Goal: Information Seeking & Learning: Learn about a topic

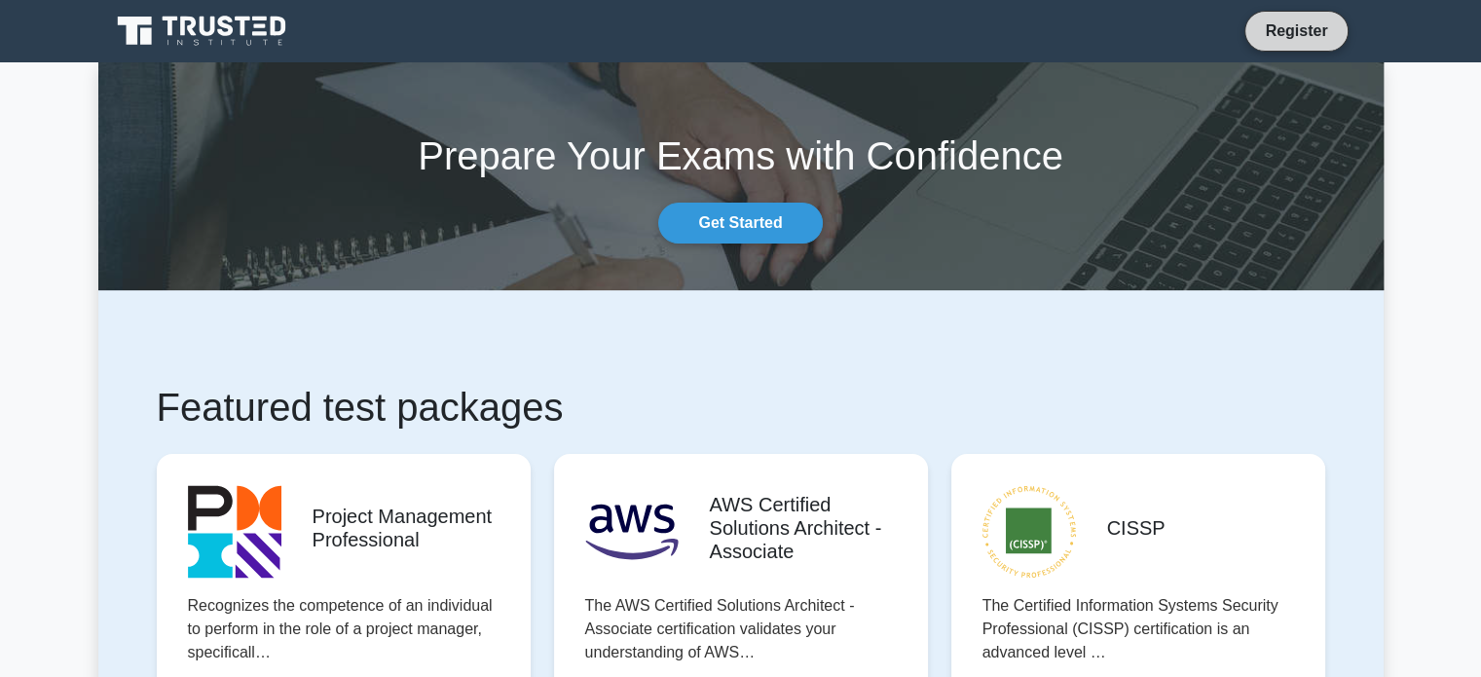
click at [1286, 32] on link "Register" at bounding box center [1296, 30] width 86 height 24
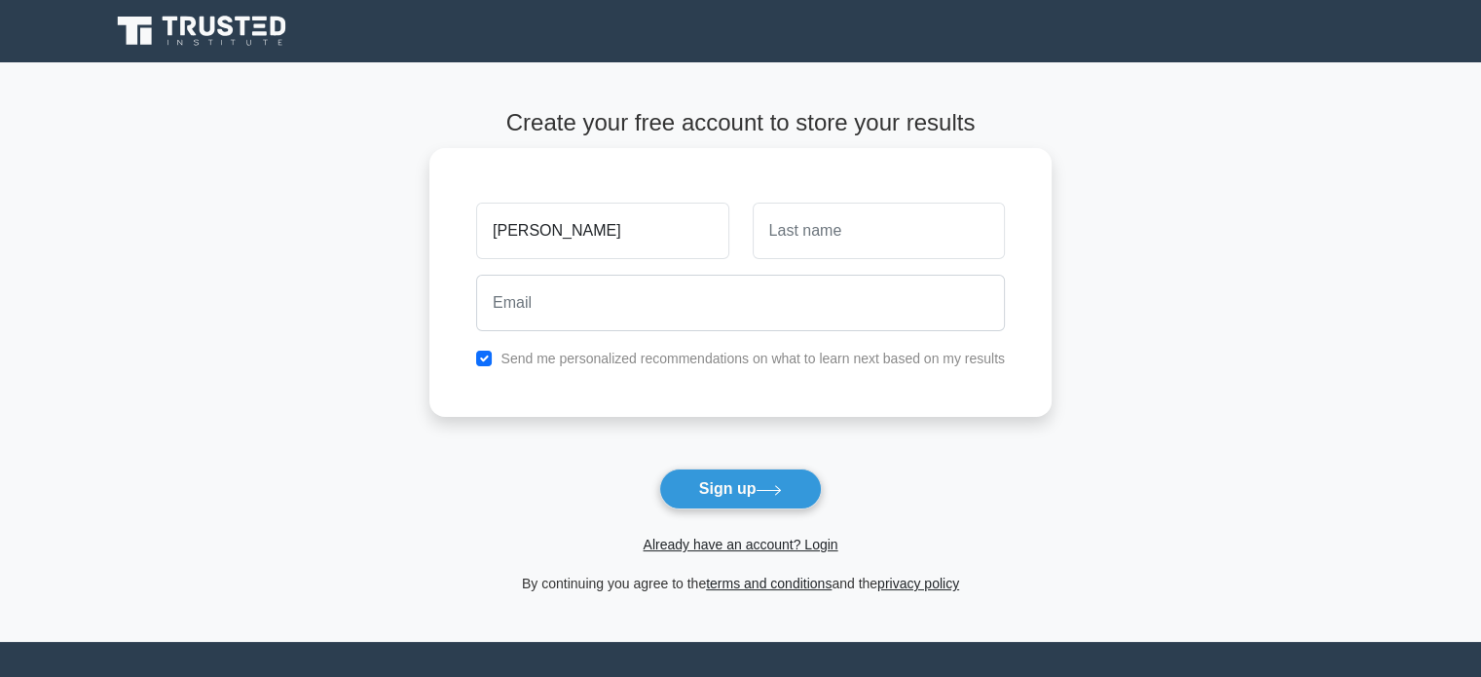
type input "[PERSON_NAME]"
click at [824, 226] on input "text" at bounding box center [878, 230] width 252 height 56
type input "[PERSON_NAME]"
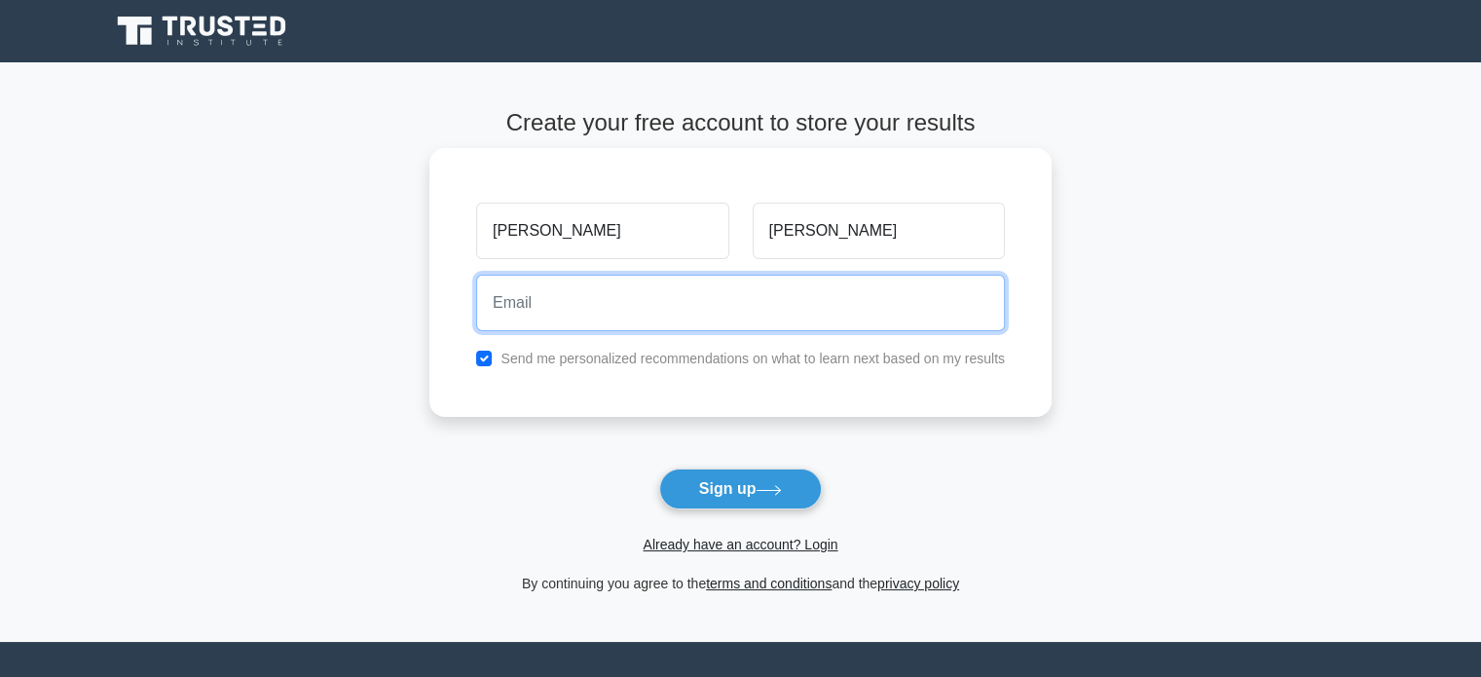
click at [777, 310] on input "email" at bounding box center [740, 303] width 529 height 56
type input "[EMAIL_ADDRESS][DOMAIN_NAME]"
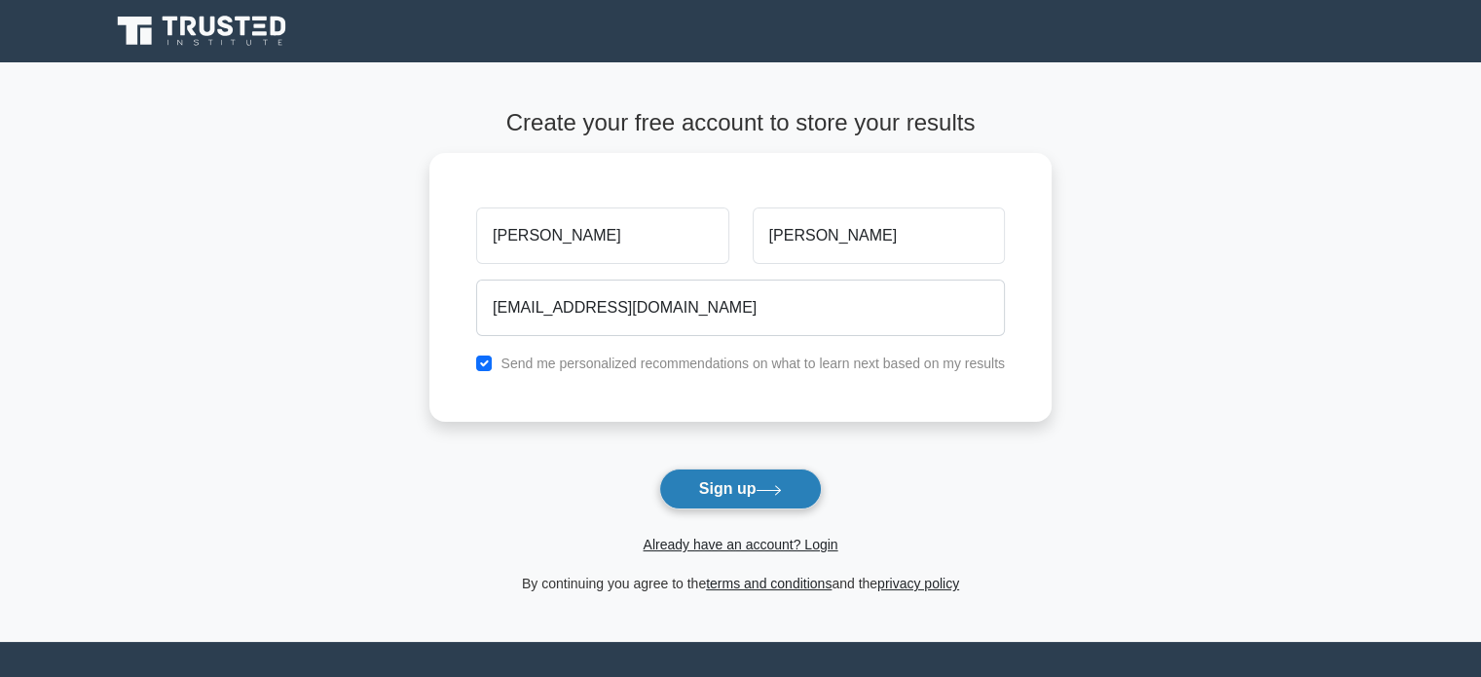
click at [757, 494] on button "Sign up" at bounding box center [741, 488] width 164 height 41
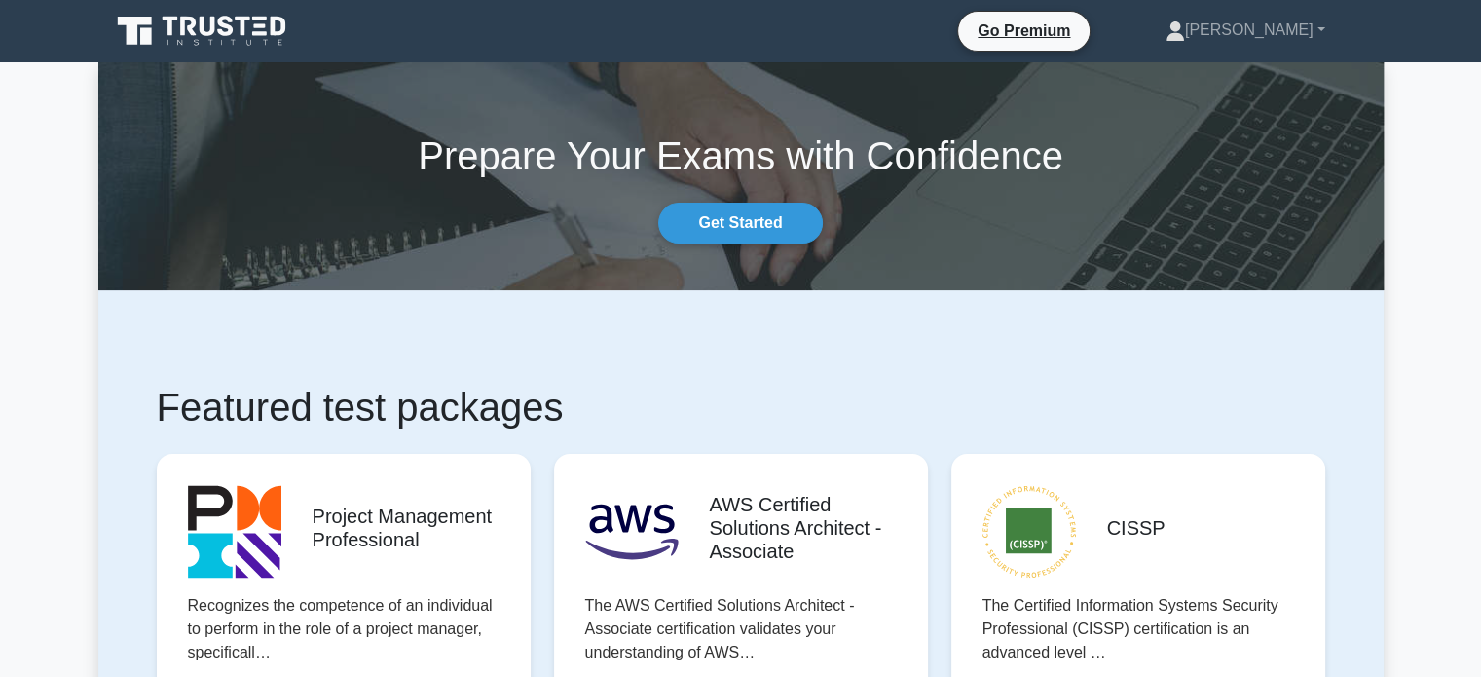
click at [1324, 31] on link "[PERSON_NAME]" at bounding box center [1245, 30] width 253 height 39
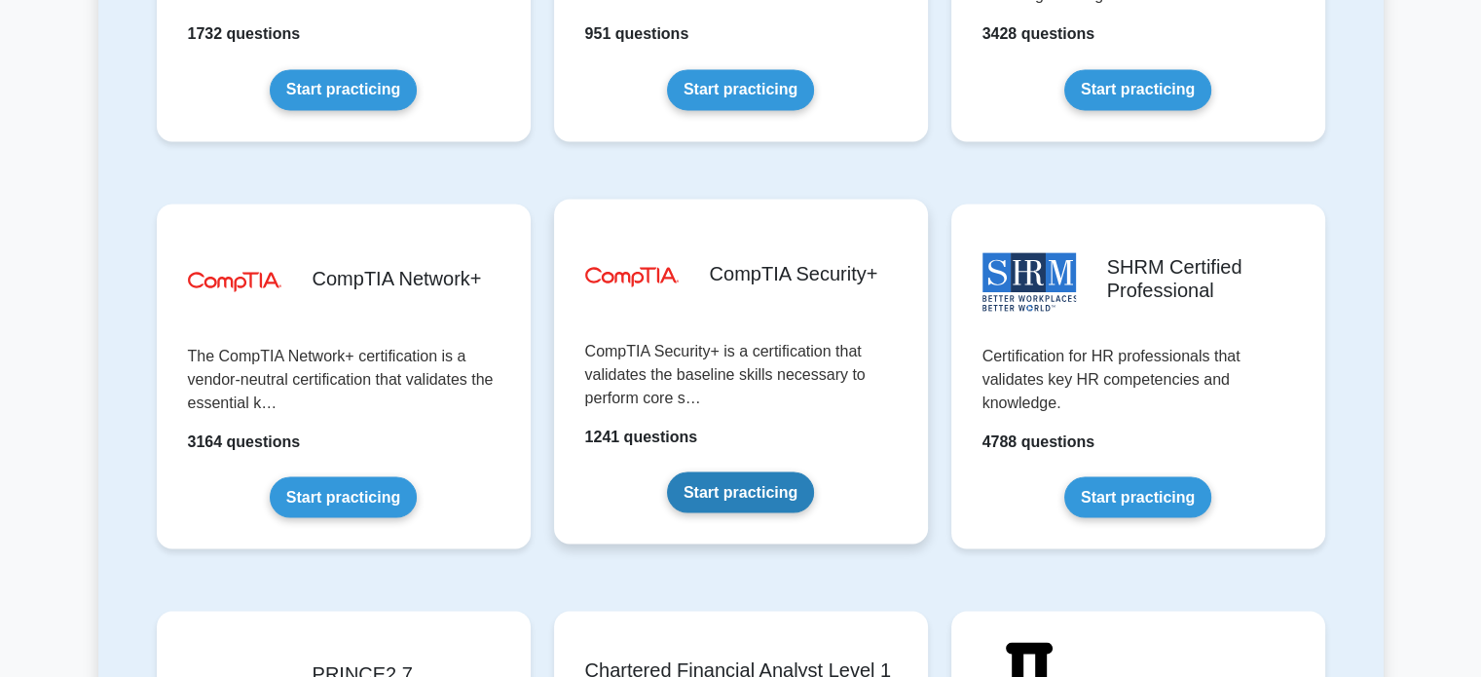
scroll to position [3506, 0]
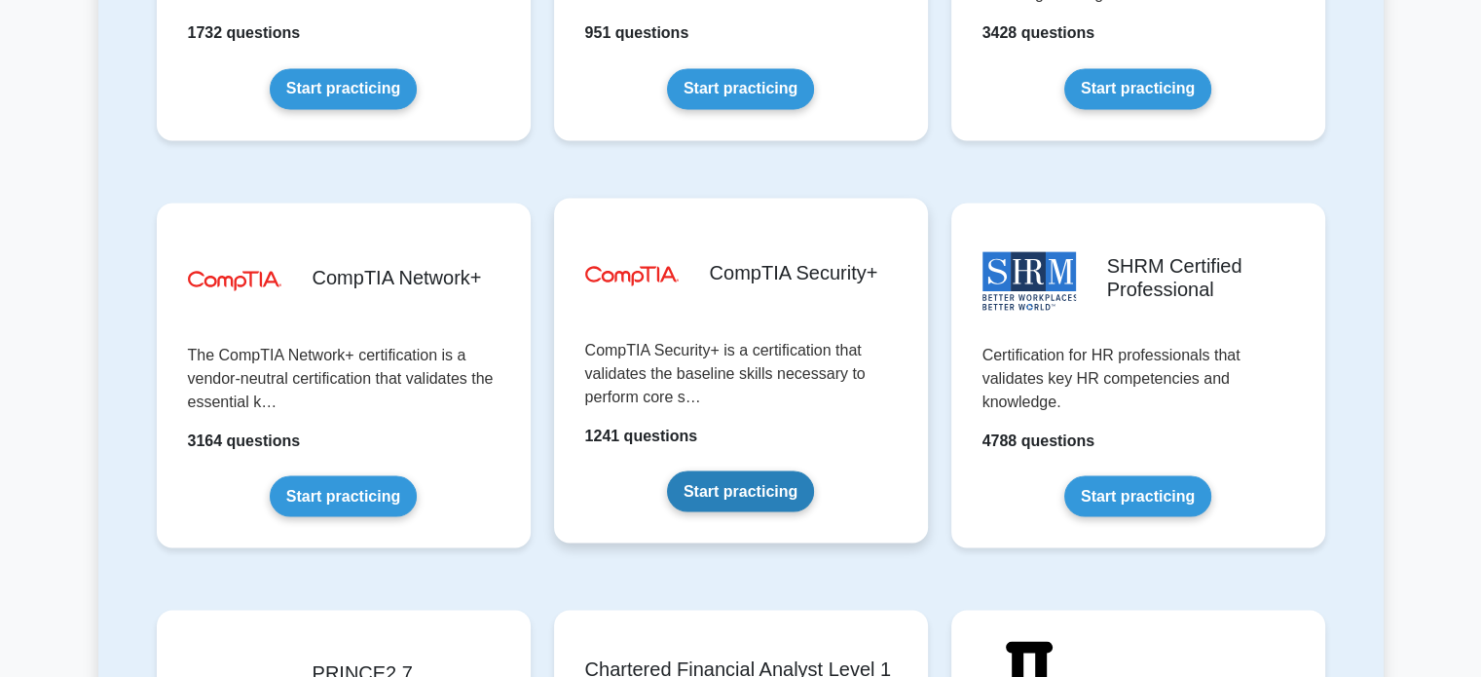
click at [735, 486] on link "Start practicing" at bounding box center [740, 490] width 147 height 41
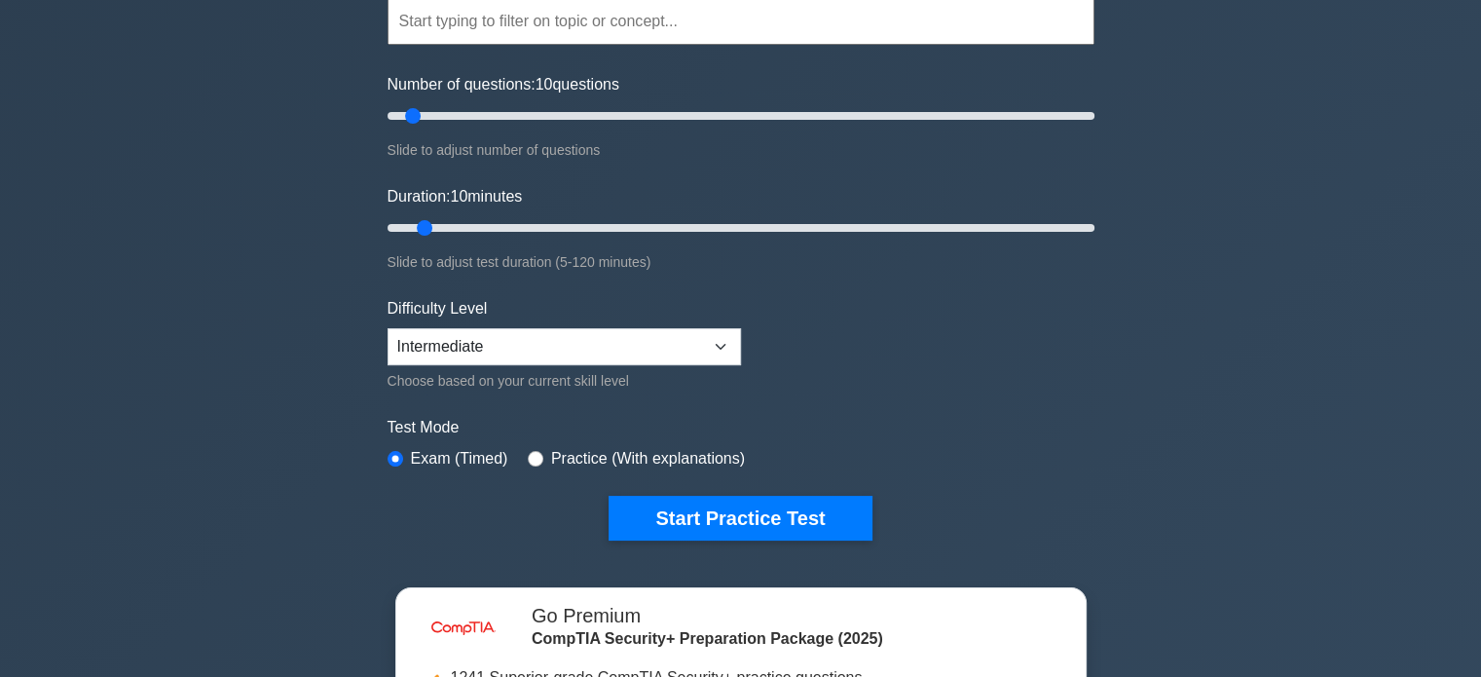
scroll to position [195, 0]
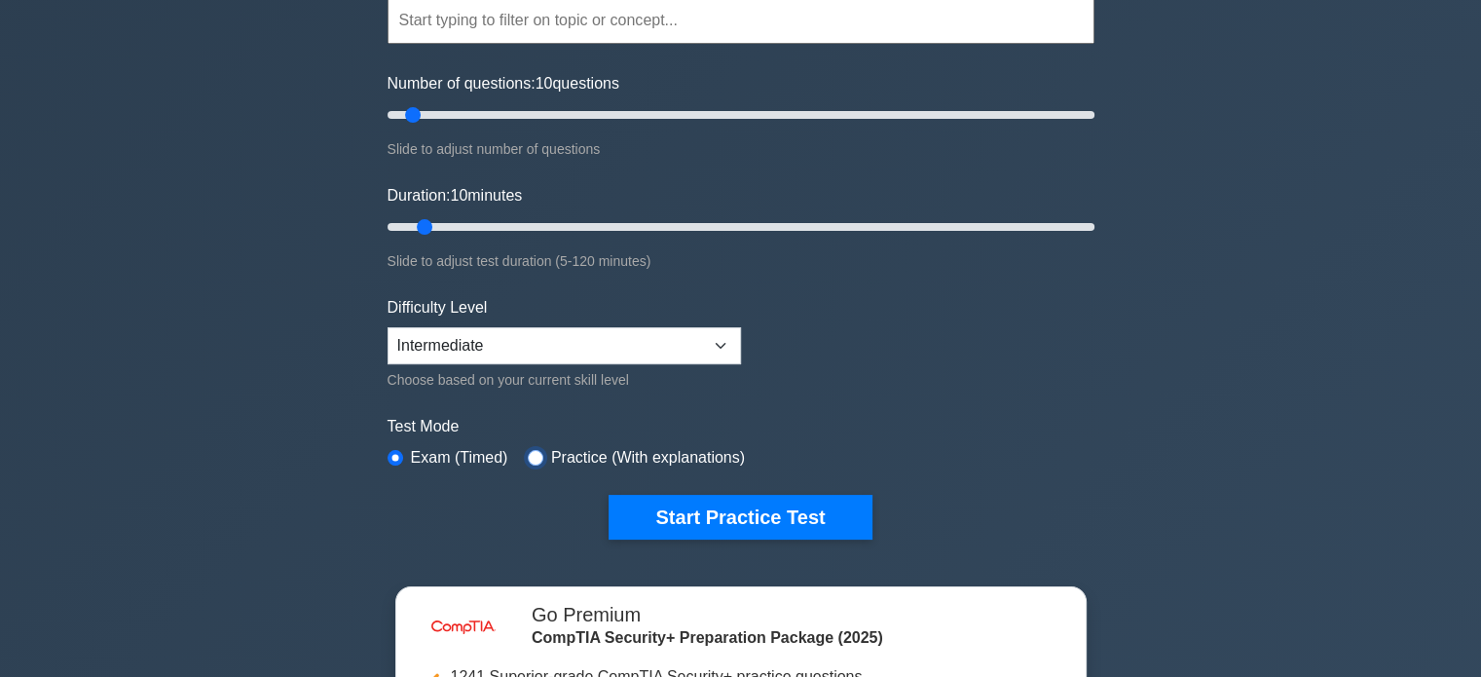
click at [531, 454] on input "radio" at bounding box center [536, 458] width 16 height 16
radio input "true"
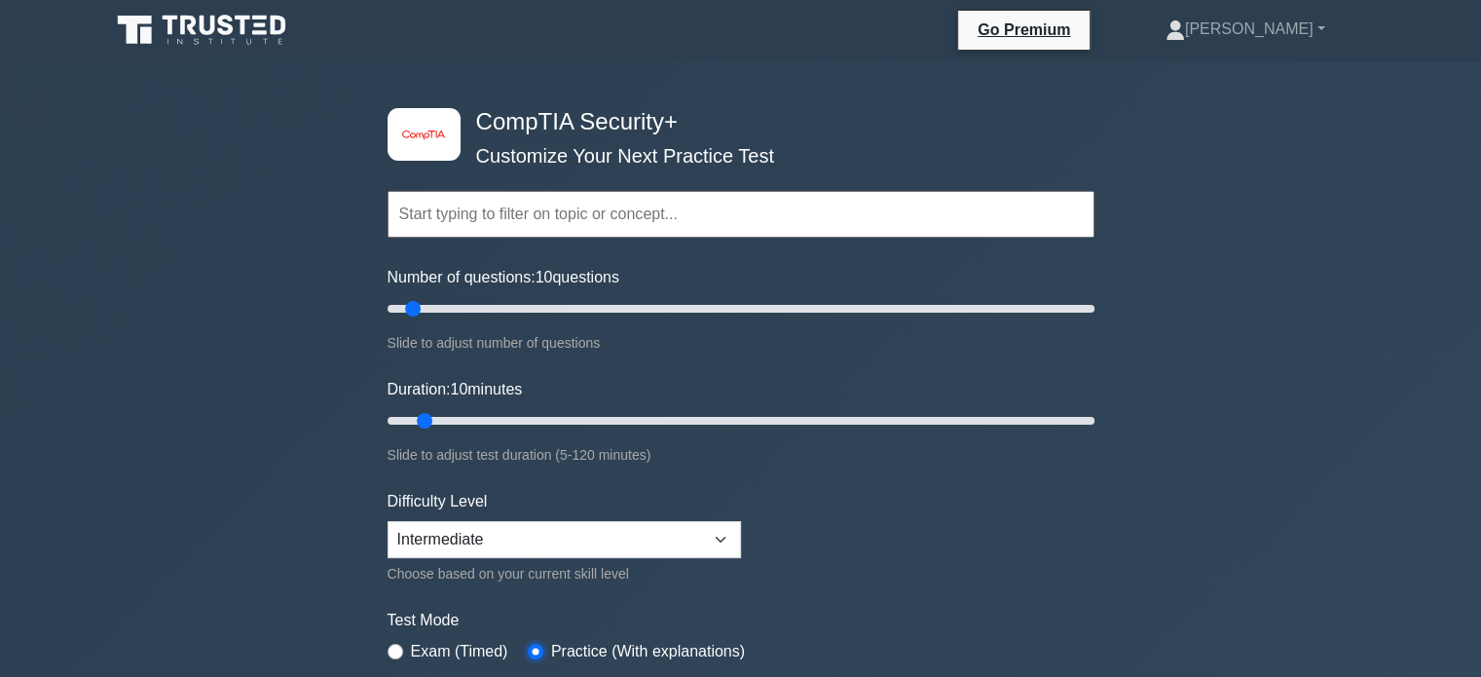
scroll to position [0, 0]
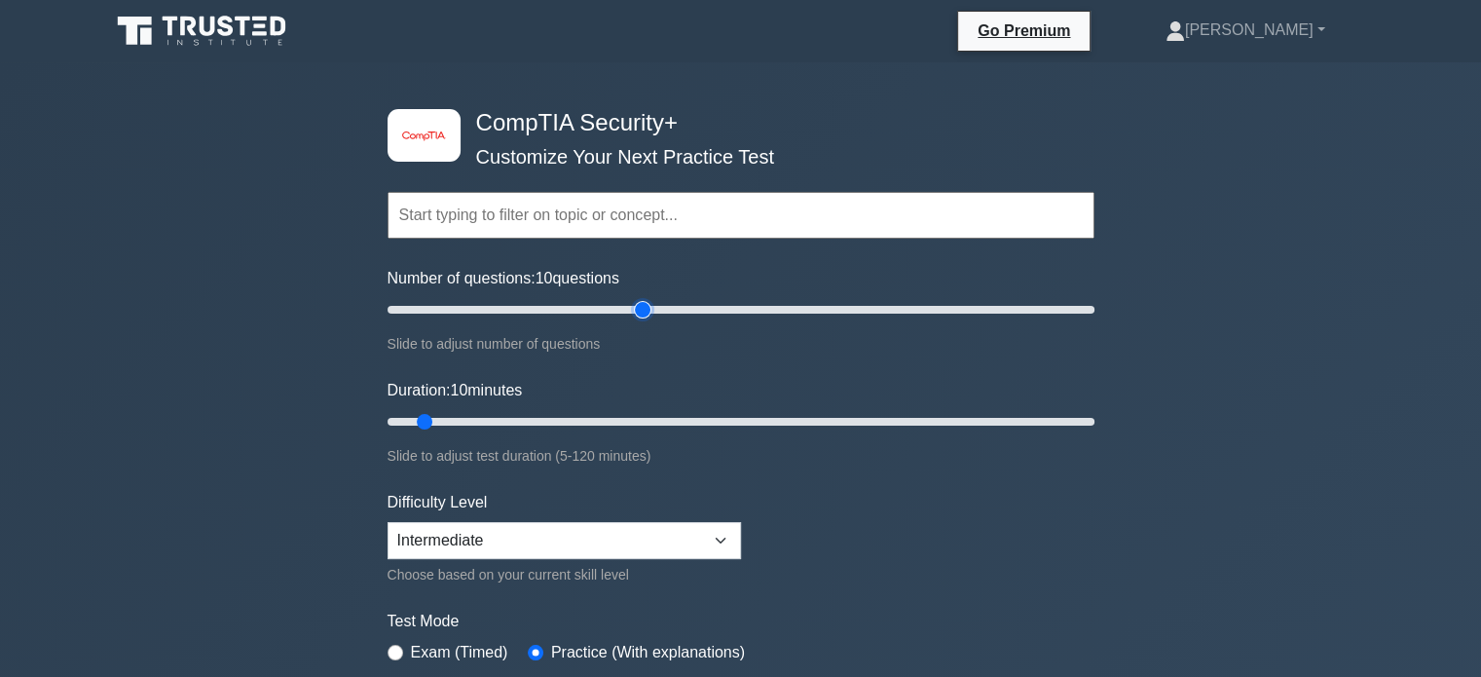
click at [647, 305] on input "Number of questions: 10 questions" at bounding box center [740, 309] width 707 height 23
drag, startPoint x: 642, startPoint y: 304, endPoint x: 533, endPoint y: 306, distance: 109.0
click at [533, 306] on input "Number of questions: 45 questions" at bounding box center [740, 309] width 707 height 23
type input "40"
click at [519, 310] on input "Number of questions: 40 questions" at bounding box center [740, 309] width 707 height 23
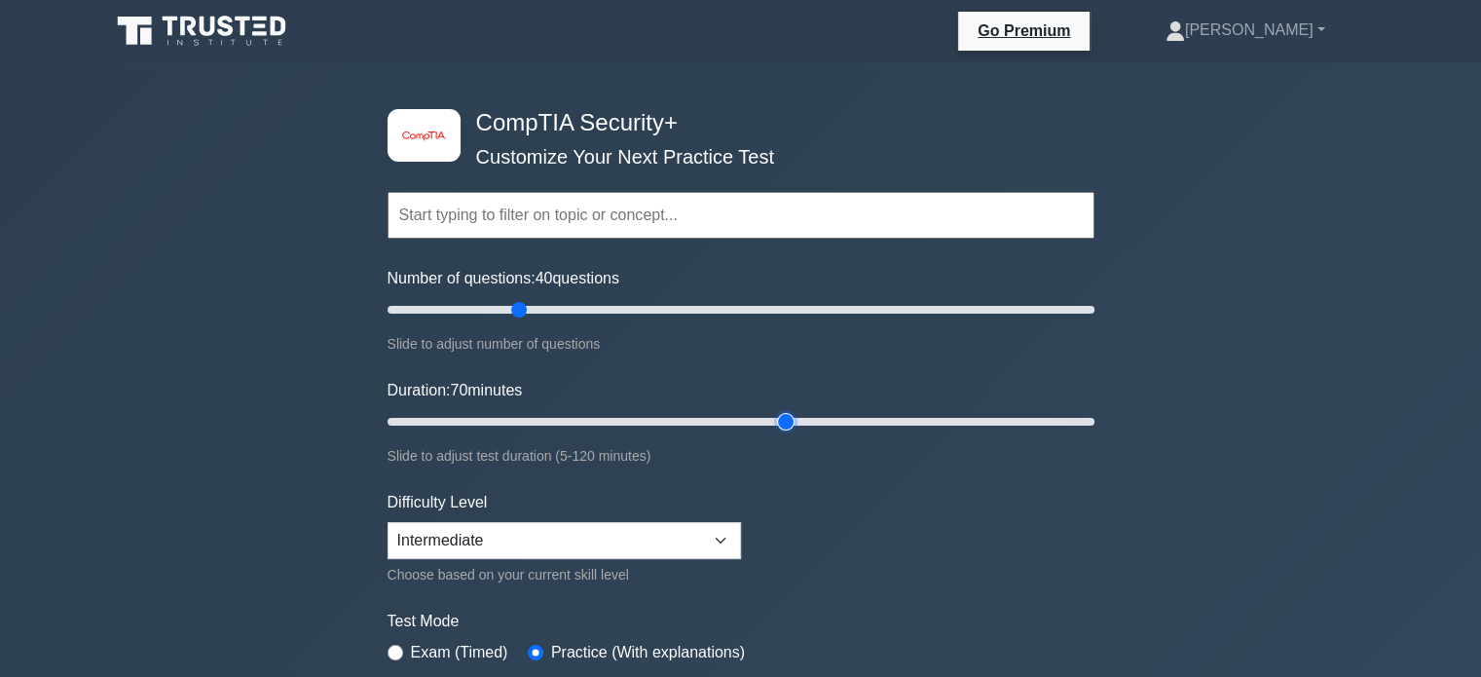
type input "70"
click at [794, 415] on input "Duration: 70 minutes" at bounding box center [740, 421] width 707 height 23
click at [169, 476] on div "image/svg+xml CompTIA Security+ Customize Your Next Practice Test Topics Crypto…" at bounding box center [740, 635] width 1481 height 1147
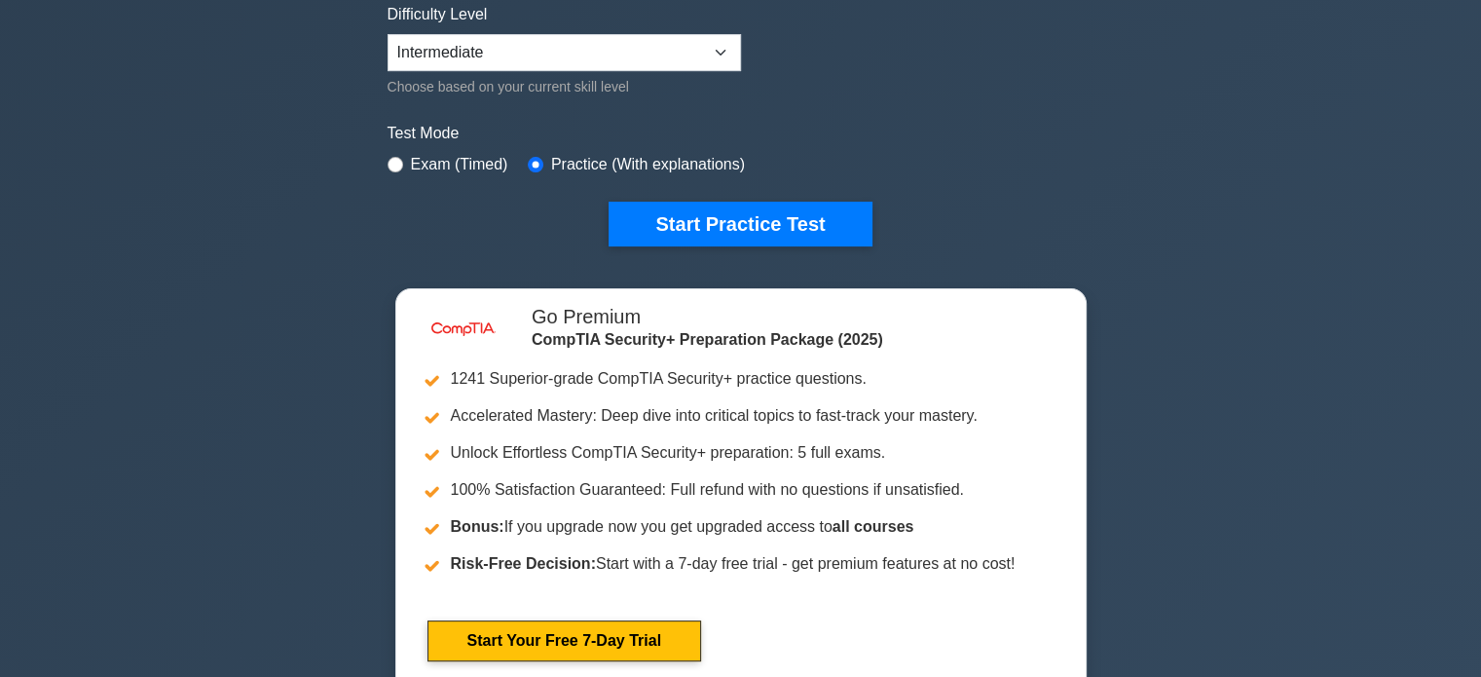
scroll to position [487, 0]
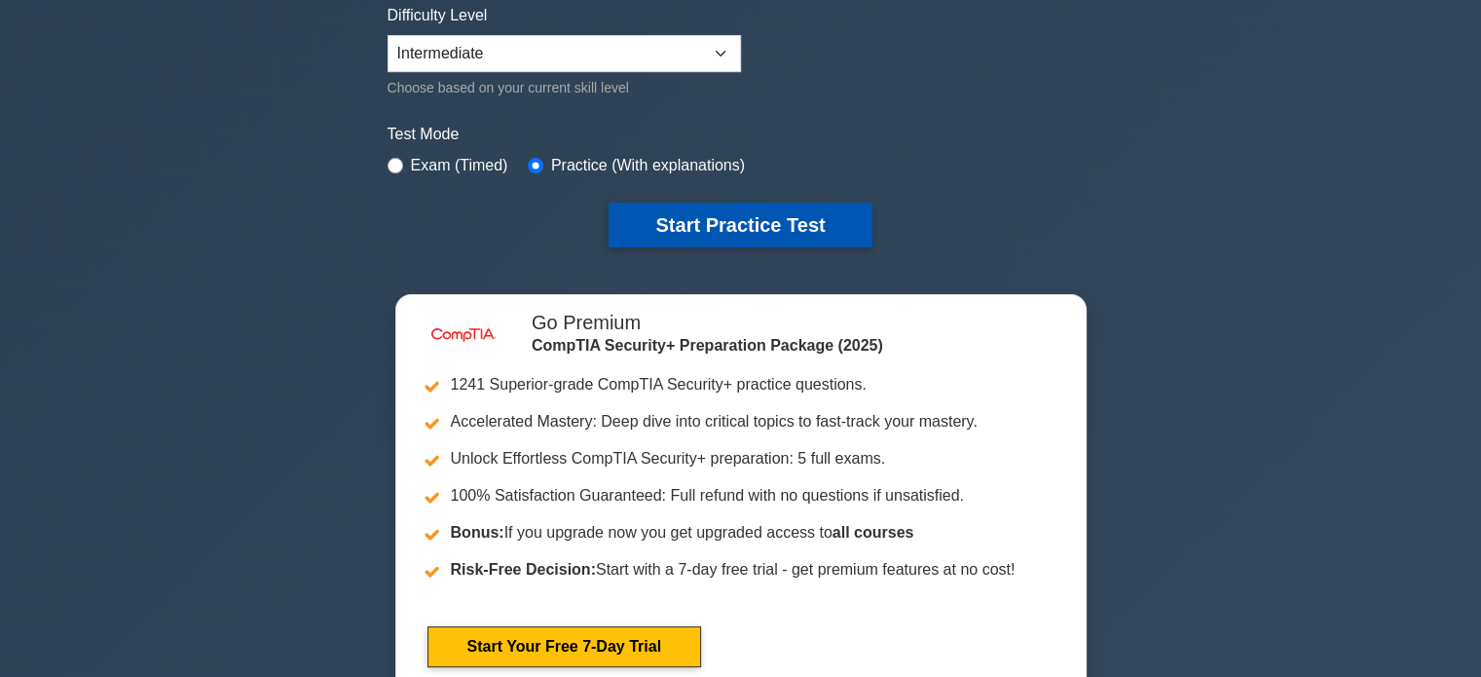
click at [777, 215] on button "Start Practice Test" at bounding box center [739, 224] width 263 height 45
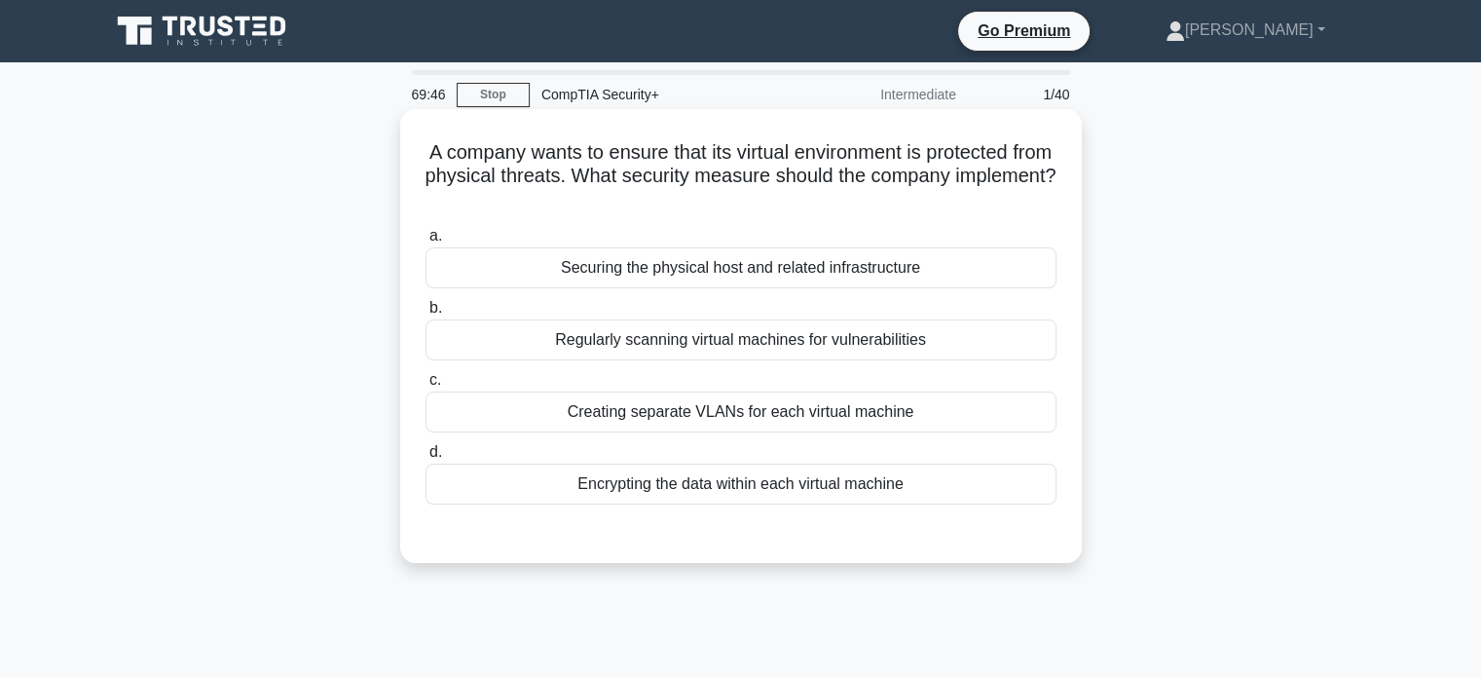
click at [528, 259] on div "Securing the physical host and related infrastructure" at bounding box center [740, 267] width 631 height 41
click at [425, 242] on input "a. Securing the physical host and related infrastructure" at bounding box center [425, 236] width 0 height 13
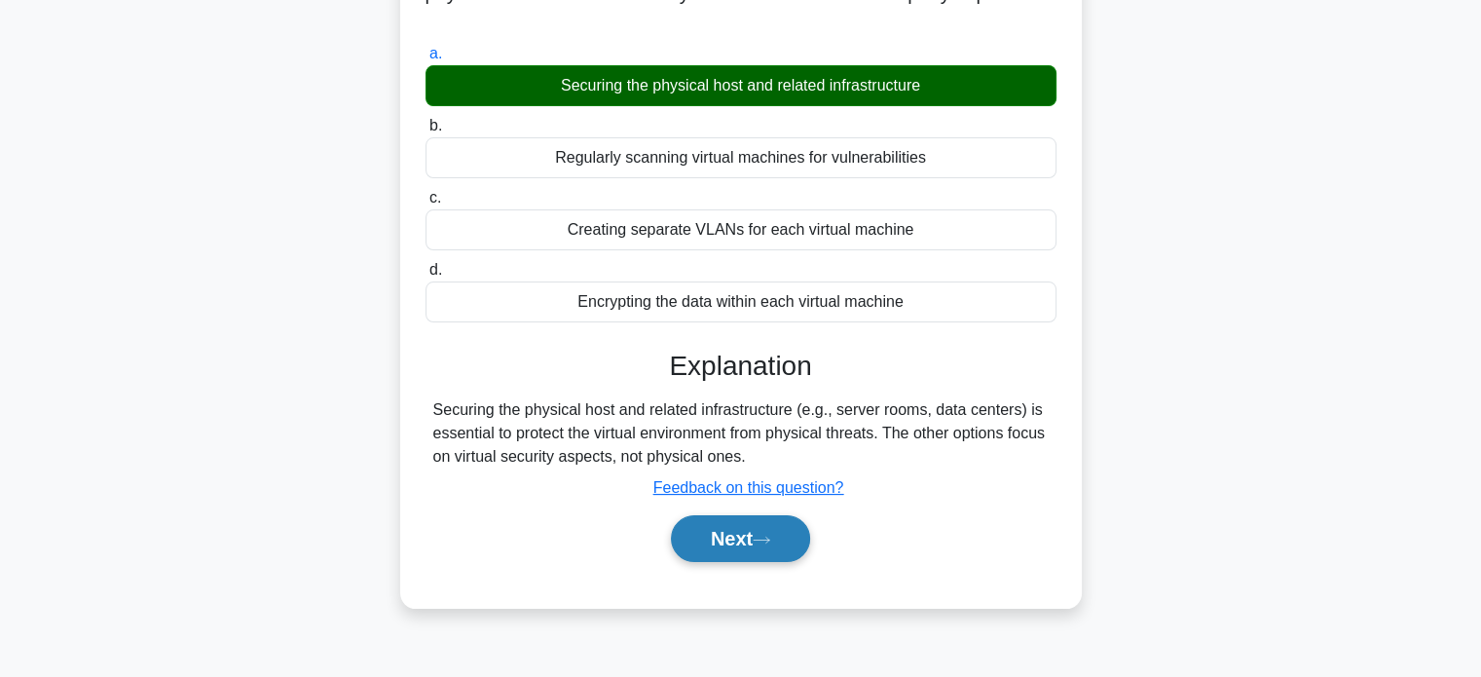
click at [729, 538] on button "Next" at bounding box center [740, 538] width 139 height 47
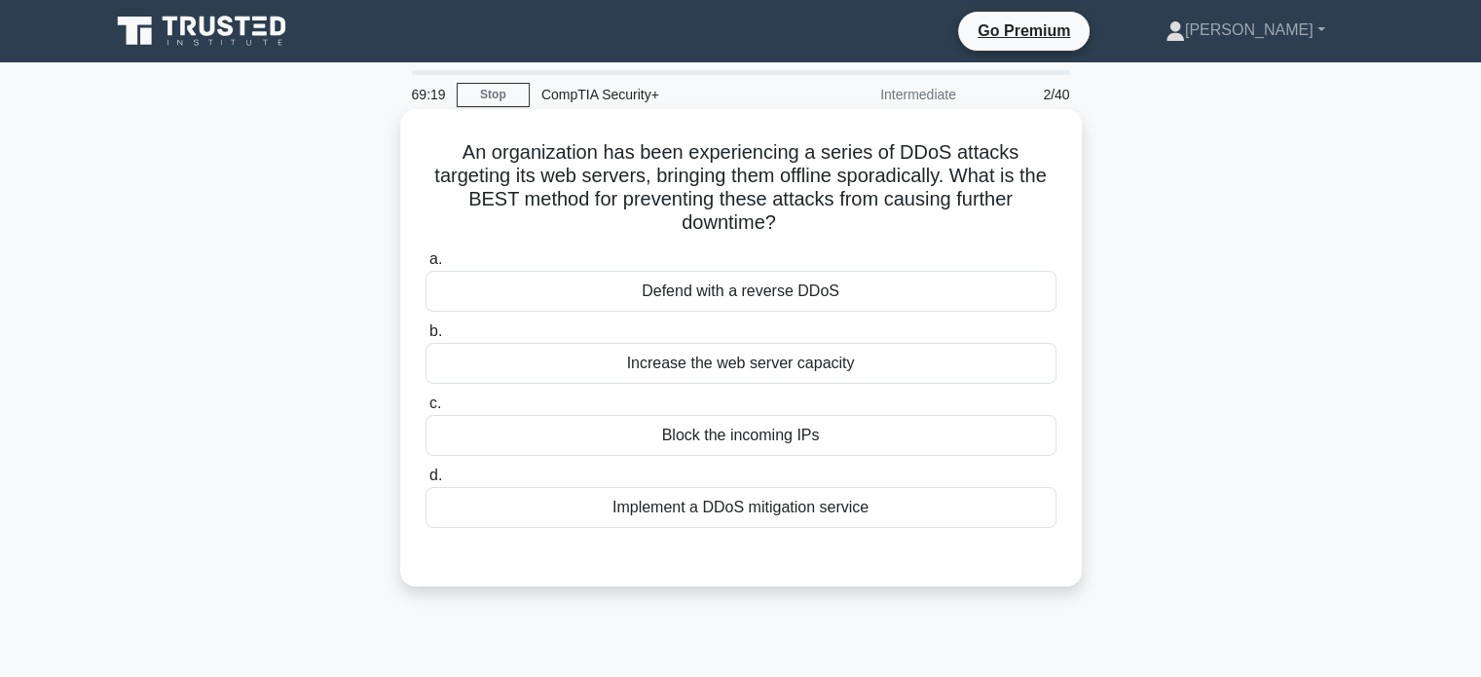
click at [713, 435] on div "Block the incoming IPs" at bounding box center [740, 435] width 631 height 41
click at [425, 410] on input "c. Block the incoming IPs" at bounding box center [425, 403] width 0 height 13
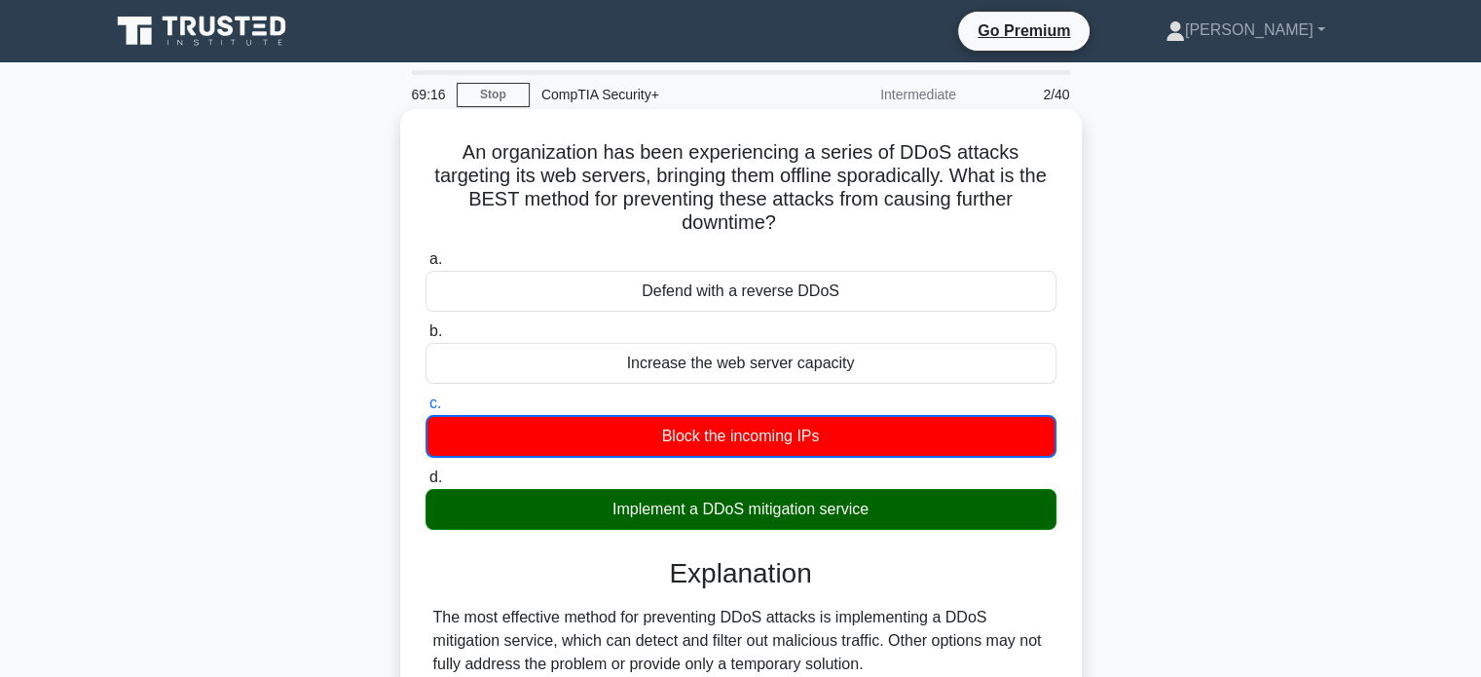
click at [681, 517] on div "Implement a DDoS mitigation service" at bounding box center [740, 509] width 631 height 41
click at [425, 484] on input "d. Implement a DDoS mitigation service" at bounding box center [425, 477] width 0 height 13
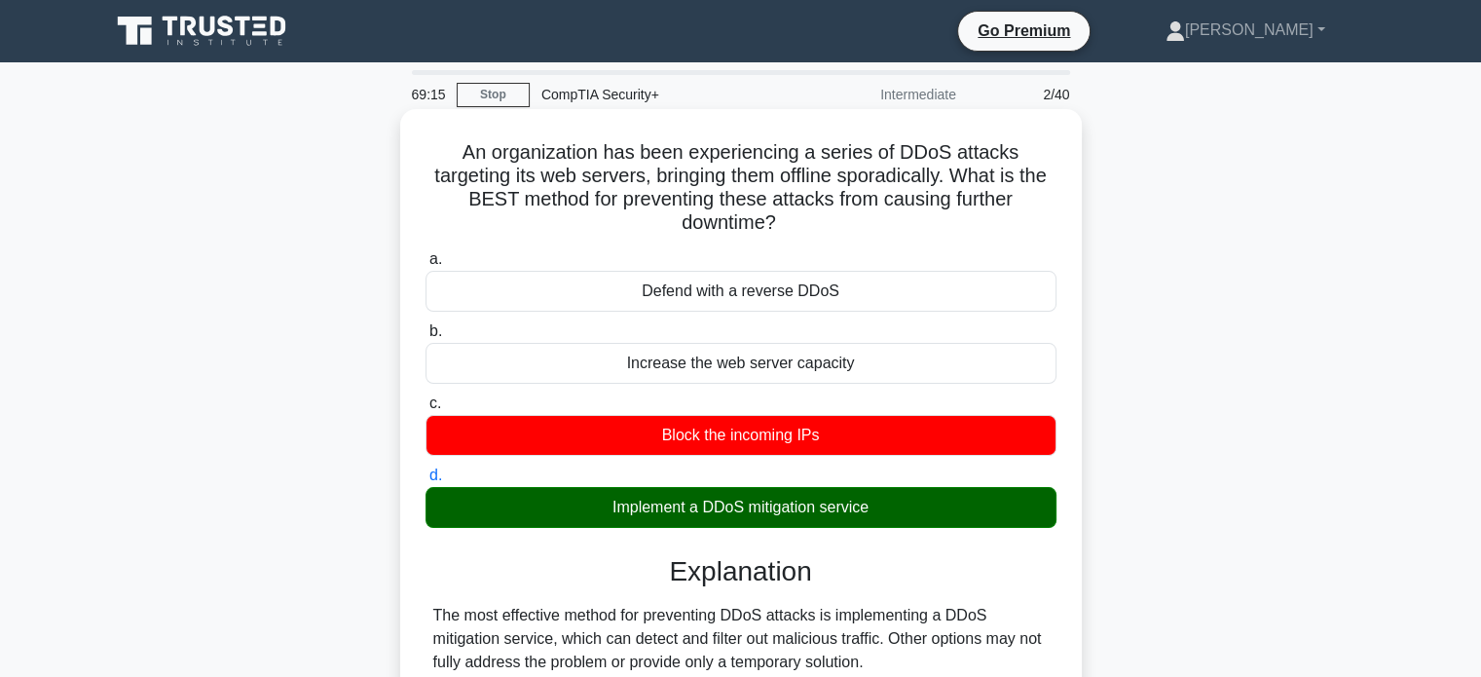
click at [631, 599] on div "Explanation The most effective method for preventing DDoS attacks is implementi…" at bounding box center [740, 665] width 631 height 220
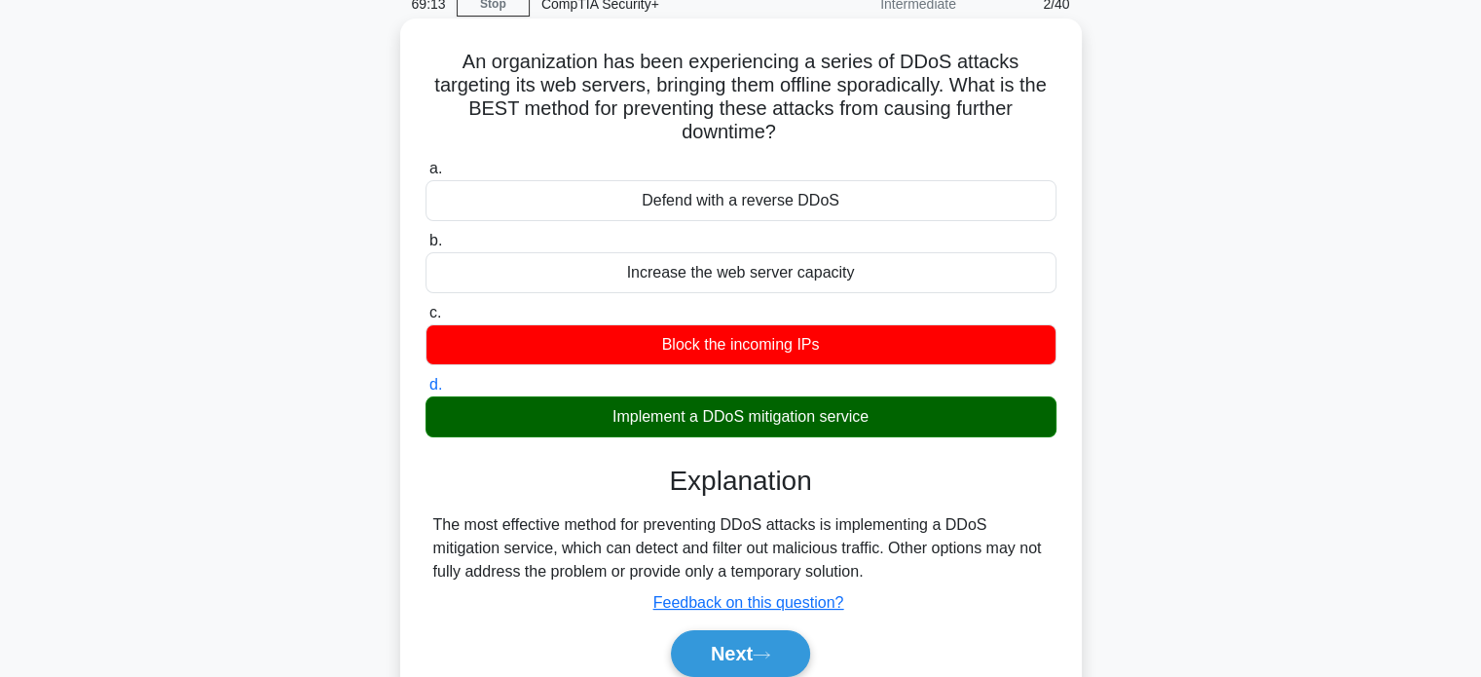
scroll to position [92, 0]
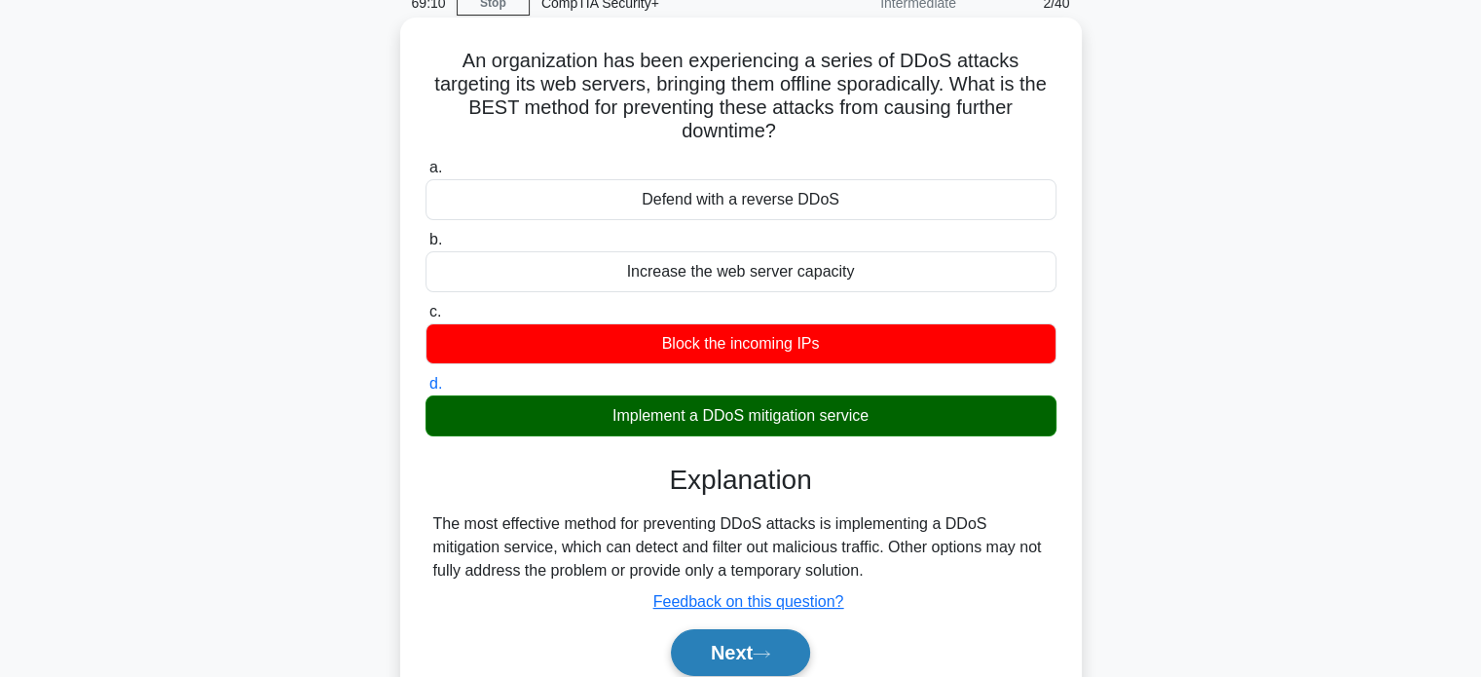
click at [739, 645] on button "Next" at bounding box center [740, 652] width 139 height 47
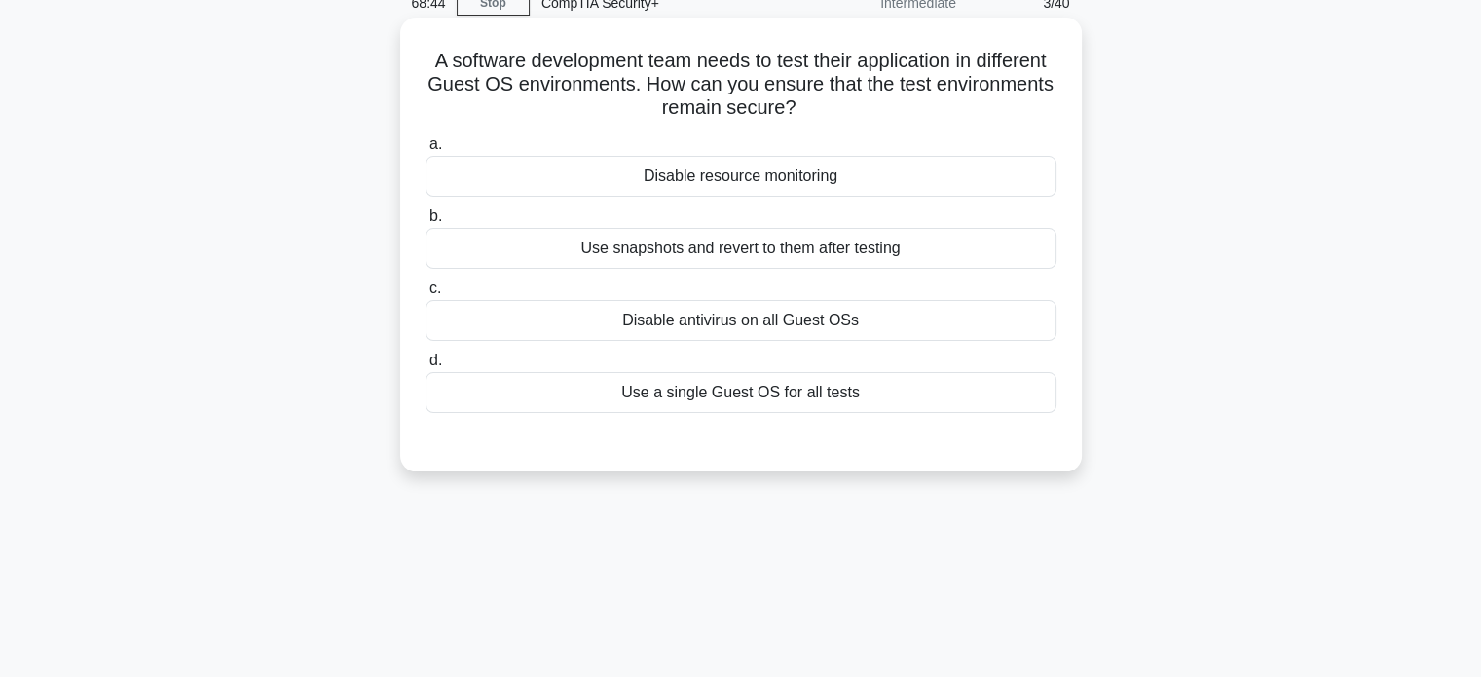
click at [669, 391] on div "Use a single Guest OS for all tests" at bounding box center [740, 392] width 631 height 41
click at [425, 367] on input "d. Use a single Guest OS for all tests" at bounding box center [425, 360] width 0 height 13
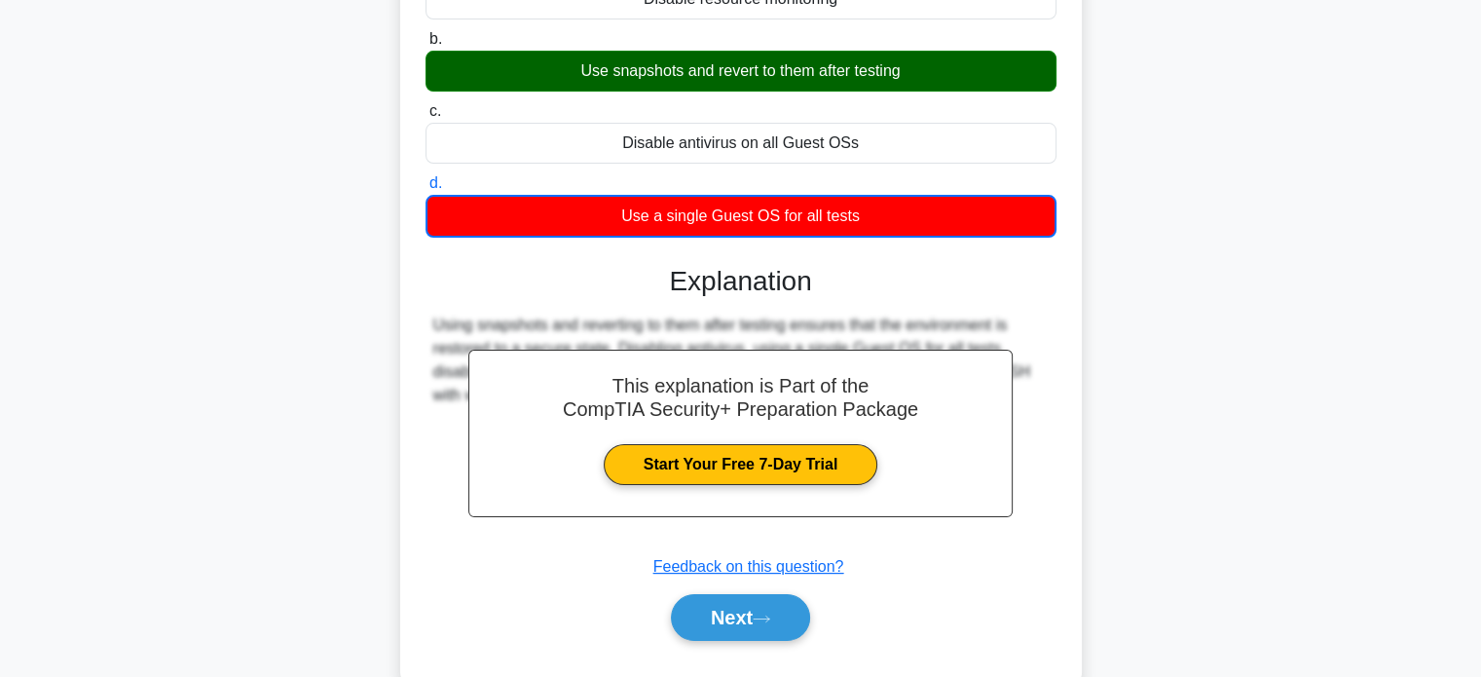
scroll to position [273, 0]
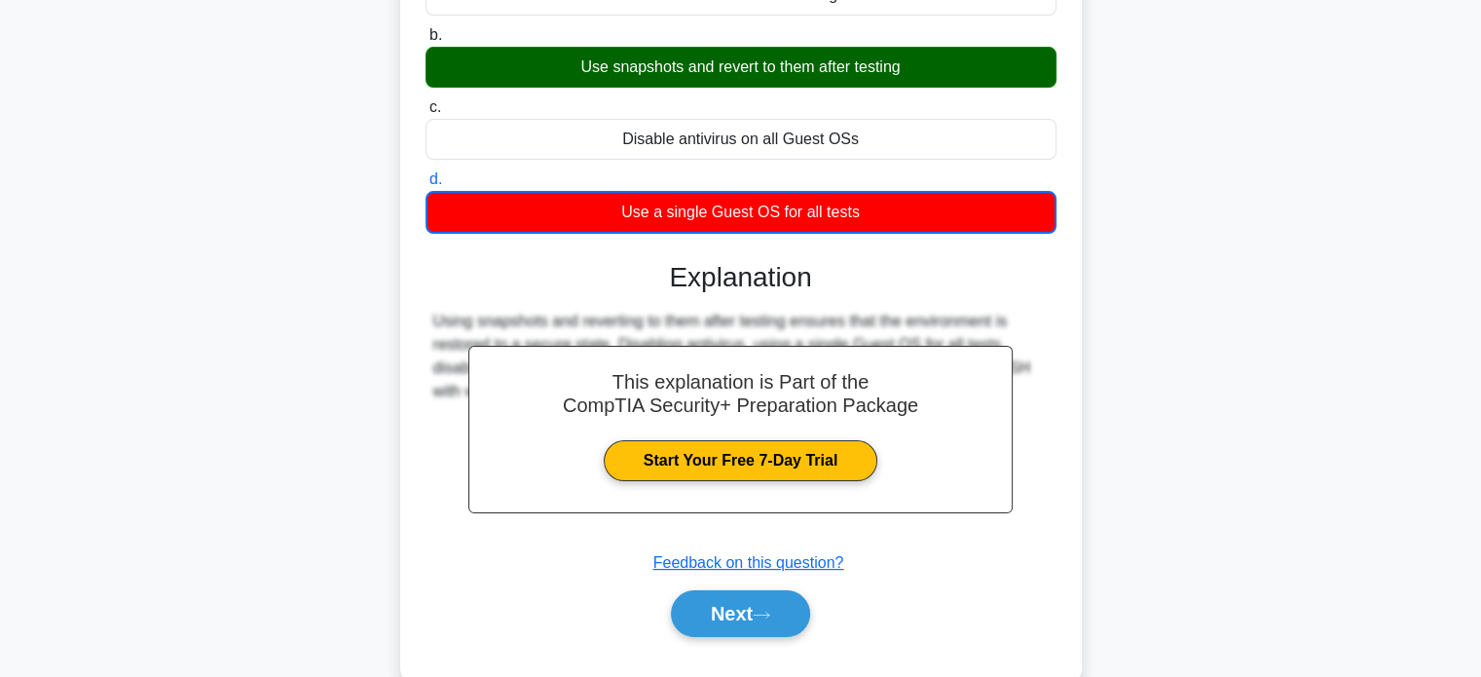
click at [403, 357] on div "A software development team needs to test their application in different Guest …" at bounding box center [740, 259] width 681 height 846
click at [713, 603] on button "Next" at bounding box center [740, 613] width 139 height 47
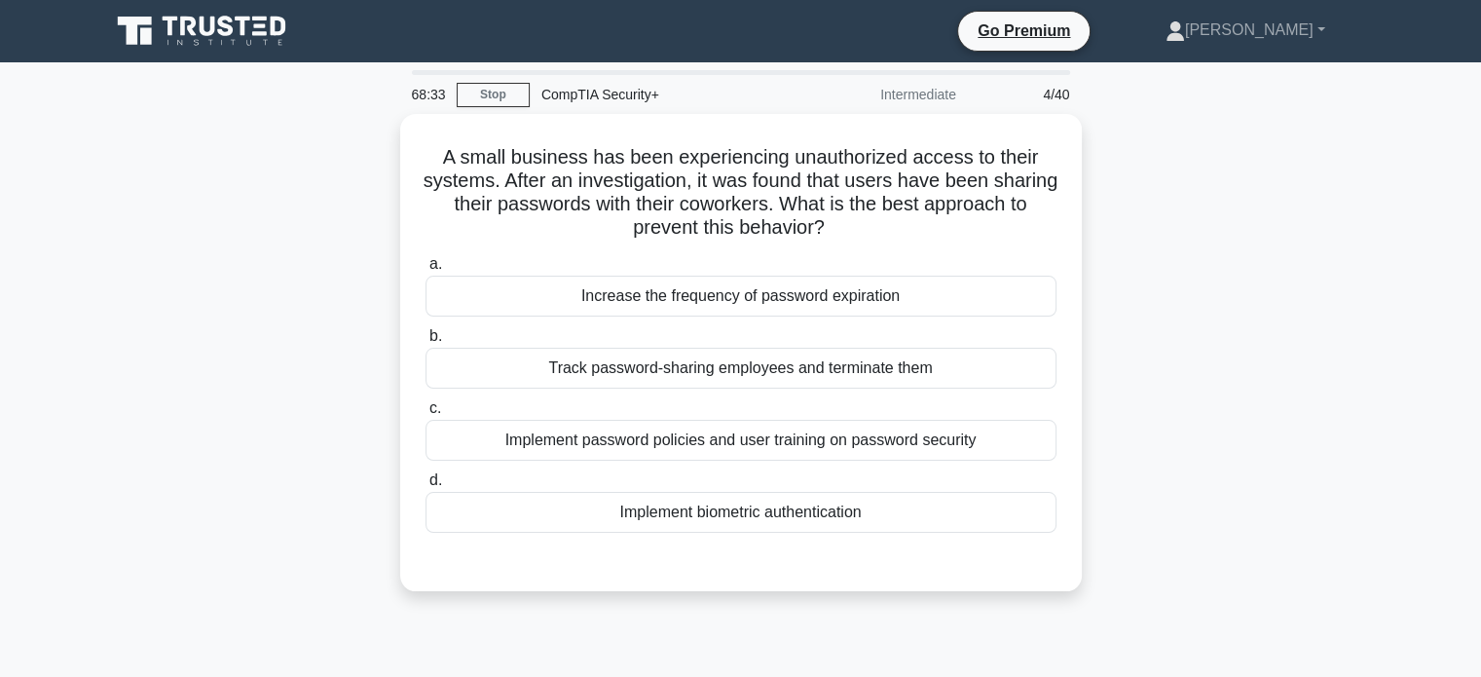
scroll to position [0, 0]
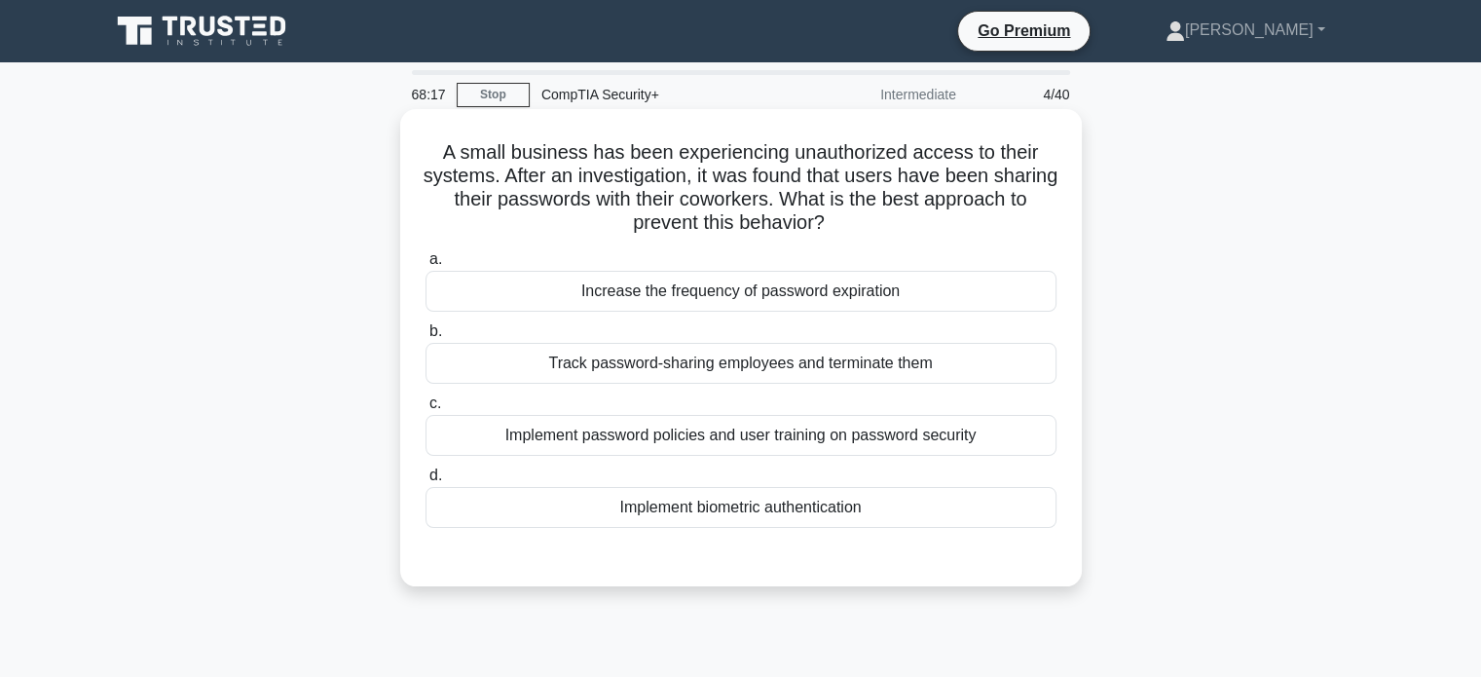
click at [690, 435] on div "Implement password policies and user training on password security" at bounding box center [740, 435] width 631 height 41
click at [425, 410] on input "c. Implement password policies and user training on password security" at bounding box center [425, 403] width 0 height 13
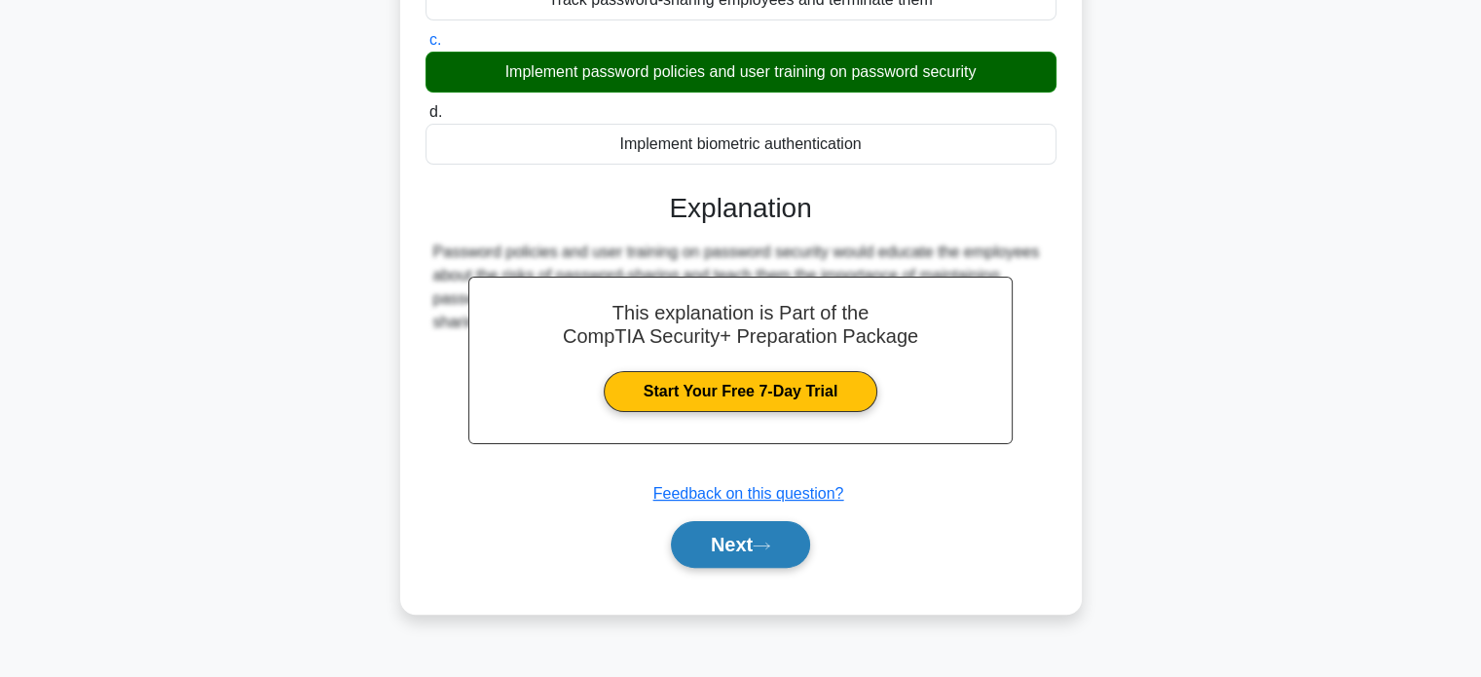
scroll to position [375, 0]
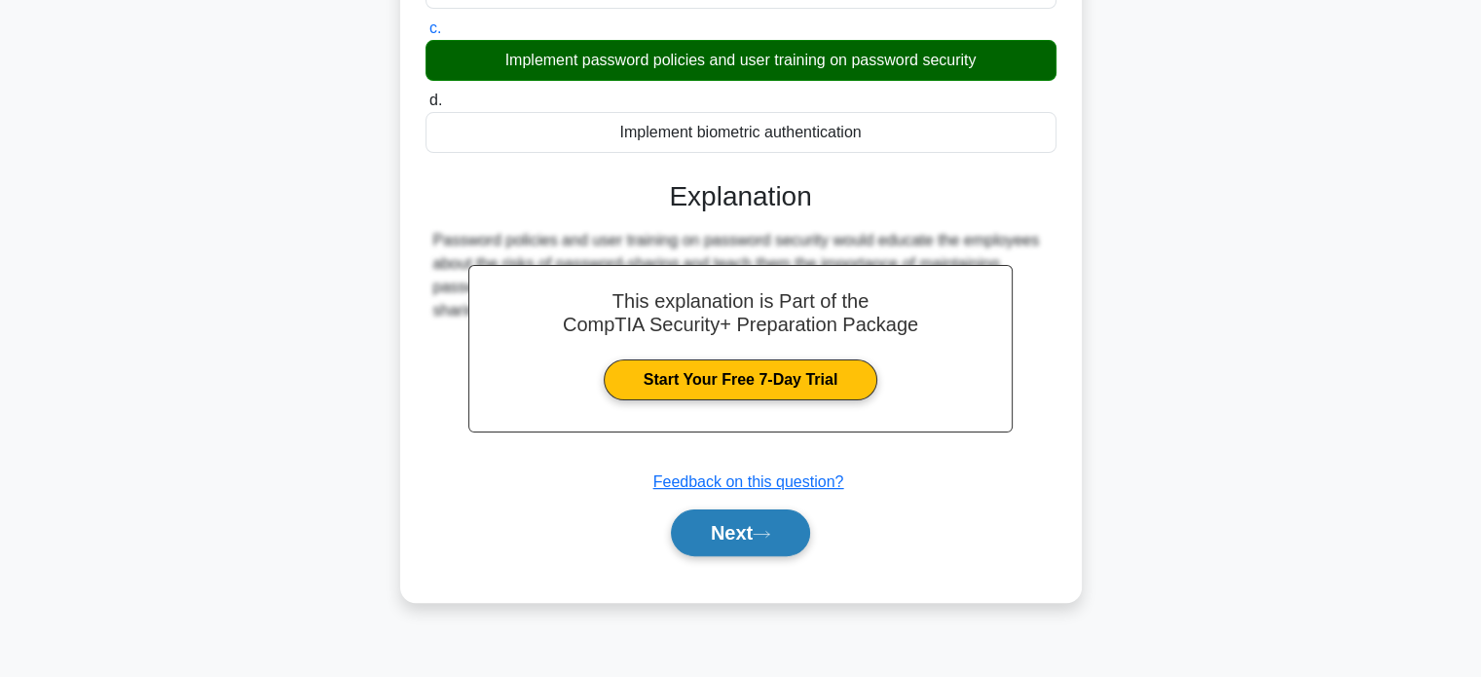
click at [745, 534] on button "Next" at bounding box center [740, 532] width 139 height 47
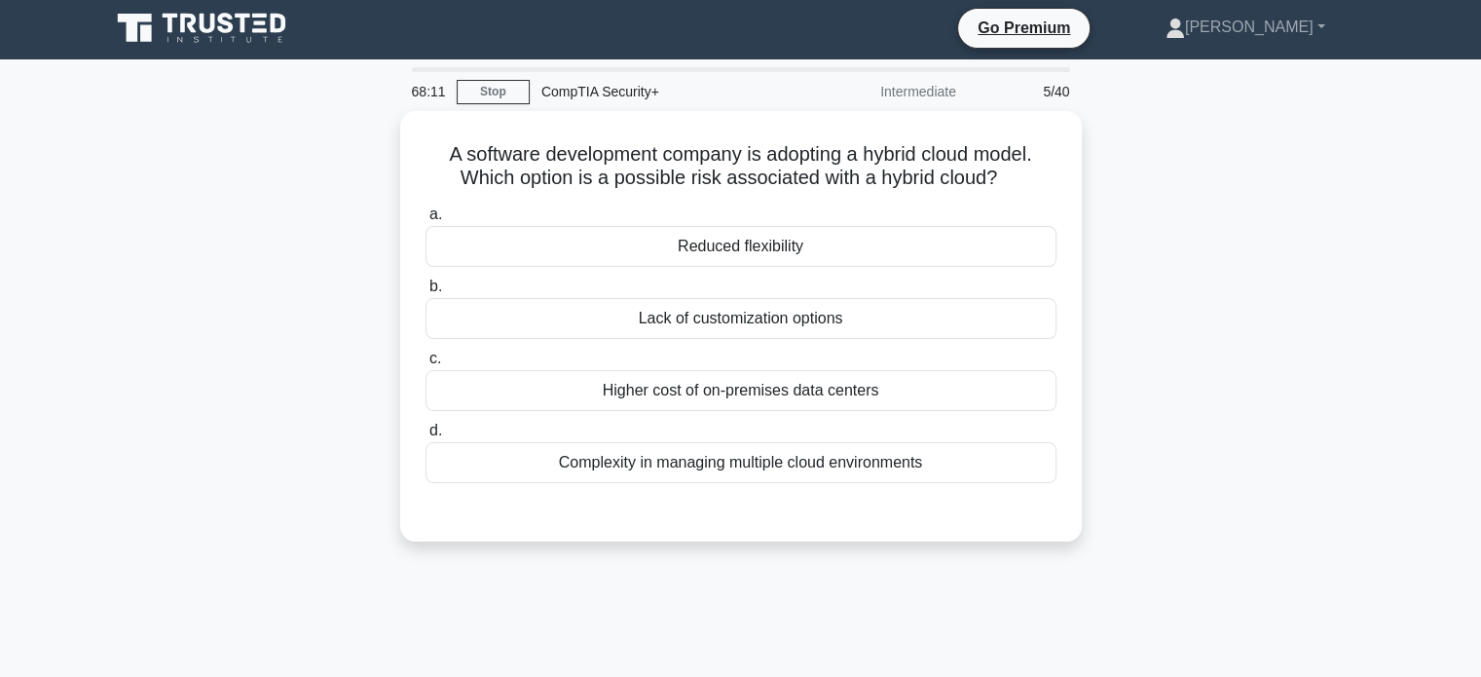
scroll to position [0, 0]
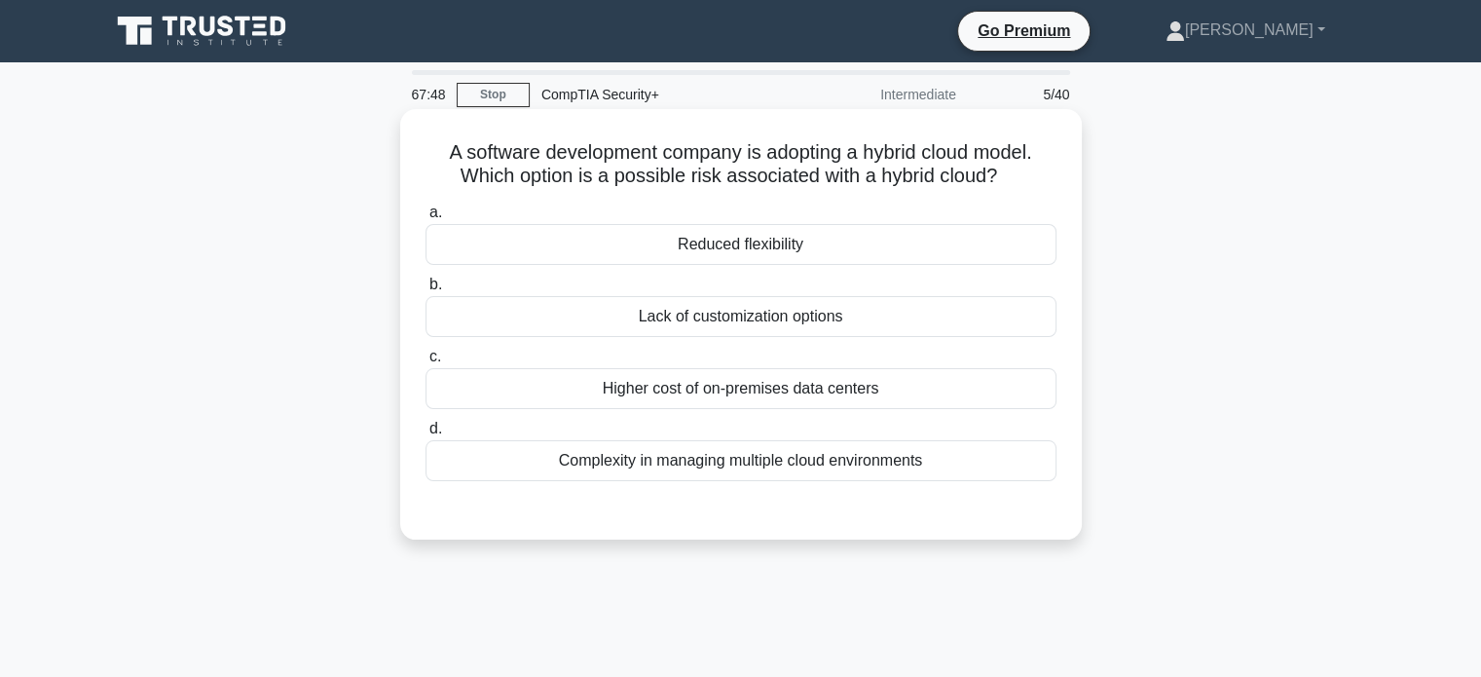
click at [587, 472] on div "Complexity in managing multiple cloud environments" at bounding box center [740, 460] width 631 height 41
click at [425, 435] on input "d. Complexity in managing multiple cloud environments" at bounding box center [425, 428] width 0 height 13
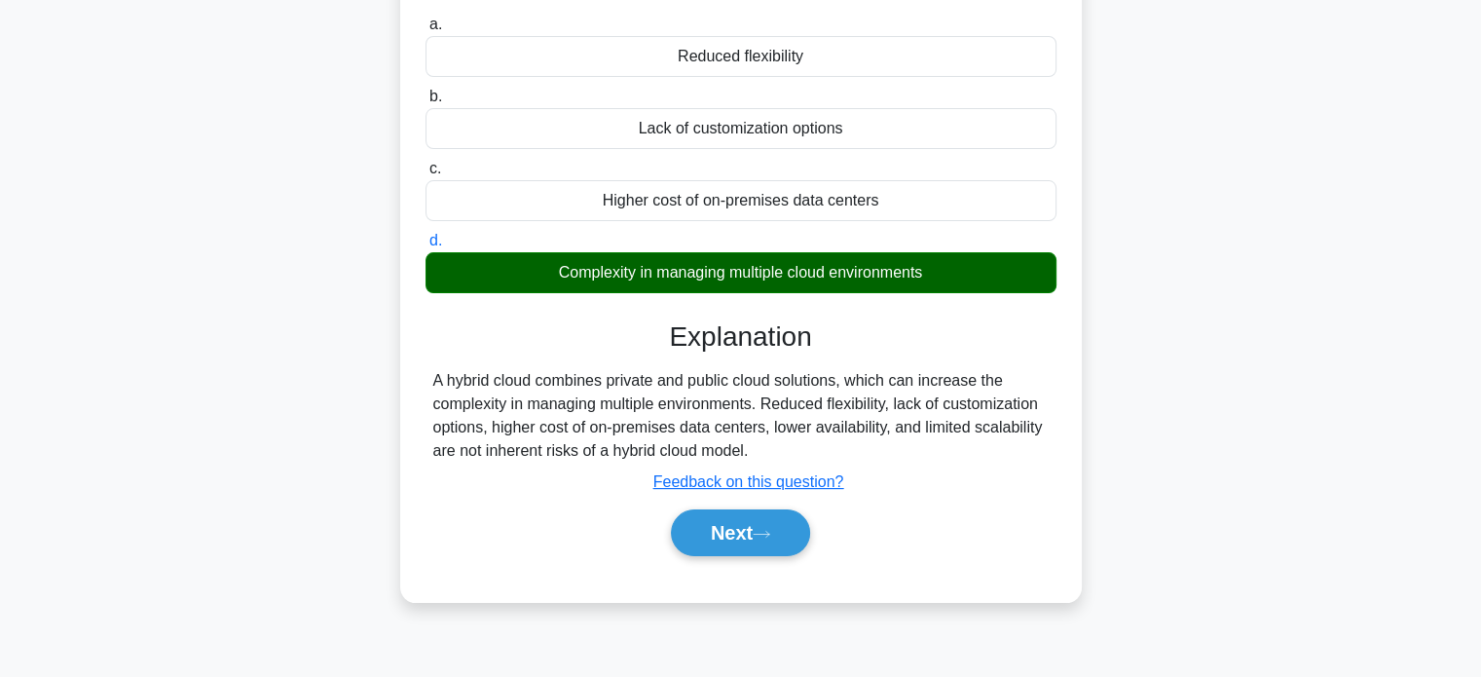
scroll to position [194, 0]
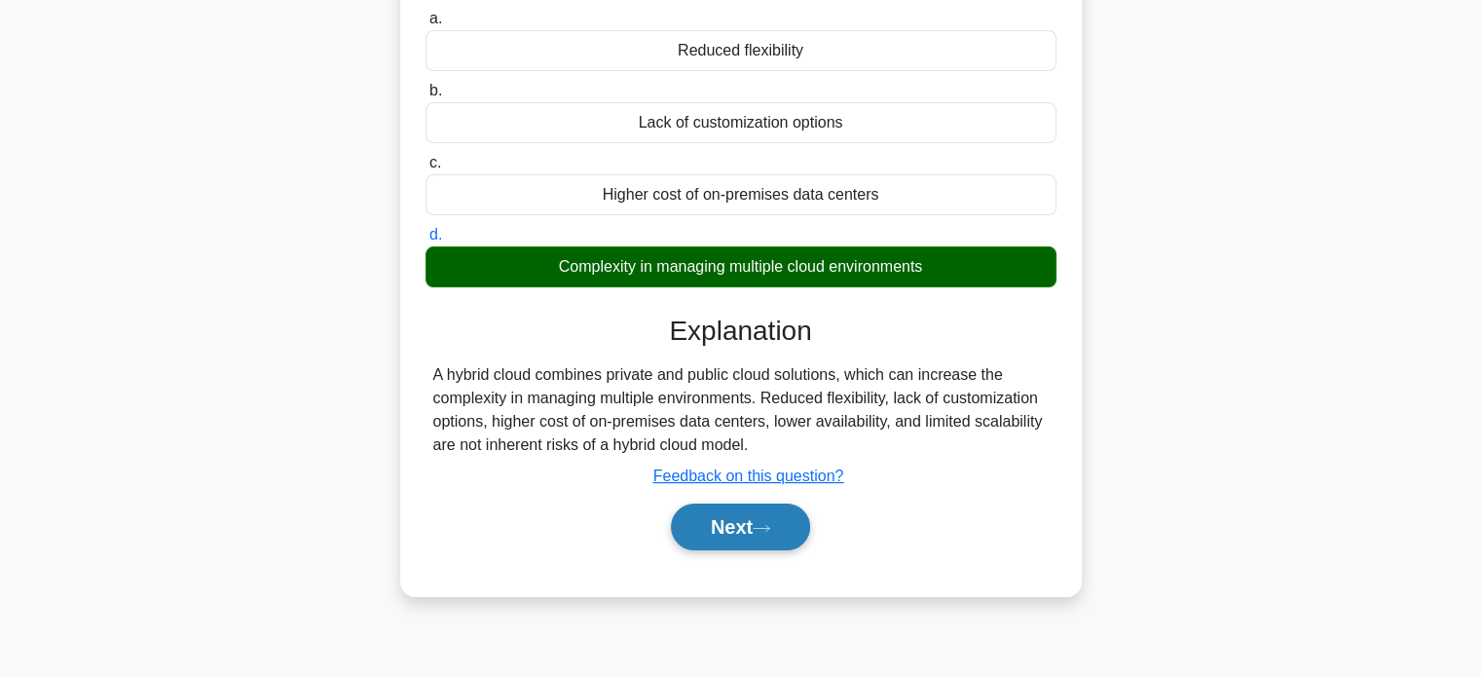
click at [770, 521] on button "Next" at bounding box center [740, 526] width 139 height 47
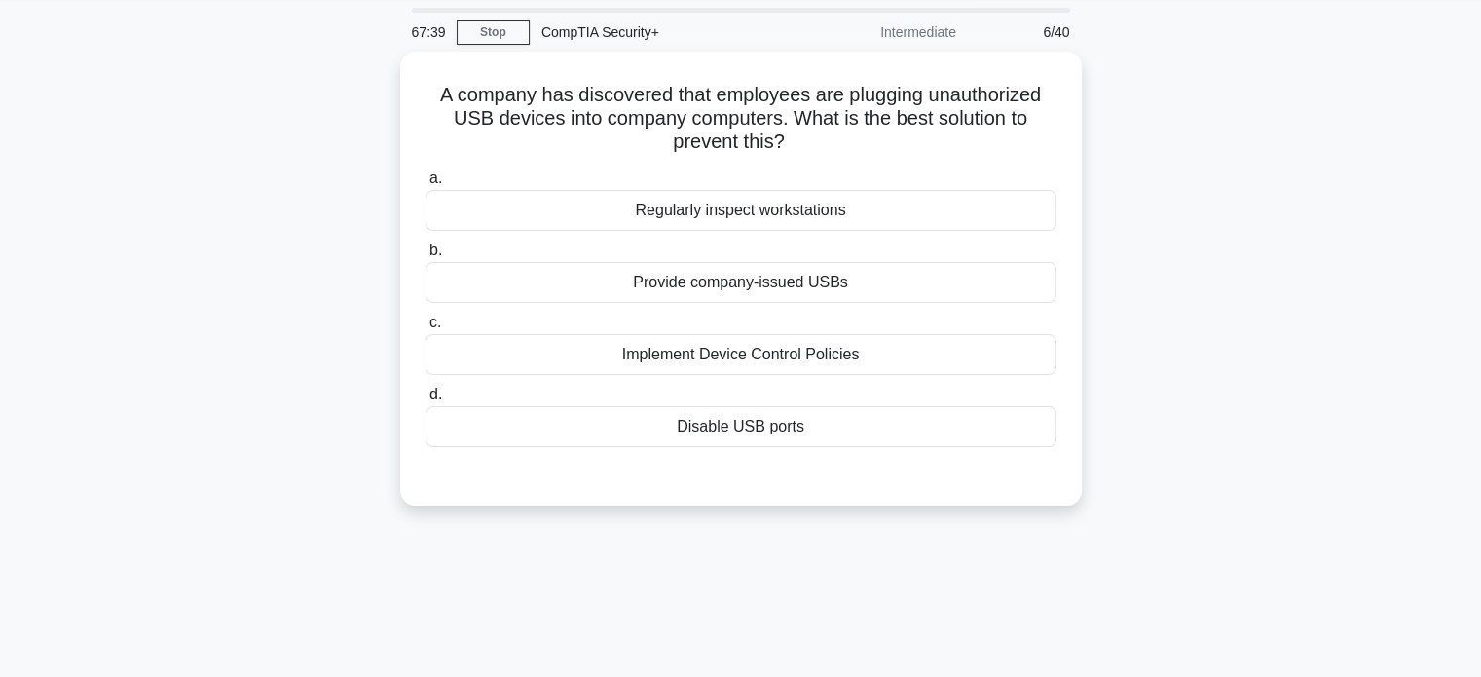
scroll to position [0, 0]
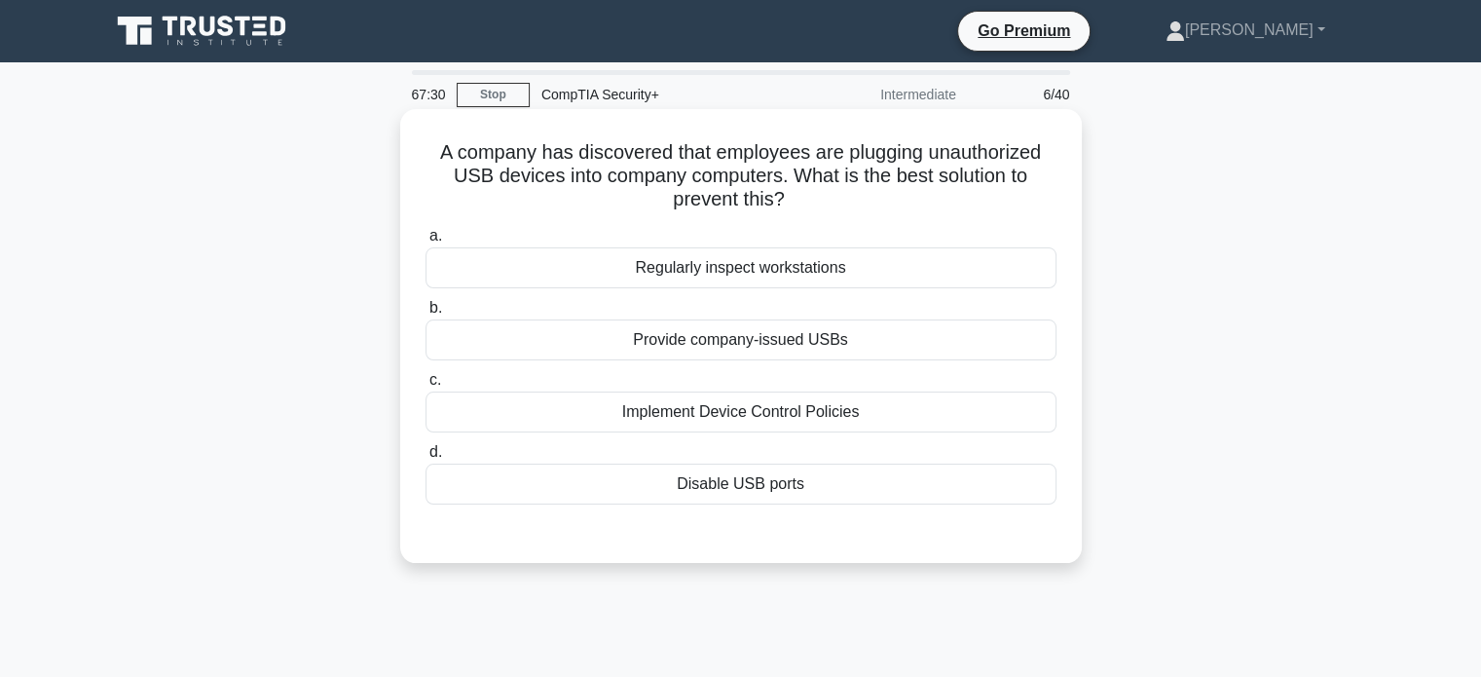
click at [712, 483] on div "Disable USB ports" at bounding box center [740, 483] width 631 height 41
click at [425, 458] on input "d. Disable USB ports" at bounding box center [425, 452] width 0 height 13
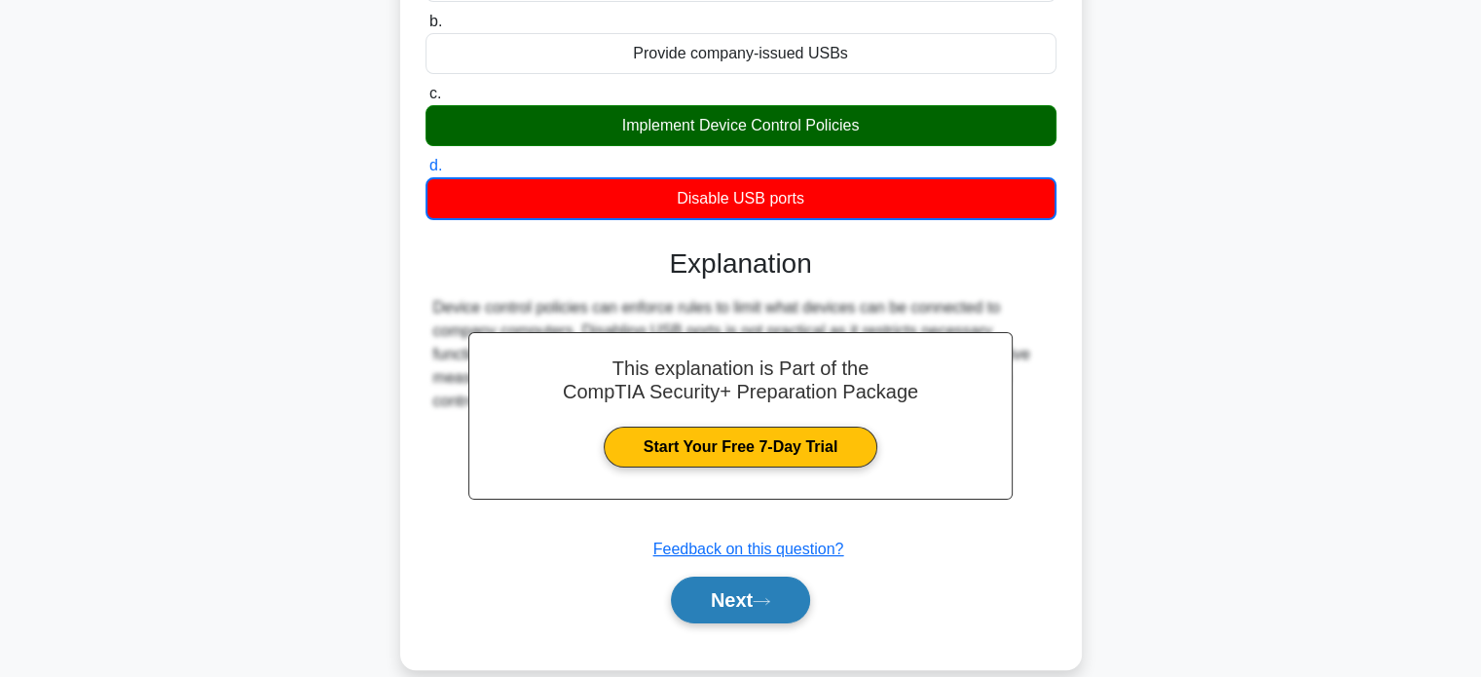
click at [765, 599] on icon at bounding box center [761, 601] width 18 height 11
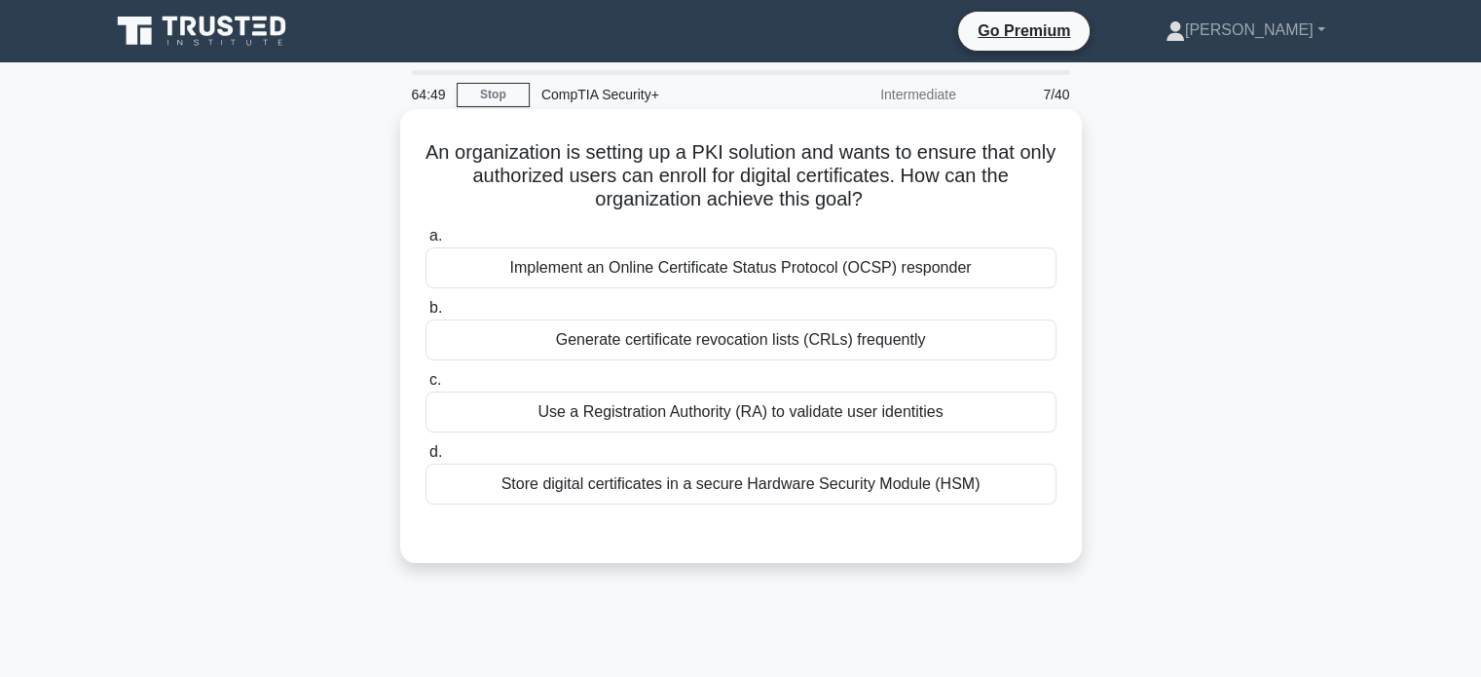
click at [619, 407] on div "Use a Registration Authority (RA) to validate user identities" at bounding box center [740, 411] width 631 height 41
click at [425, 386] on input "c. Use a Registration Authority (RA) to validate user identities" at bounding box center [425, 380] width 0 height 13
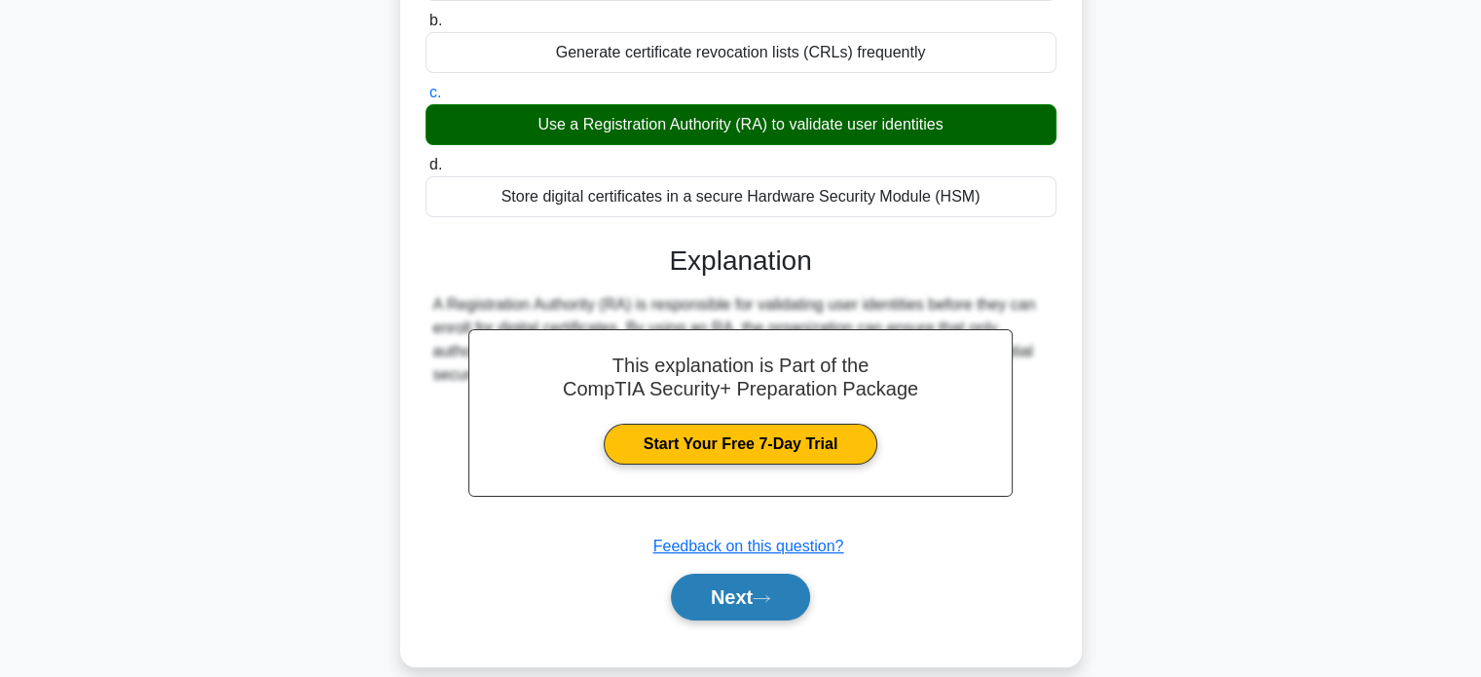
click at [744, 601] on button "Next" at bounding box center [740, 596] width 139 height 47
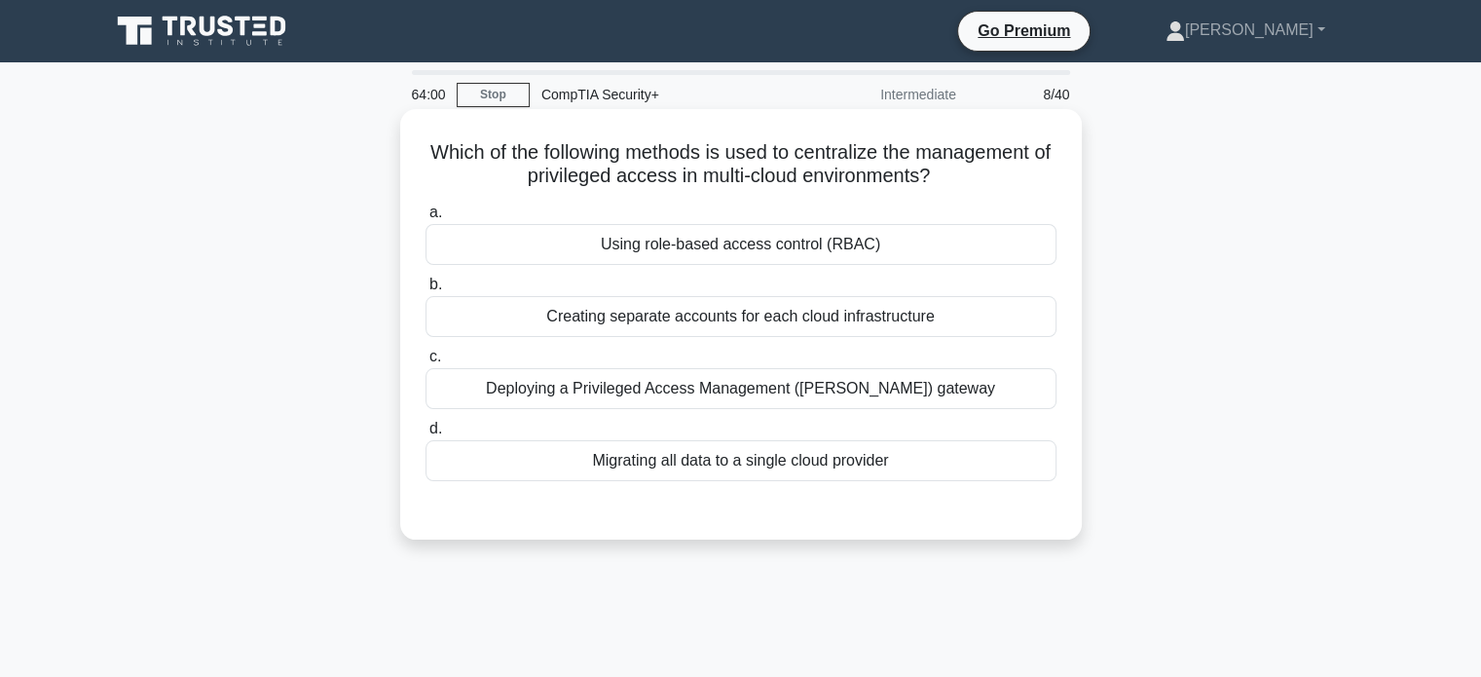
click at [764, 392] on div "Deploying a Privileged Access Management ([PERSON_NAME]) gateway" at bounding box center [740, 388] width 631 height 41
click at [425, 363] on input "c. Deploying a Privileged Access Management ([PERSON_NAME]) gateway" at bounding box center [425, 356] width 0 height 13
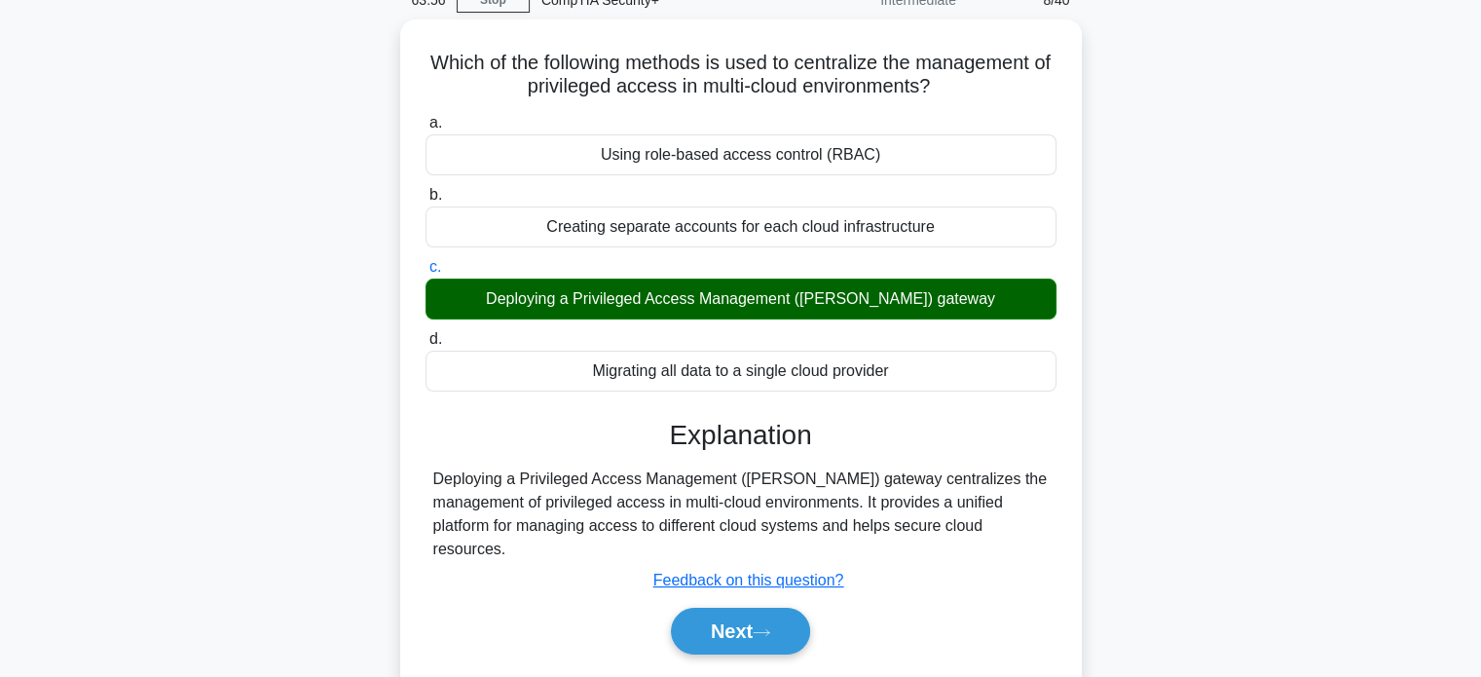
scroll to position [95, 0]
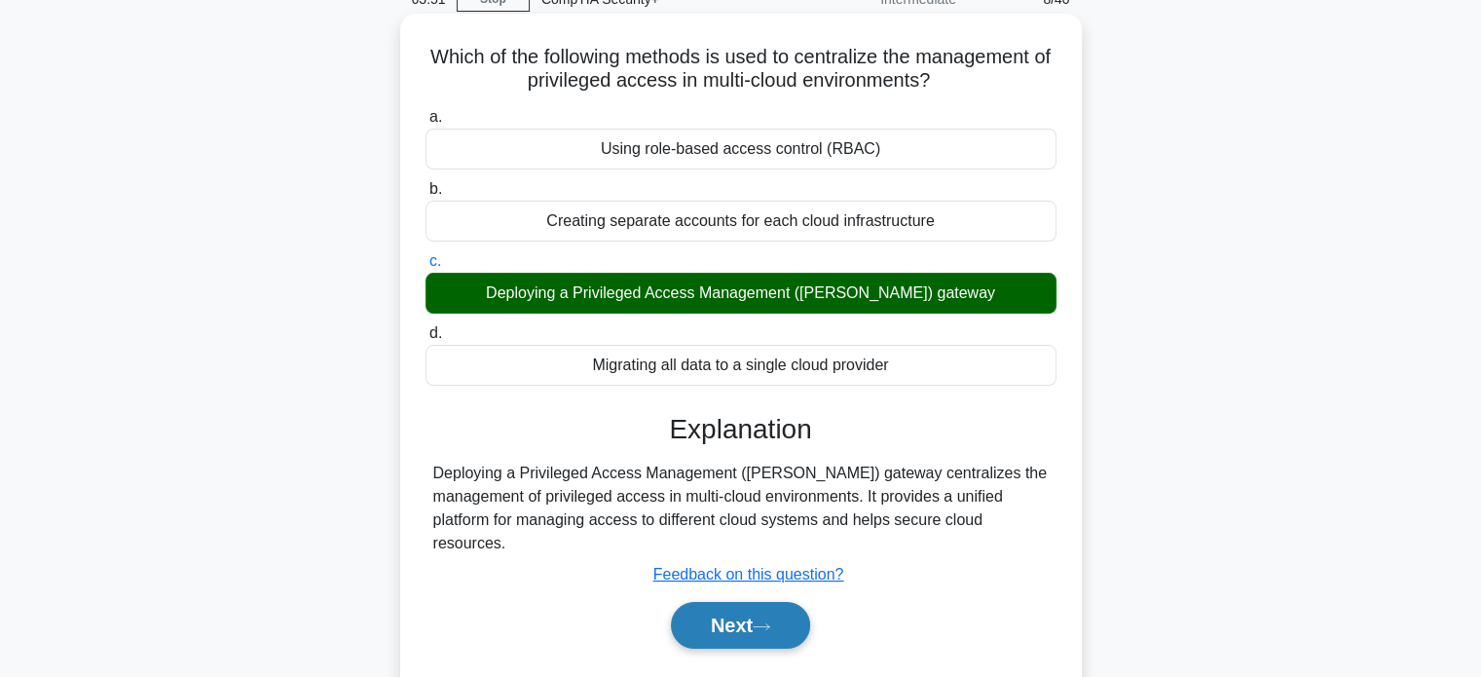
click at [721, 602] on button "Next" at bounding box center [740, 625] width 139 height 47
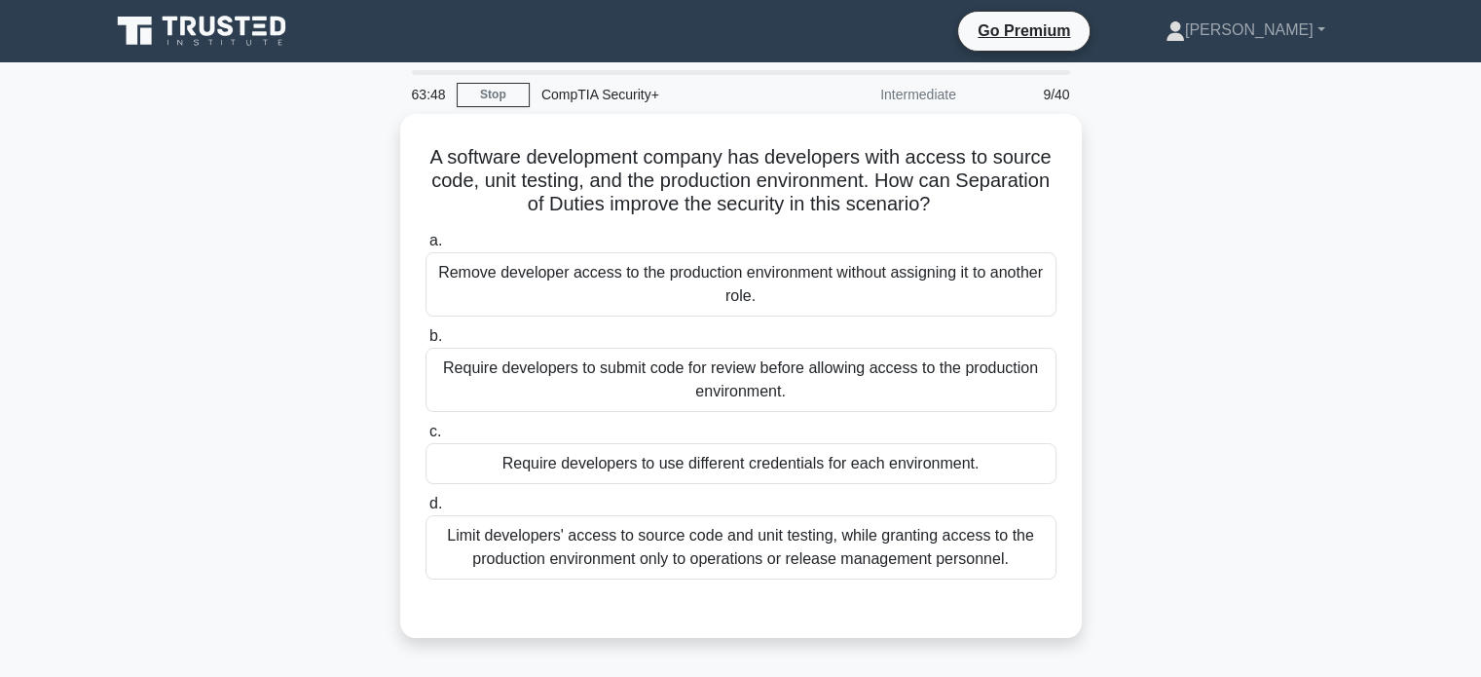
scroll to position [0, 0]
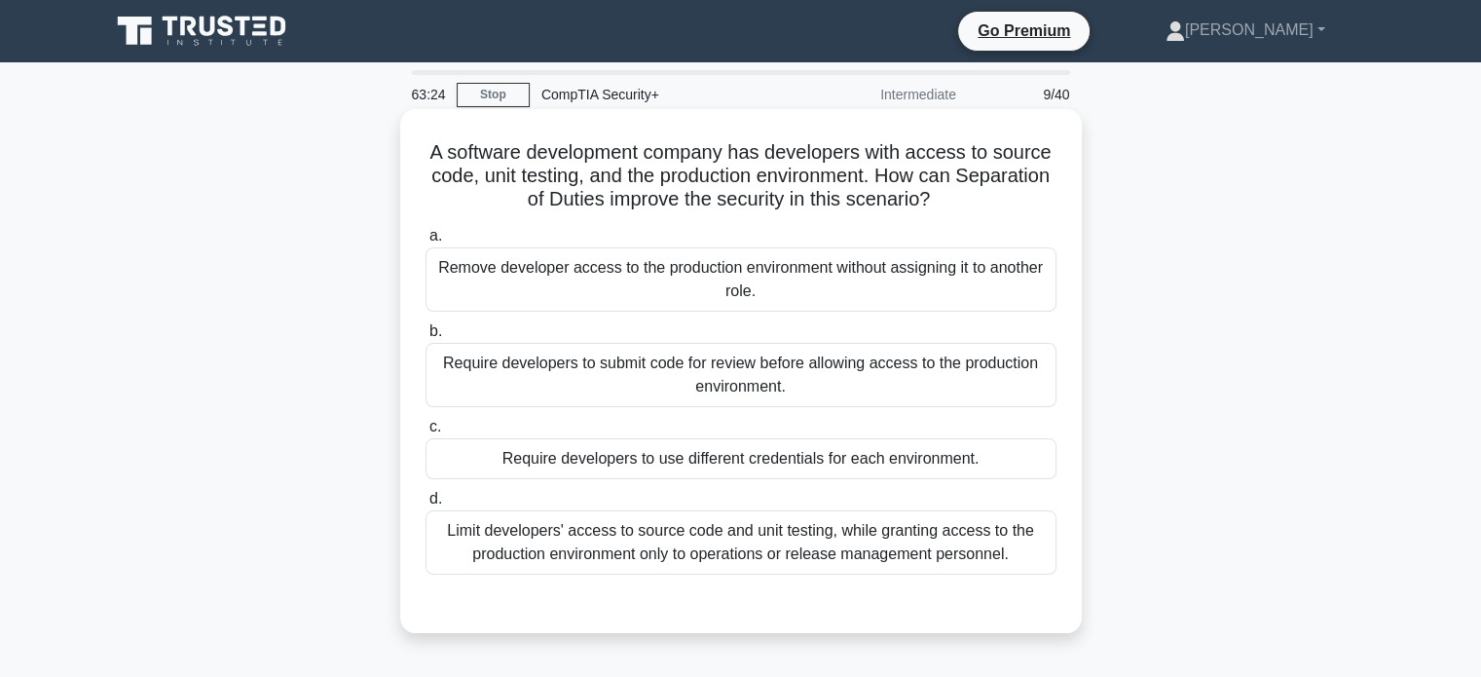
click at [574, 555] on div "Limit developers' access to source code and unit testing, while granting access…" at bounding box center [740, 542] width 631 height 64
click at [425, 505] on input "d. Limit developers' access to source code and unit testing, while granting acc…" at bounding box center [425, 499] width 0 height 13
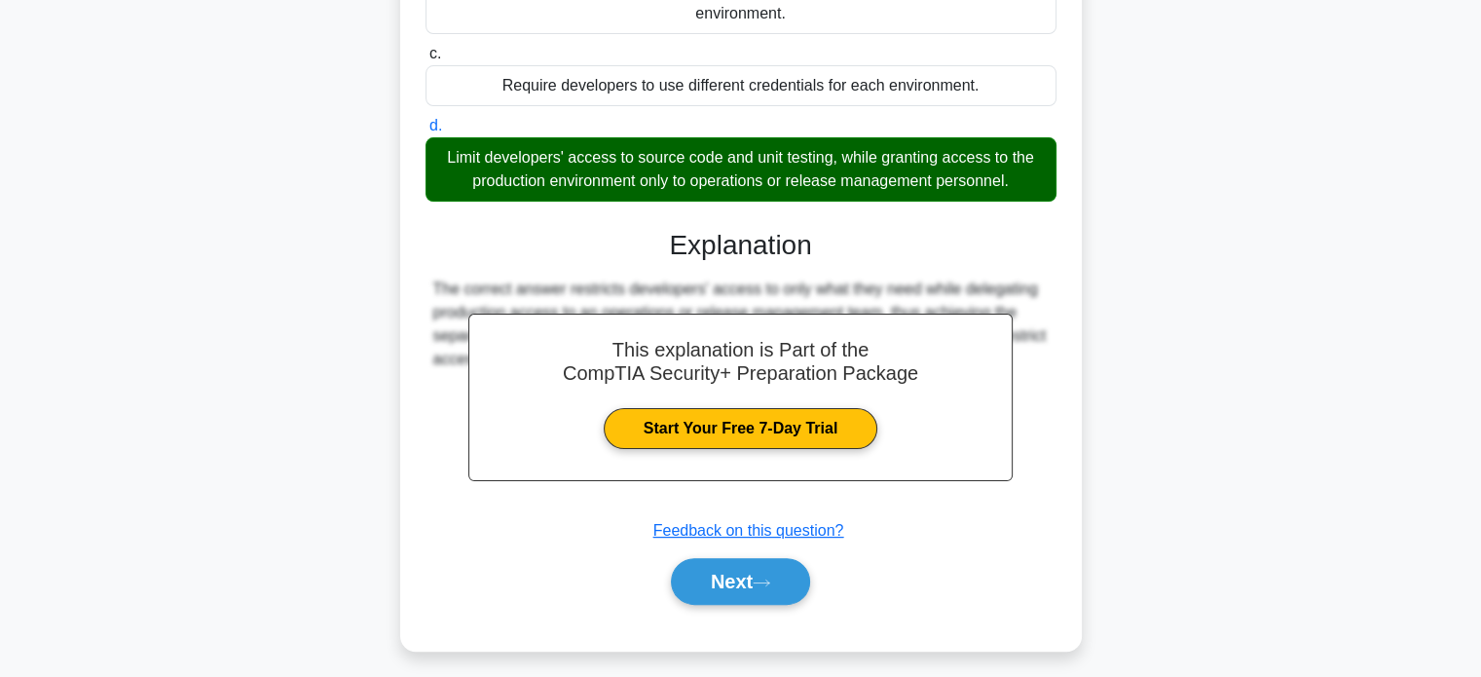
scroll to position [382, 0]
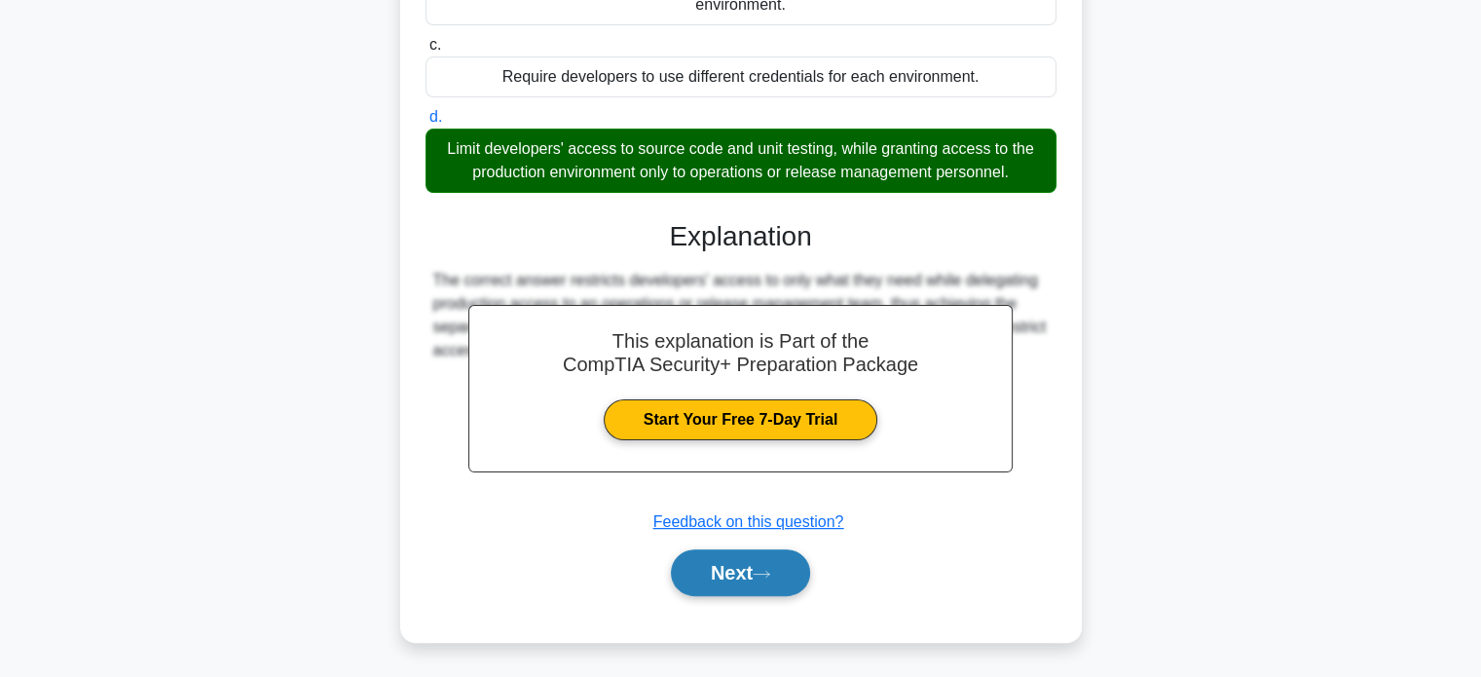
click at [738, 575] on button "Next" at bounding box center [740, 572] width 139 height 47
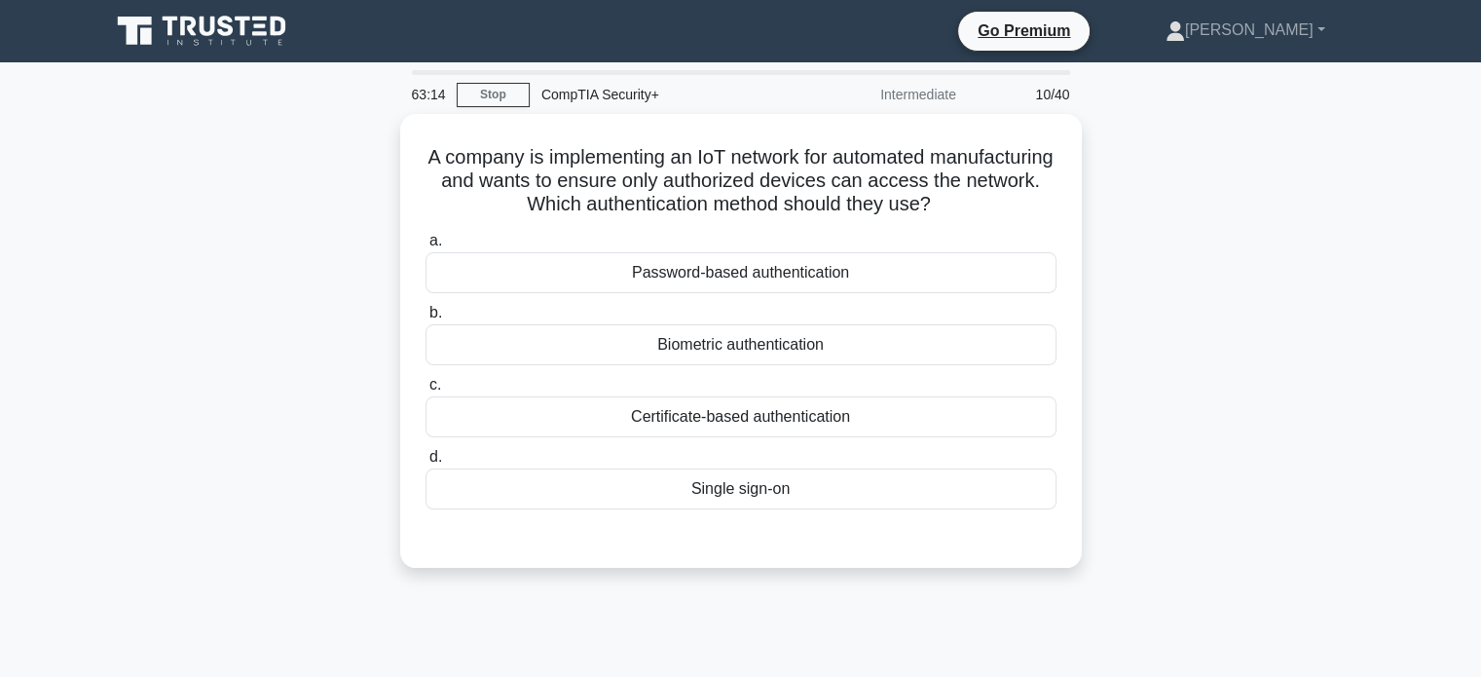
scroll to position [0, 0]
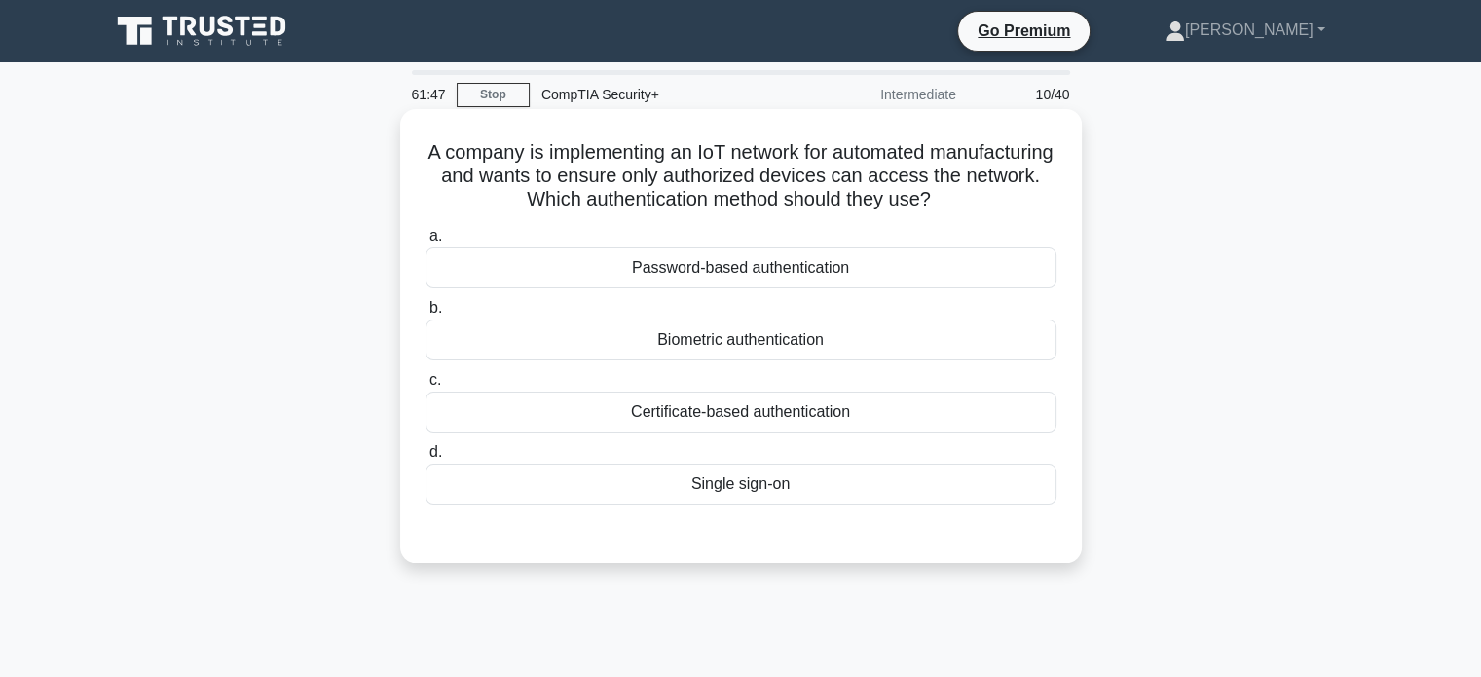
click at [628, 405] on div "Certificate-based authentication" at bounding box center [740, 411] width 631 height 41
click at [425, 386] on input "c. Certificate-based authentication" at bounding box center [425, 380] width 0 height 13
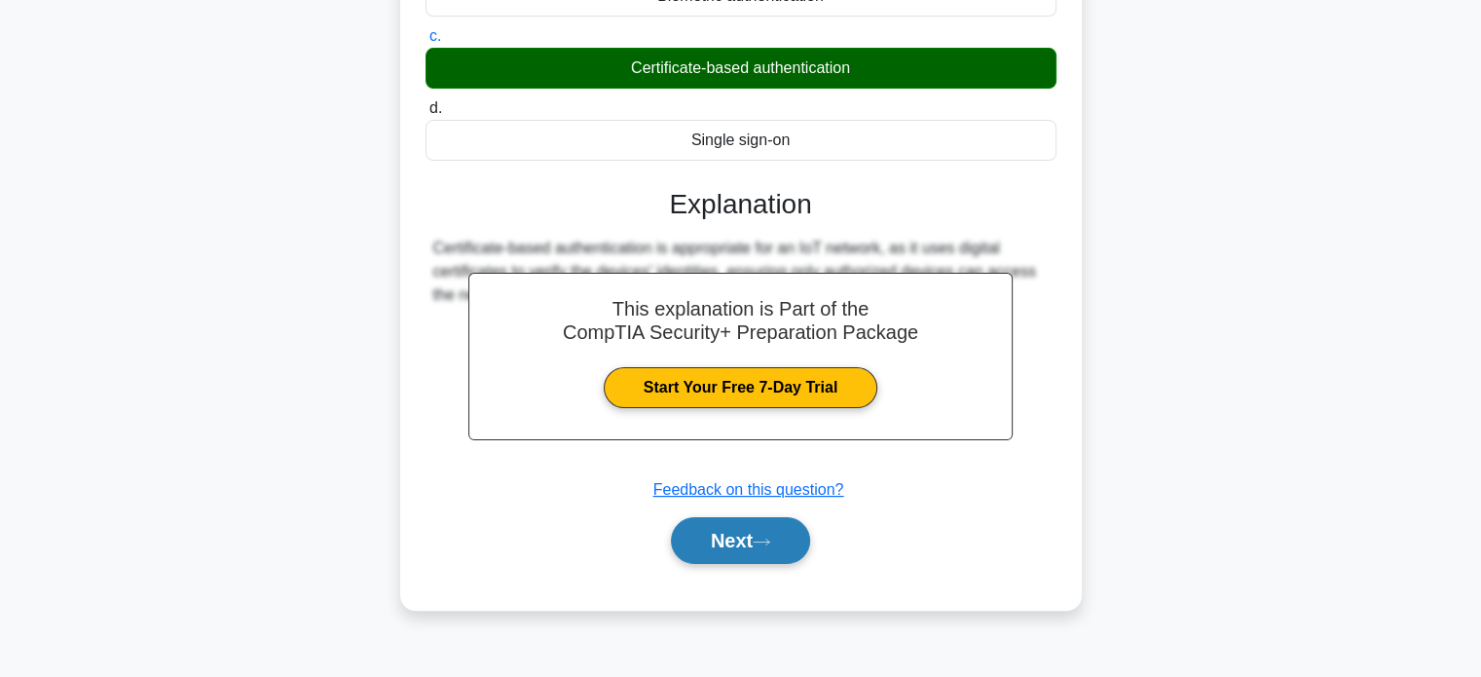
drag, startPoint x: 740, startPoint y: 551, endPoint x: 741, endPoint y: 531, distance: 20.5
click at [741, 536] on button "Next" at bounding box center [740, 540] width 139 height 47
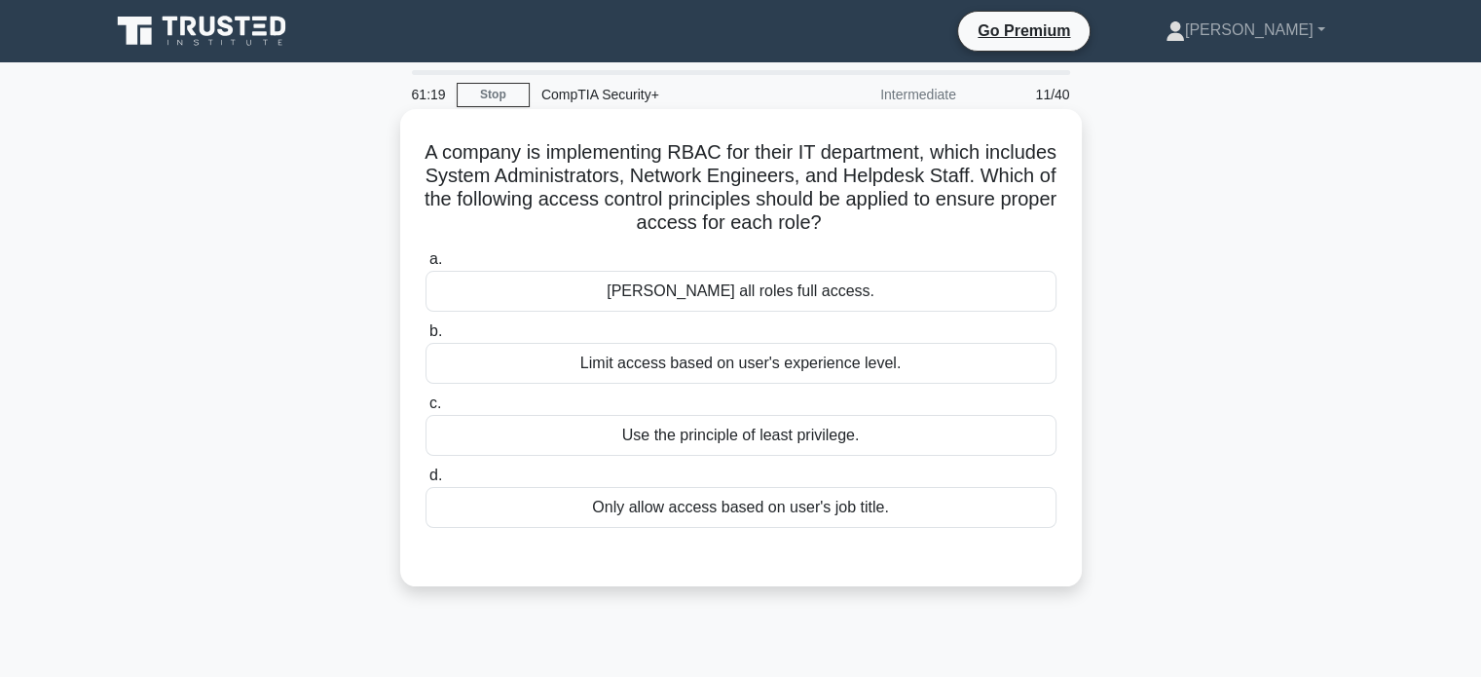
click at [600, 421] on div "Use the principle of least privilege." at bounding box center [740, 435] width 631 height 41
click at [425, 410] on input "c. Use the principle of least privilege." at bounding box center [425, 403] width 0 height 13
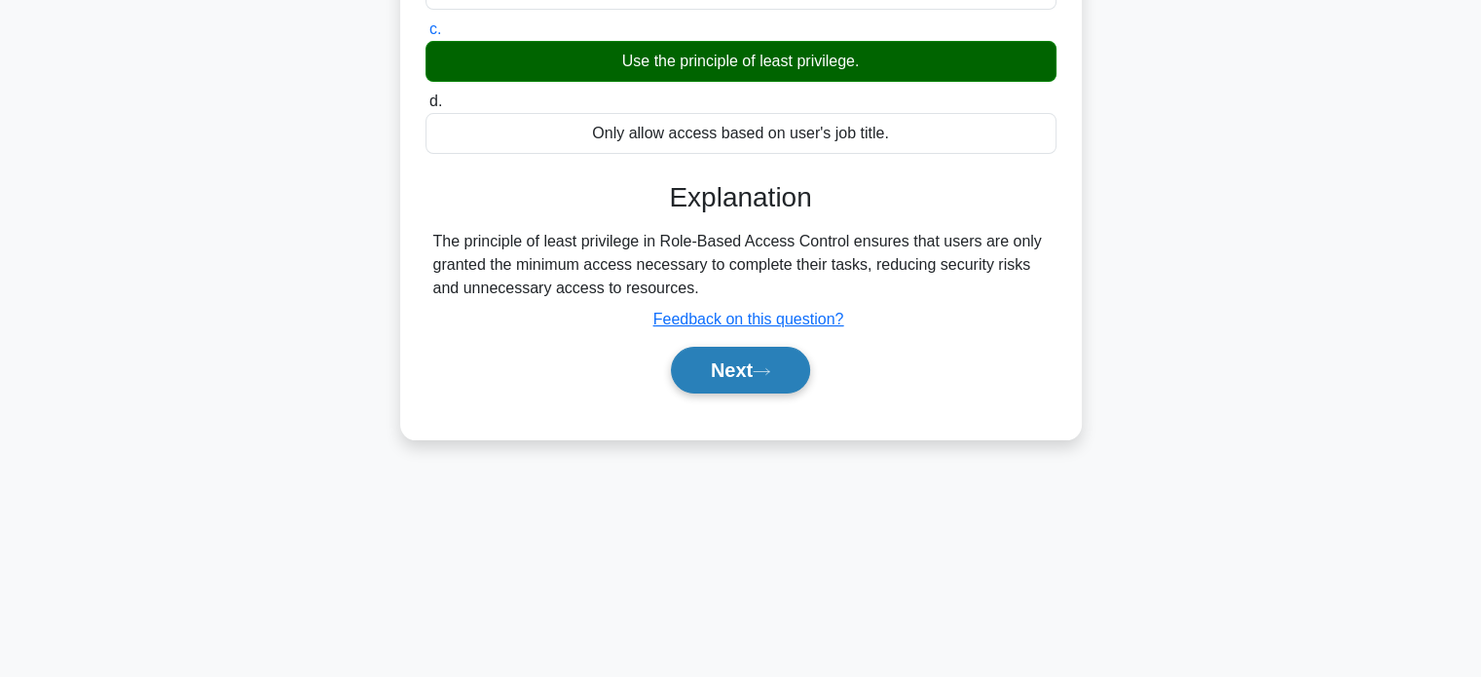
scroll to position [375, 0]
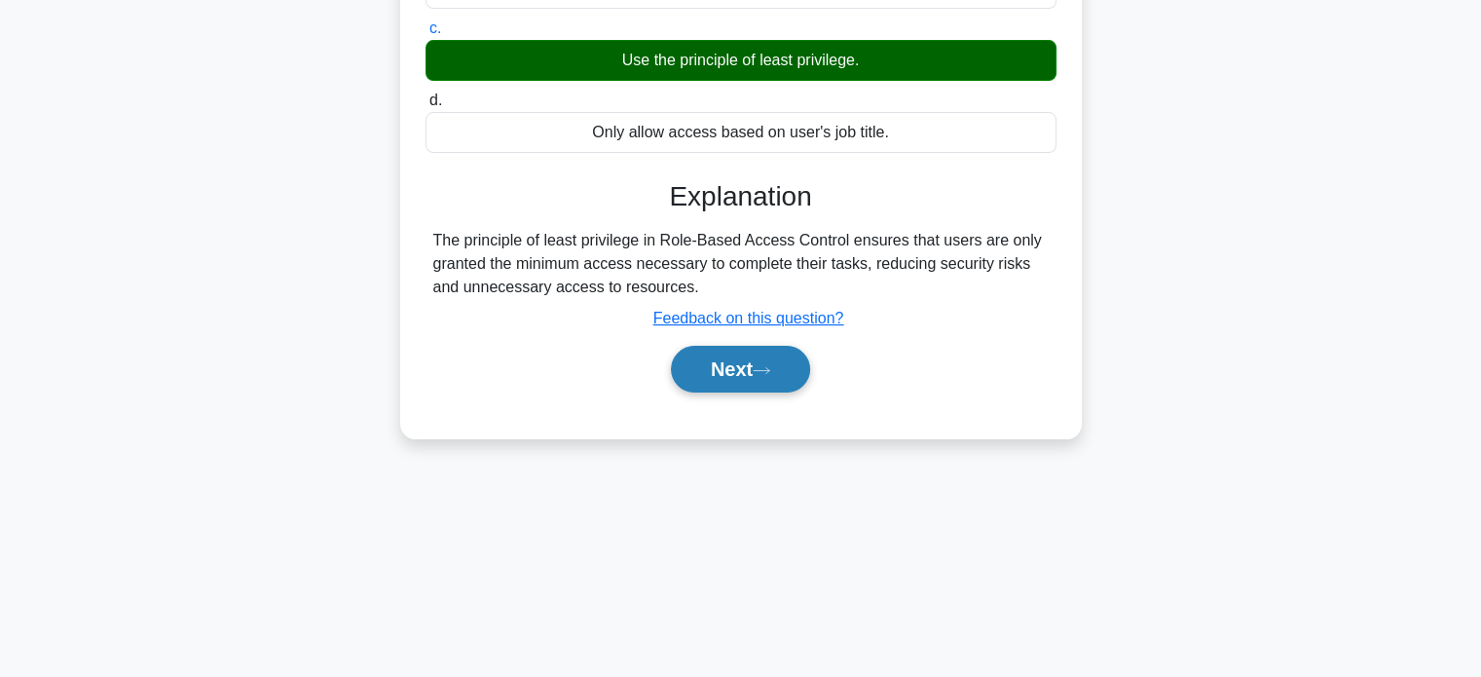
click at [805, 362] on button "Next" at bounding box center [740, 369] width 139 height 47
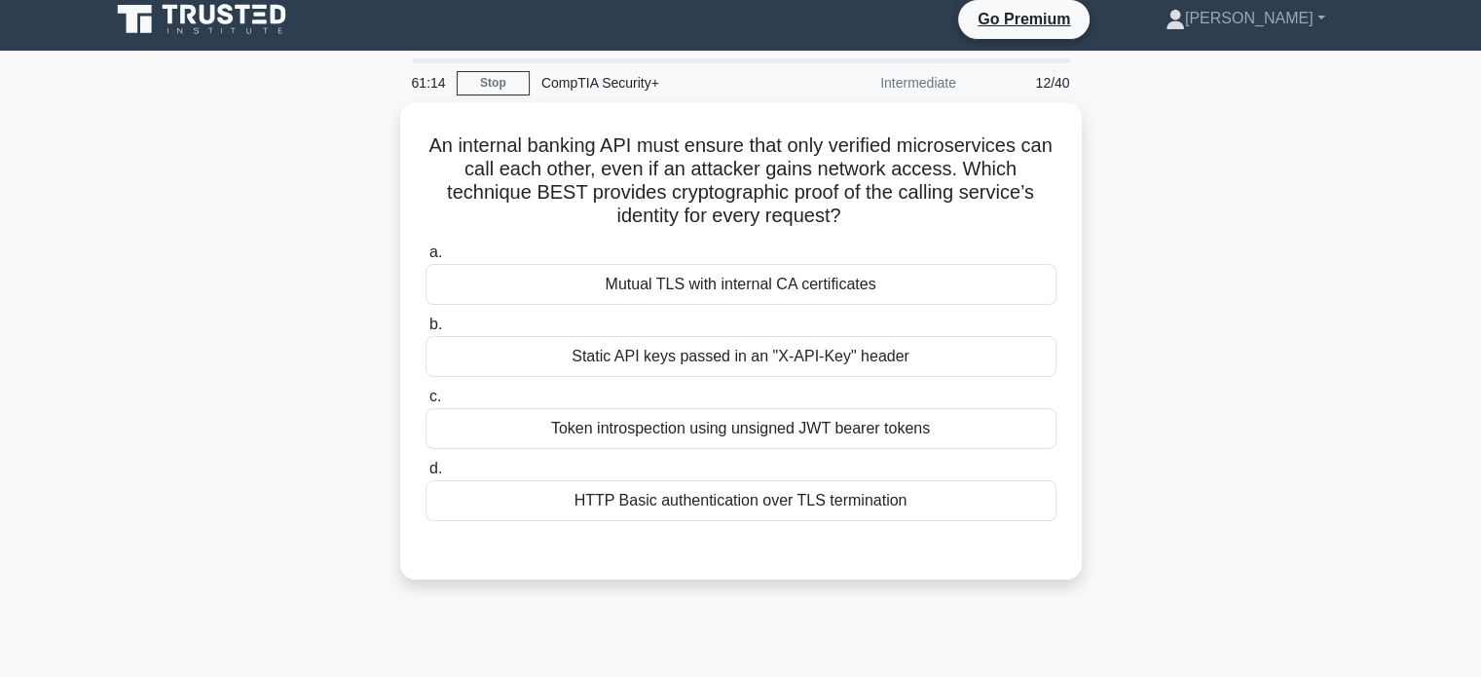
scroll to position [0, 0]
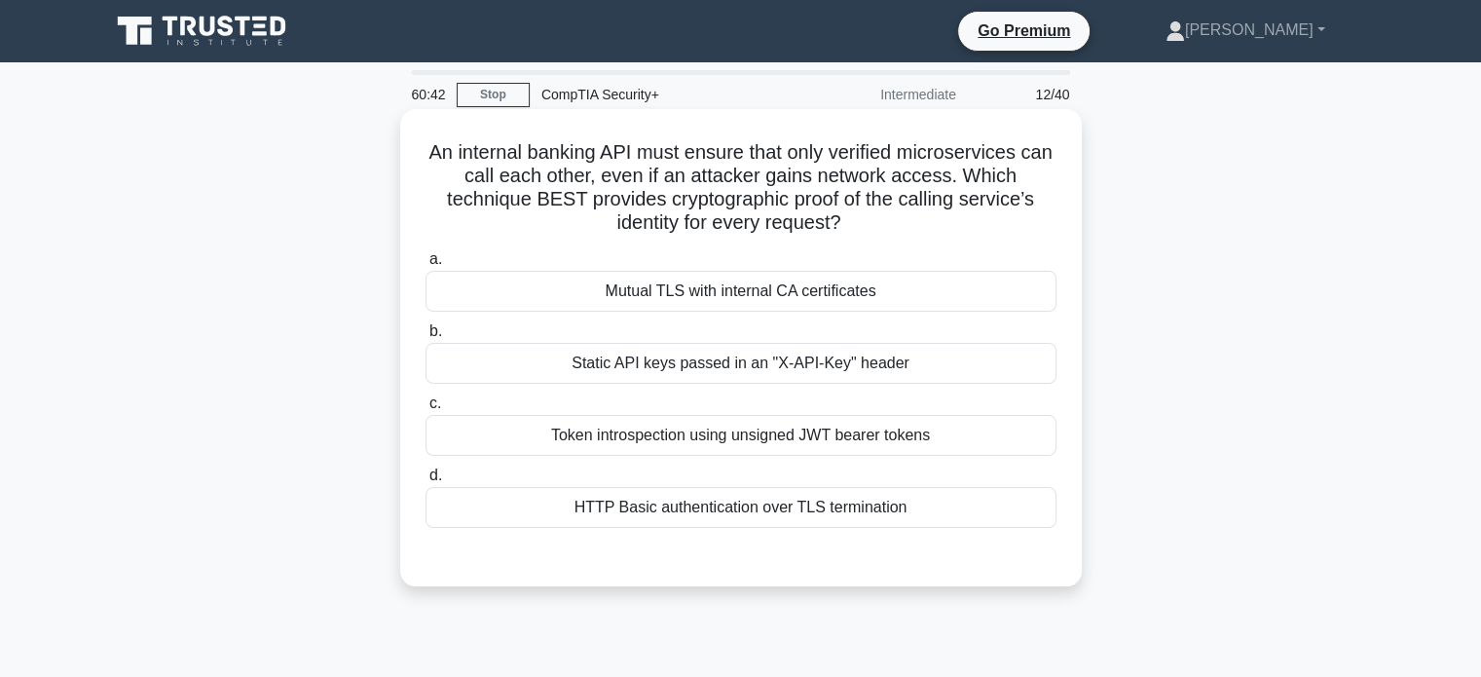
click at [533, 441] on div "Token introspection using unsigned JWT bearer tokens" at bounding box center [740, 435] width 631 height 41
click at [425, 410] on input "c. Token introspection using unsigned JWT bearer tokens" at bounding box center [425, 403] width 0 height 13
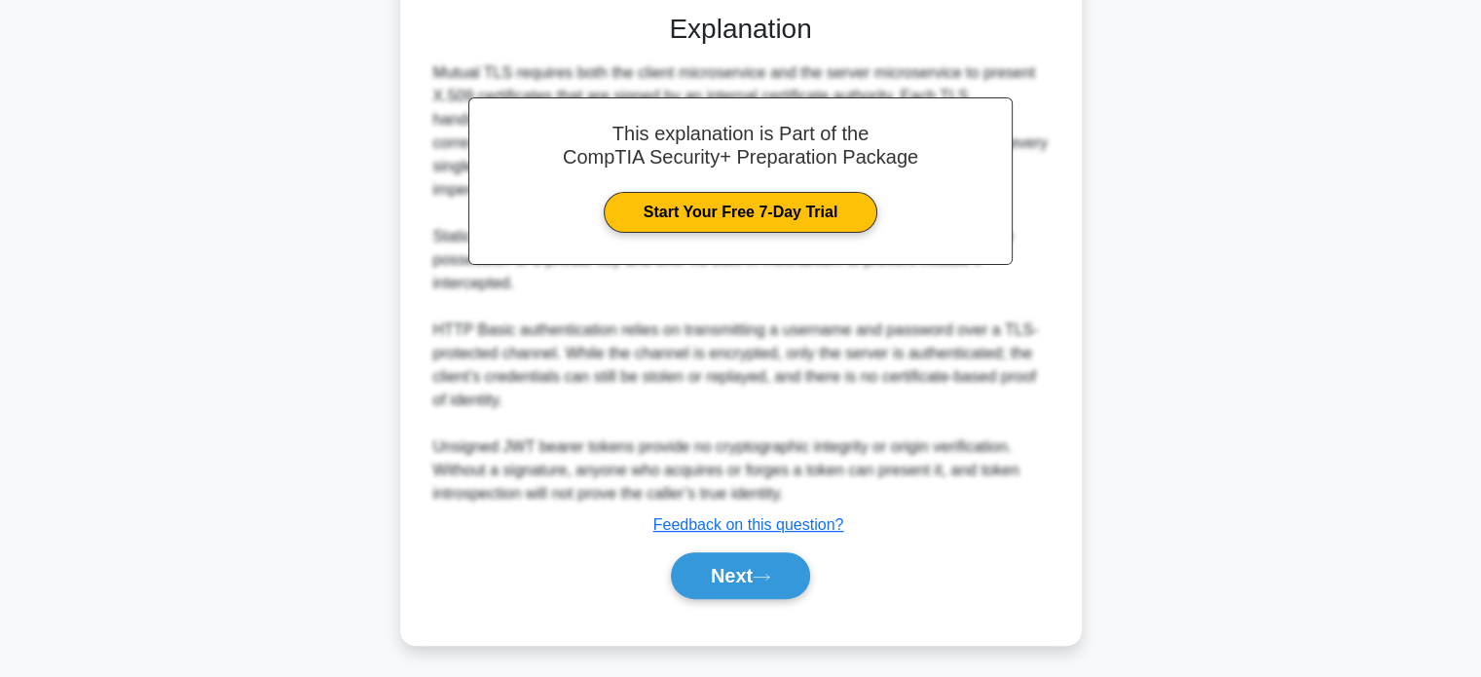
scroll to position [547, 0]
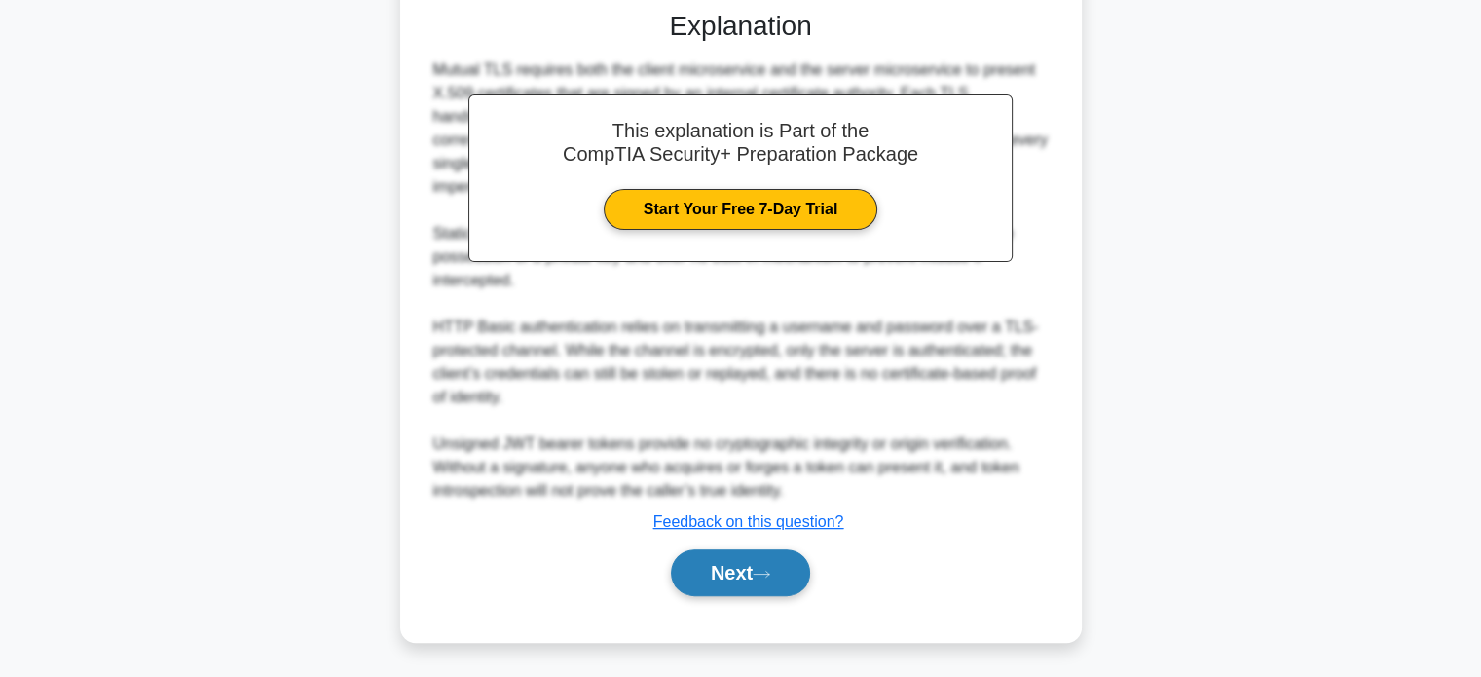
click at [722, 550] on button "Next" at bounding box center [740, 572] width 139 height 47
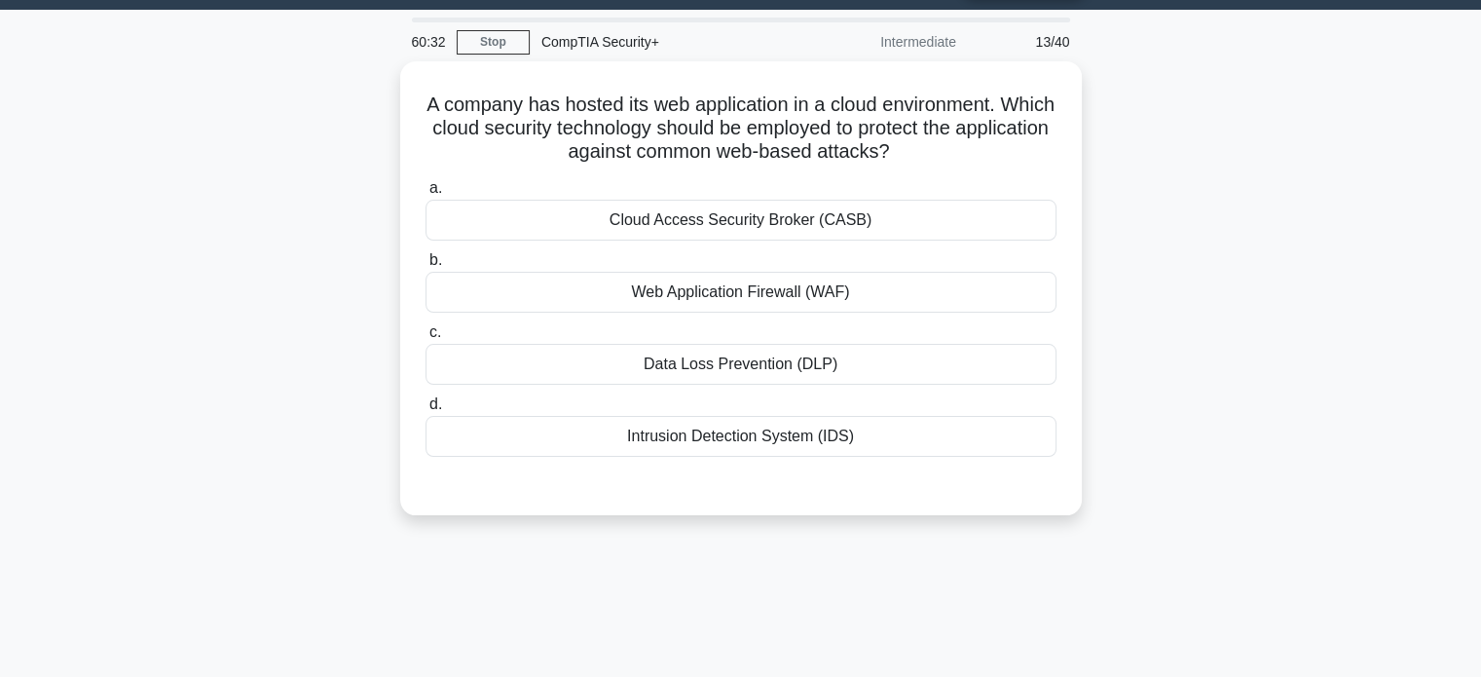
scroll to position [0, 0]
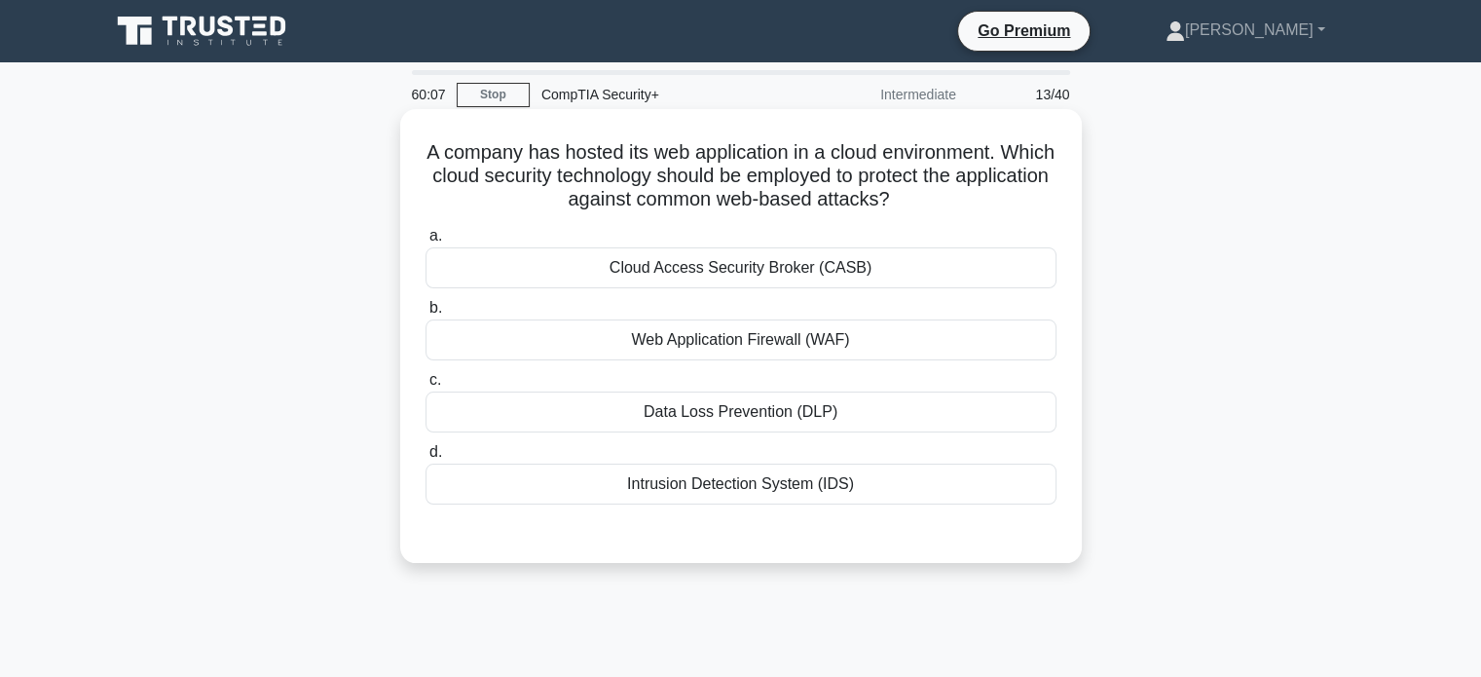
click at [701, 264] on div "Cloud Access Security Broker (CASB)" at bounding box center [740, 267] width 631 height 41
click at [425, 242] on input "a. Cloud Access Security Broker (CASB)" at bounding box center [425, 236] width 0 height 13
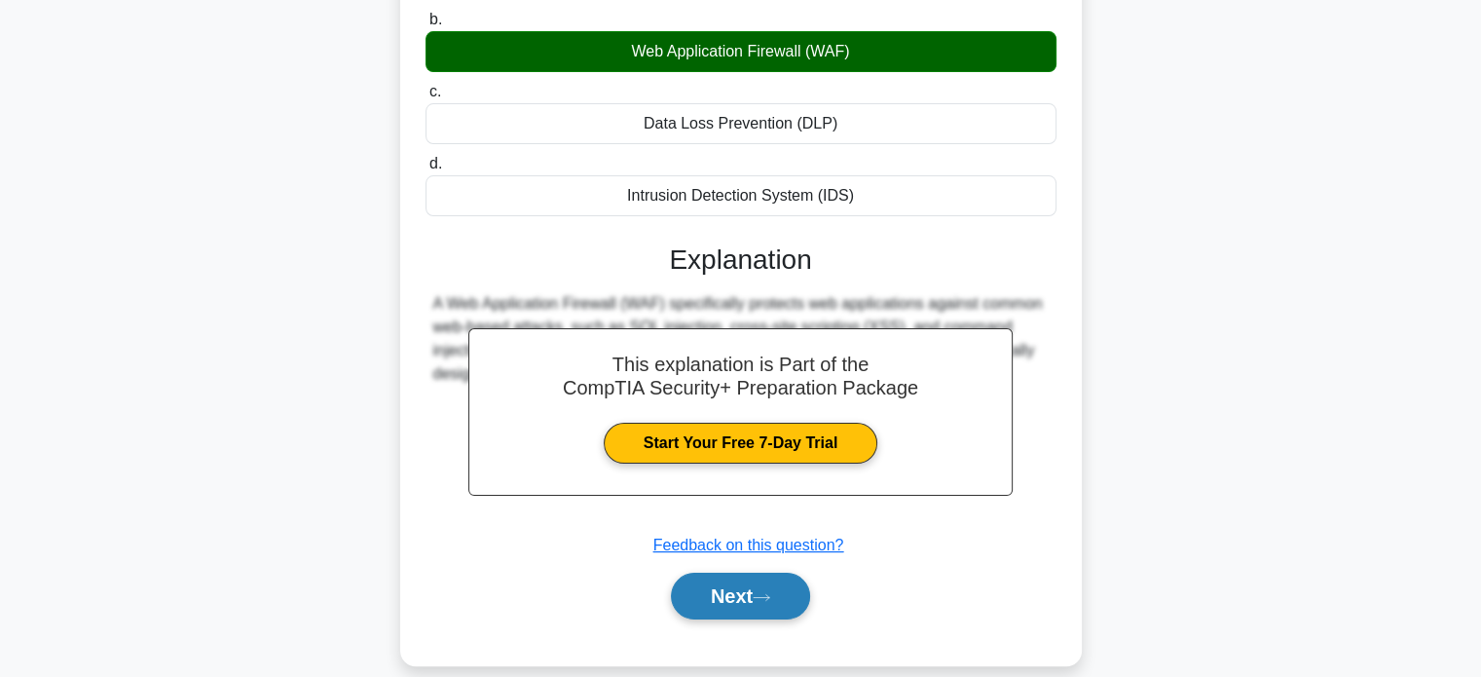
click at [769, 586] on button "Next" at bounding box center [740, 595] width 139 height 47
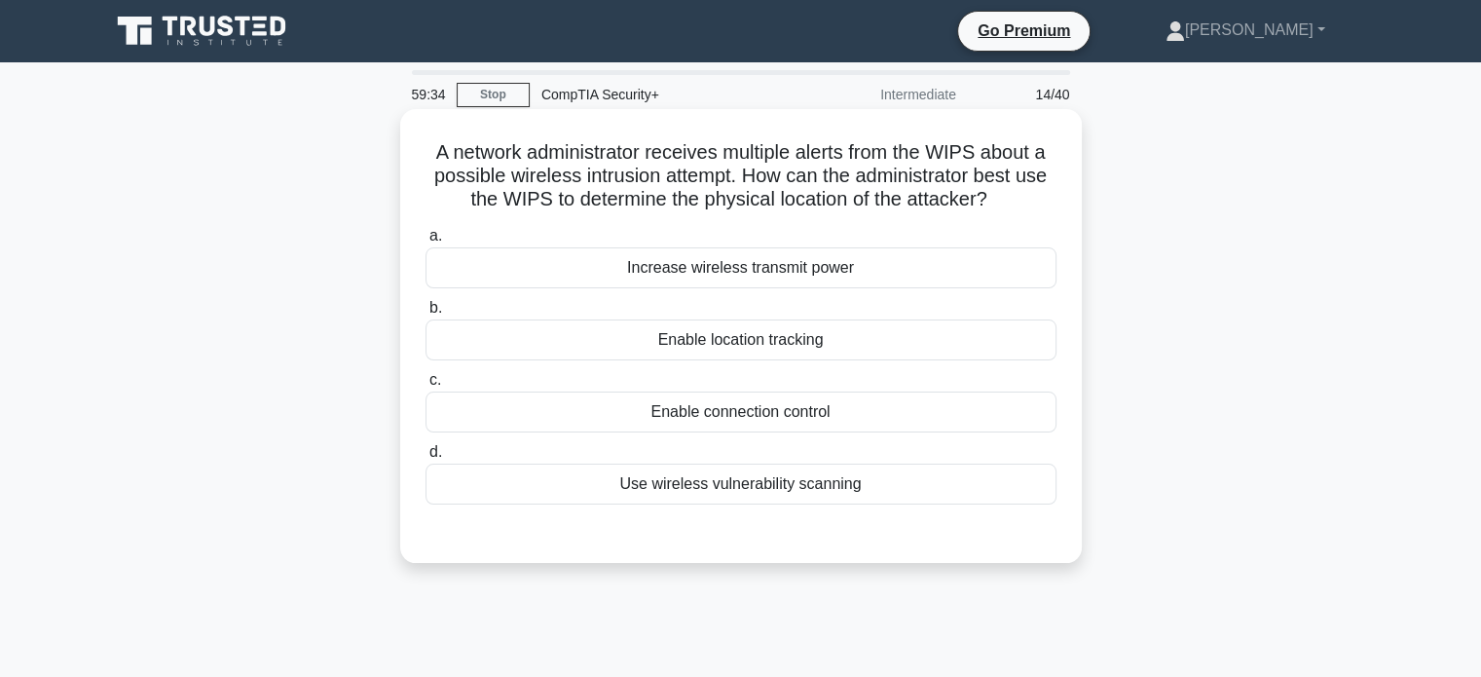
click at [858, 342] on div "Enable location tracking" at bounding box center [740, 339] width 631 height 41
click at [425, 314] on input "b. Enable location tracking" at bounding box center [425, 308] width 0 height 13
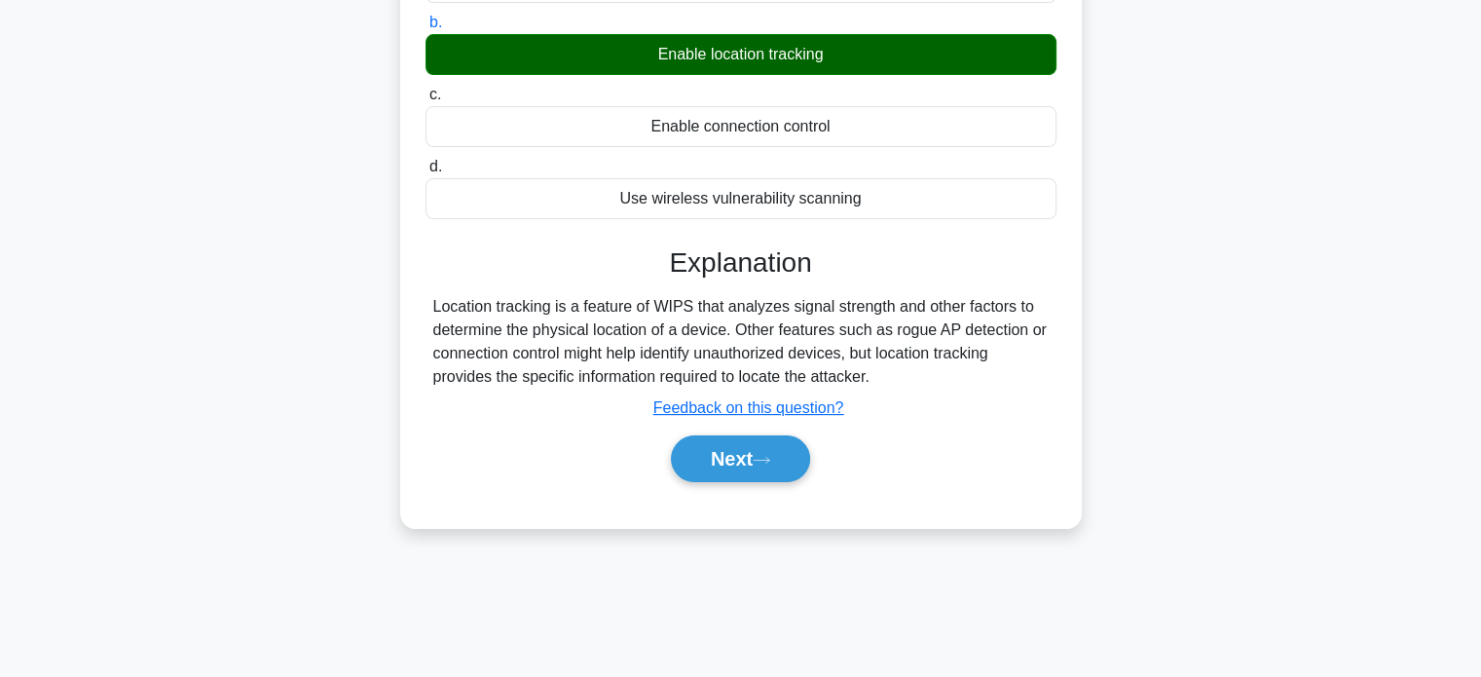
scroll to position [291, 0]
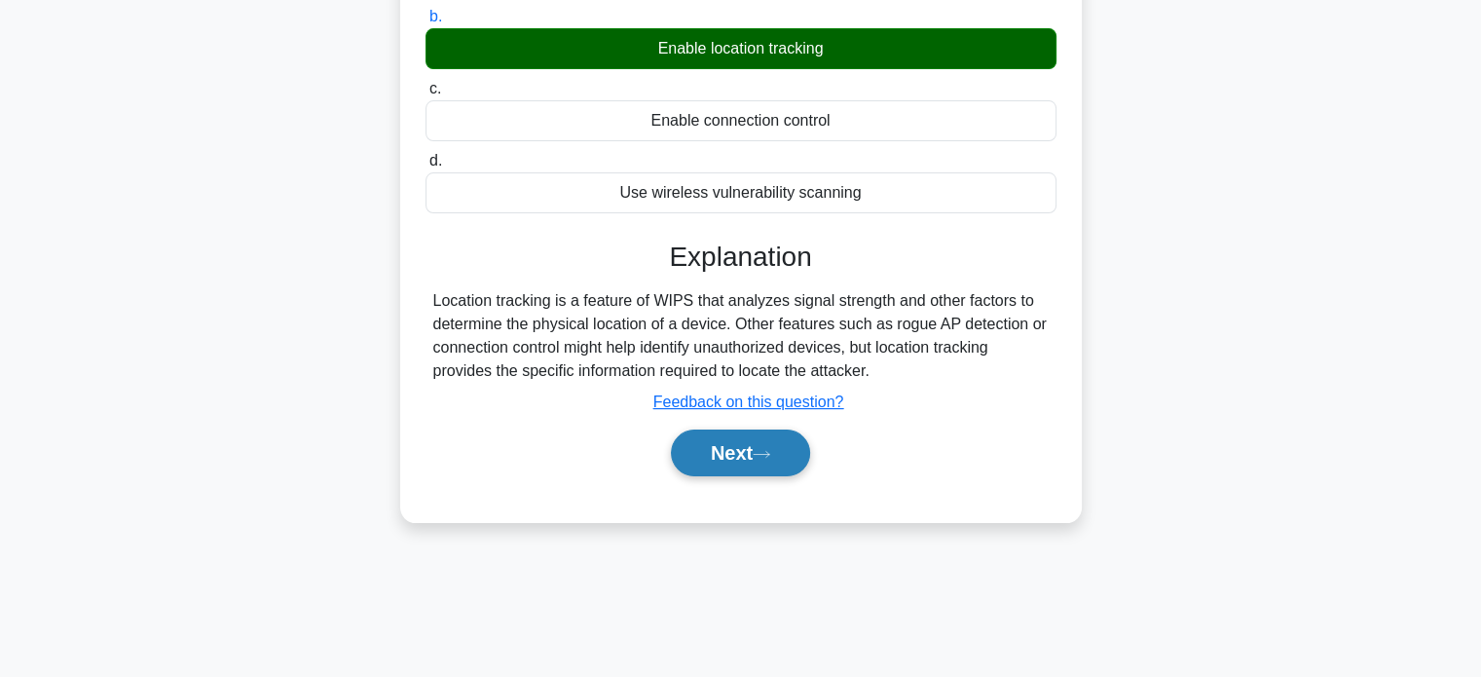
click at [723, 464] on button "Next" at bounding box center [740, 452] width 139 height 47
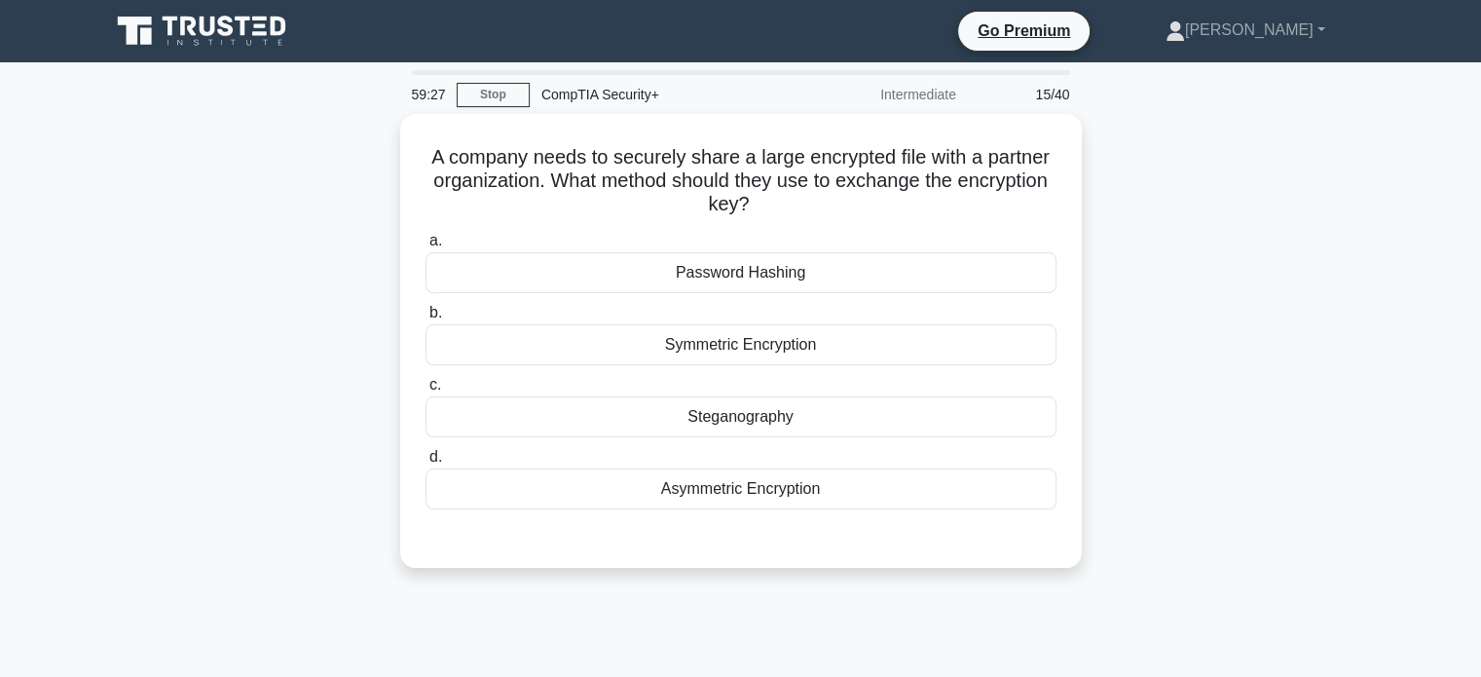
scroll to position [0, 0]
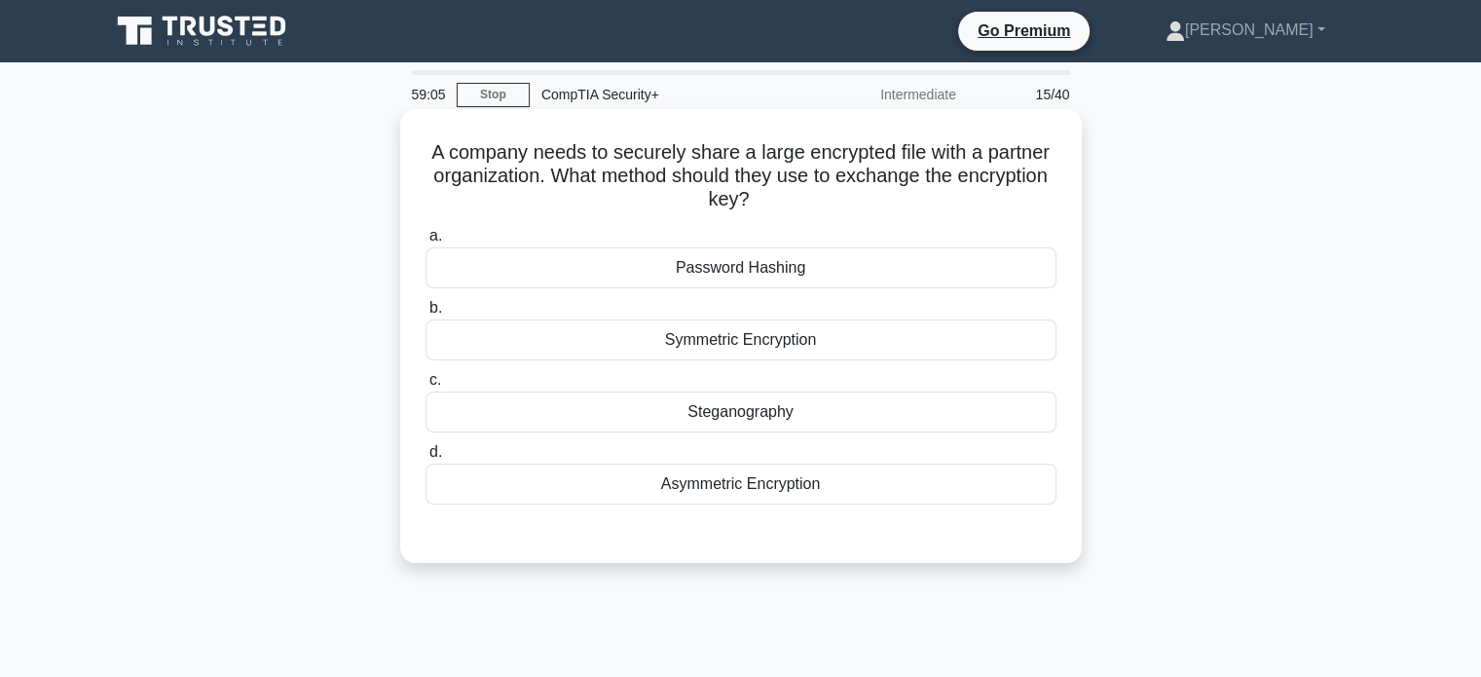
click at [700, 481] on div "Asymmetric Encryption" at bounding box center [740, 483] width 631 height 41
click at [425, 458] on input "d. Asymmetric Encryption" at bounding box center [425, 452] width 0 height 13
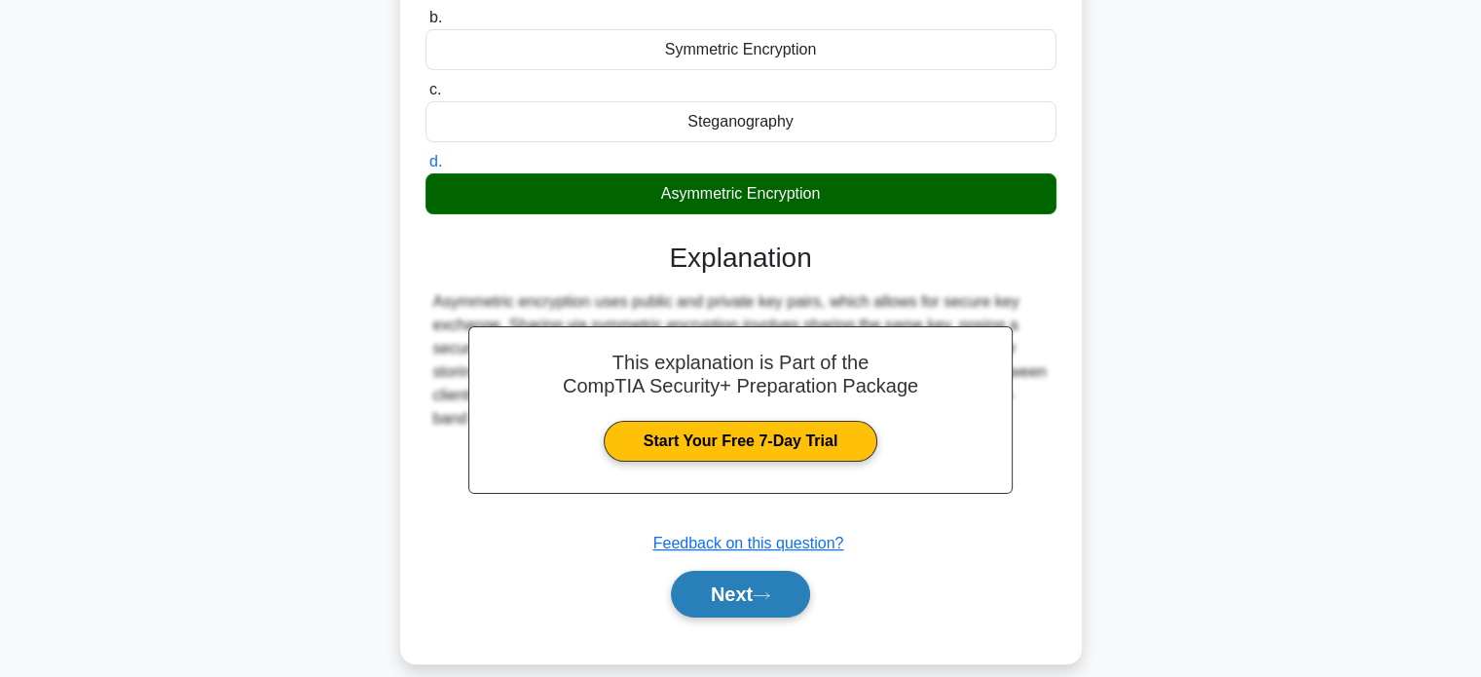
click at [738, 594] on button "Next" at bounding box center [740, 593] width 139 height 47
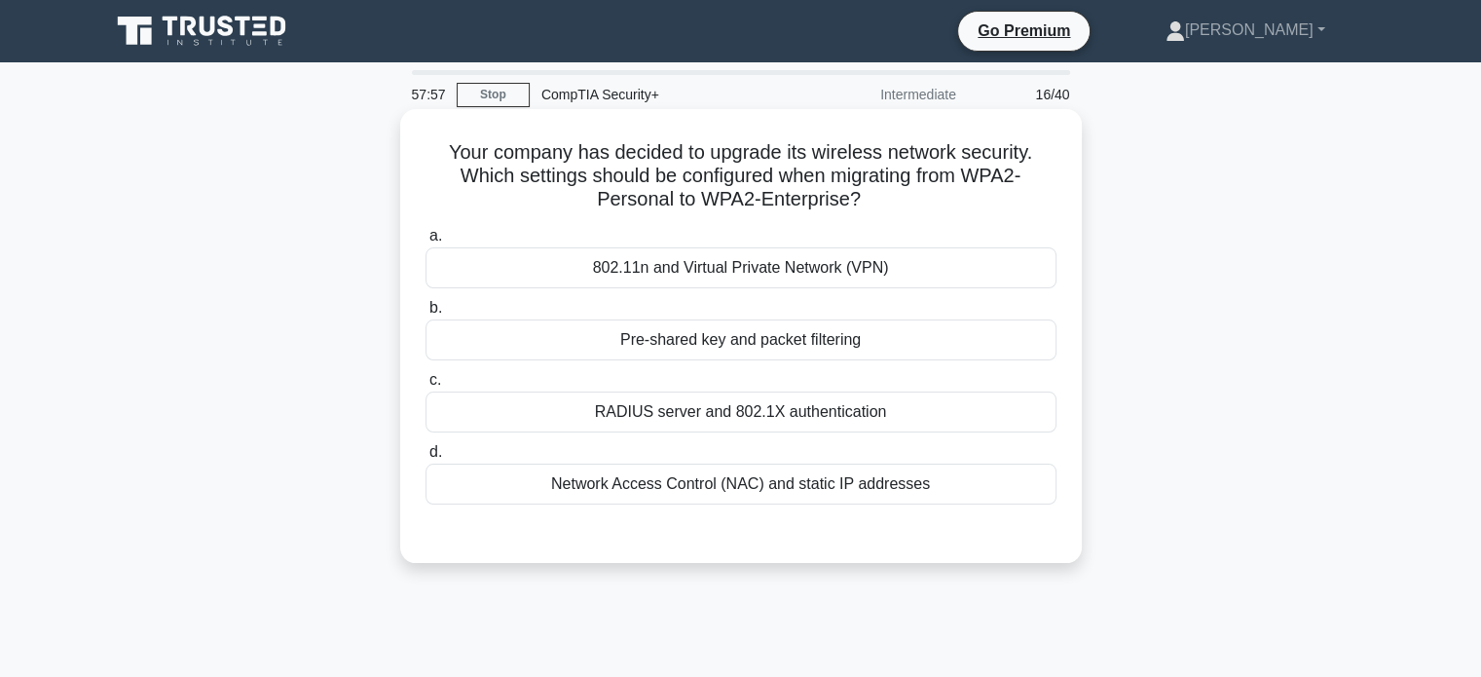
click at [623, 411] on div "RADIUS server and 802.1X authentication" at bounding box center [740, 411] width 631 height 41
click at [425, 386] on input "c. RADIUS server and 802.1X authentication" at bounding box center [425, 380] width 0 height 13
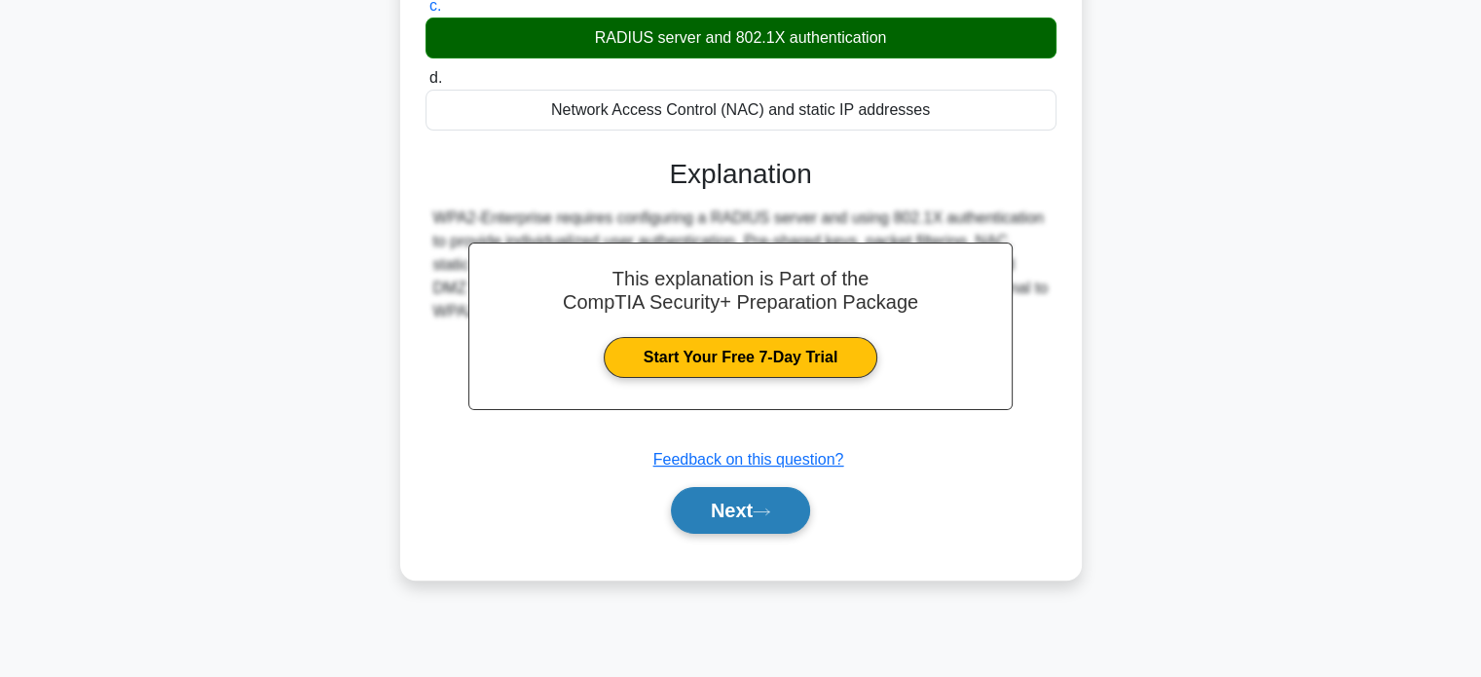
scroll to position [375, 0]
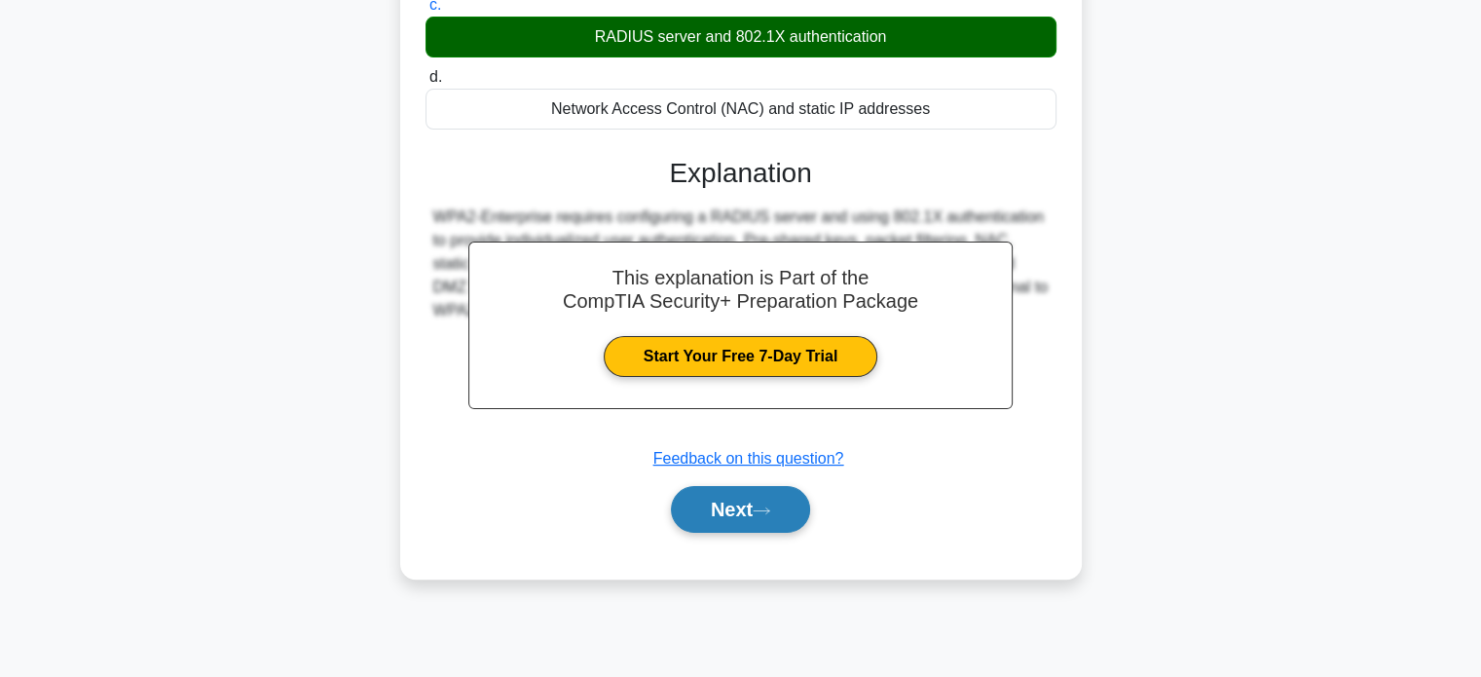
click at [703, 506] on button "Next" at bounding box center [740, 509] width 139 height 47
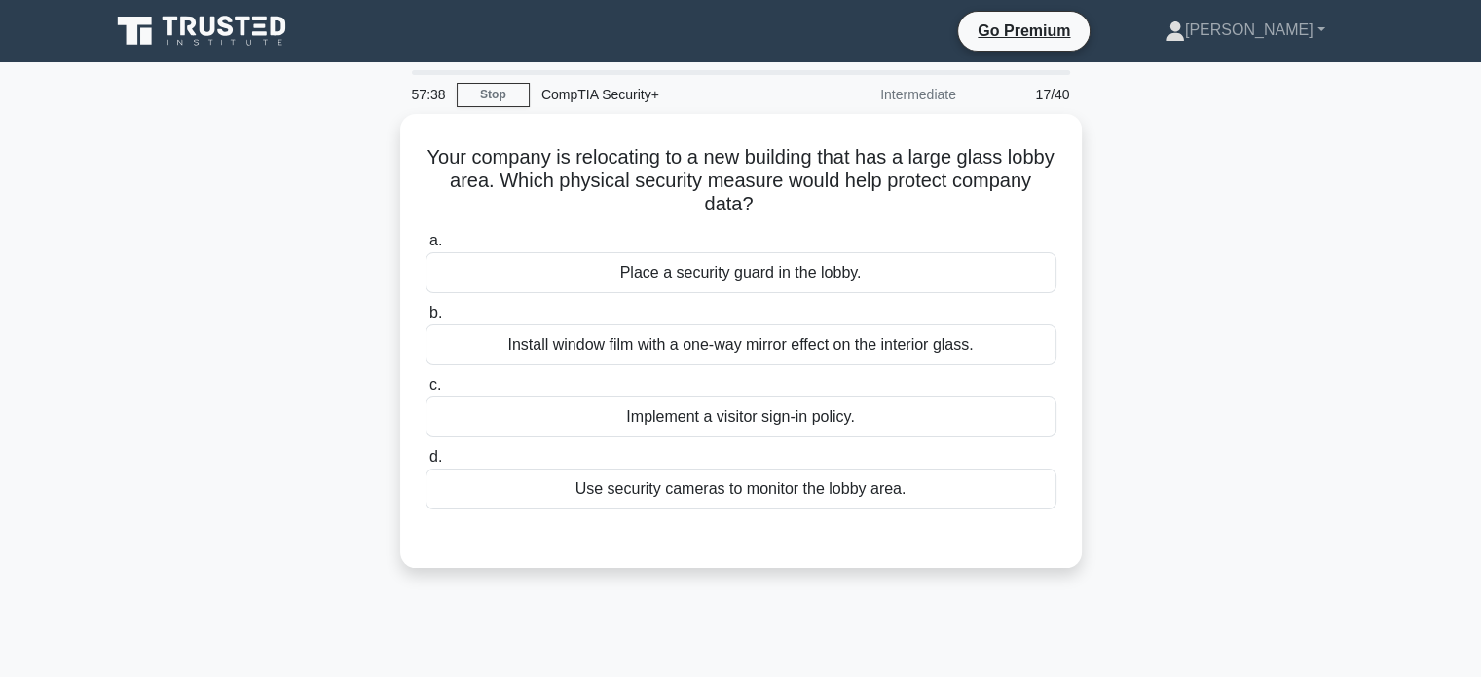
scroll to position [0, 0]
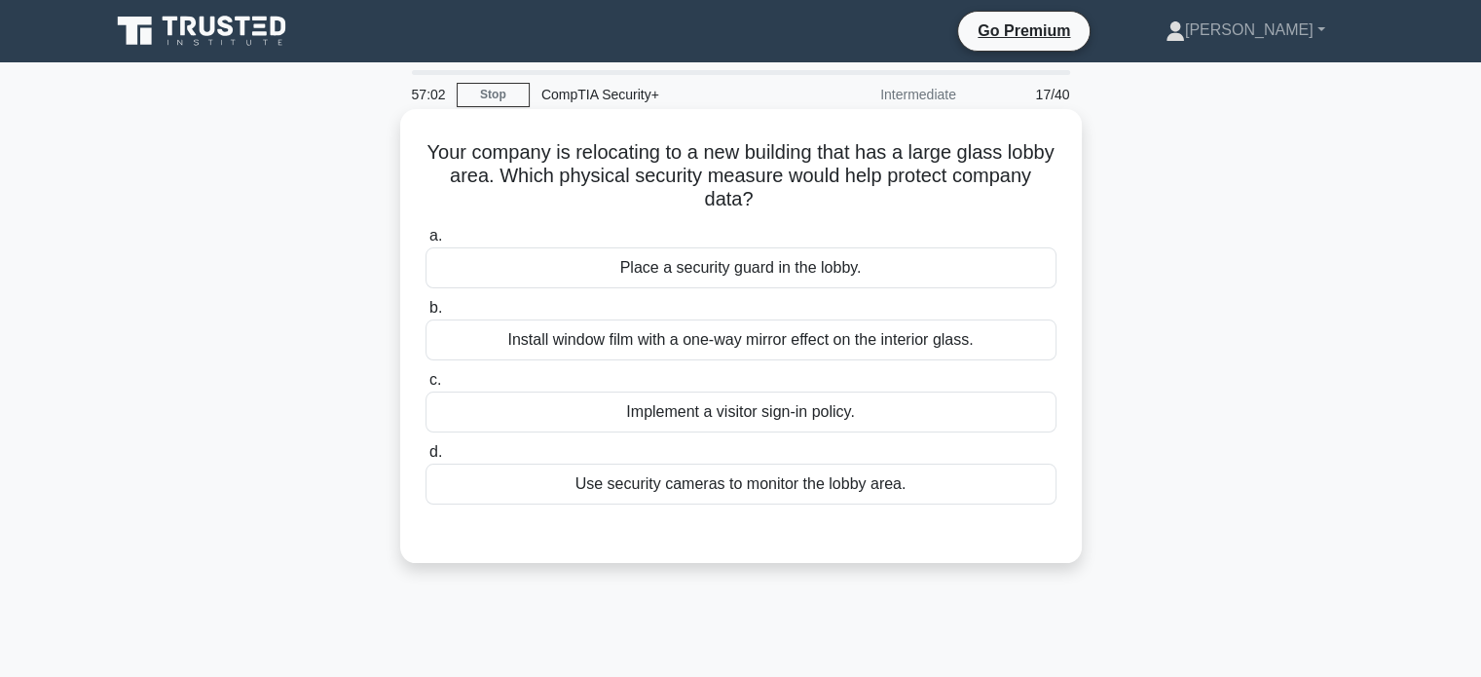
click at [730, 345] on div "Install window film with a one-way mirror effect on the interior glass." at bounding box center [740, 339] width 631 height 41
click at [425, 314] on input "b. Install window film with a one-way mirror effect on the interior glass." at bounding box center [425, 308] width 0 height 13
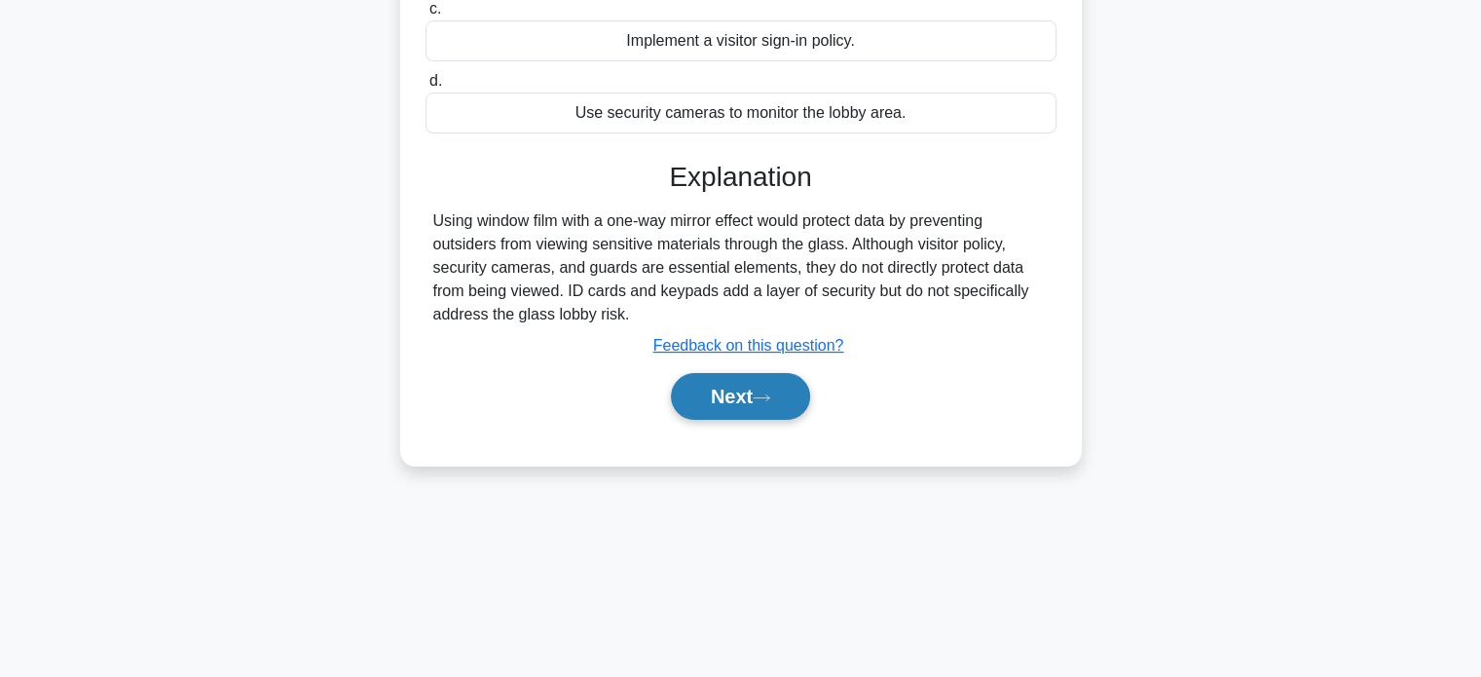
scroll to position [375, 0]
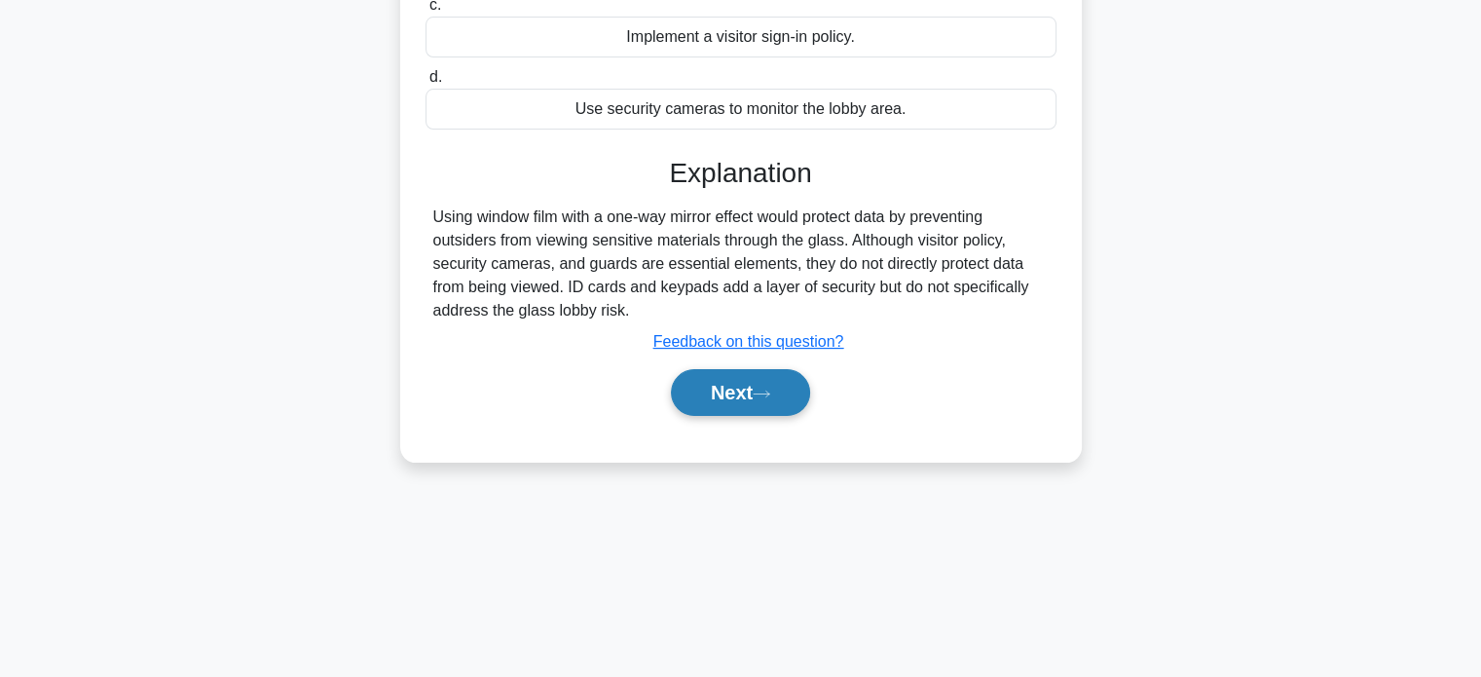
click at [711, 408] on button "Next" at bounding box center [740, 392] width 139 height 47
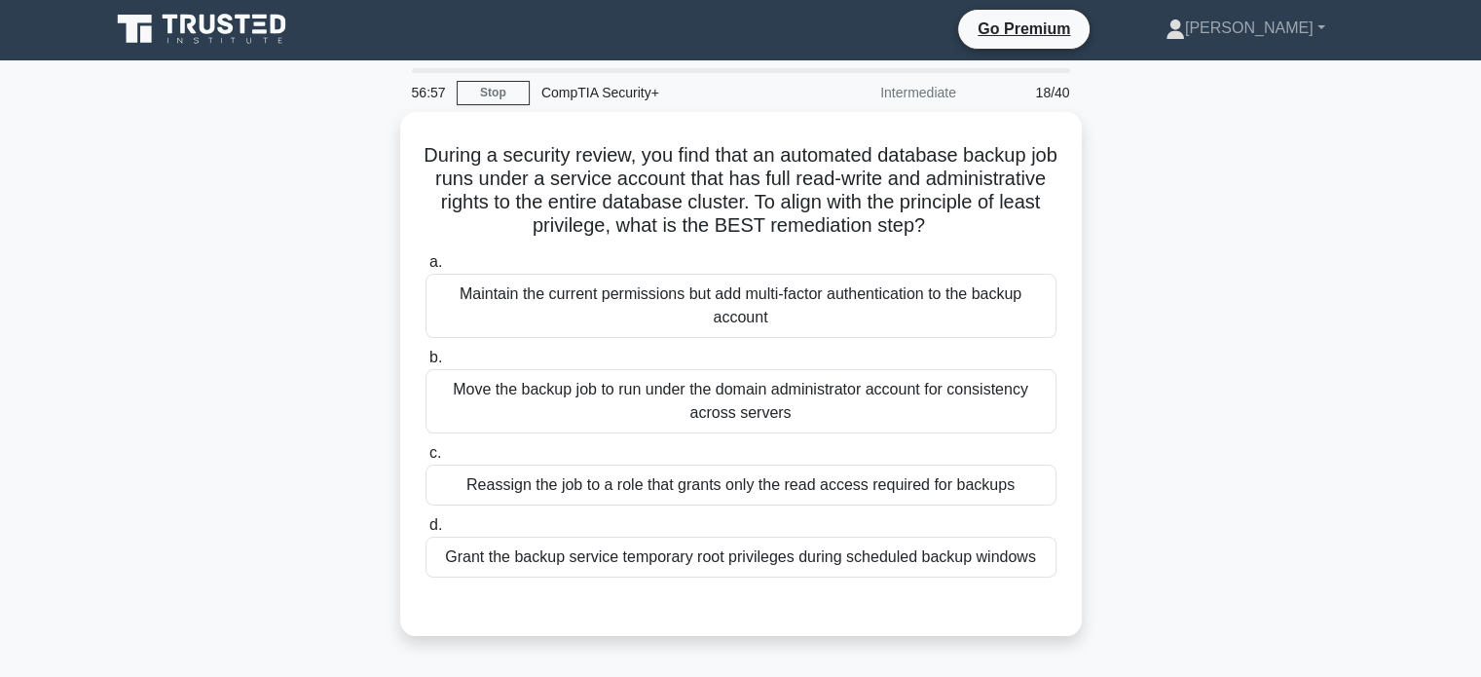
scroll to position [0, 0]
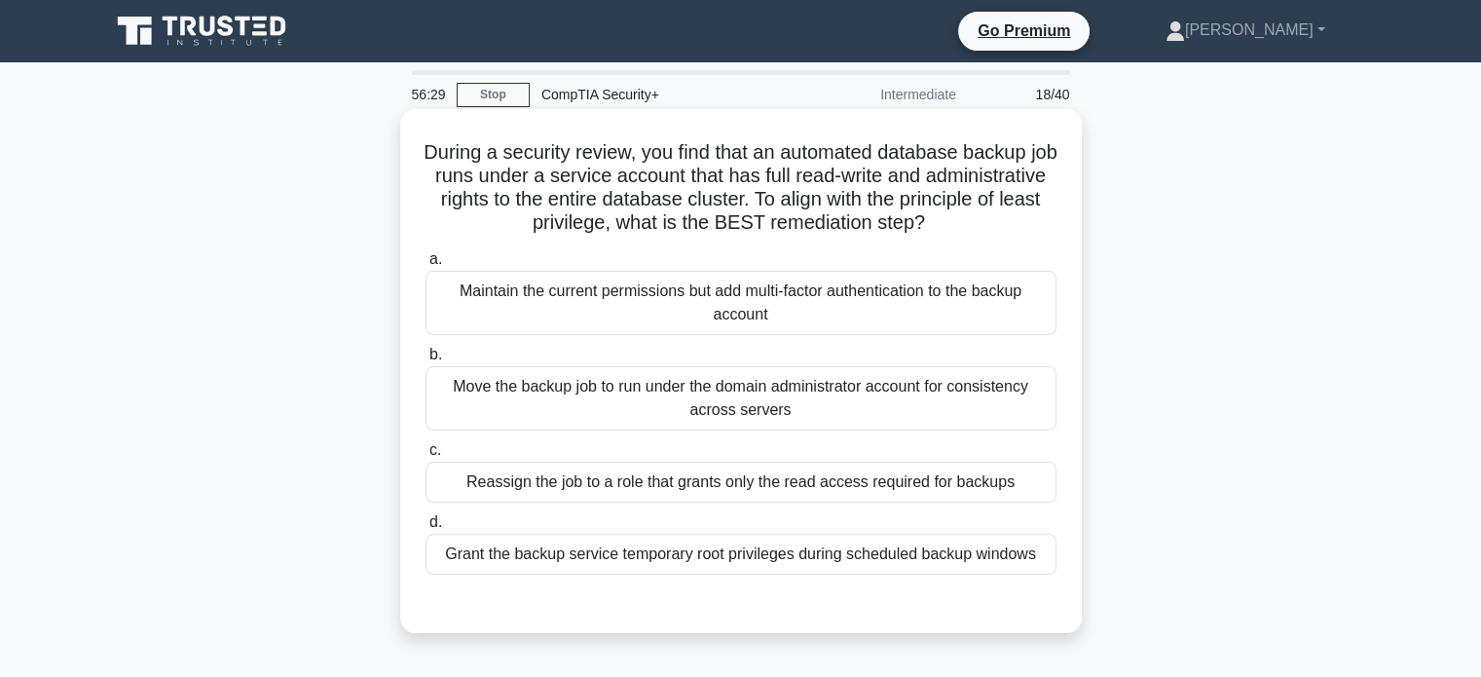
click at [501, 478] on div "Reassign the job to a role that grants only the read access required for backups" at bounding box center [740, 481] width 631 height 41
click at [425, 457] on input "c. Reassign the job to a role that grants only the read access required for bac…" at bounding box center [425, 450] width 0 height 13
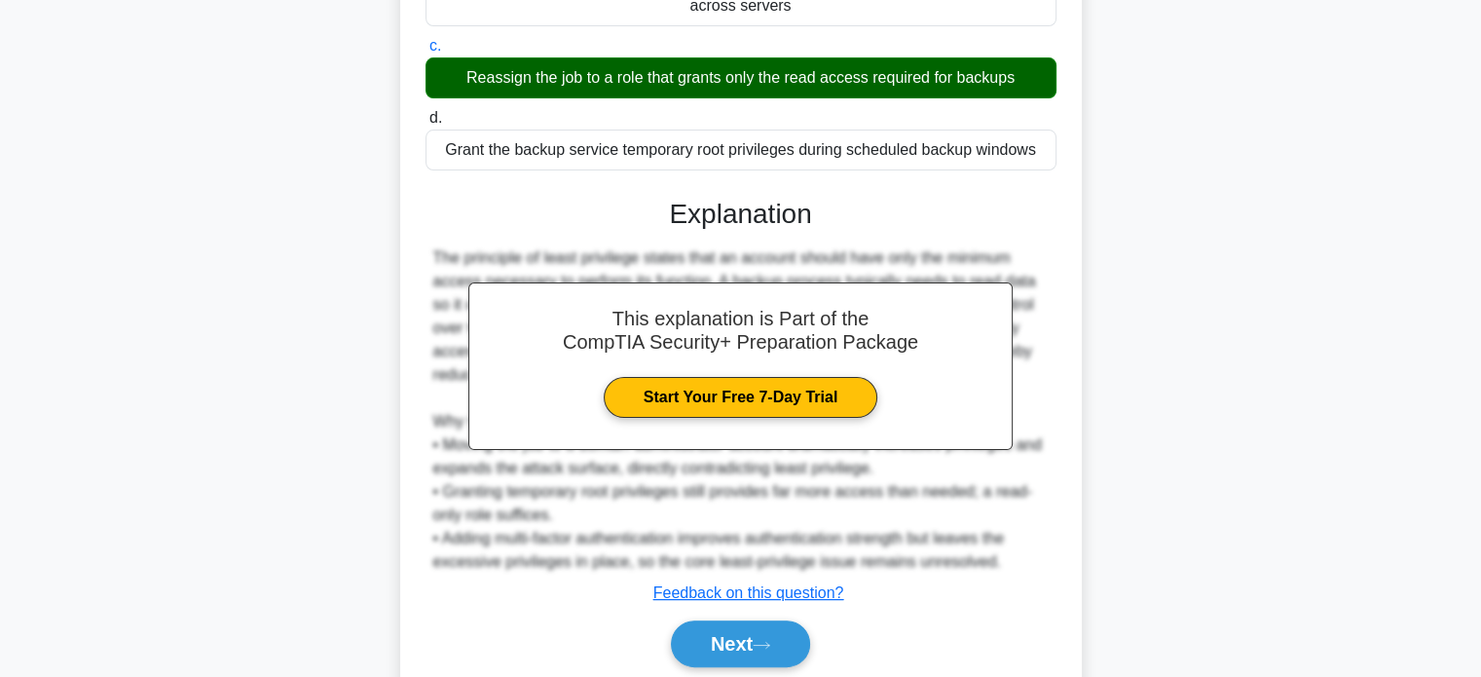
scroll to position [475, 0]
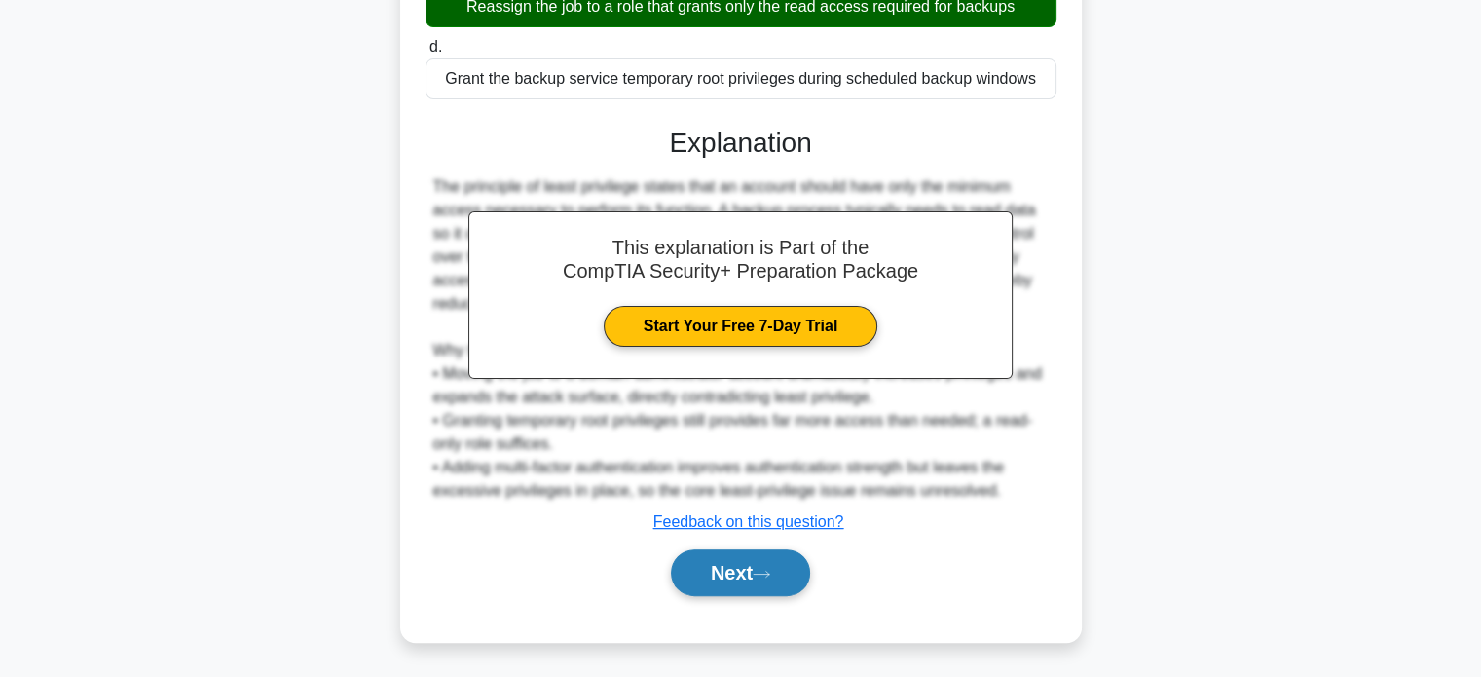
click at [710, 564] on button "Next" at bounding box center [740, 572] width 139 height 47
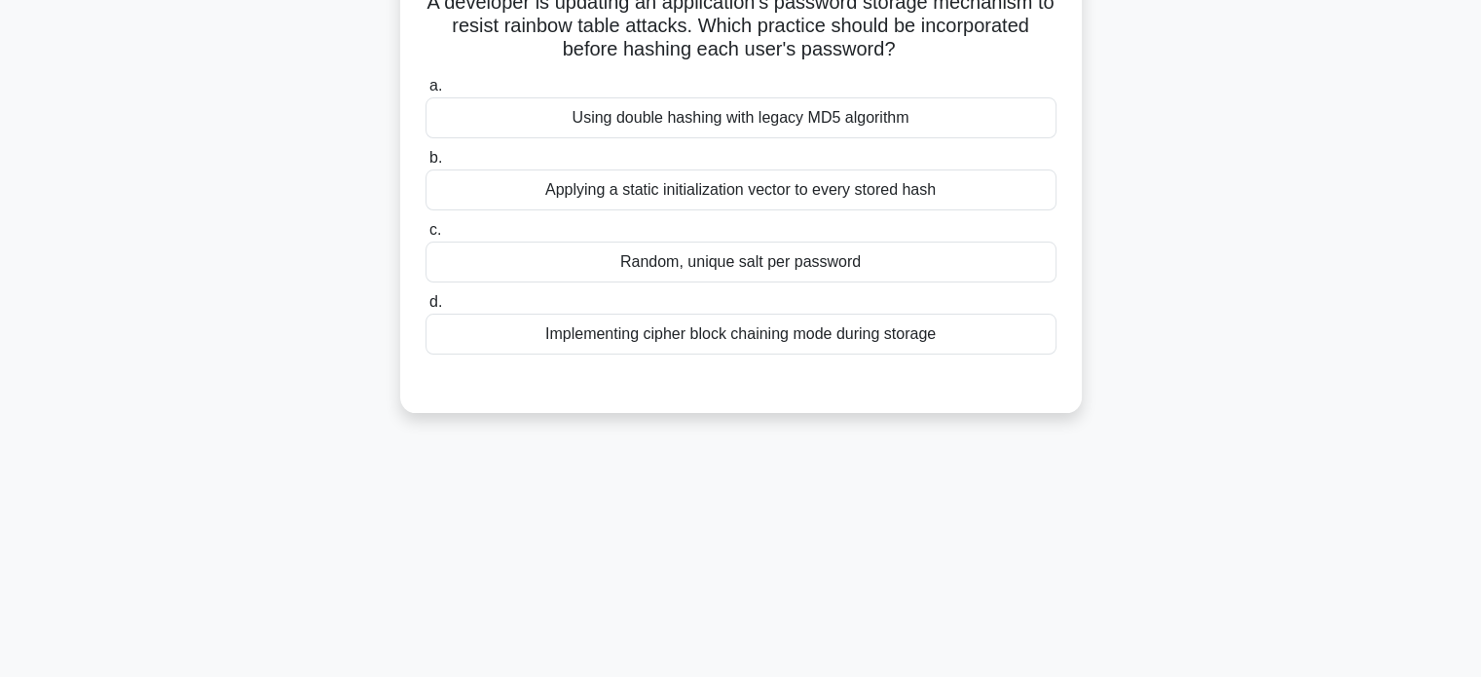
scroll to position [0, 0]
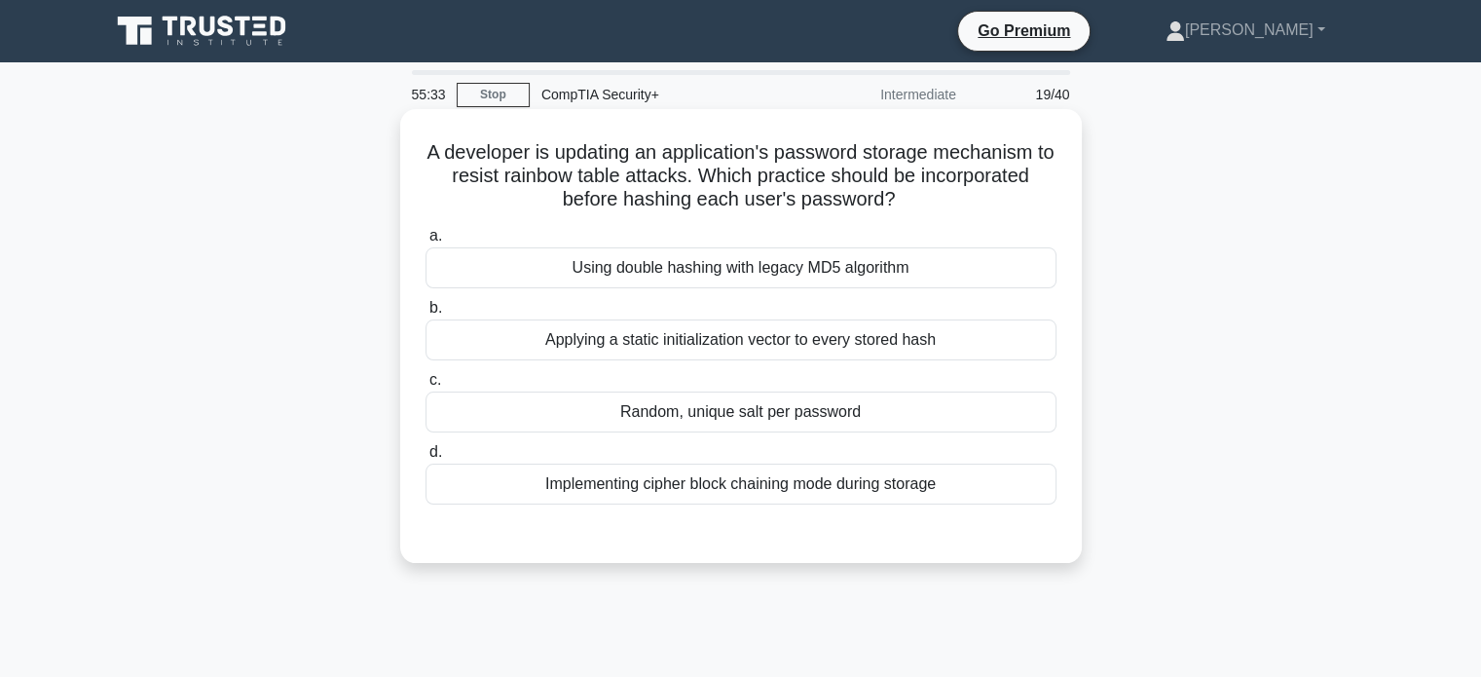
click at [648, 405] on div "Random, unique salt per password" at bounding box center [740, 411] width 631 height 41
click at [425, 386] on input "c. Random, unique salt per password" at bounding box center [425, 380] width 0 height 13
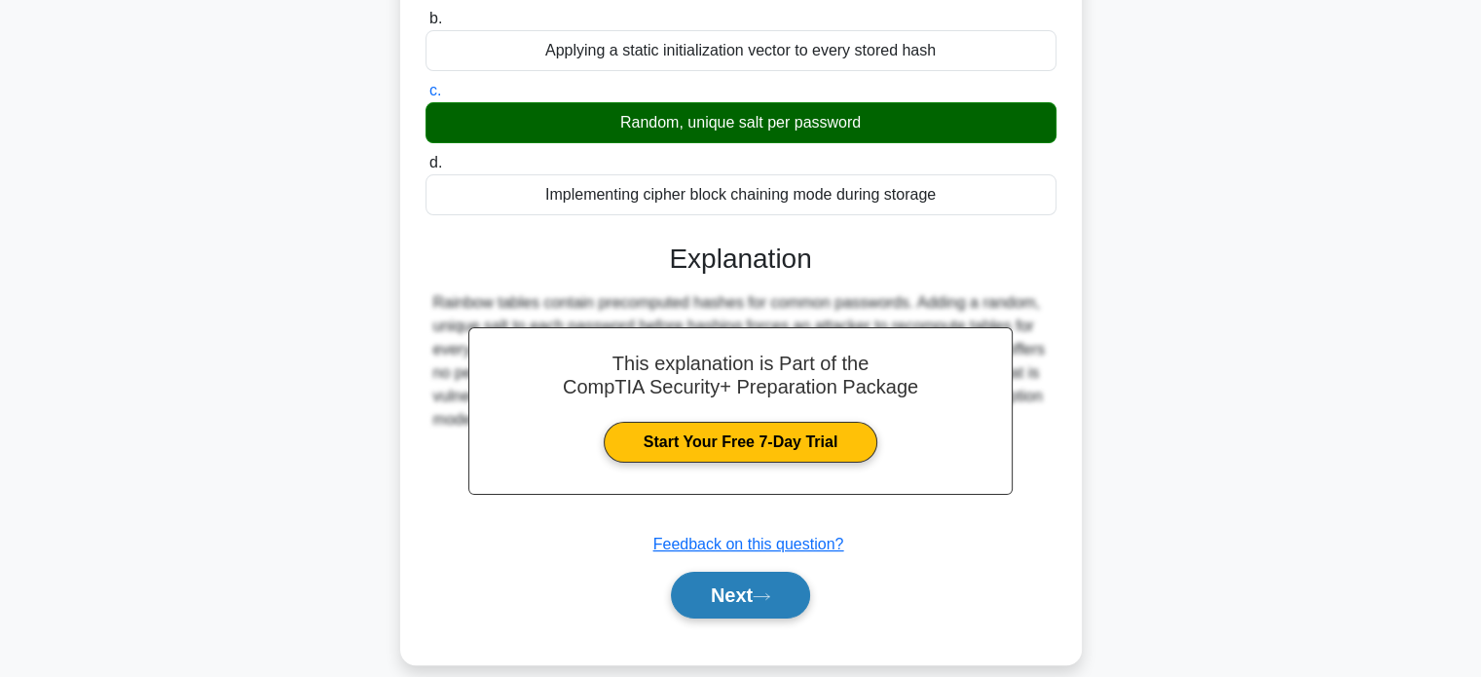
click at [721, 596] on button "Next" at bounding box center [740, 594] width 139 height 47
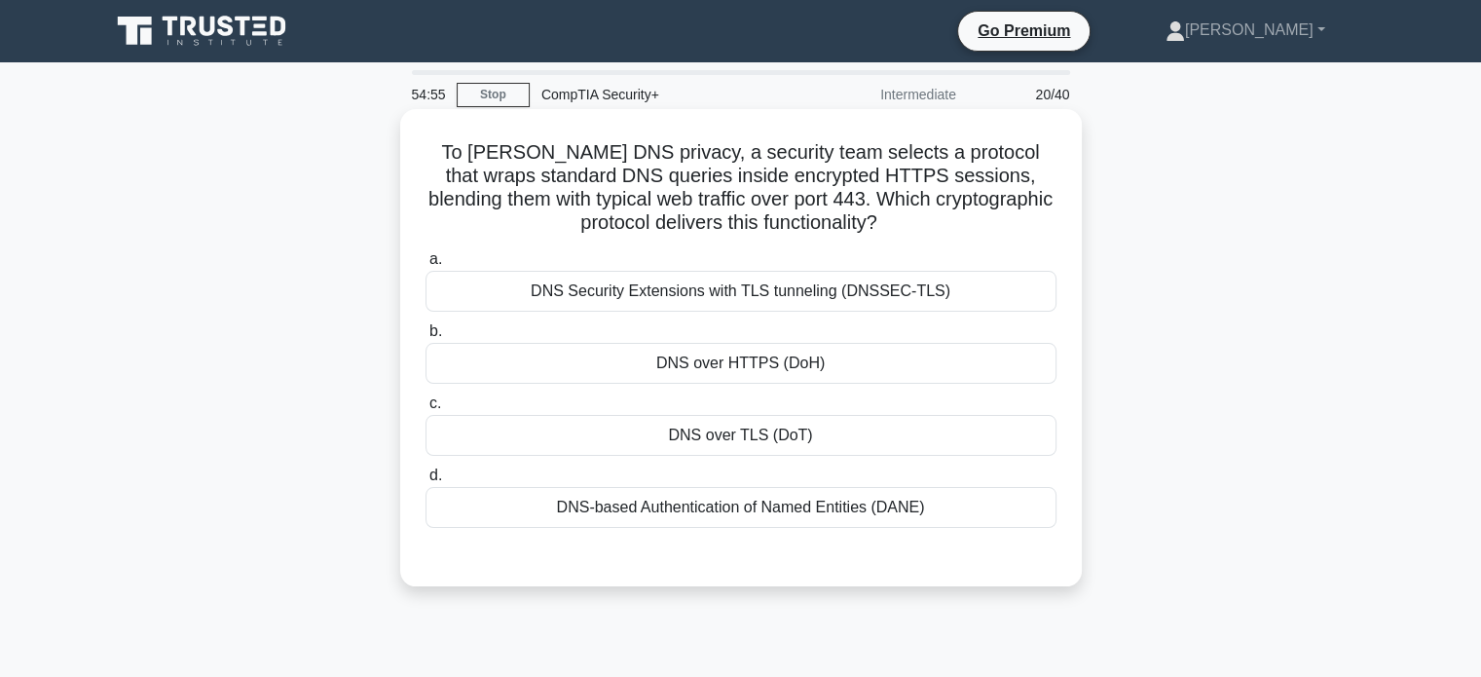
click at [611, 439] on div "DNS over TLS (DoT)" at bounding box center [740, 435] width 631 height 41
click at [425, 410] on input "c. DNS over TLS (DoT)" at bounding box center [425, 403] width 0 height 13
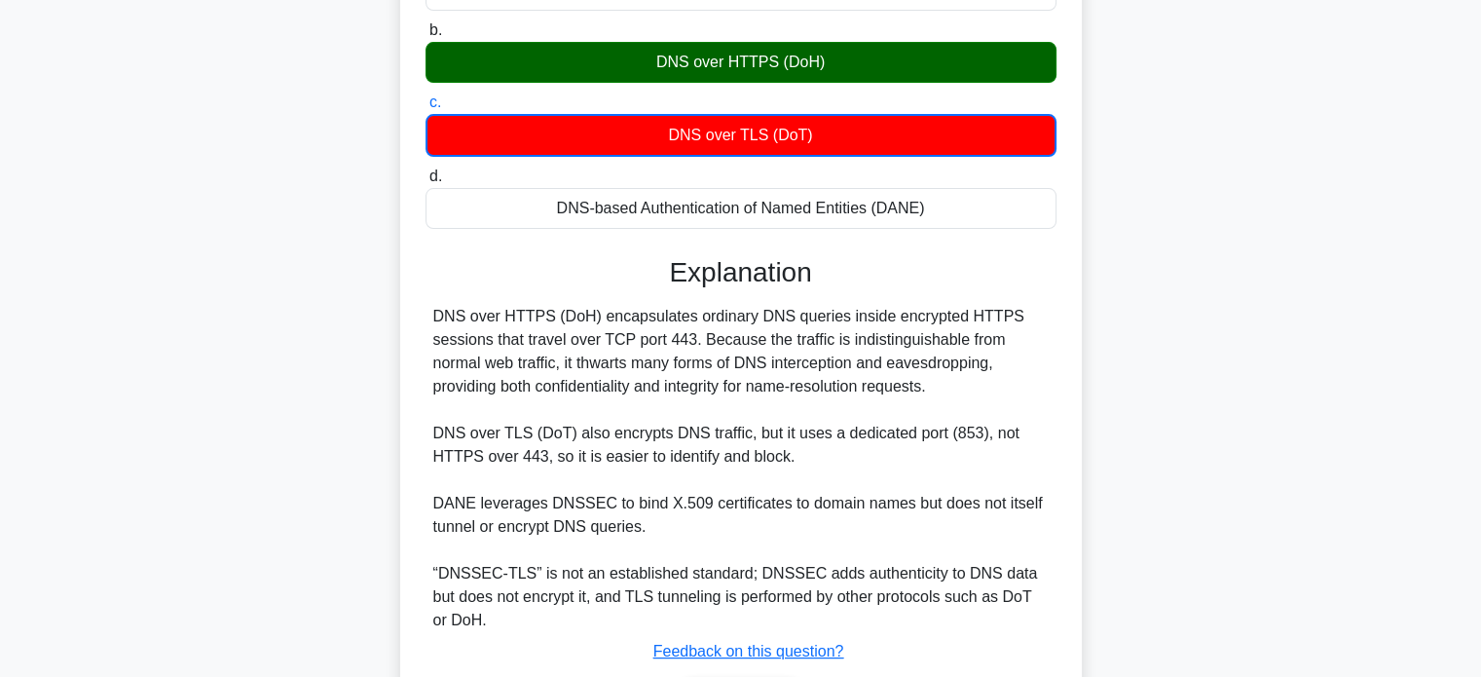
click at [426, 564] on div "DNS over HTTPS (DoH) encapsulates ordinary DNS queries inside encrypted HTTPS s…" at bounding box center [740, 468] width 631 height 327
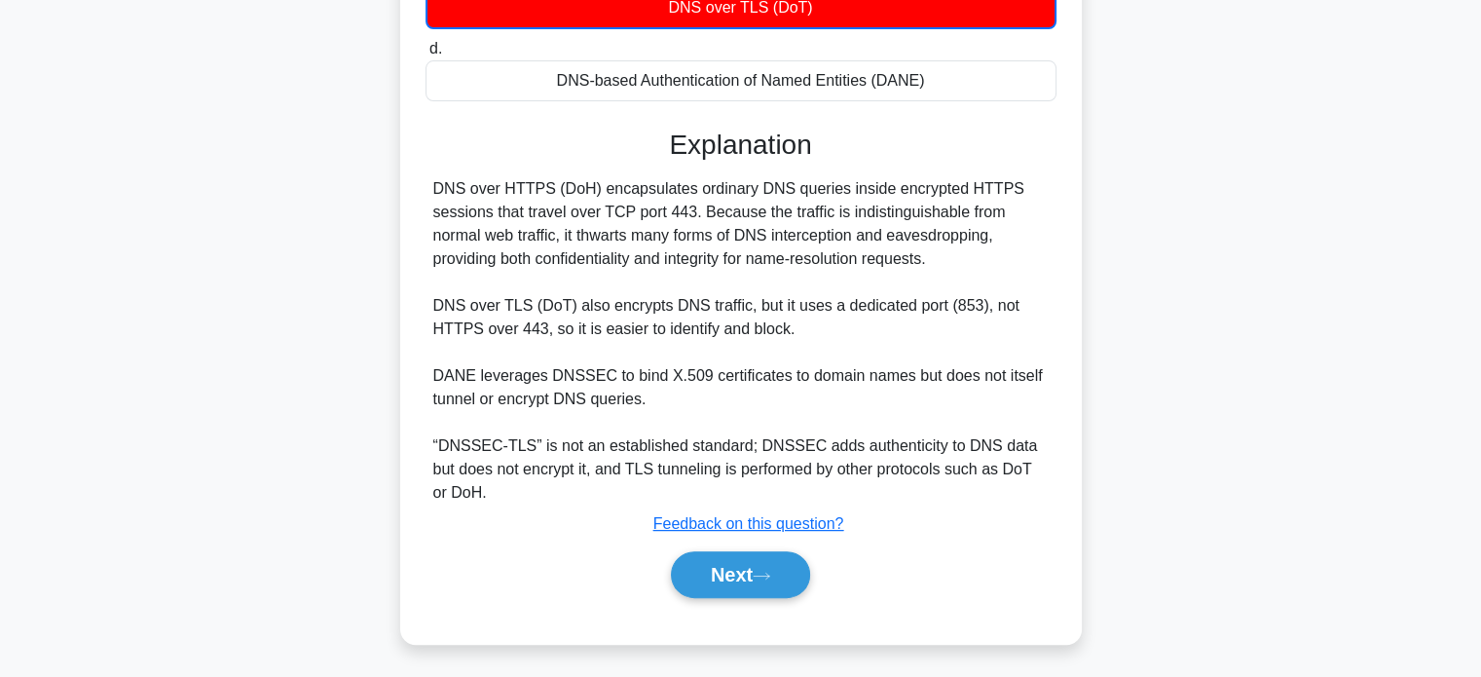
scroll to position [430, 0]
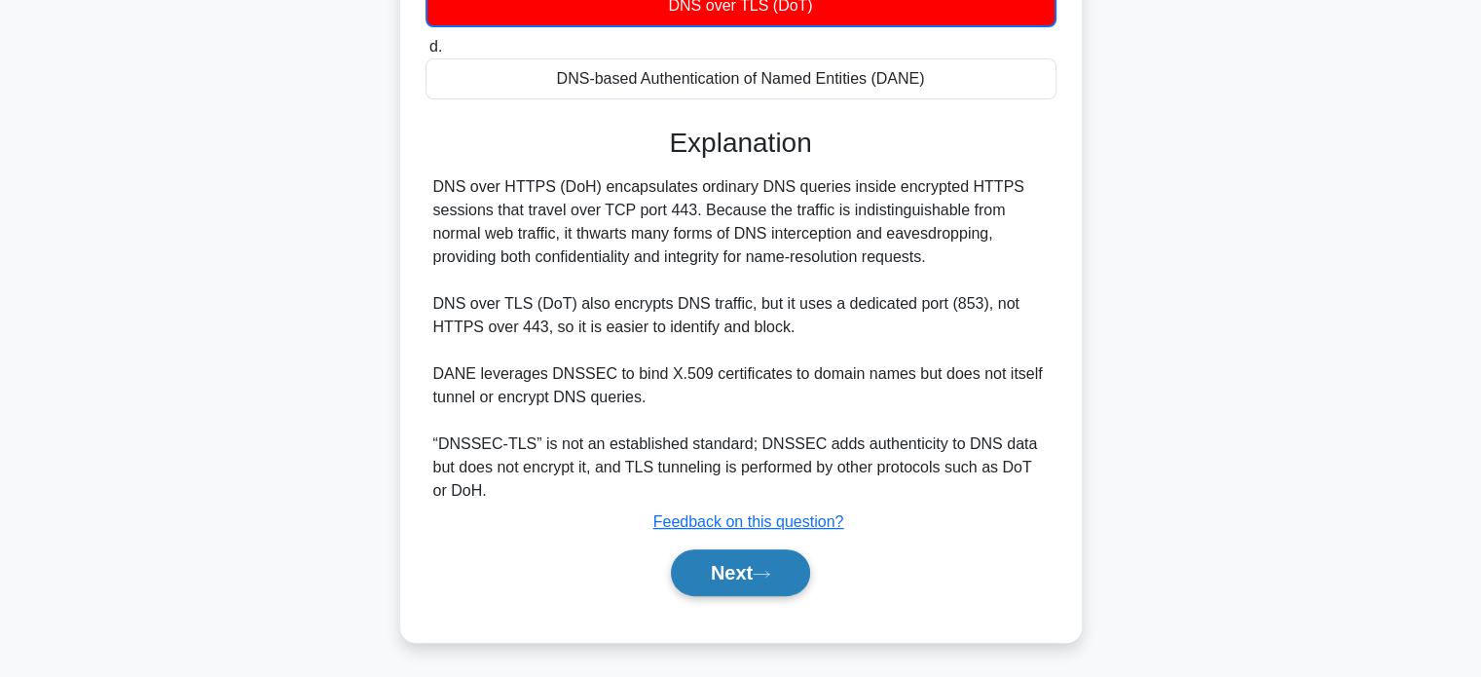
click at [729, 578] on button "Next" at bounding box center [740, 572] width 139 height 47
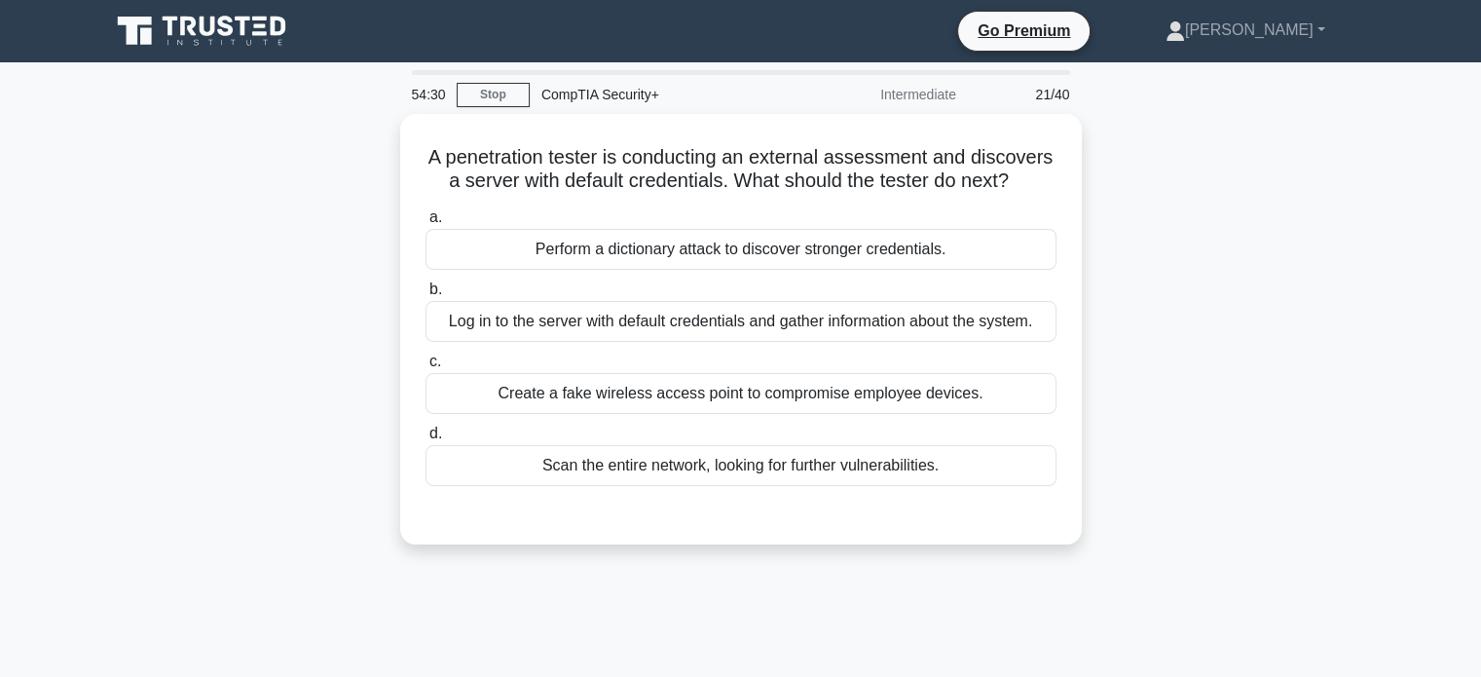
scroll to position [0, 0]
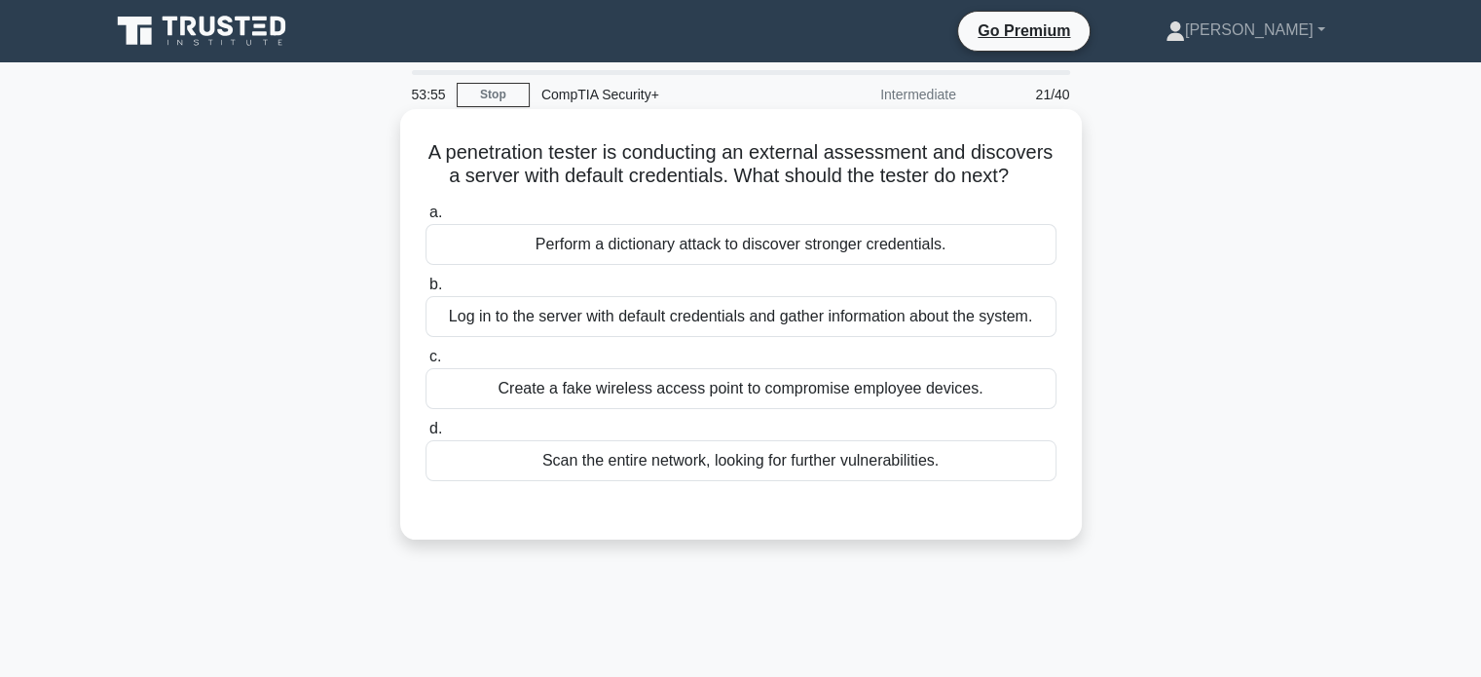
click at [462, 481] on div "Scan the entire network, looking for further vulnerabilities." at bounding box center [740, 460] width 631 height 41
click at [425, 435] on input "d. Scan the entire network, looking for further vulnerabilities." at bounding box center [425, 428] width 0 height 13
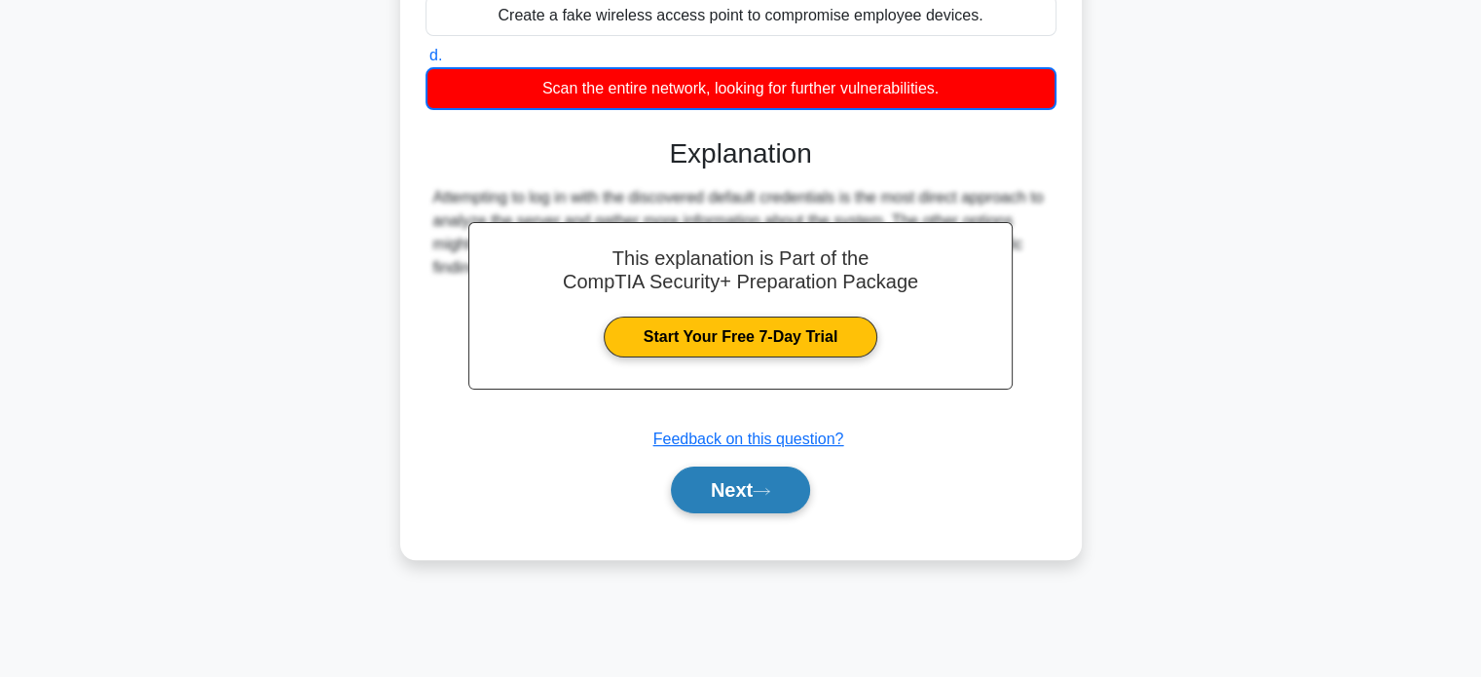
scroll to position [375, 0]
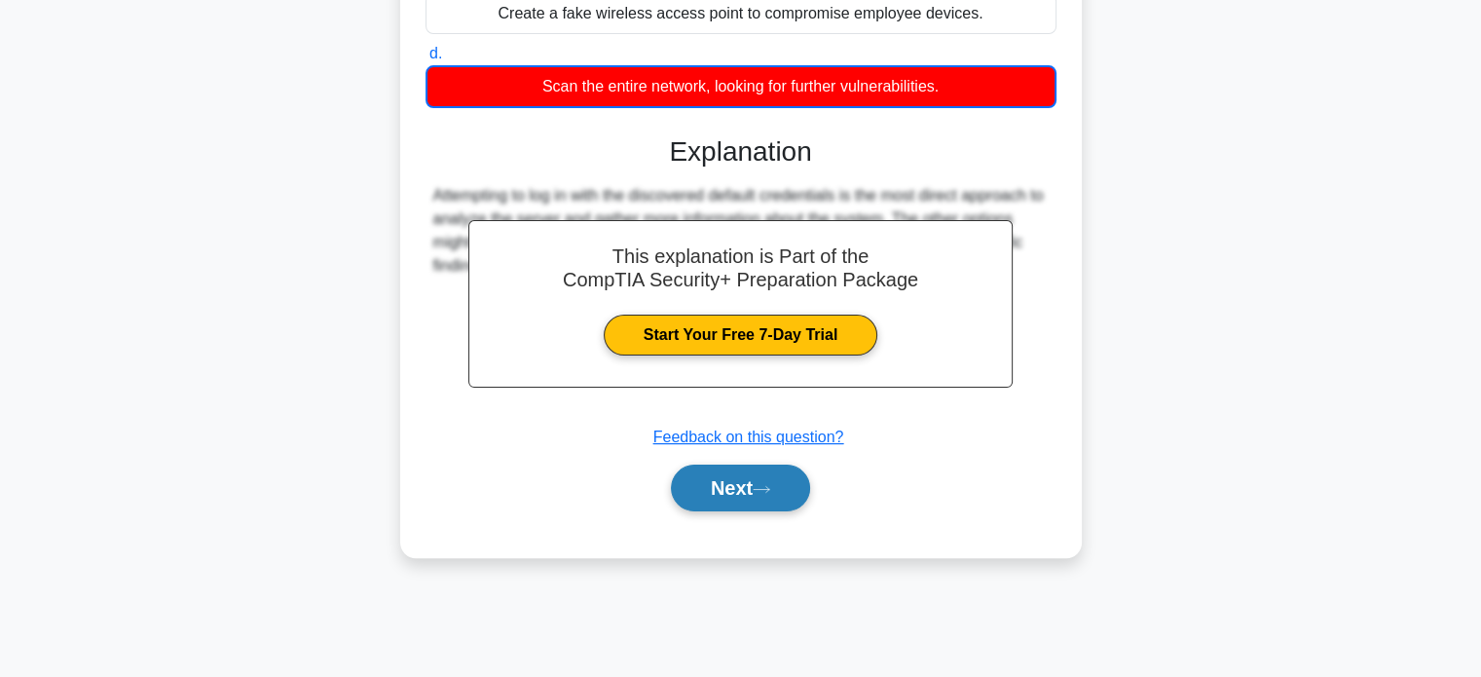
click at [750, 501] on button "Next" at bounding box center [740, 487] width 139 height 47
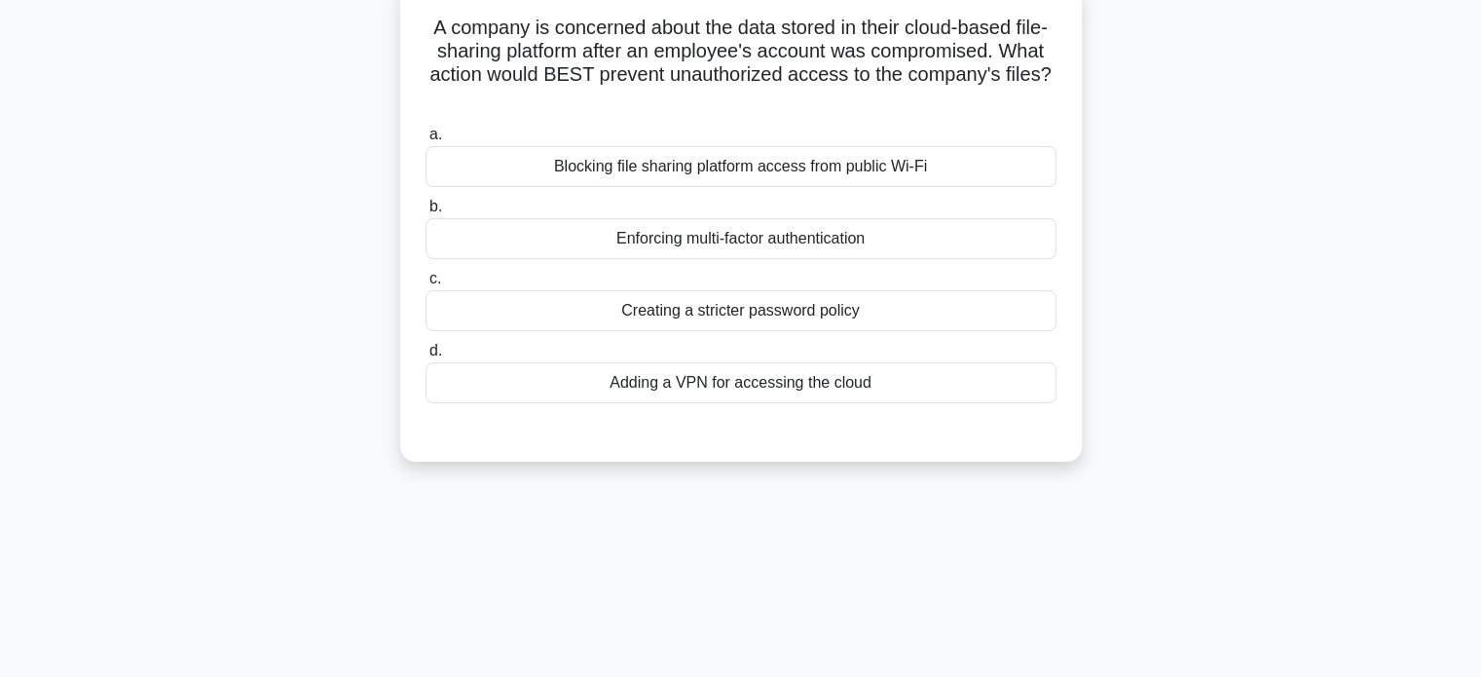
scroll to position [0, 0]
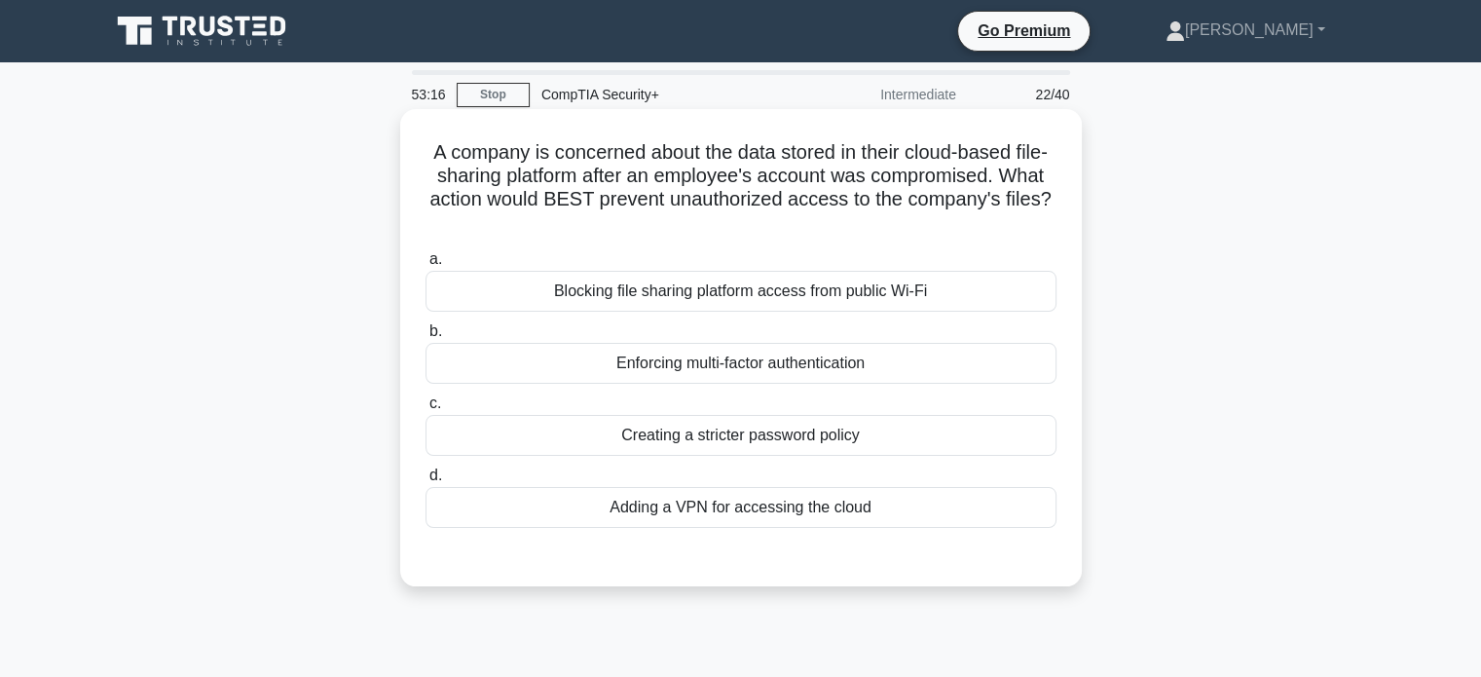
click at [541, 369] on div "Enforcing multi-factor authentication" at bounding box center [740, 363] width 631 height 41
click at [425, 338] on input "b. Enforcing multi-factor authentication" at bounding box center [425, 331] width 0 height 13
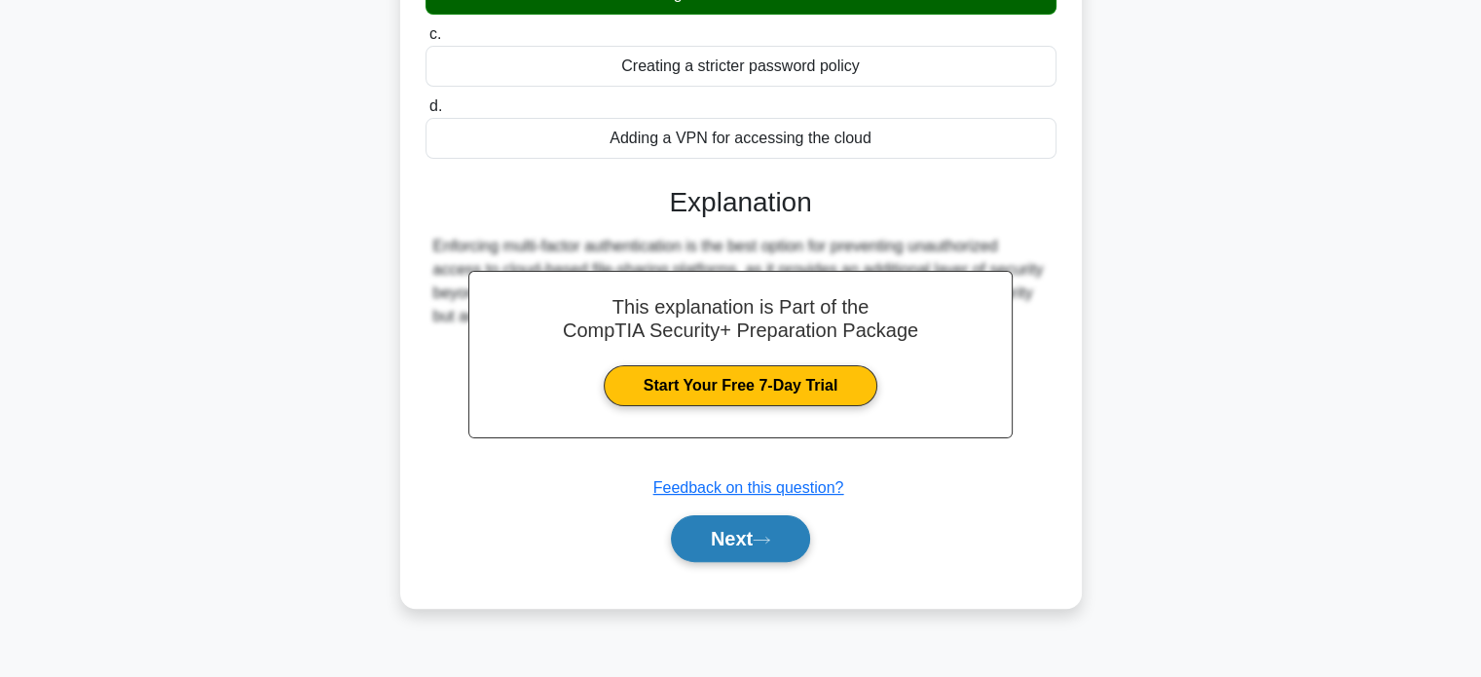
scroll to position [375, 0]
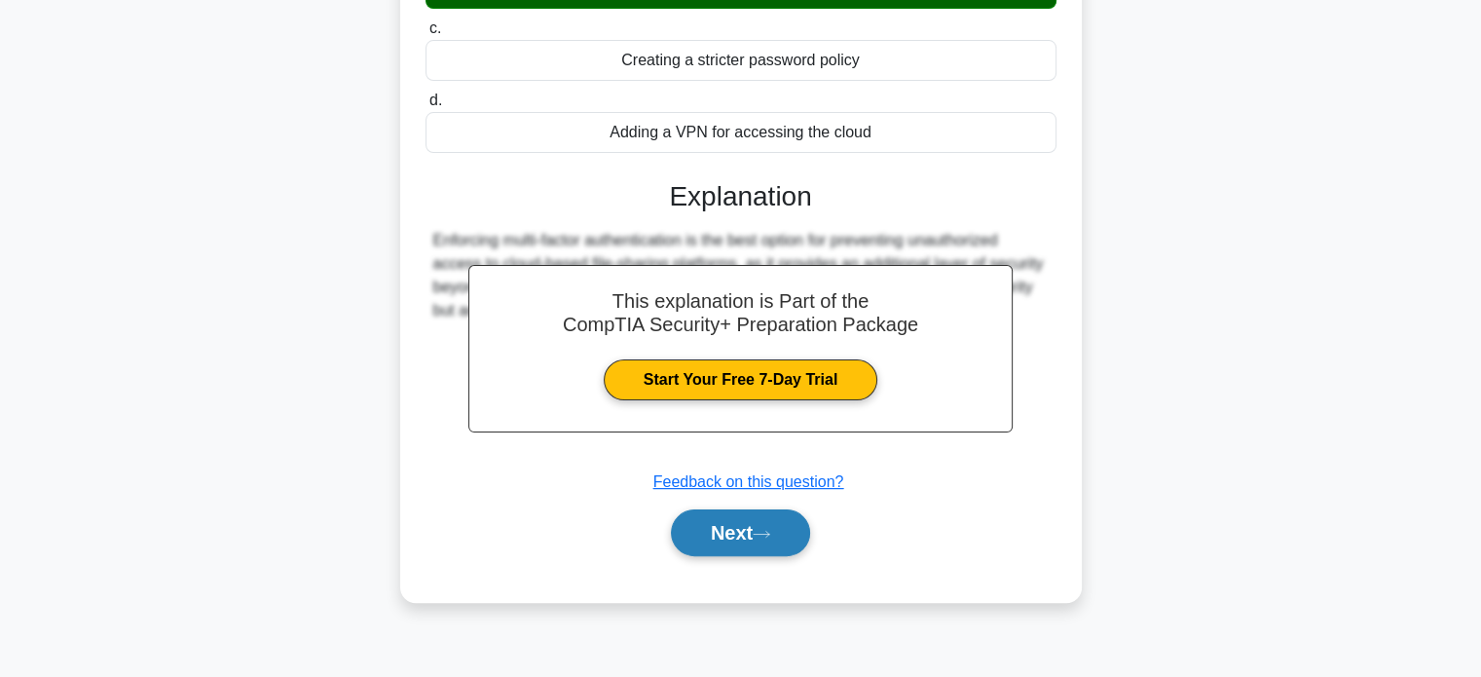
click at [709, 527] on button "Next" at bounding box center [740, 532] width 139 height 47
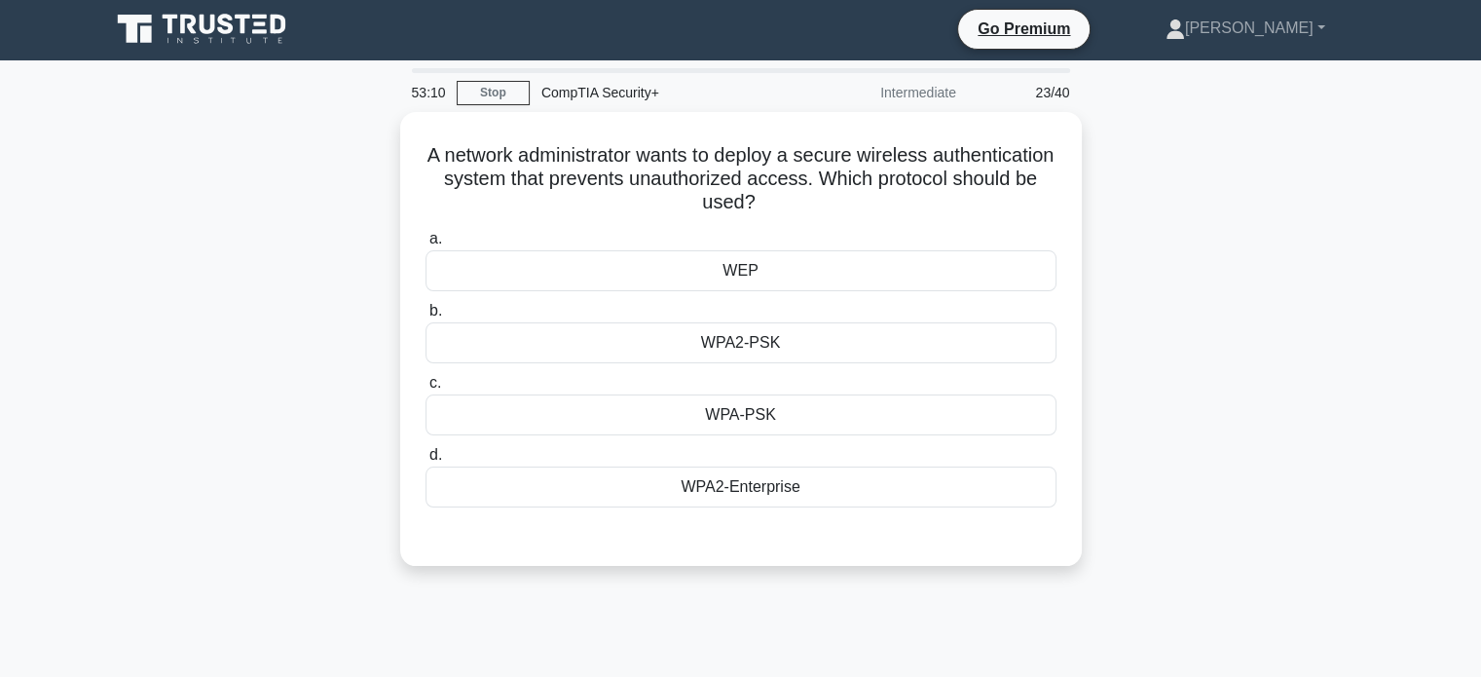
scroll to position [0, 0]
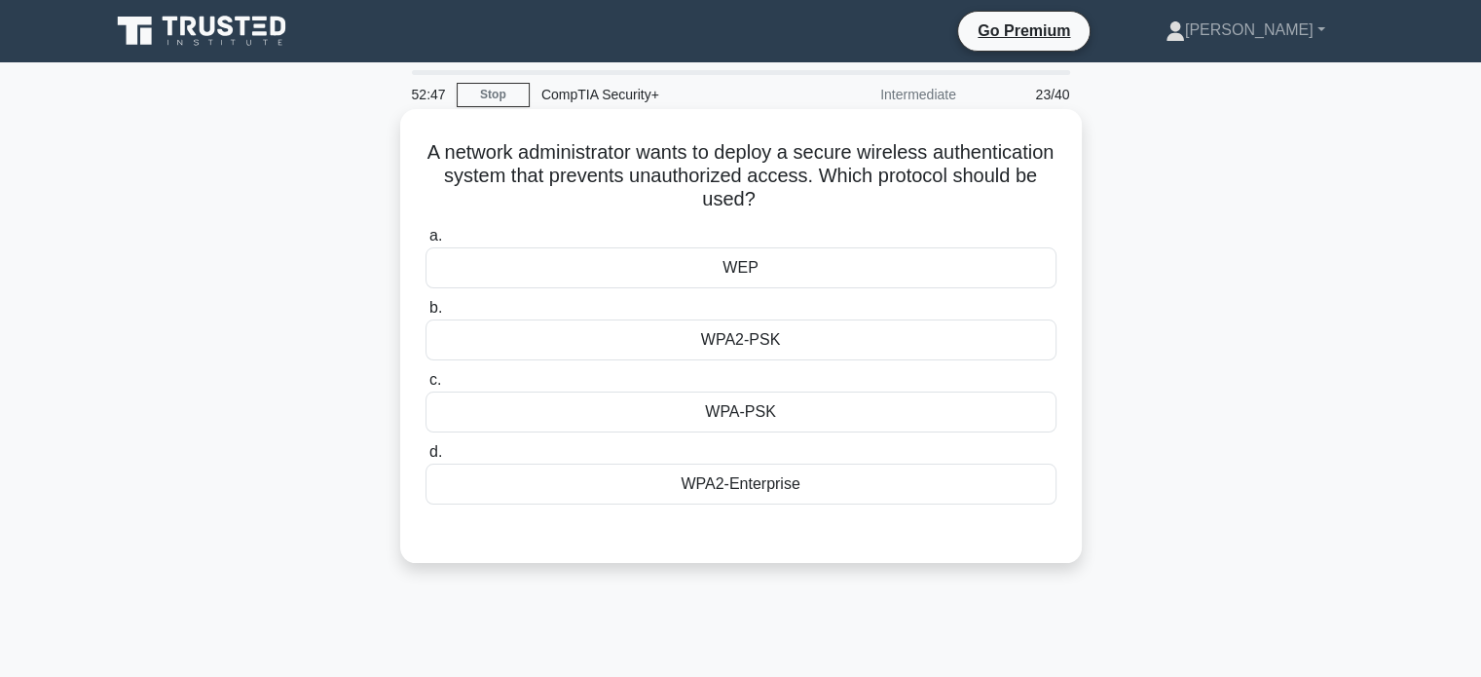
click at [480, 498] on div "WPA2-Enterprise" at bounding box center [740, 483] width 631 height 41
click at [425, 458] on input "d. WPA2-Enterprise" at bounding box center [425, 452] width 0 height 13
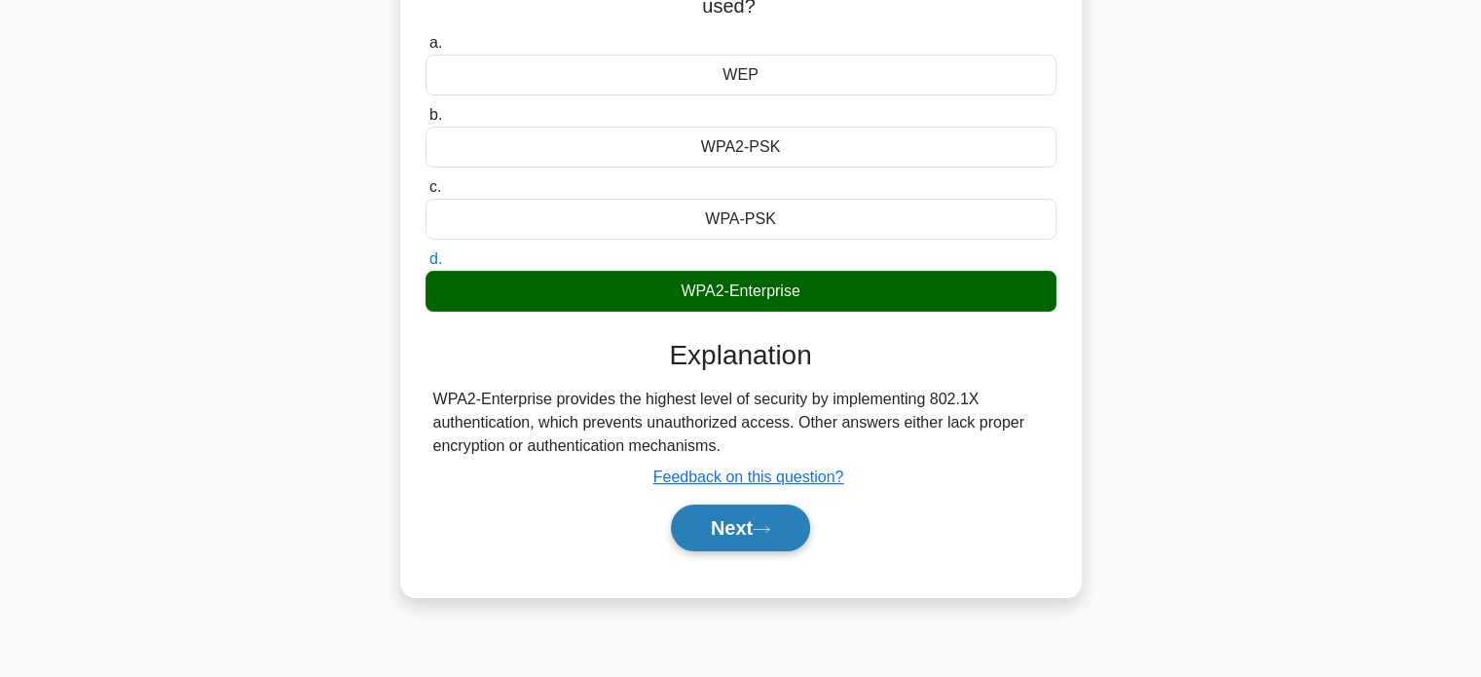
scroll to position [194, 0]
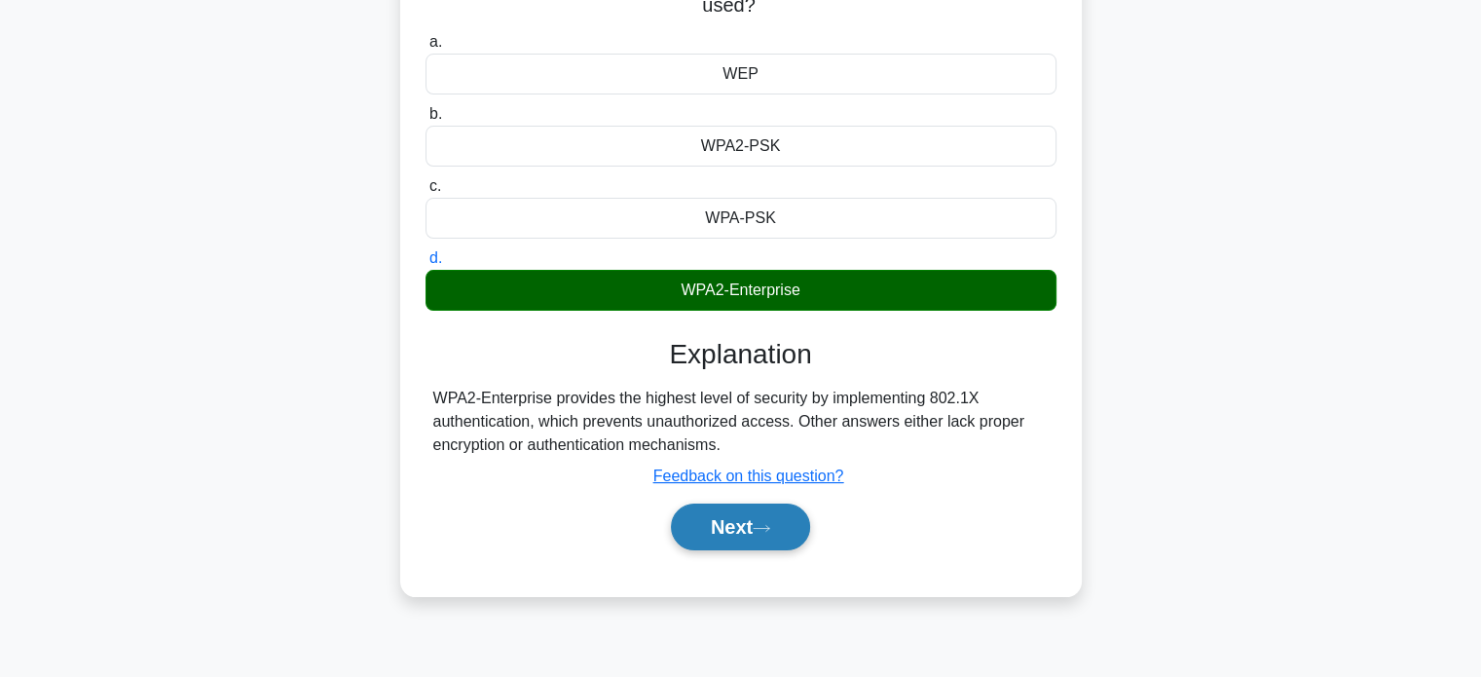
click at [709, 517] on button "Next" at bounding box center [740, 526] width 139 height 47
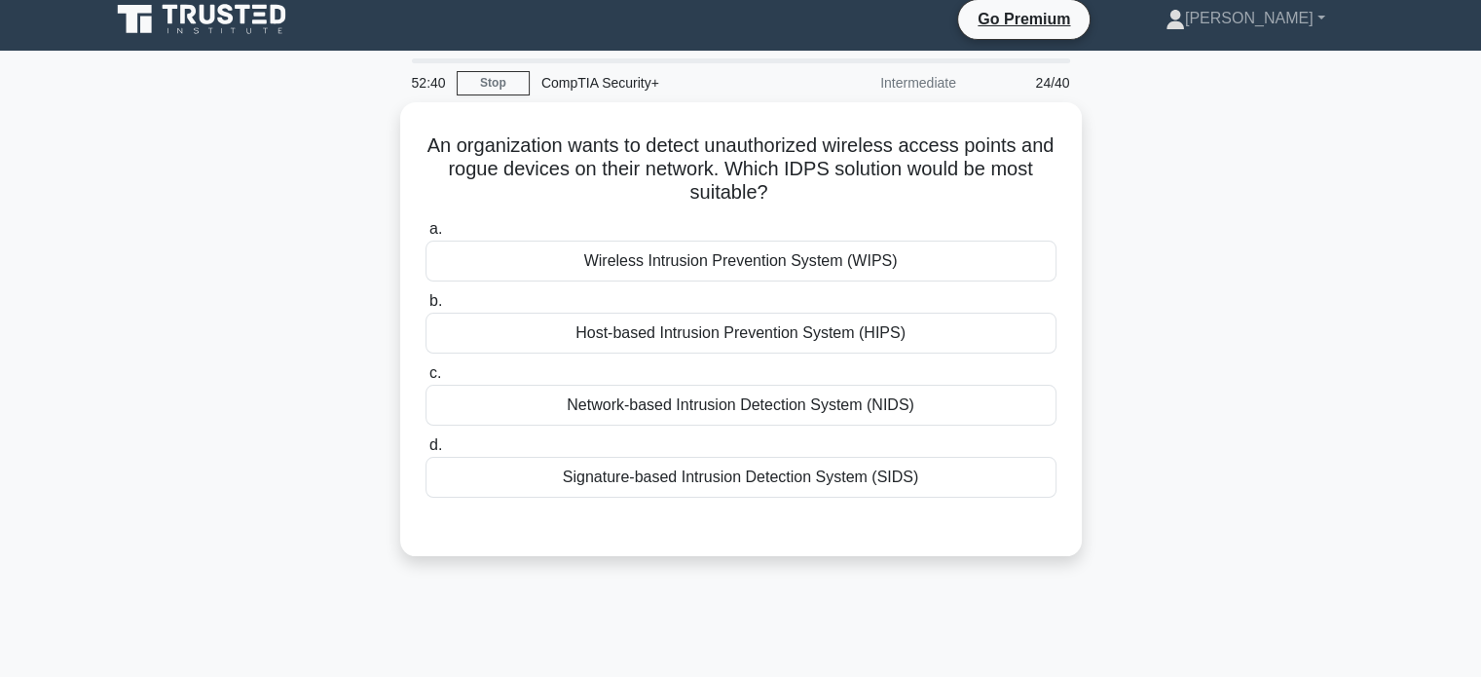
scroll to position [0, 0]
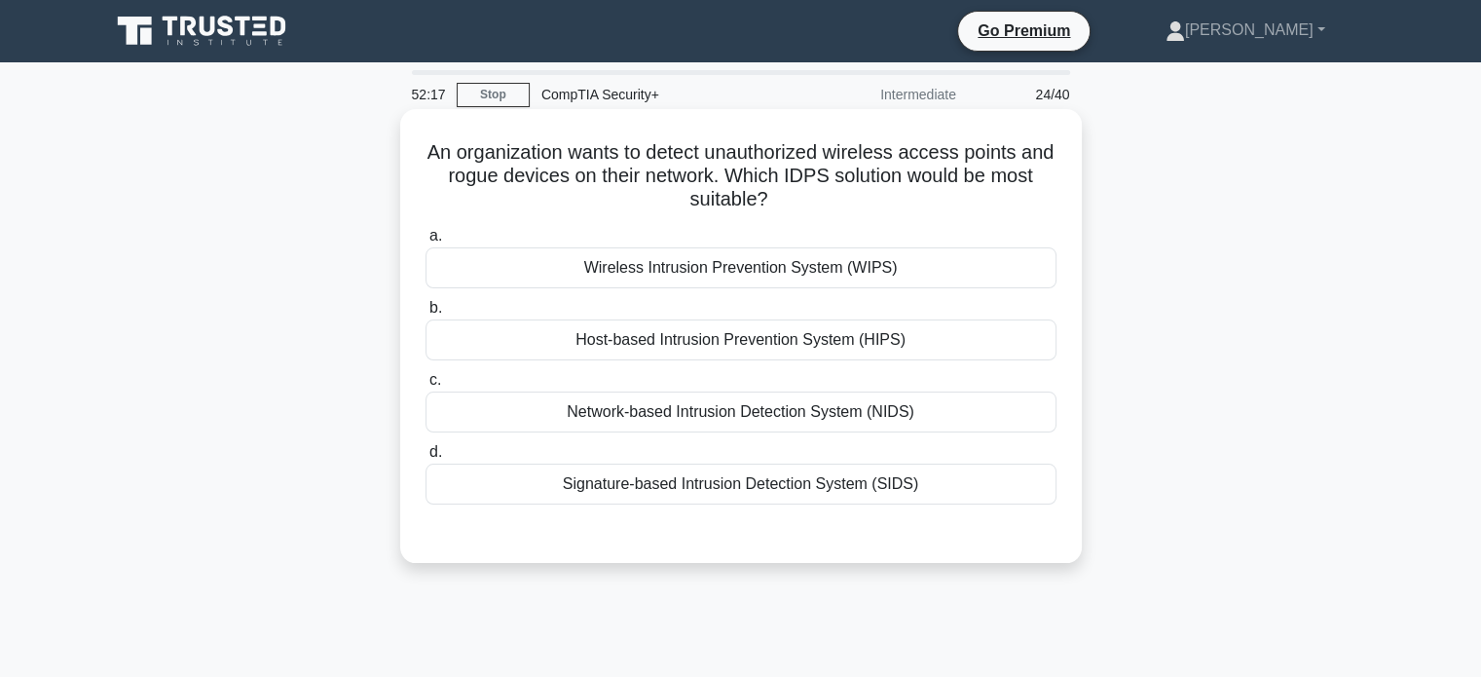
click at [629, 266] on div "Wireless Intrusion Prevention System (WIPS)" at bounding box center [740, 267] width 631 height 41
click at [425, 242] on input "a. Wireless Intrusion Prevention System (WIPS)" at bounding box center [425, 236] width 0 height 13
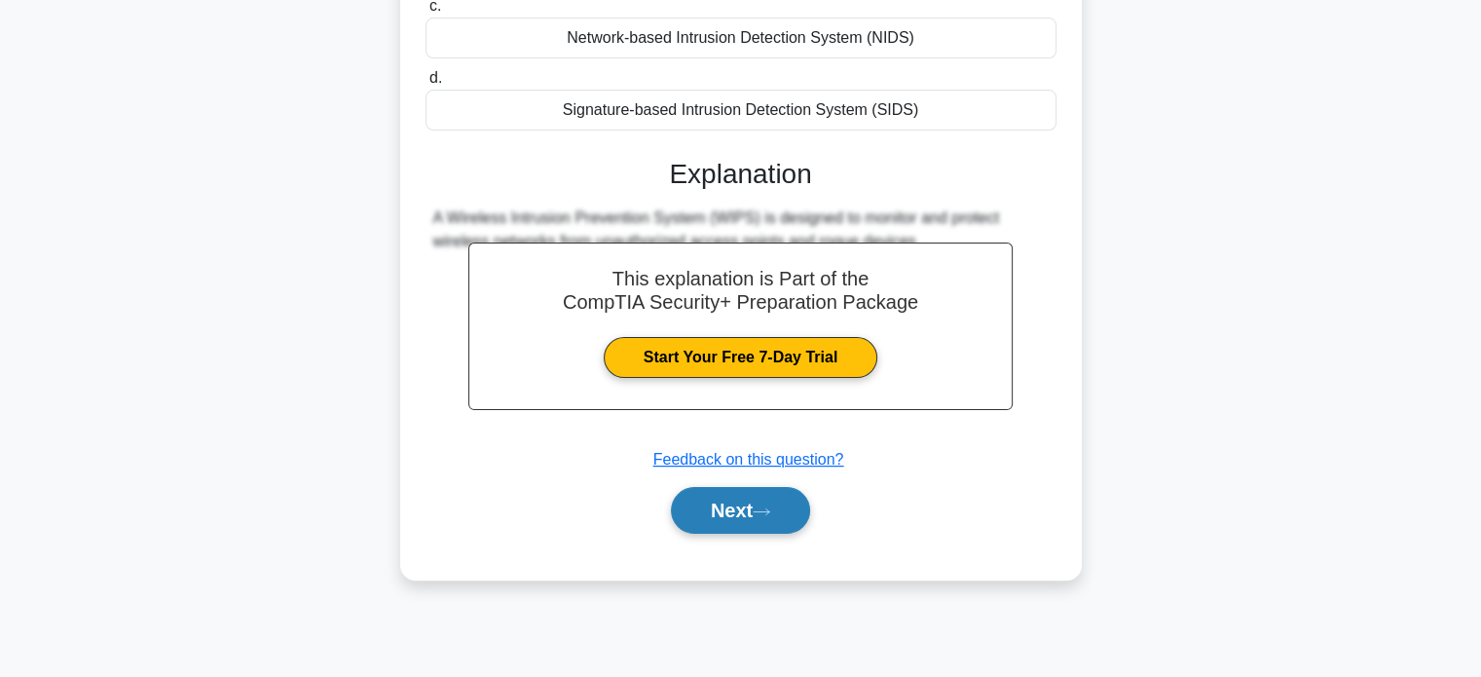
scroll to position [375, 0]
click at [693, 504] on button "Next" at bounding box center [740, 509] width 139 height 47
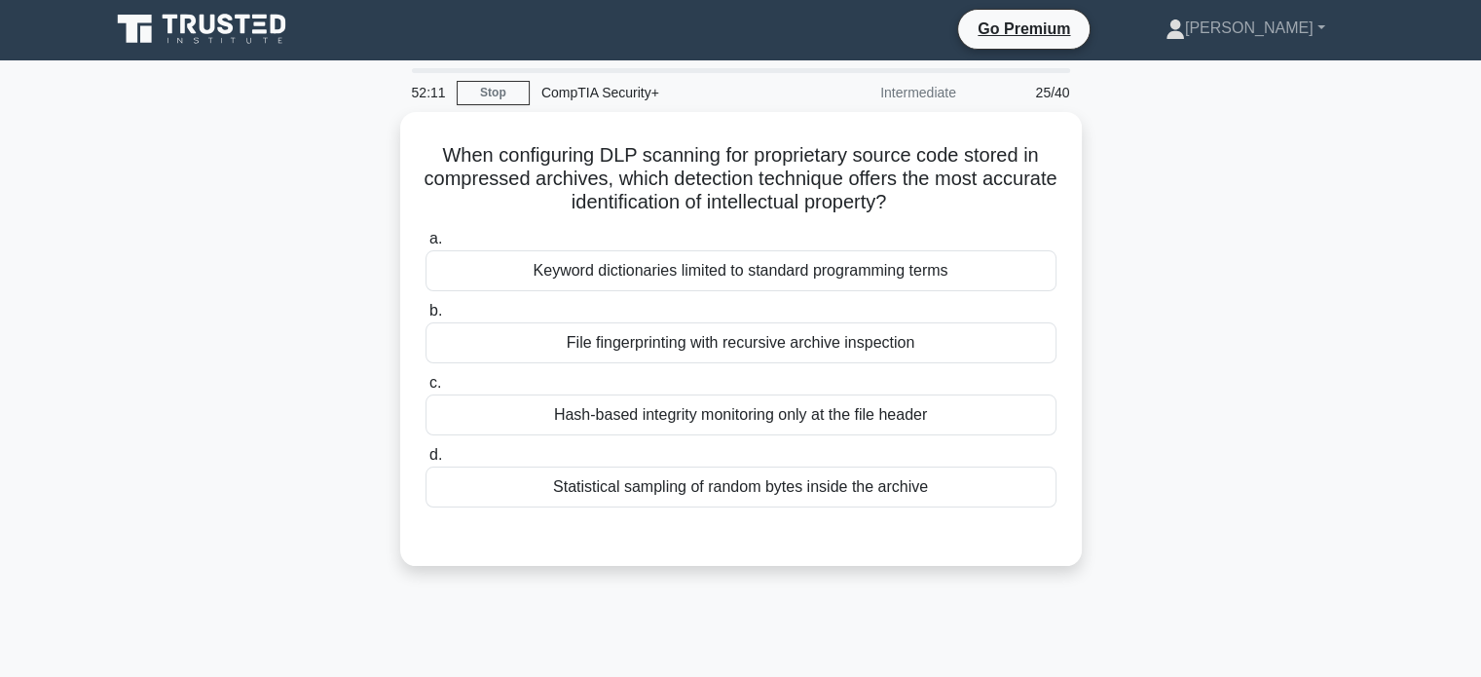
scroll to position [0, 0]
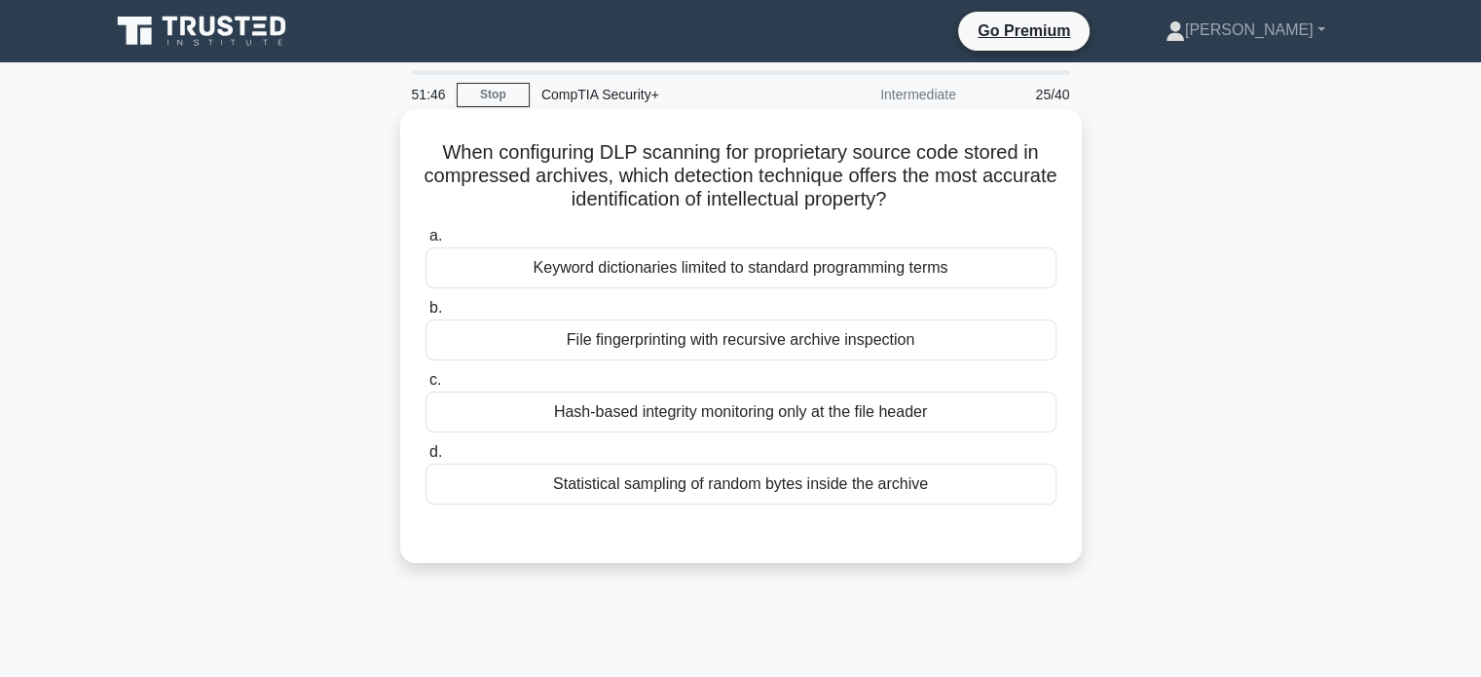
click at [620, 412] on div "Hash-based integrity monitoring only at the file header" at bounding box center [740, 411] width 631 height 41
click at [425, 386] on input "c. Hash-based integrity monitoring only at the file header" at bounding box center [425, 380] width 0 height 13
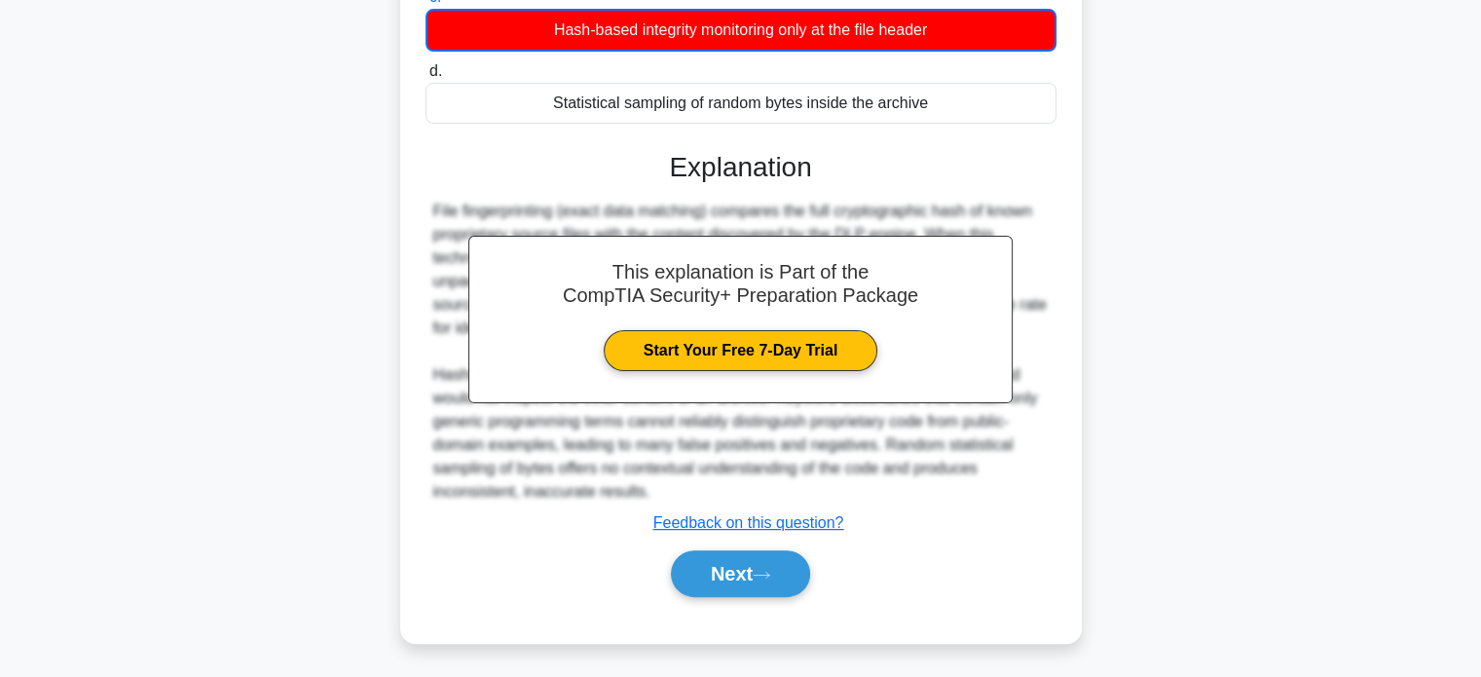
scroll to position [384, 0]
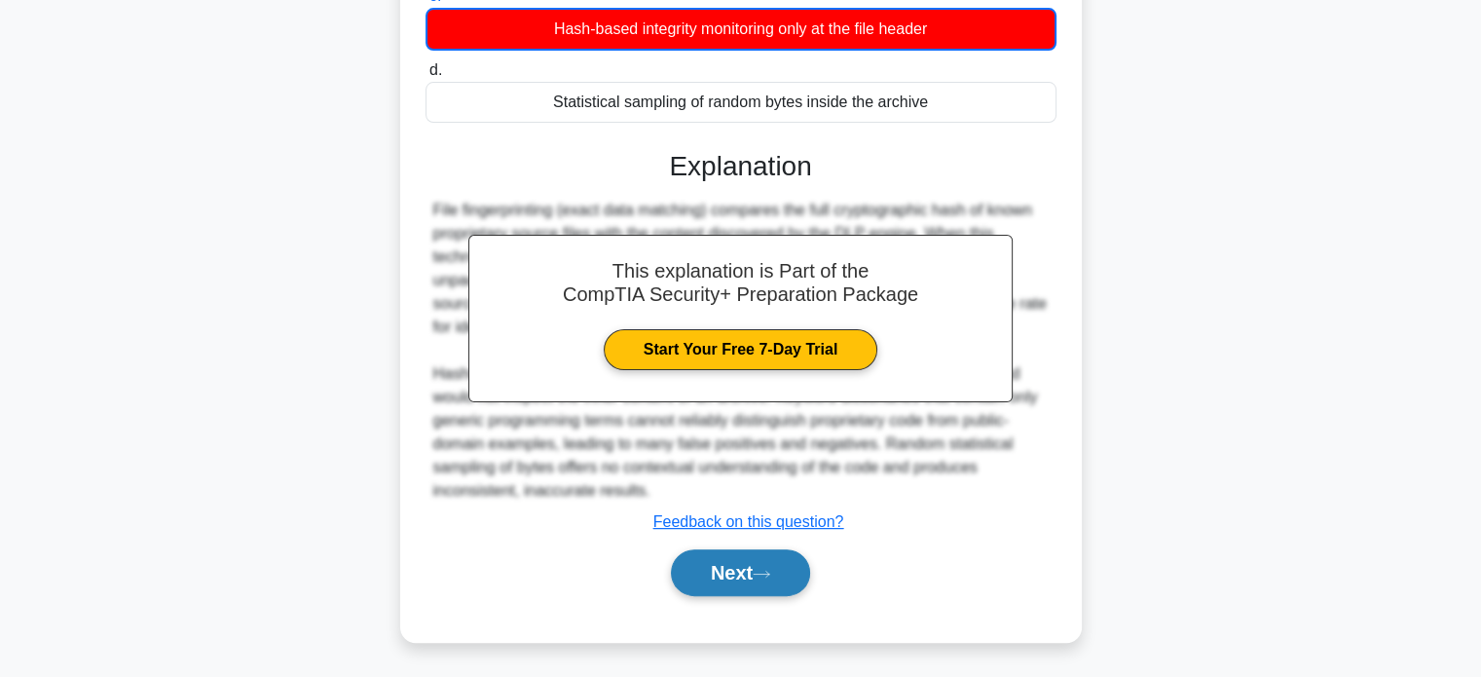
click at [752, 574] on button "Next" at bounding box center [740, 572] width 139 height 47
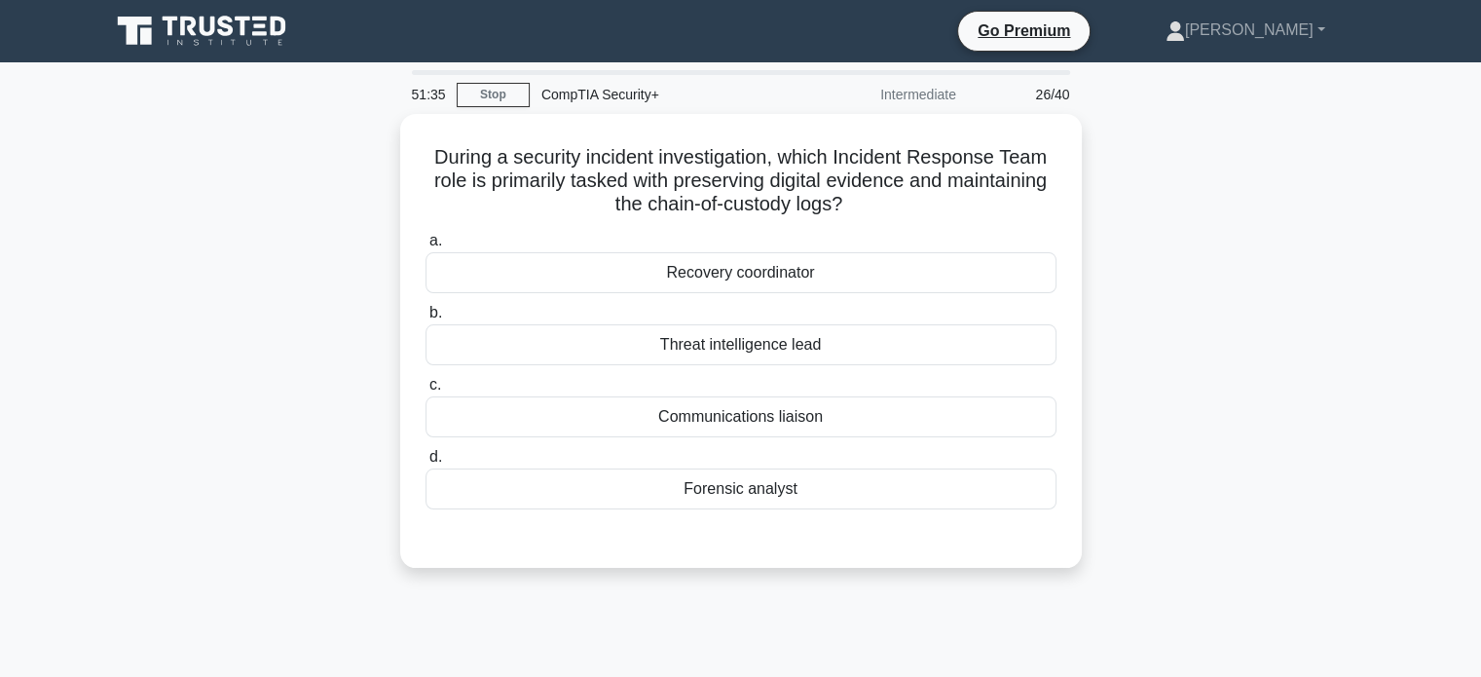
scroll to position [0, 0]
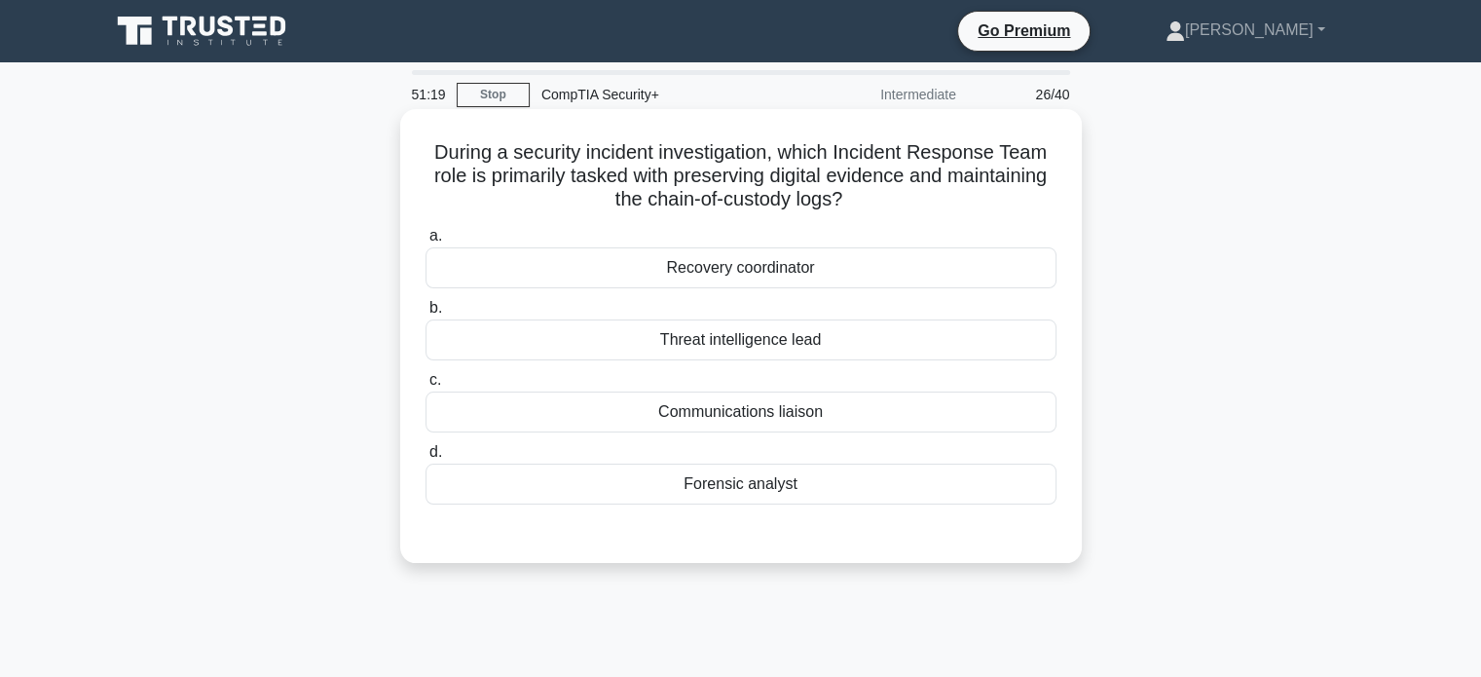
click at [567, 496] on div "Forensic analyst" at bounding box center [740, 483] width 631 height 41
click at [425, 458] on input "d. Forensic analyst" at bounding box center [425, 452] width 0 height 13
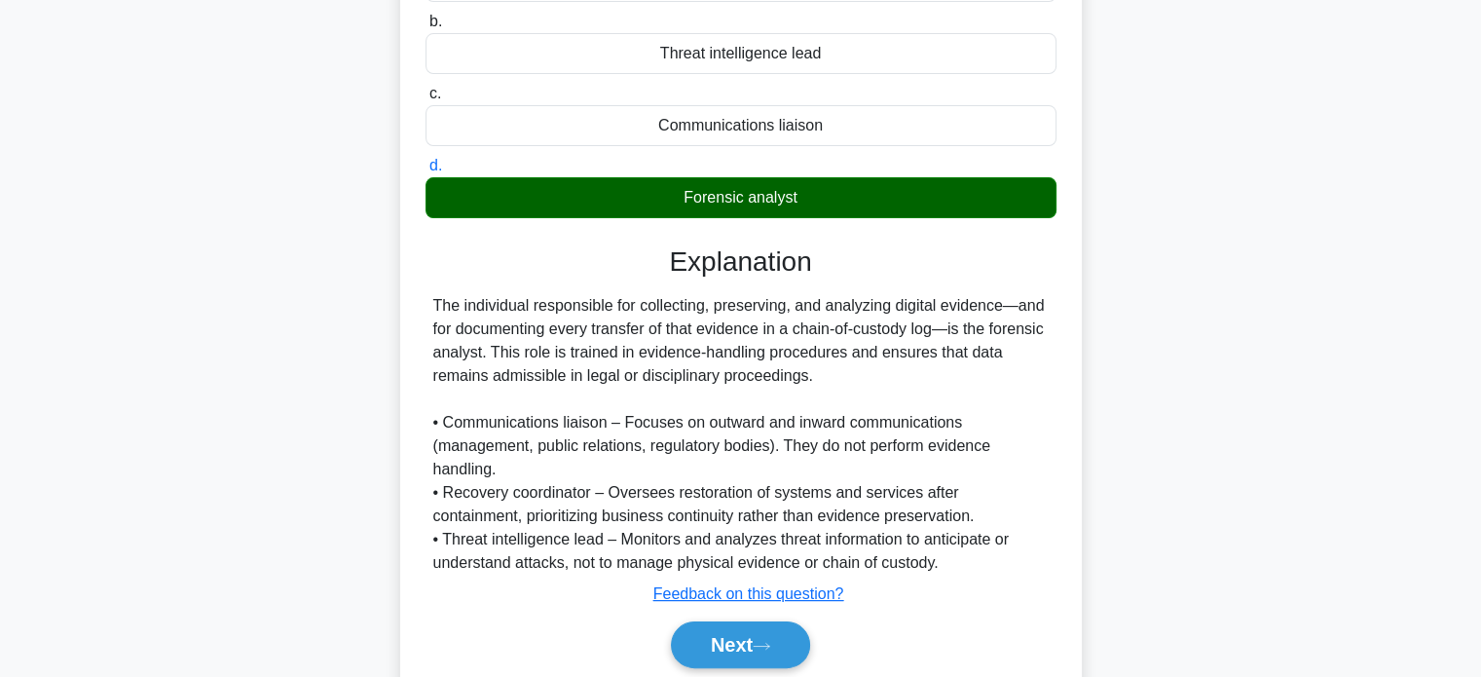
scroll to position [287, 0]
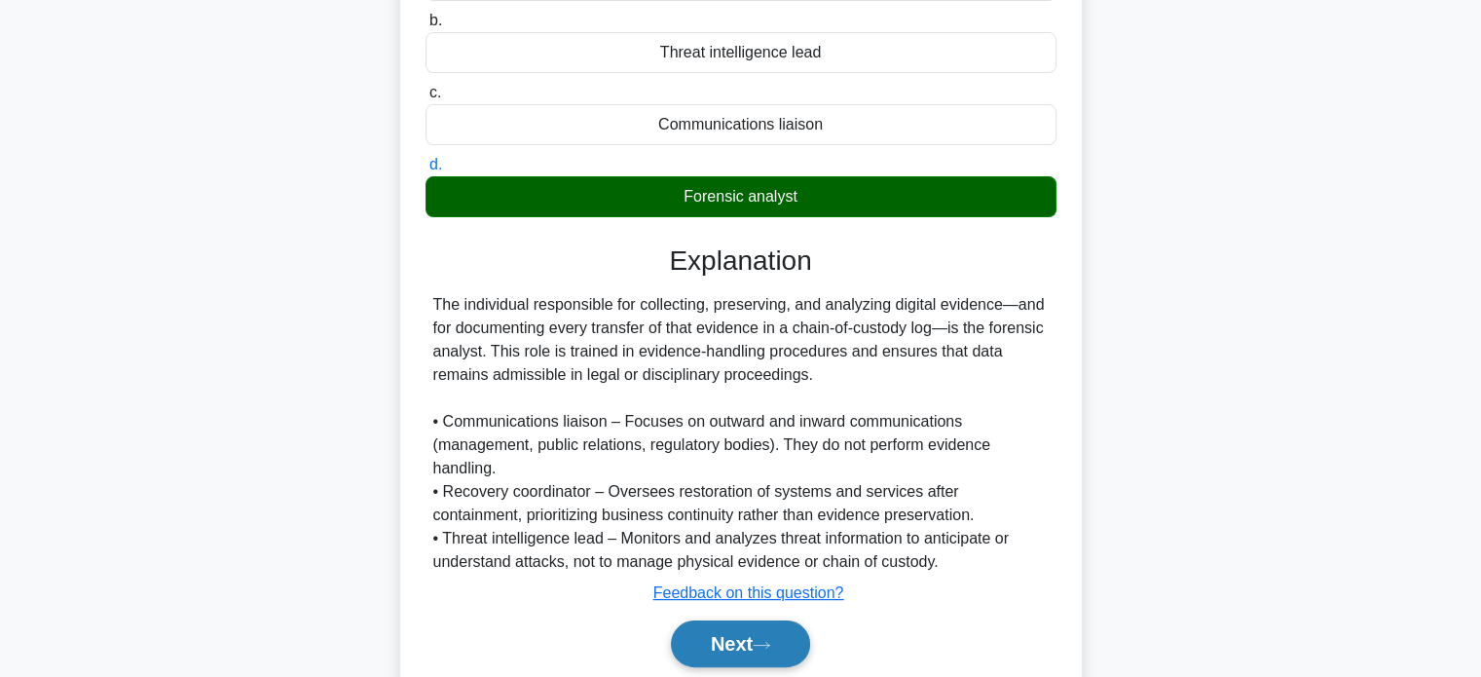
click at [765, 630] on button "Next" at bounding box center [740, 643] width 139 height 47
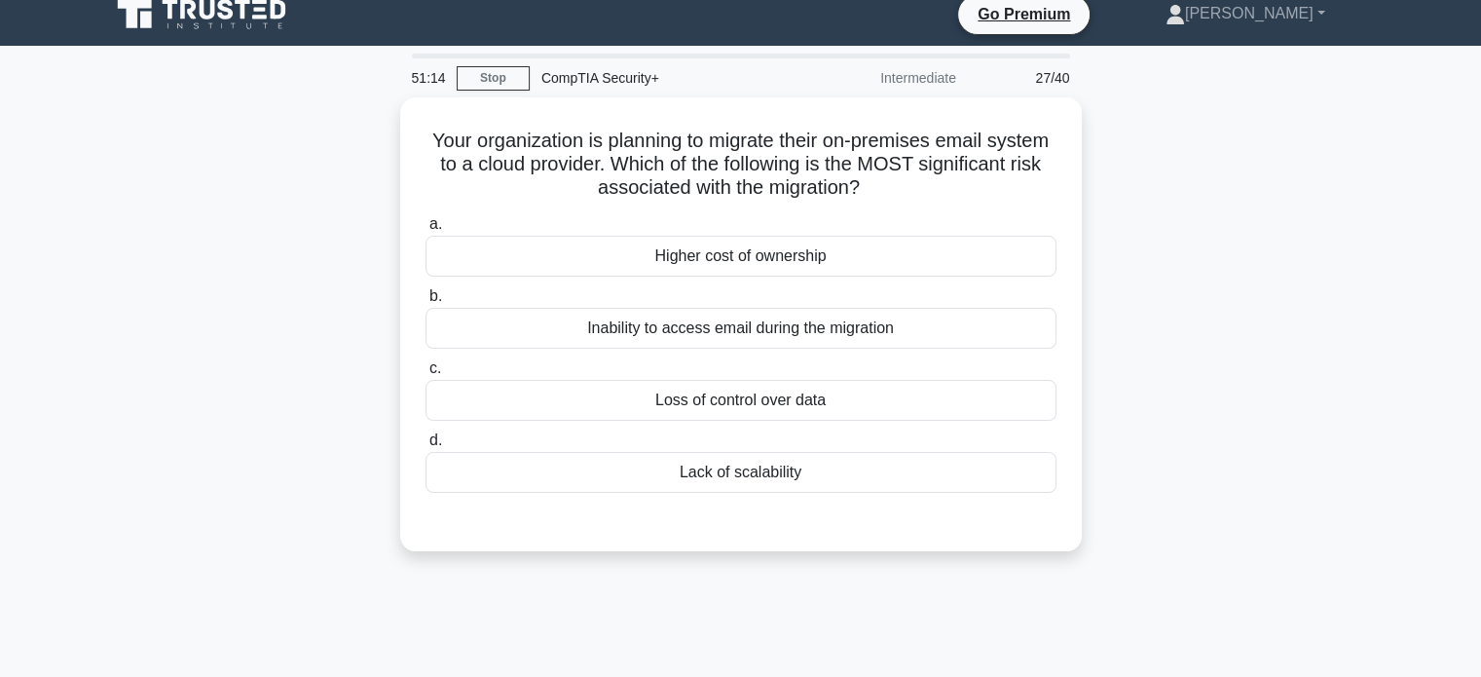
scroll to position [0, 0]
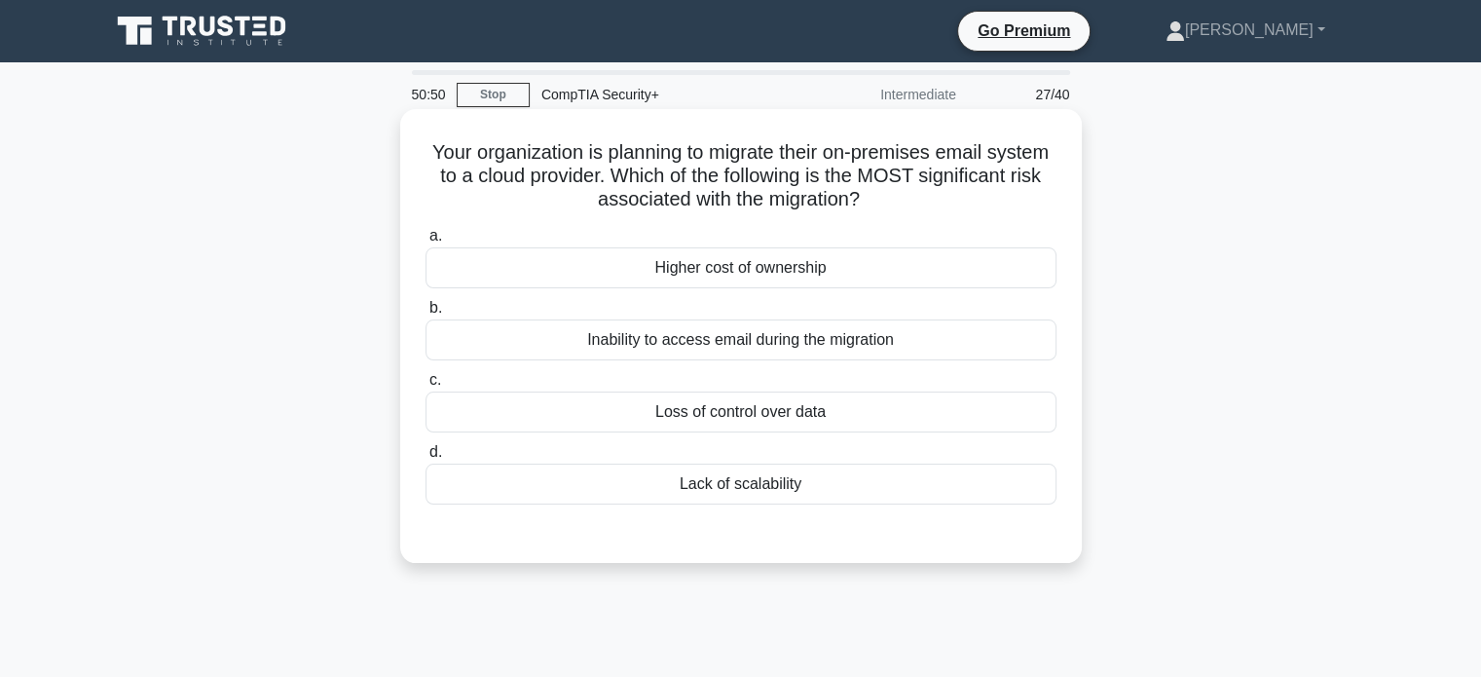
click at [756, 345] on div "Inability to access email during the migration" at bounding box center [740, 339] width 631 height 41
click at [425, 314] on input "b. Inability to access email during the migration" at bounding box center [425, 308] width 0 height 13
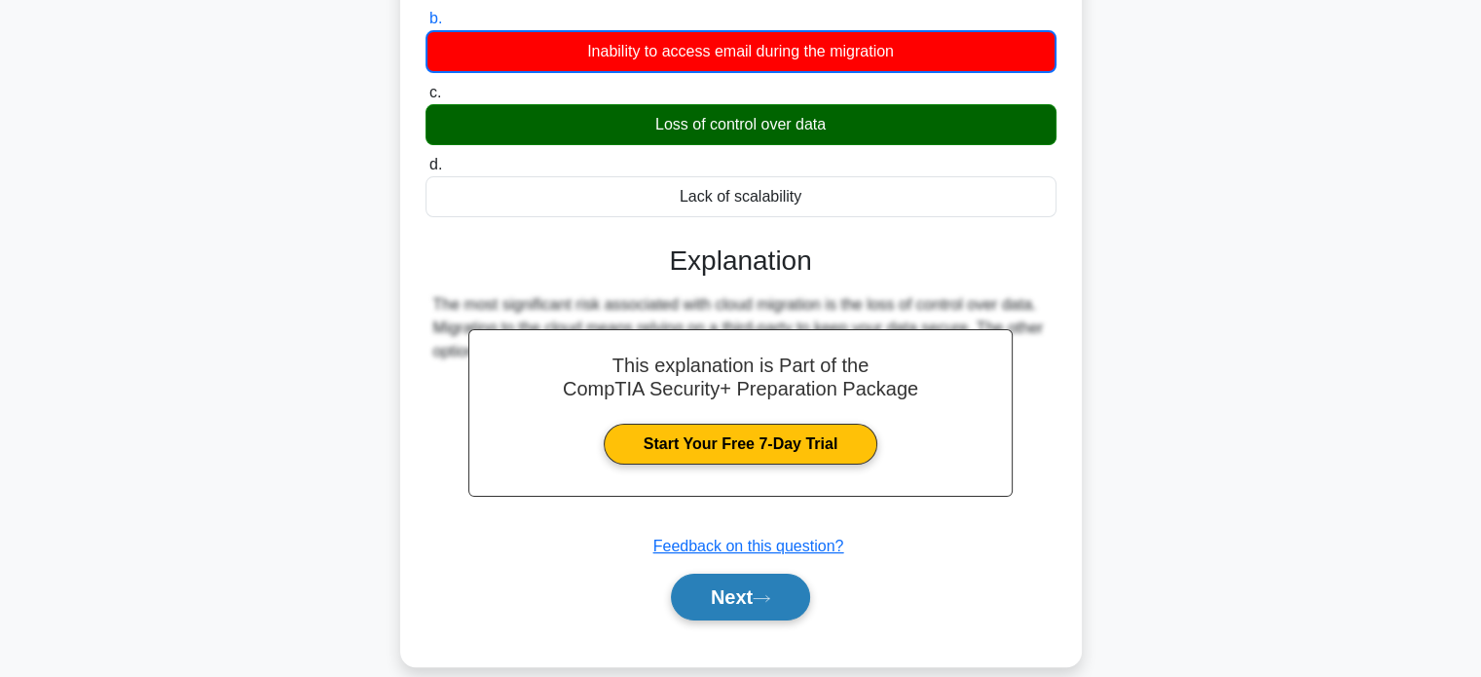
scroll to position [290, 0]
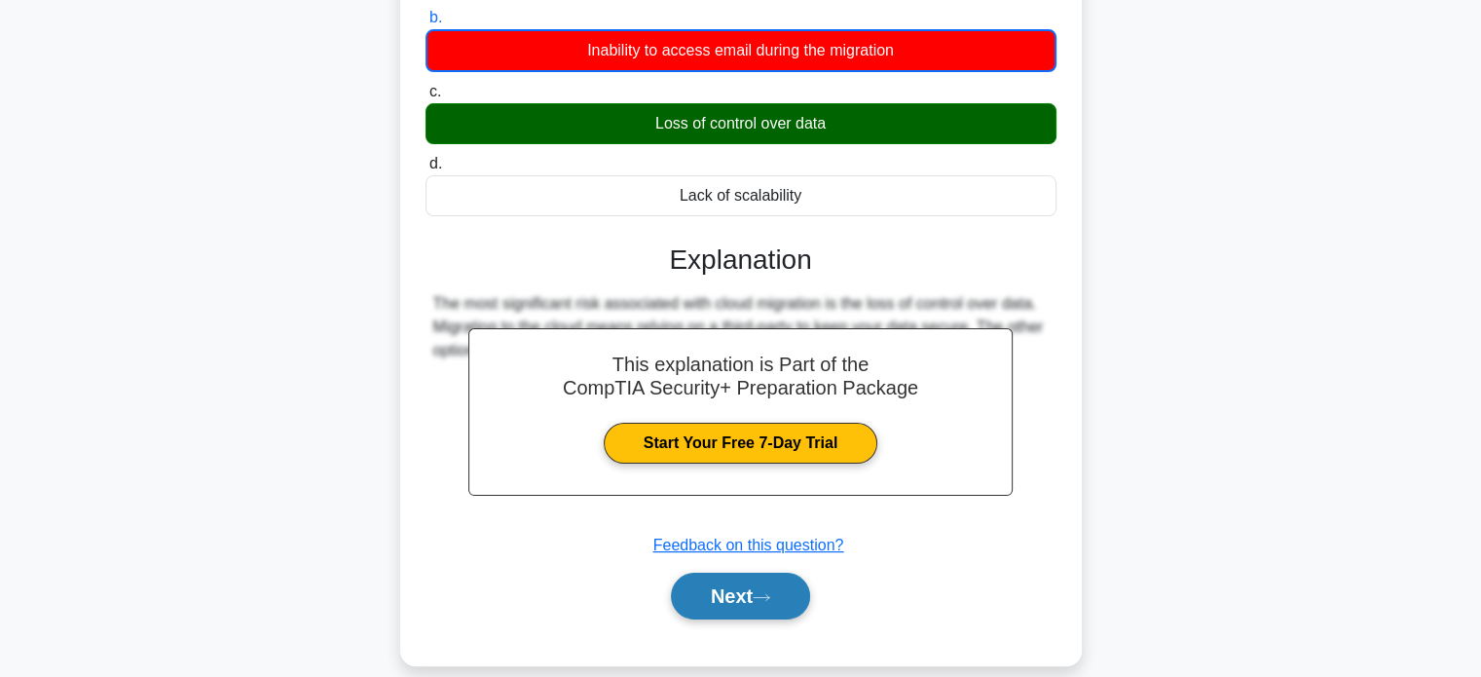
click at [760, 592] on icon at bounding box center [761, 597] width 18 height 11
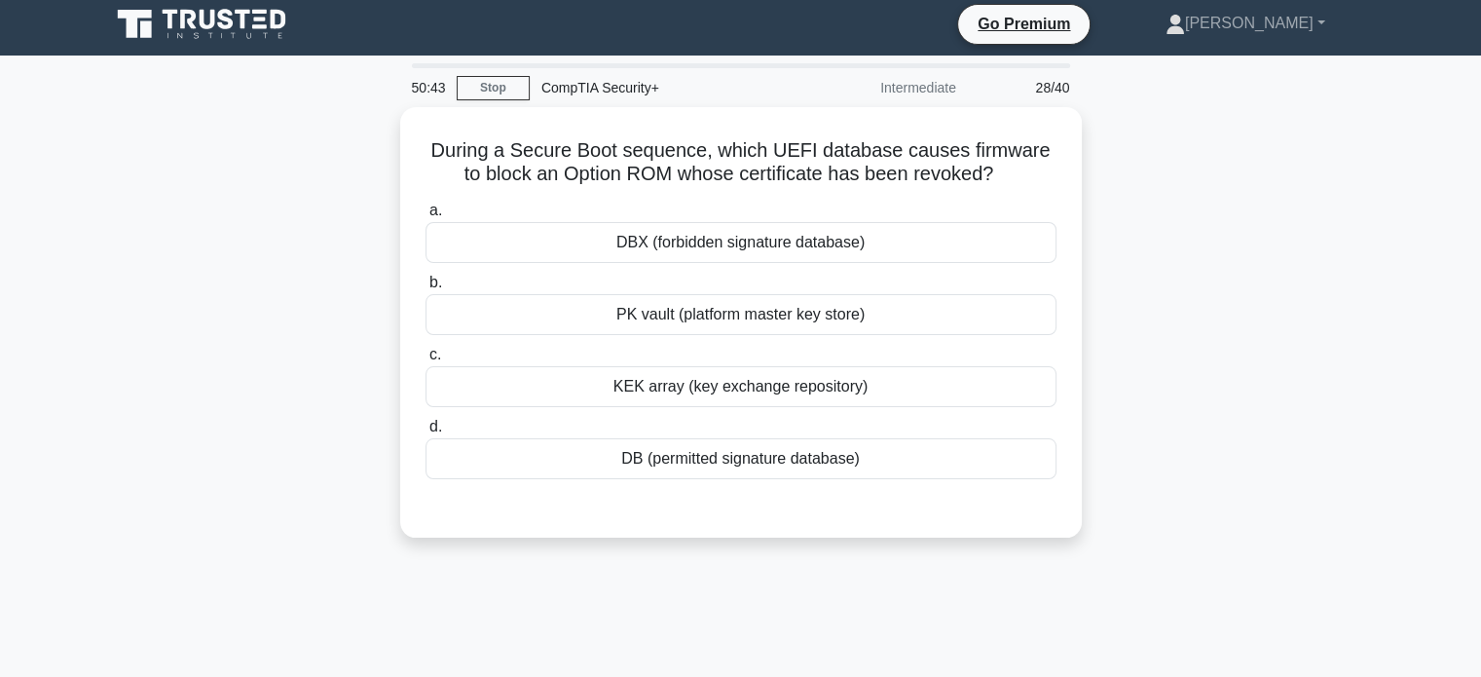
scroll to position [0, 0]
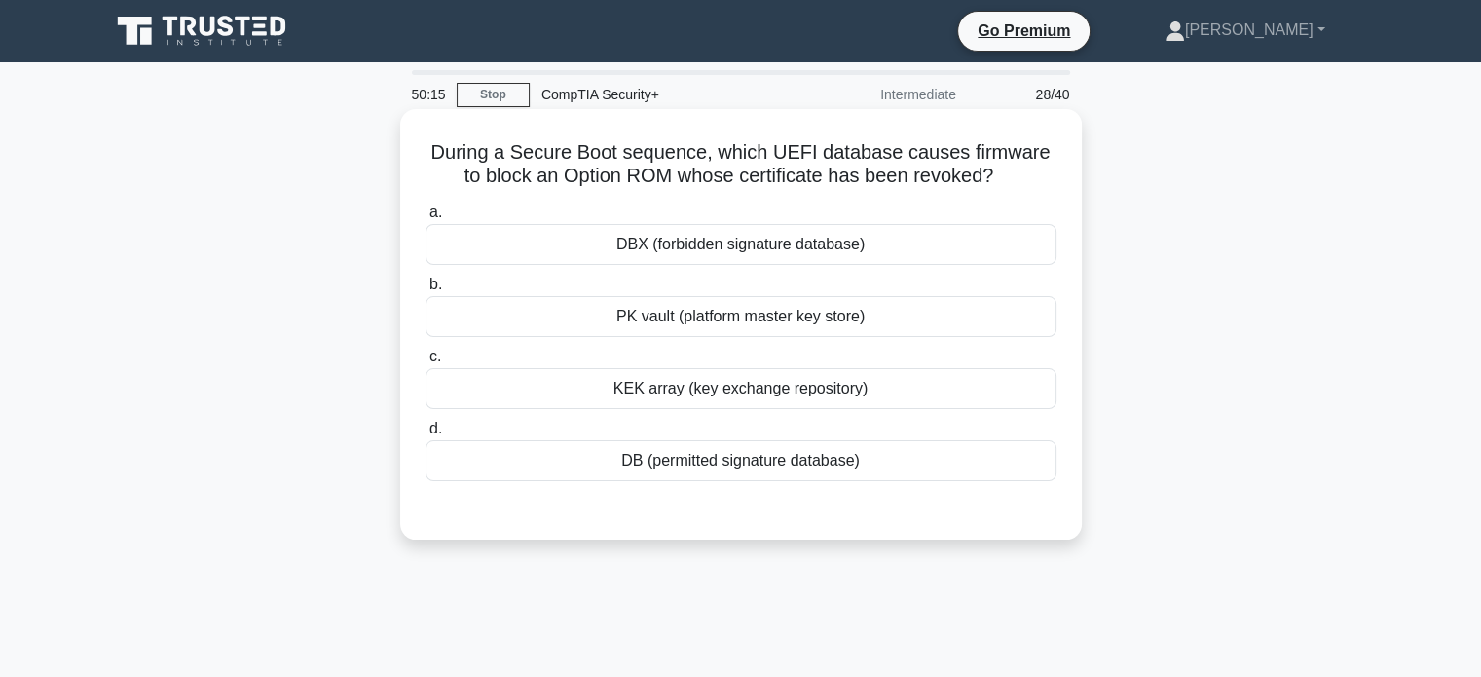
click at [545, 322] on div "PK vault (platform master key store)" at bounding box center [740, 316] width 631 height 41
click at [425, 291] on input "b. PK vault (platform master key store)" at bounding box center [425, 284] width 0 height 13
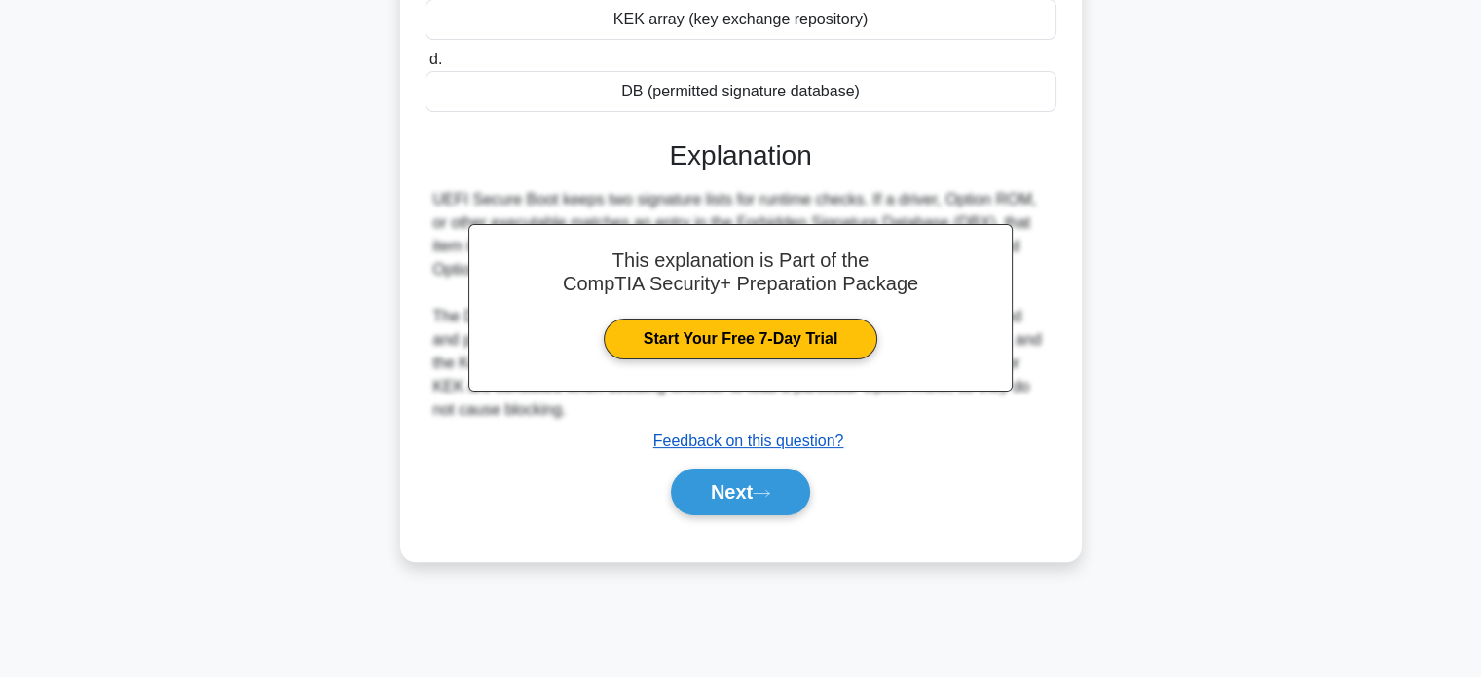
scroll to position [375, 0]
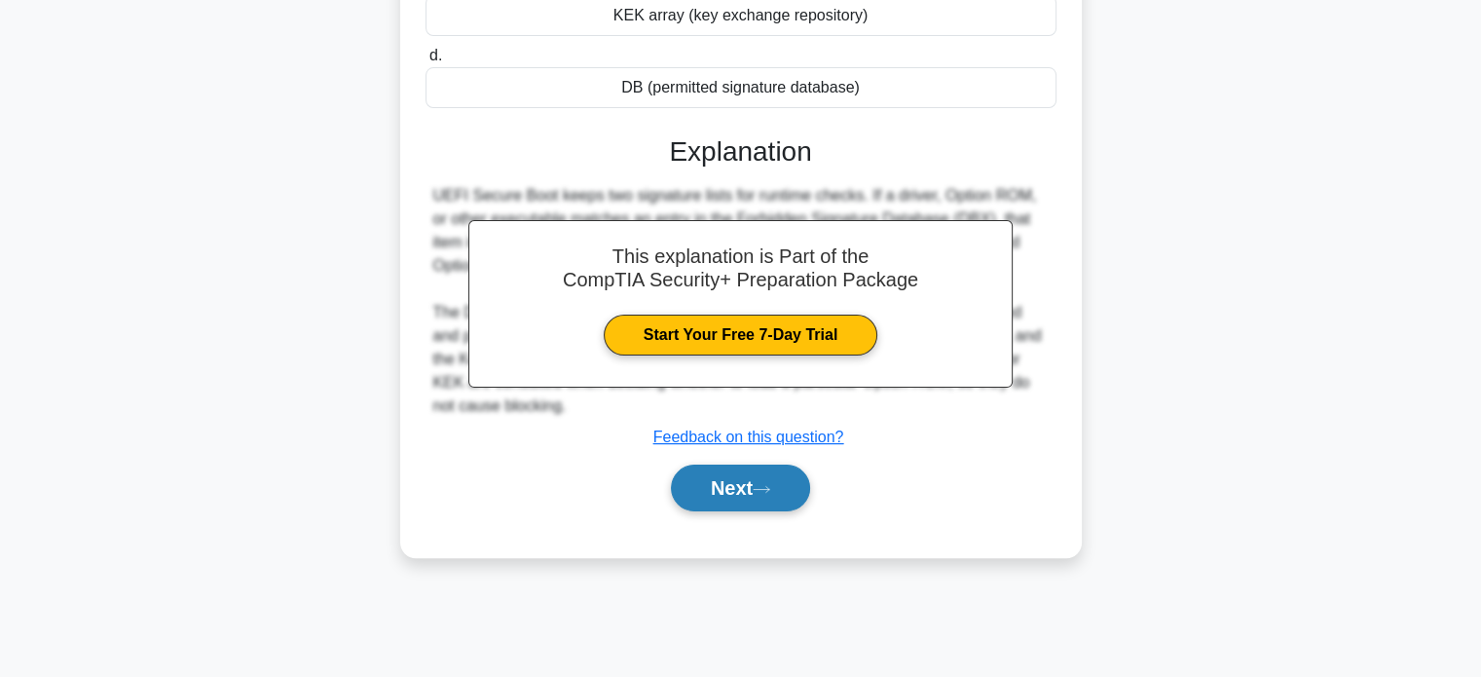
click at [712, 470] on button "Next" at bounding box center [740, 487] width 139 height 47
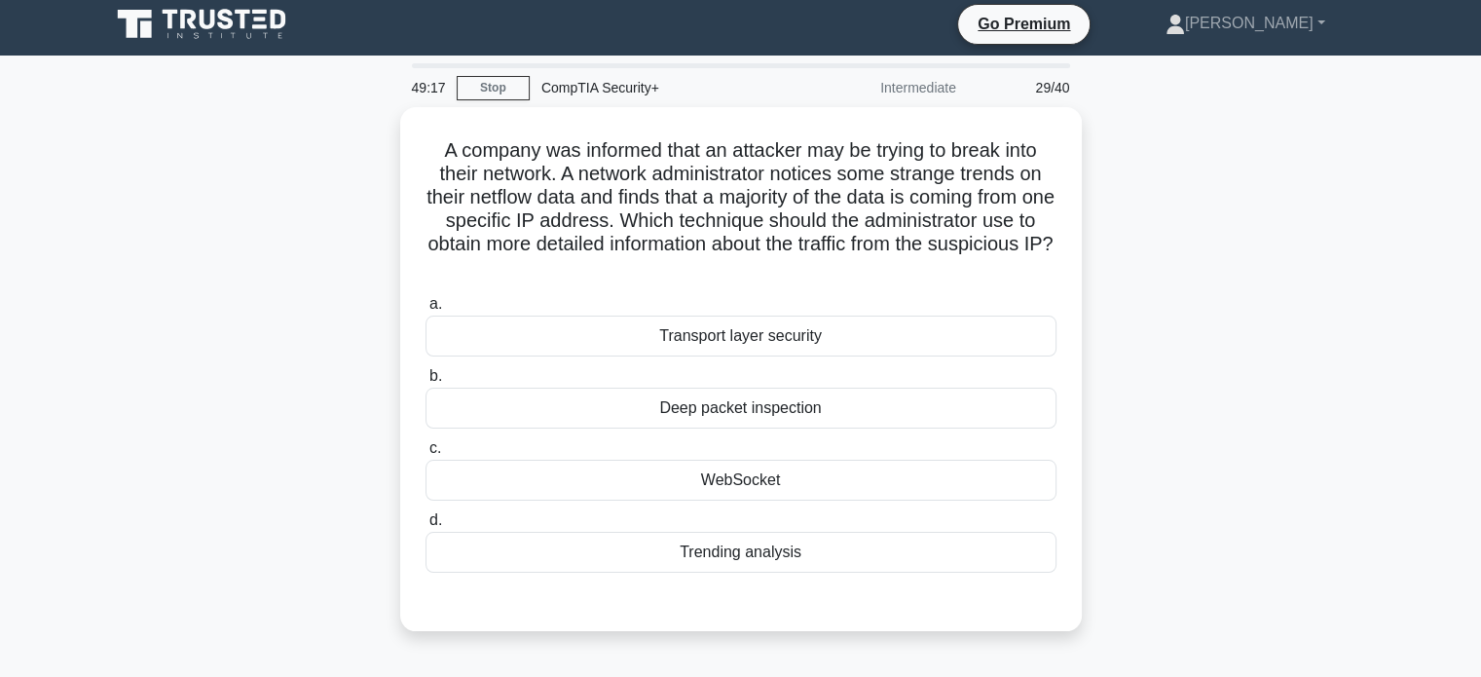
scroll to position [0, 0]
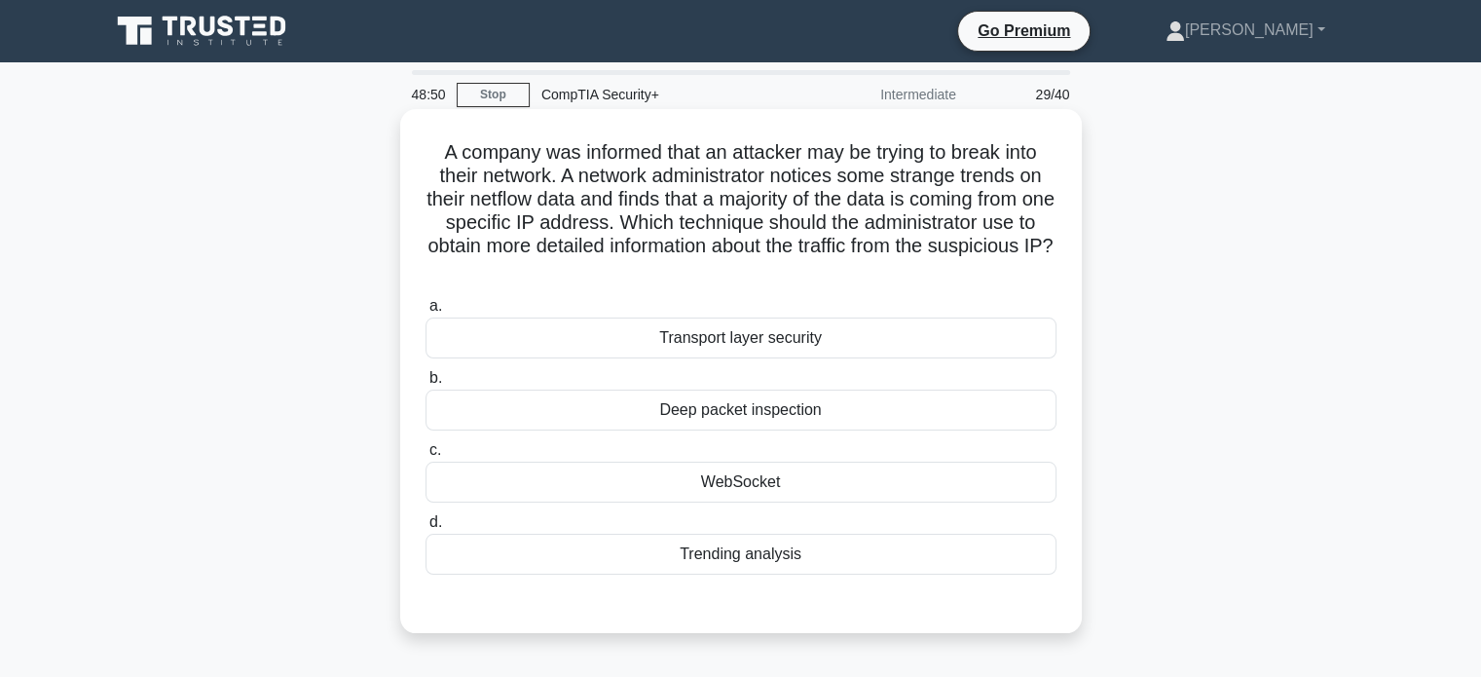
click at [663, 417] on div "Deep packet inspection" at bounding box center [740, 409] width 631 height 41
click at [425, 385] on input "b. Deep packet inspection" at bounding box center [425, 378] width 0 height 13
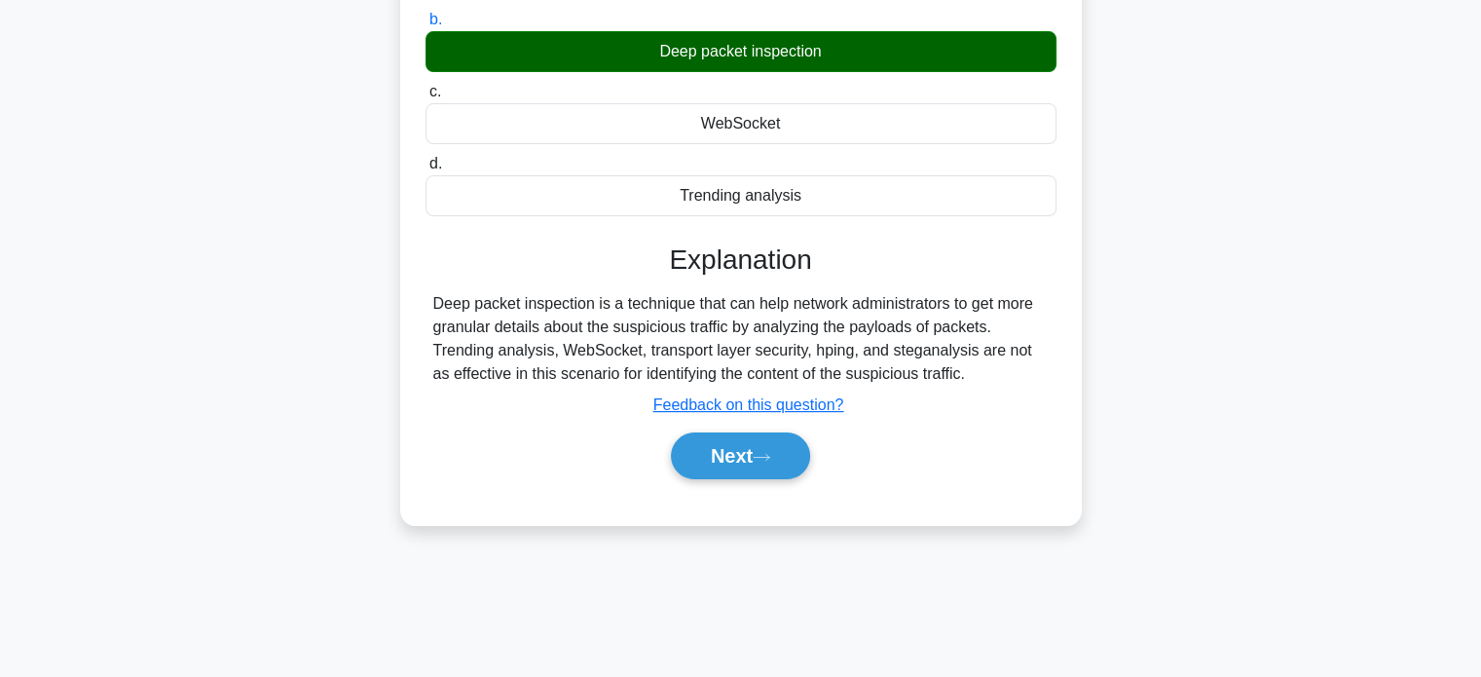
scroll to position [362, 0]
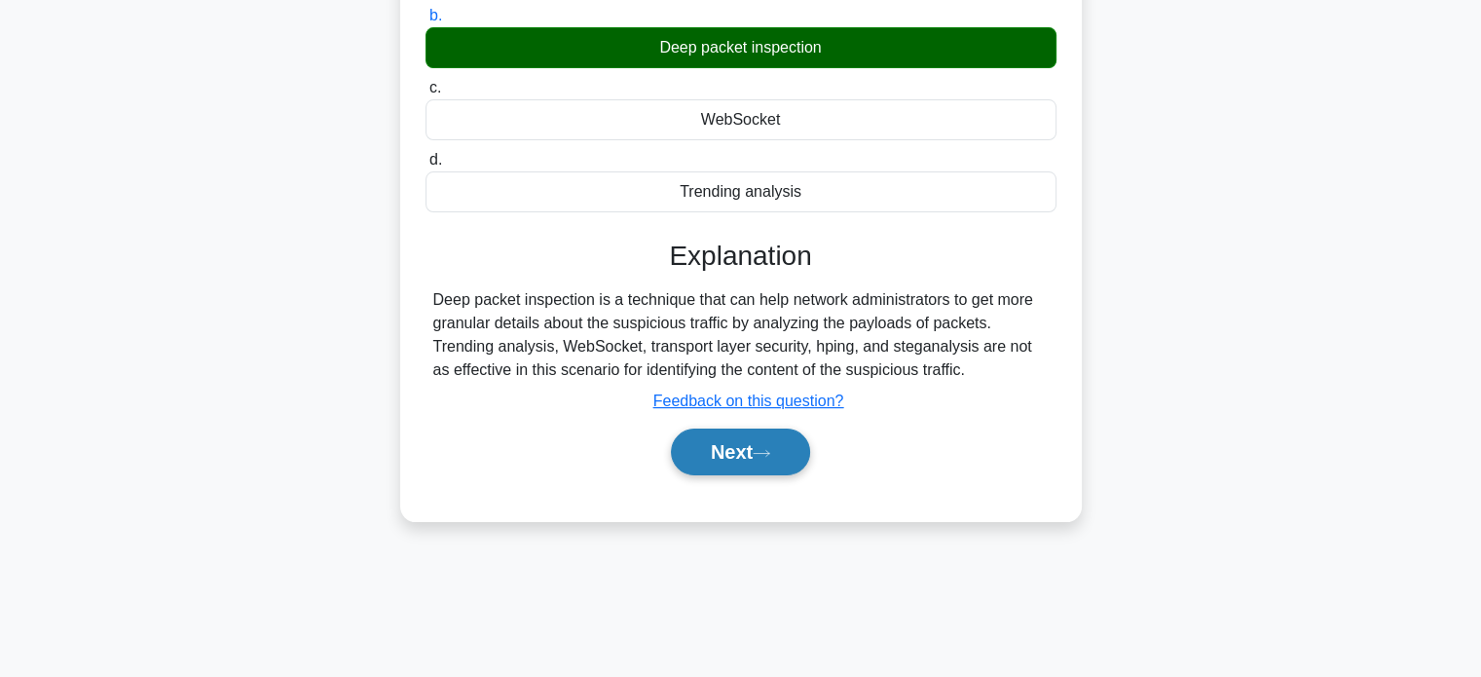
click at [713, 466] on button "Next" at bounding box center [740, 451] width 139 height 47
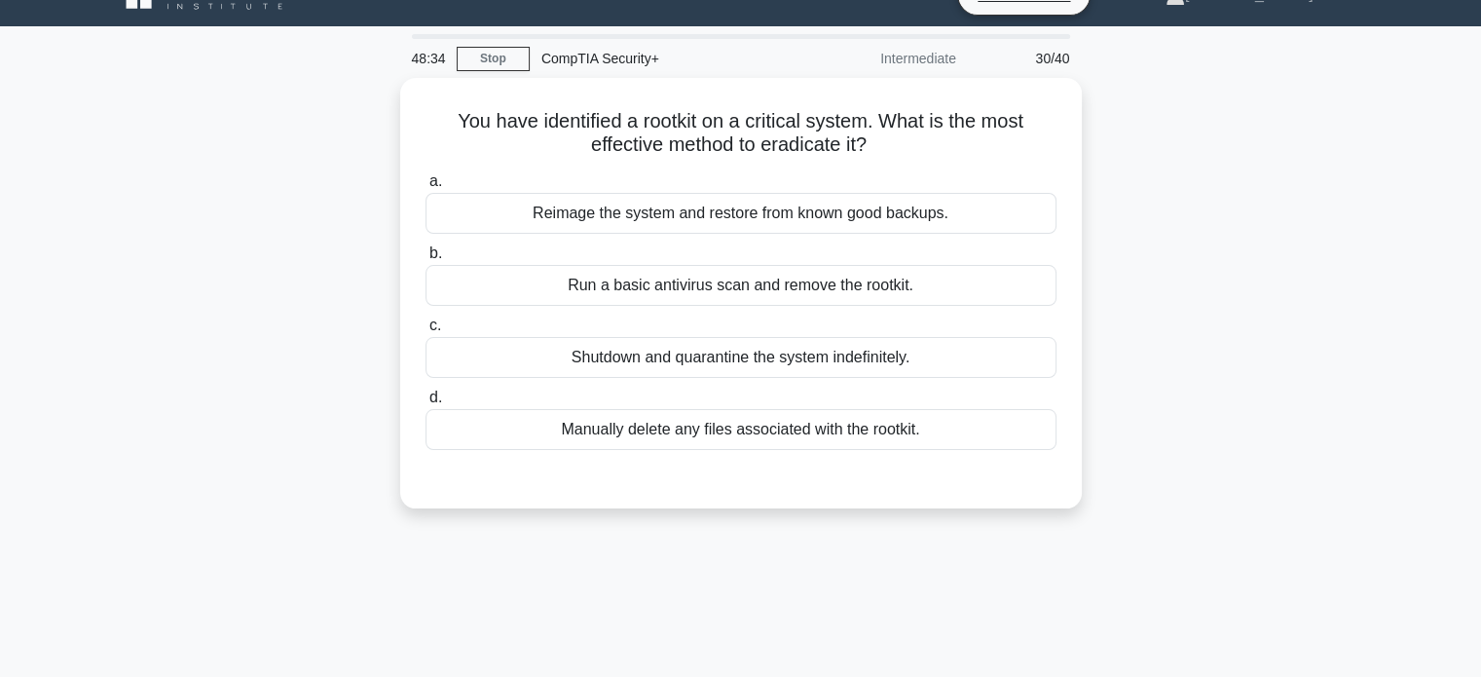
scroll to position [0, 0]
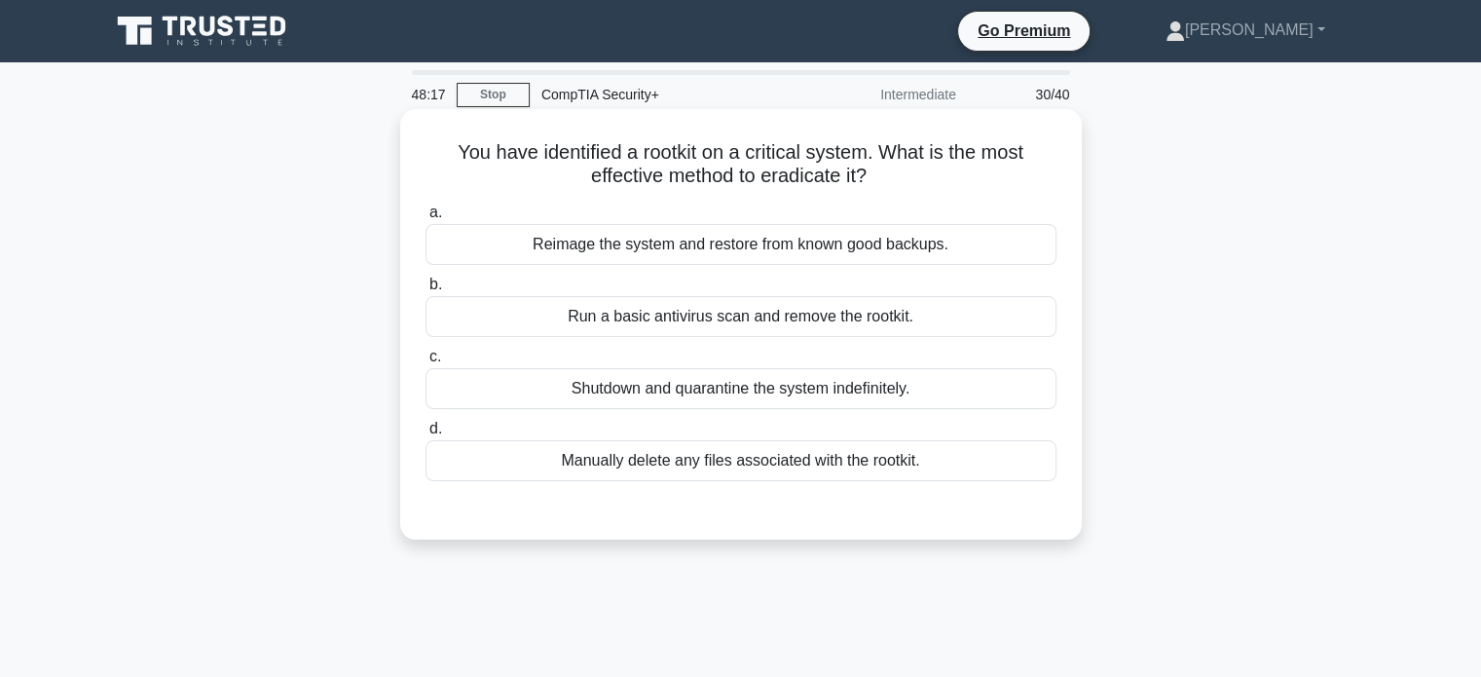
click at [700, 249] on div "Reimage the system and restore from known good backups." at bounding box center [740, 244] width 631 height 41
click at [425, 219] on input "a. Reimage the system and restore from known good backups." at bounding box center [425, 212] width 0 height 13
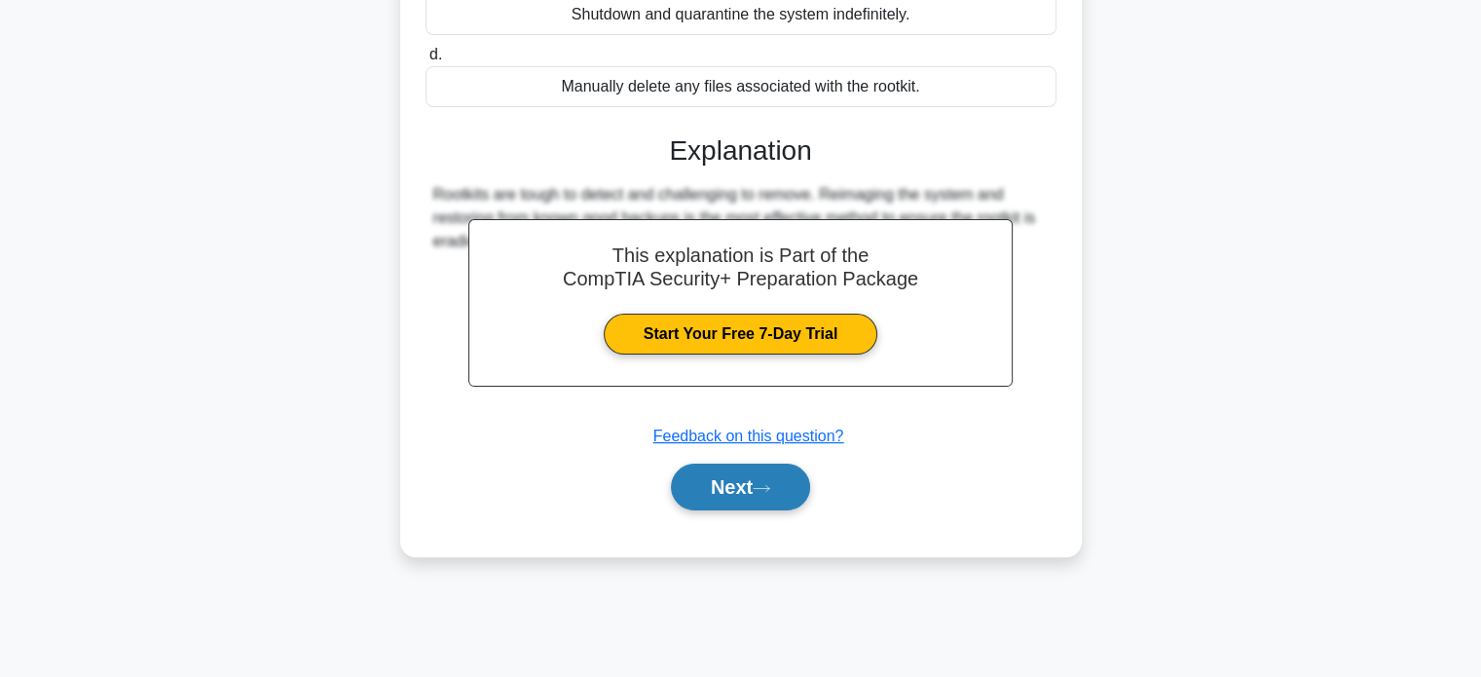
scroll to position [375, 0]
click at [726, 487] on button "Next" at bounding box center [740, 485] width 139 height 47
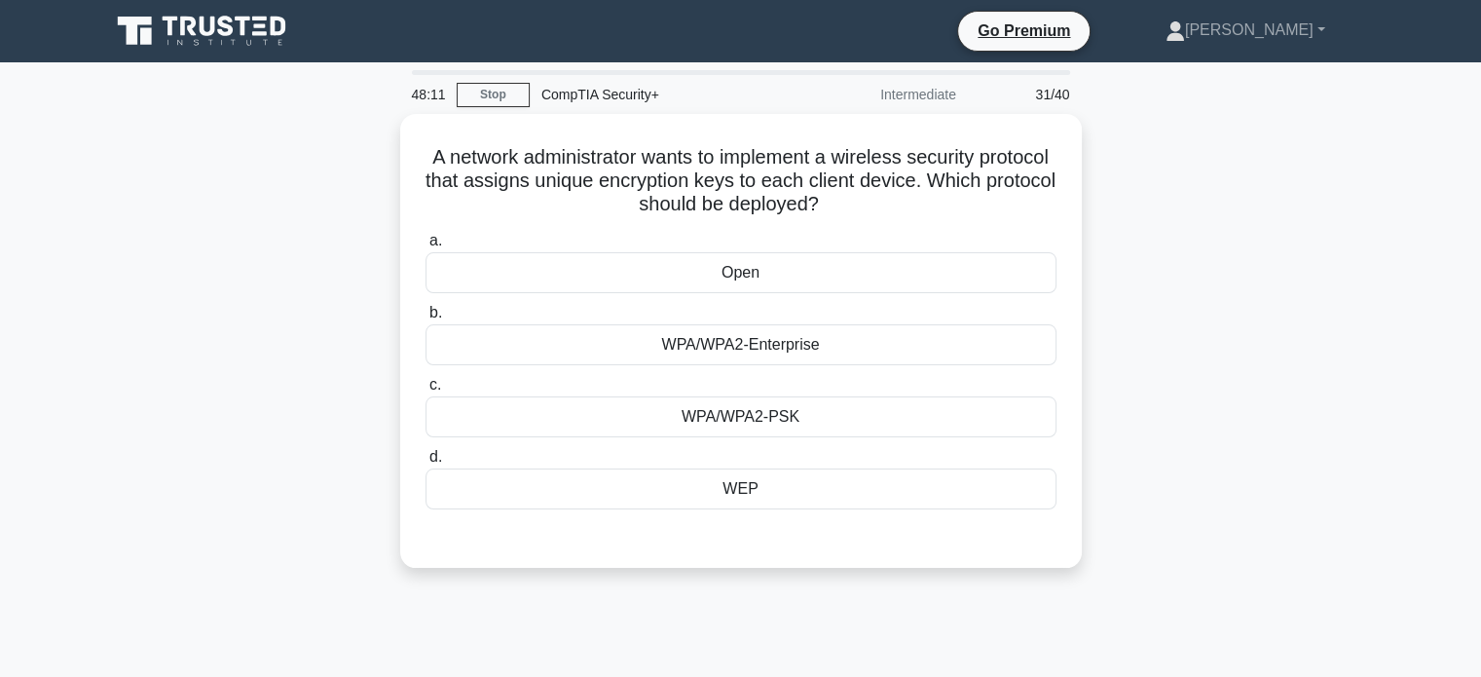
scroll to position [0, 0]
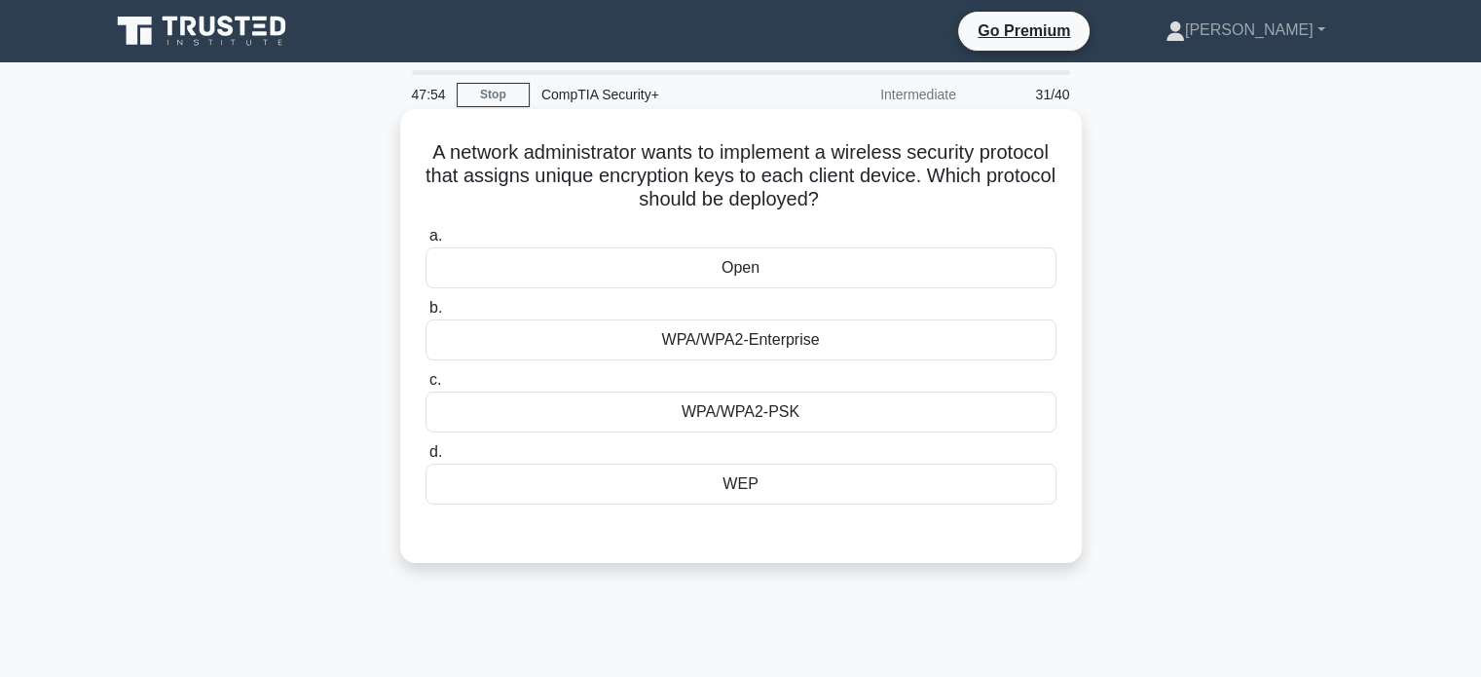
click at [668, 333] on div "WPA/WPA2-Enterprise" at bounding box center [740, 339] width 631 height 41
click at [425, 314] on input "b. WPA/WPA2-Enterprise" at bounding box center [425, 308] width 0 height 13
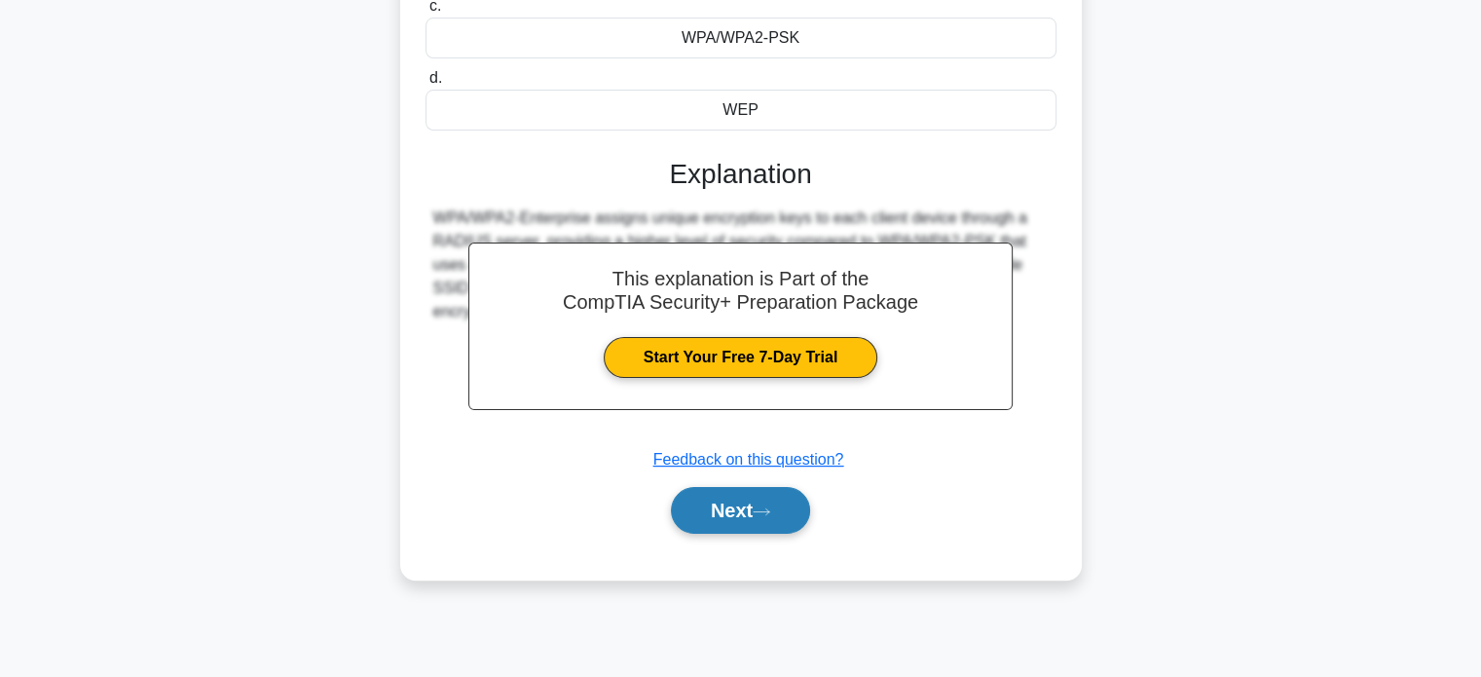
scroll to position [375, 0]
click at [733, 503] on button "Next" at bounding box center [740, 509] width 139 height 47
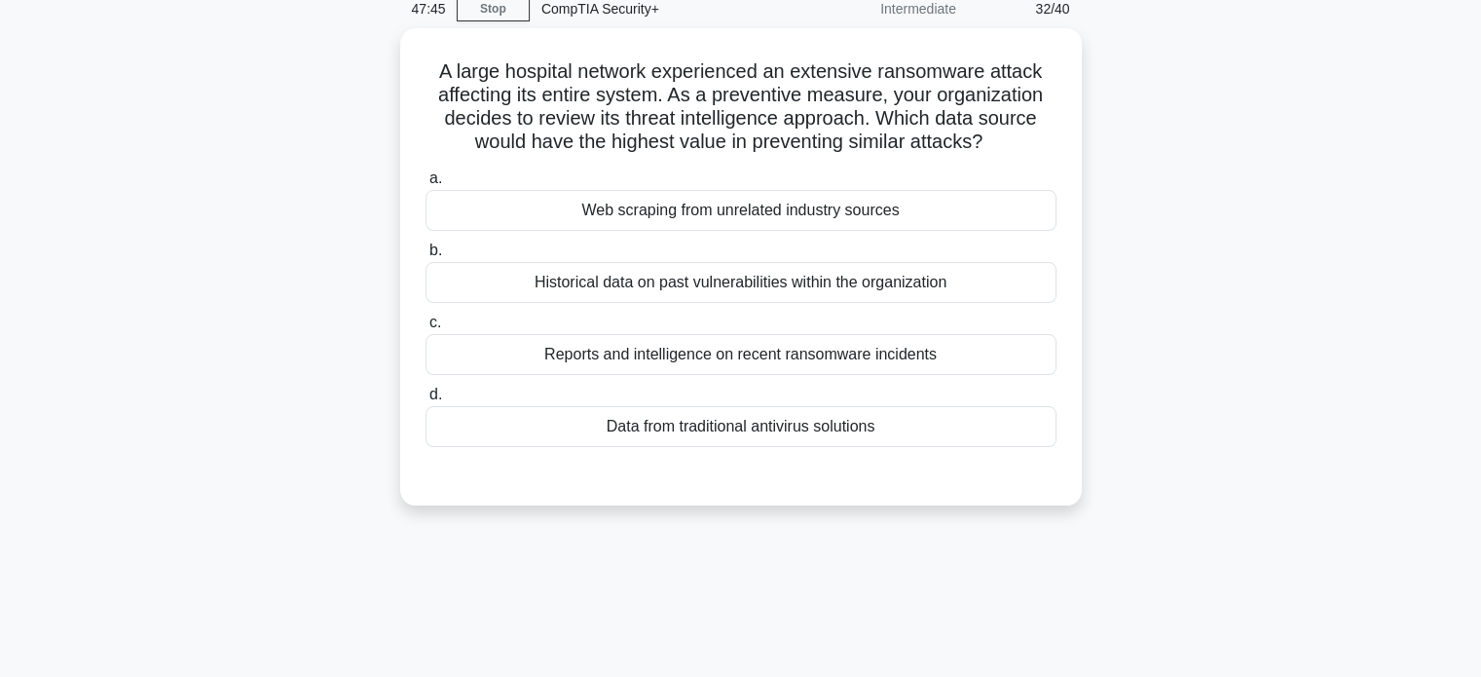
scroll to position [85, 0]
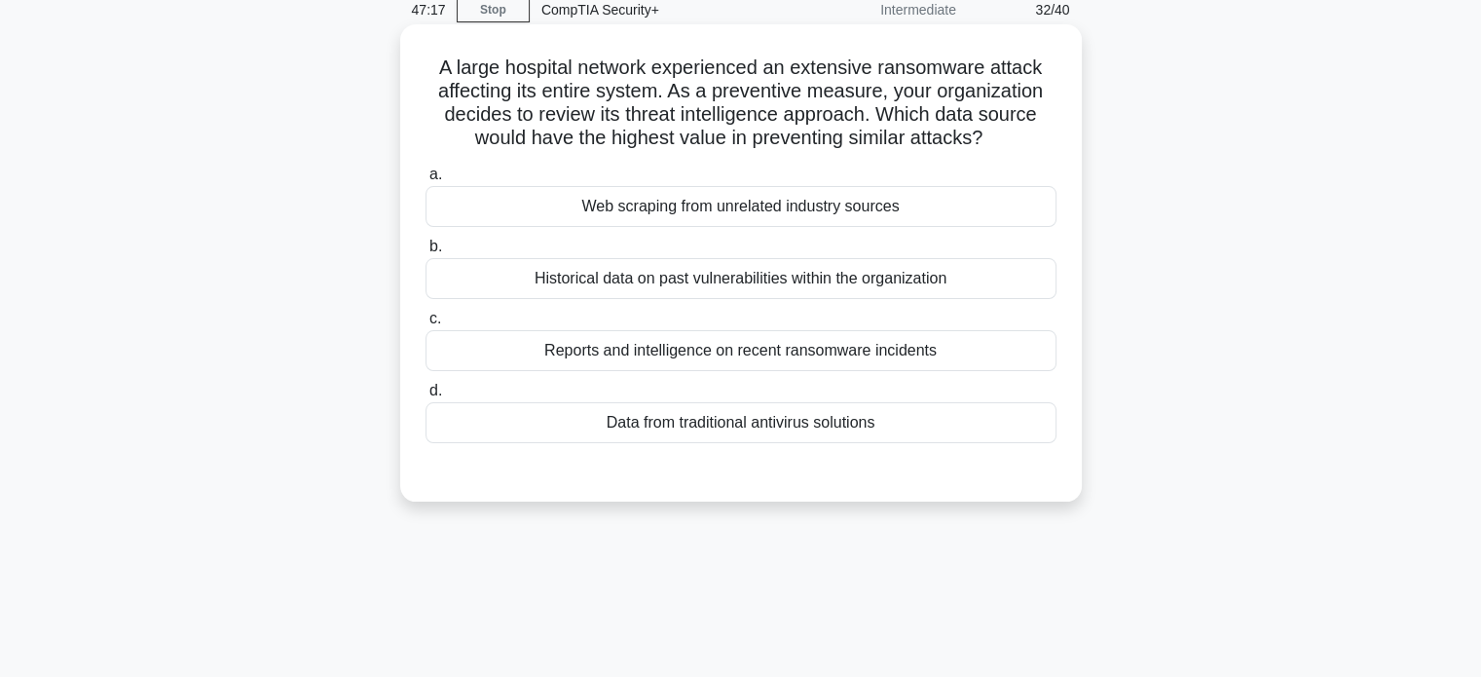
click at [592, 355] on div "Reports and intelligence on recent ransomware incidents" at bounding box center [740, 350] width 631 height 41
click at [425, 325] on input "c. Reports and intelligence on recent ransomware incidents" at bounding box center [425, 318] width 0 height 13
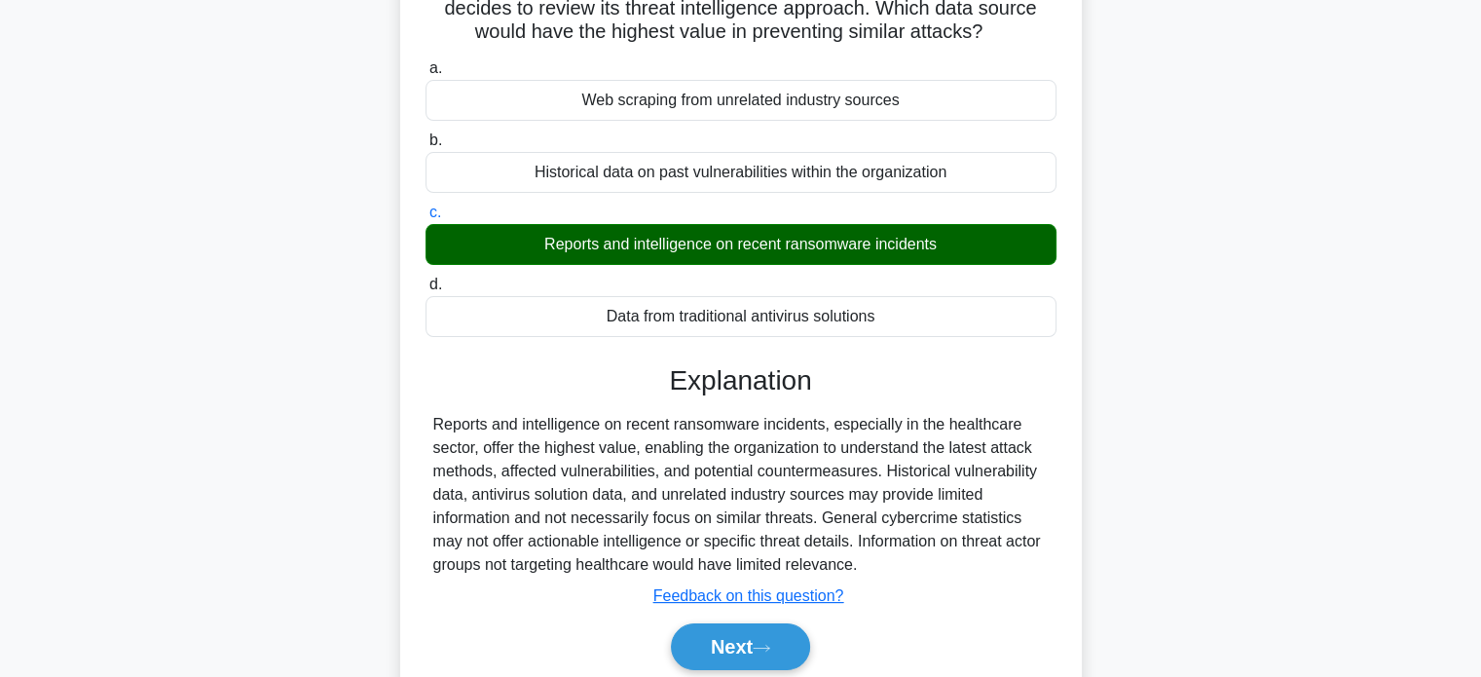
scroll to position [190, 0]
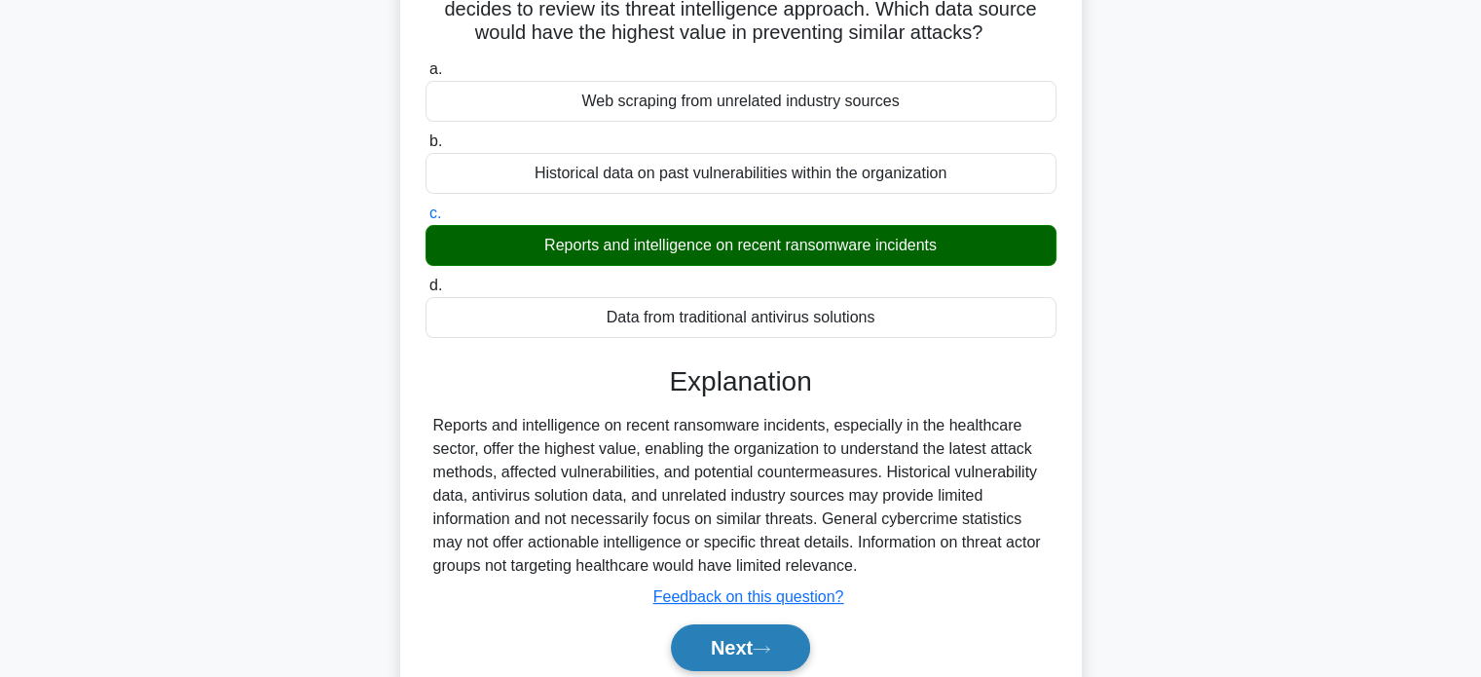
click at [720, 642] on button "Next" at bounding box center [740, 647] width 139 height 47
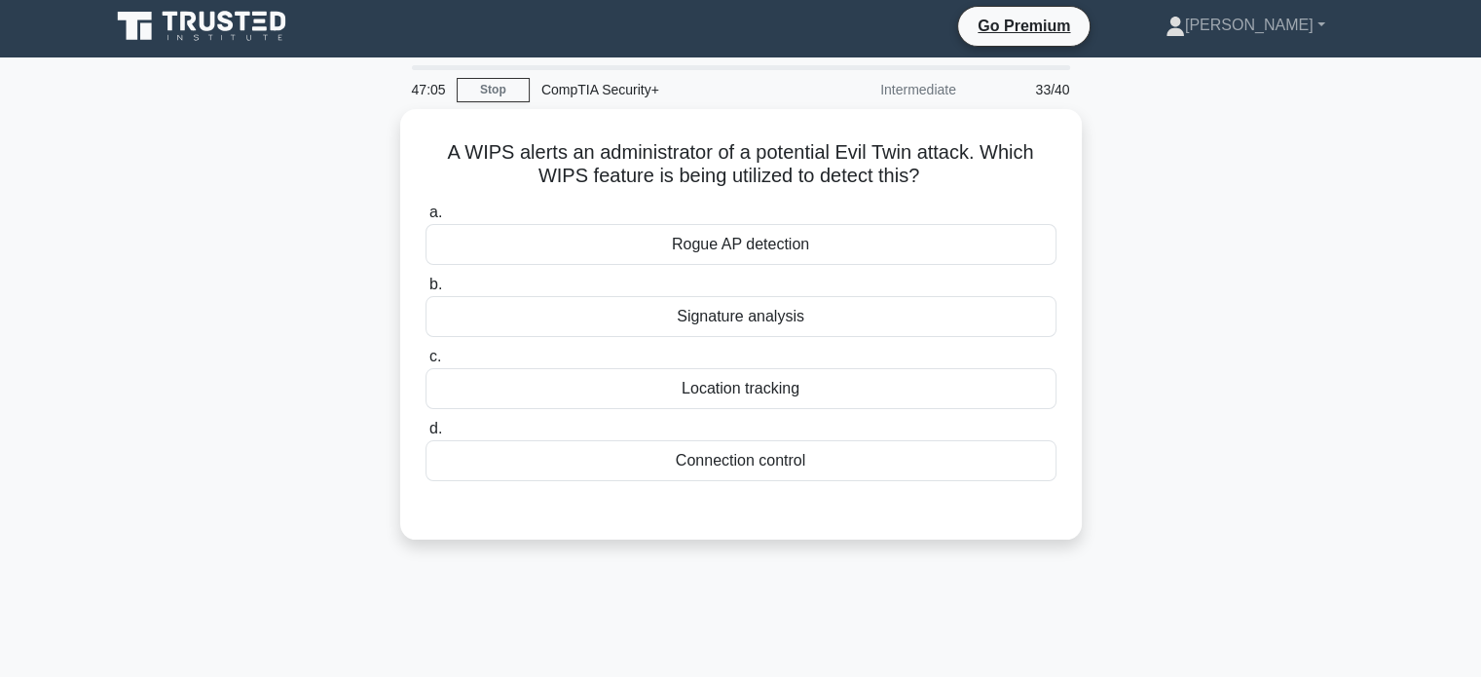
scroll to position [0, 0]
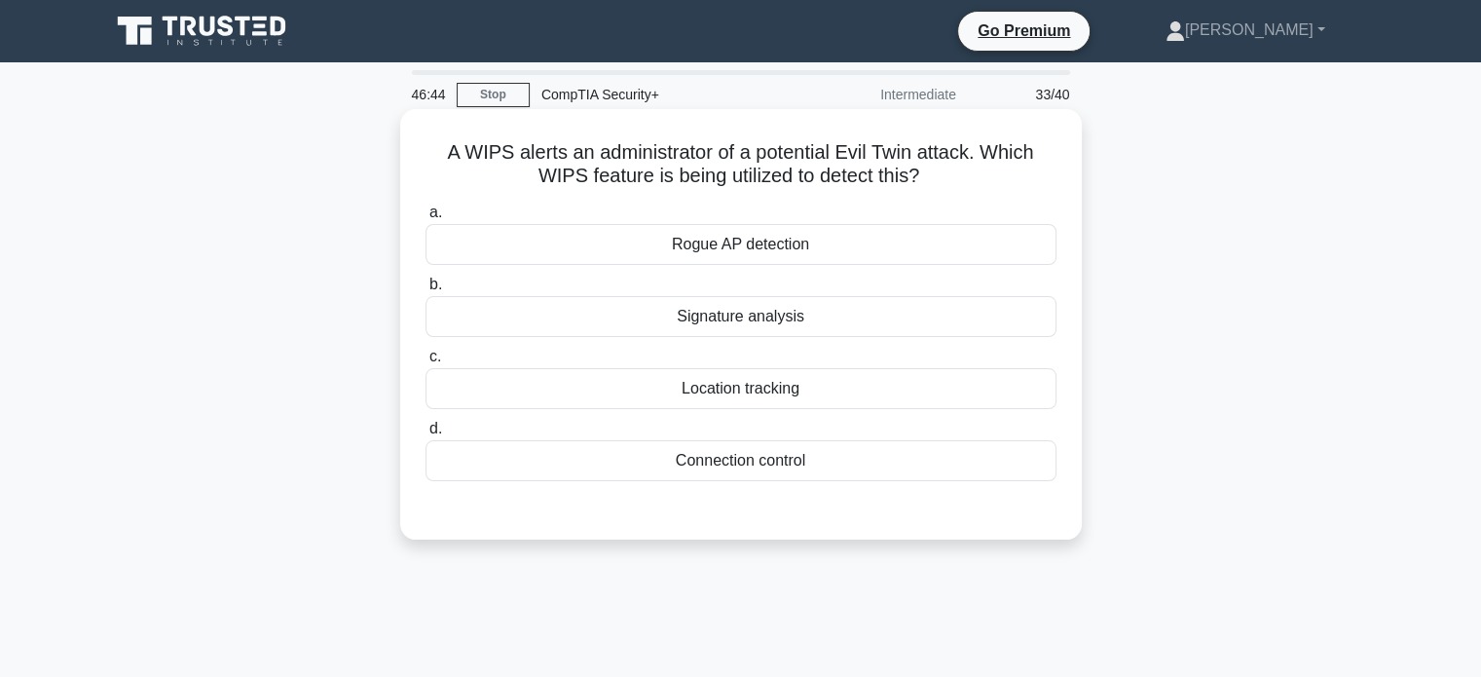
click at [752, 233] on div "Rogue AP detection" at bounding box center [740, 244] width 631 height 41
click at [425, 219] on input "a. Rogue AP detection" at bounding box center [425, 212] width 0 height 13
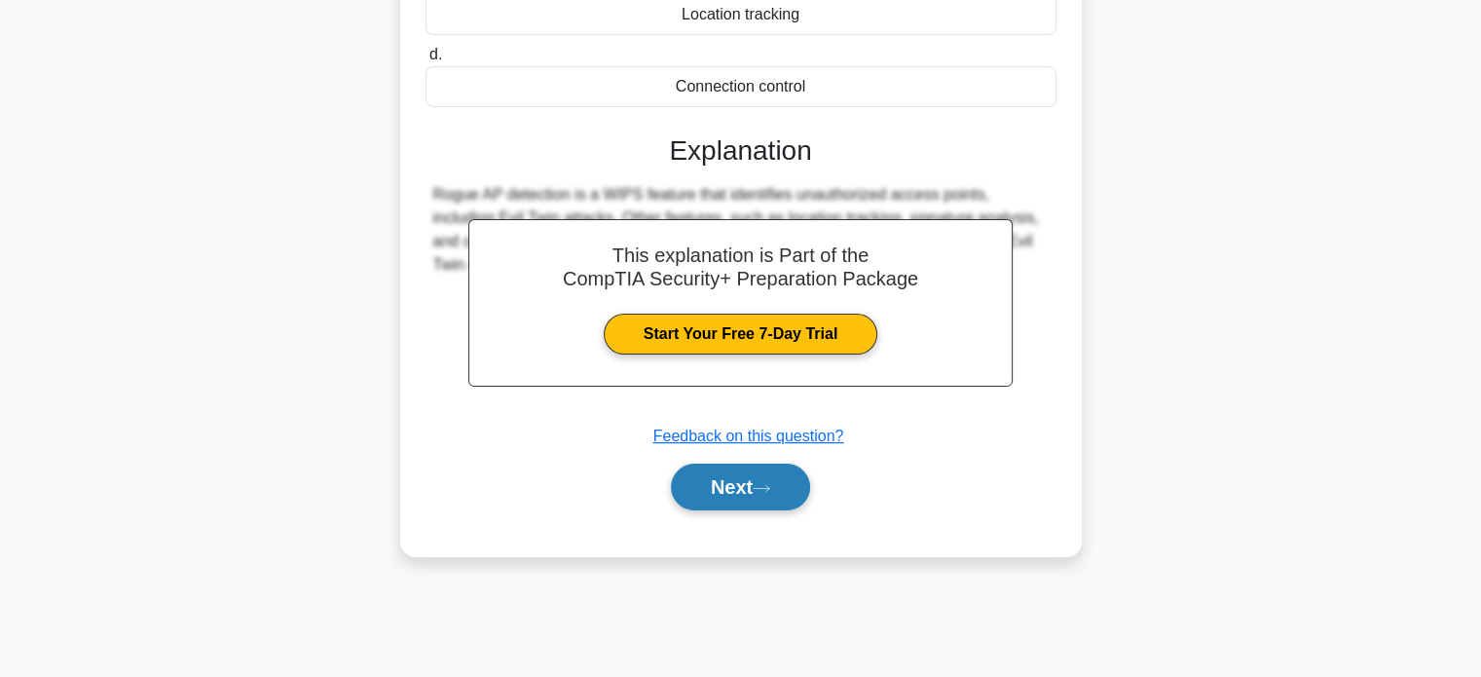
scroll to position [375, 0]
click at [721, 488] on button "Next" at bounding box center [740, 485] width 139 height 47
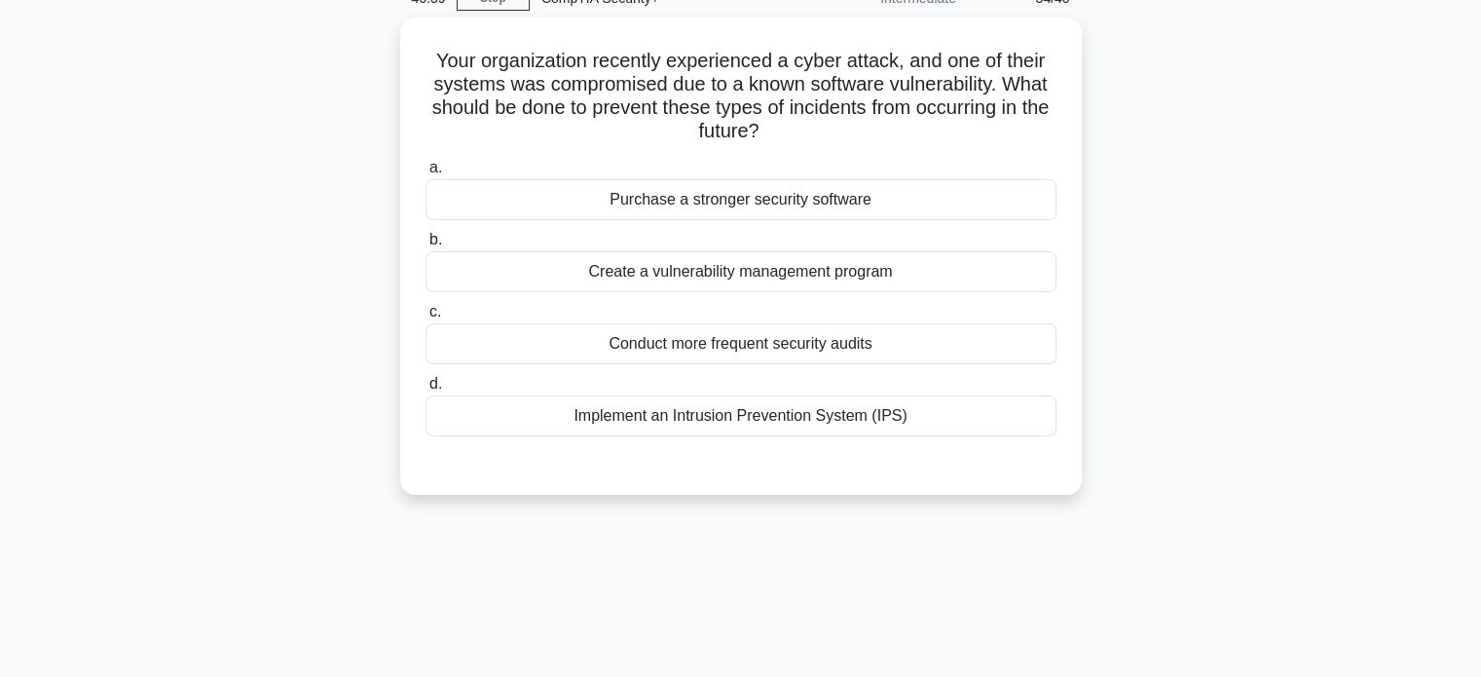
scroll to position [0, 0]
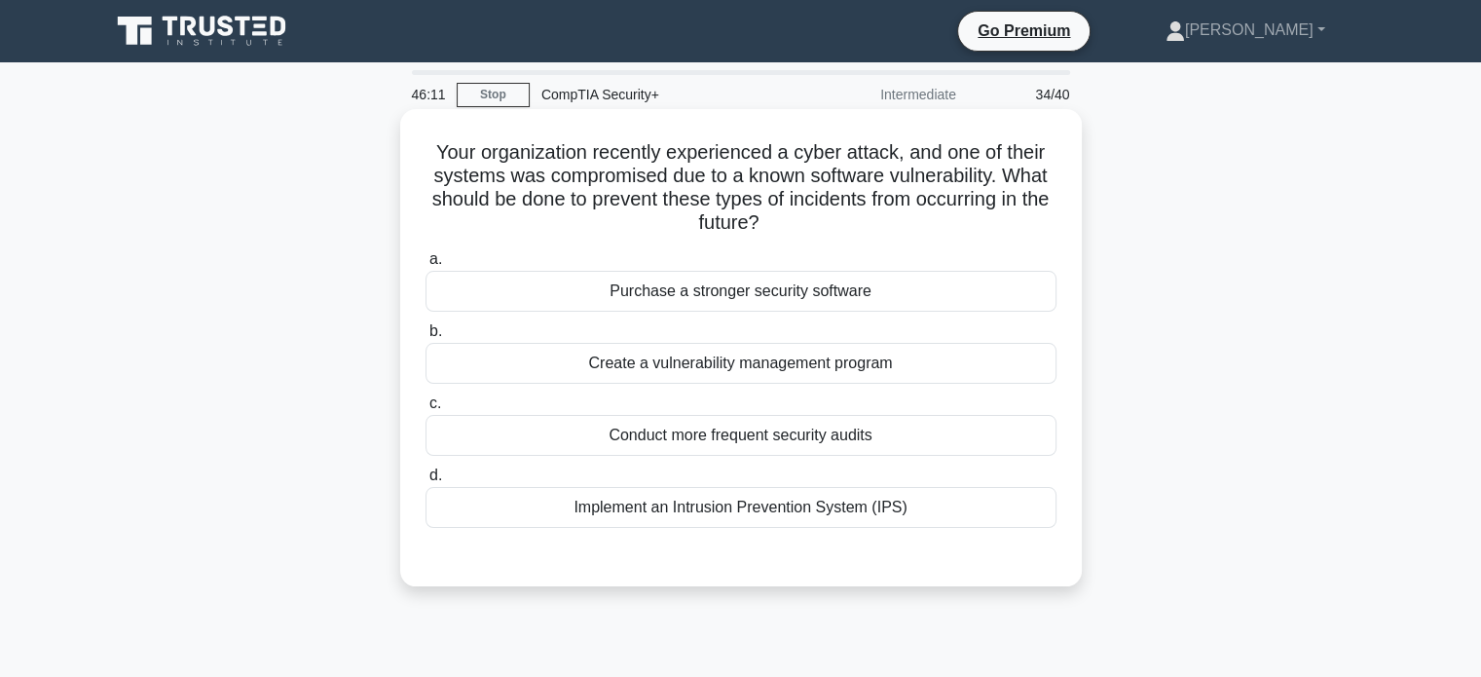
click at [646, 430] on div "Conduct more frequent security audits" at bounding box center [740, 435] width 631 height 41
click at [425, 410] on input "c. Conduct more frequent security audits" at bounding box center [425, 403] width 0 height 13
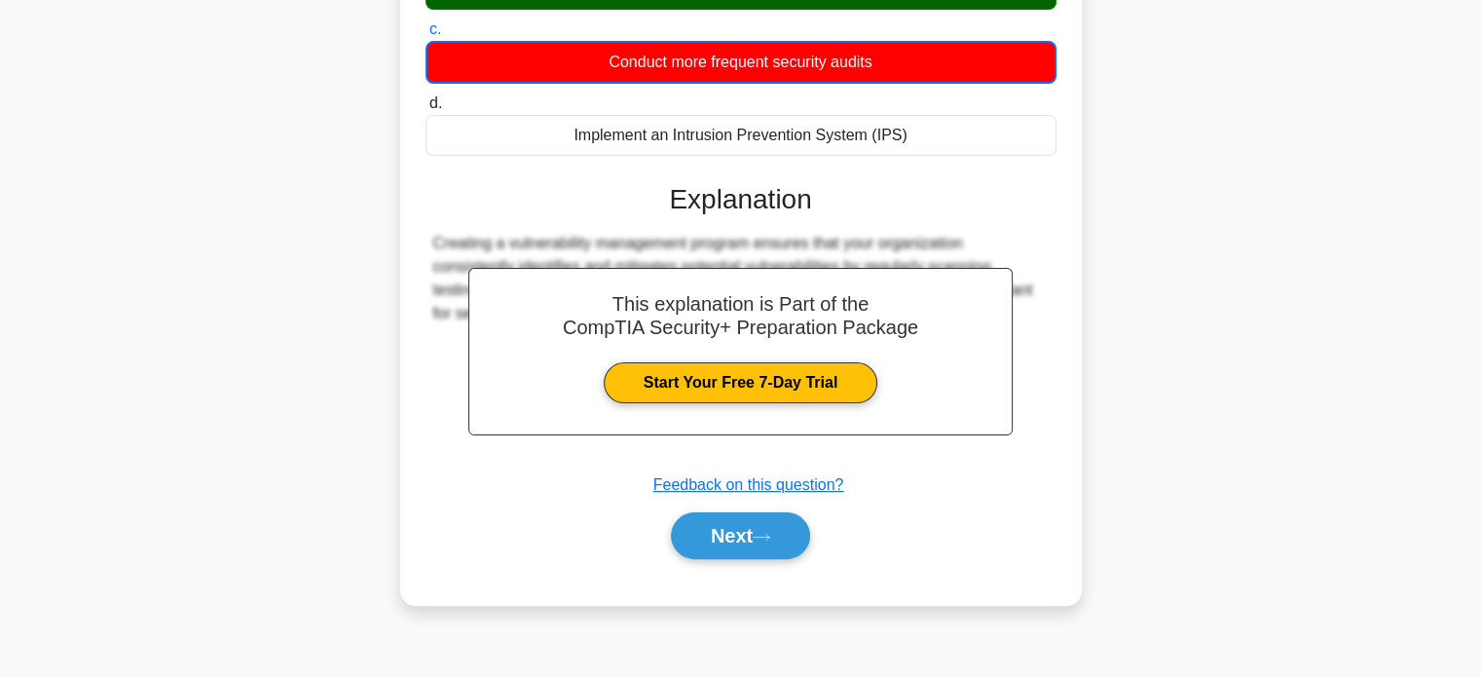
scroll to position [375, 0]
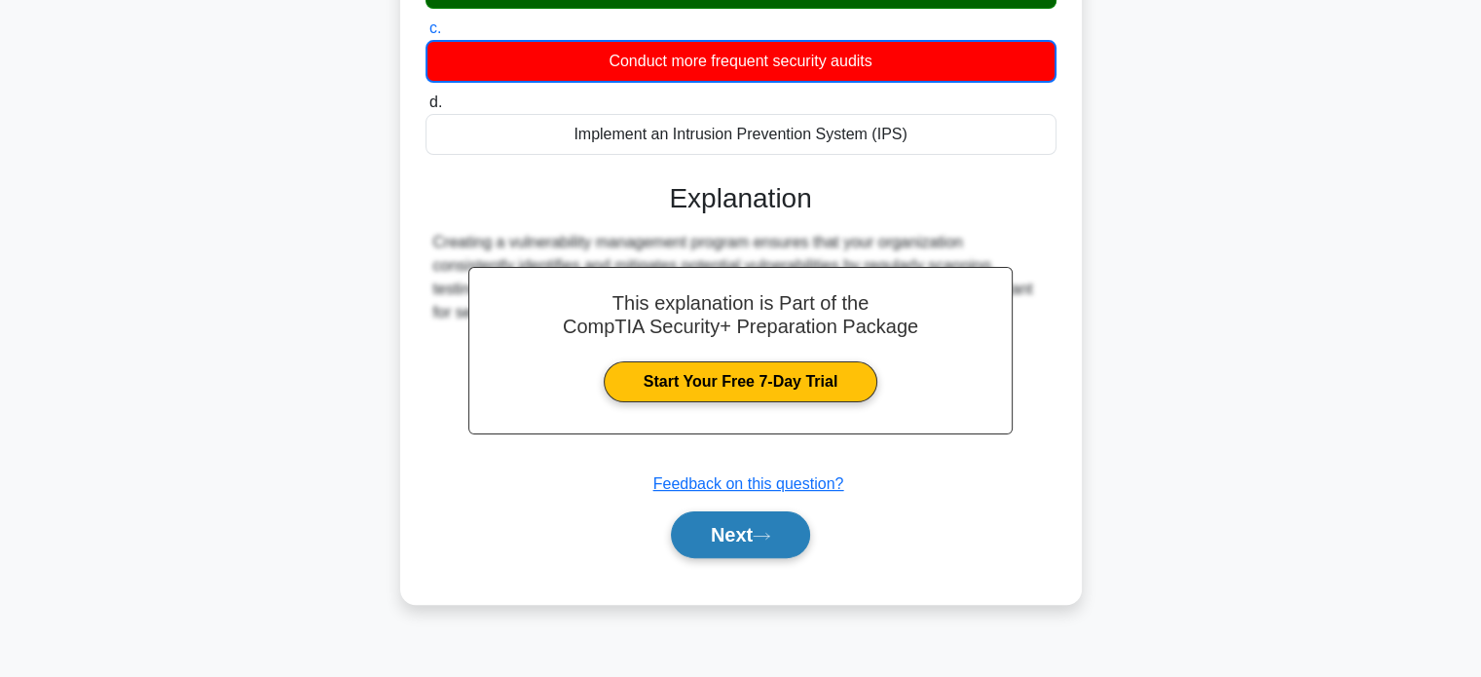
click at [718, 519] on button "Next" at bounding box center [740, 534] width 139 height 47
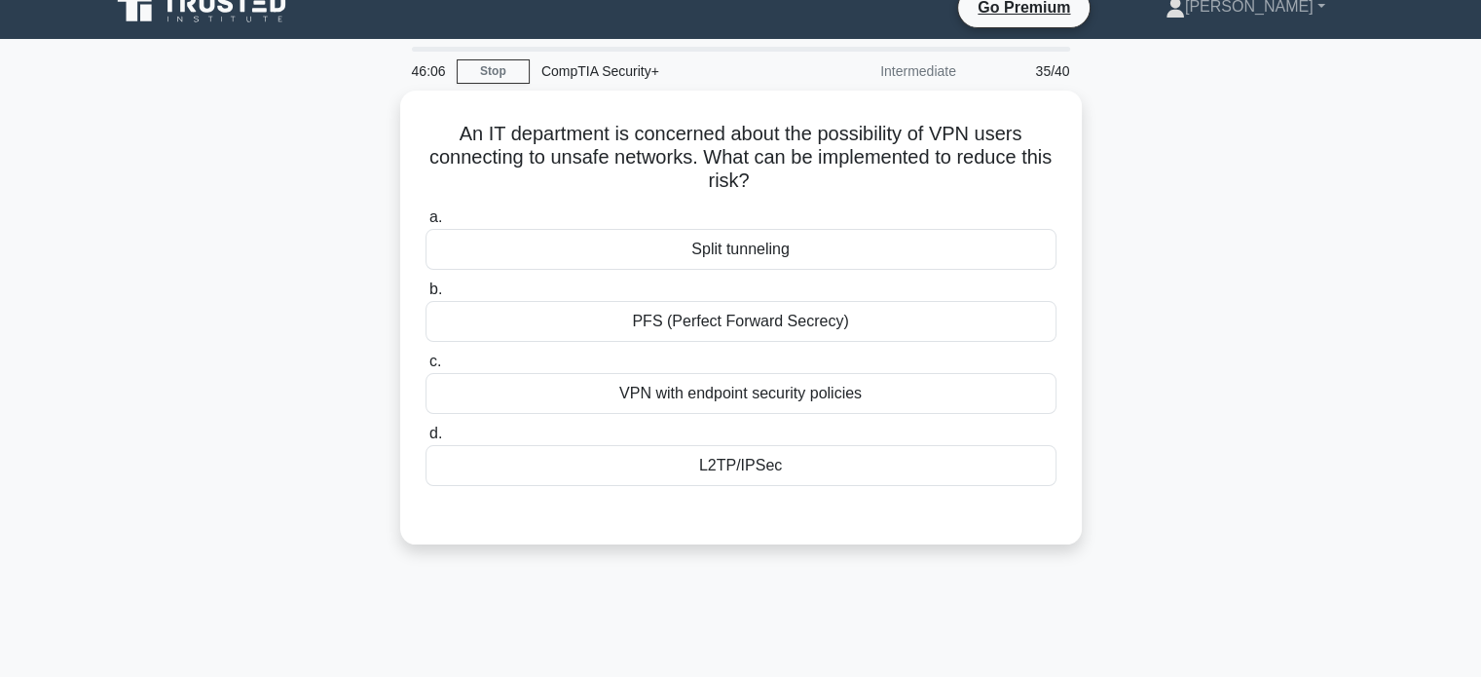
scroll to position [0, 0]
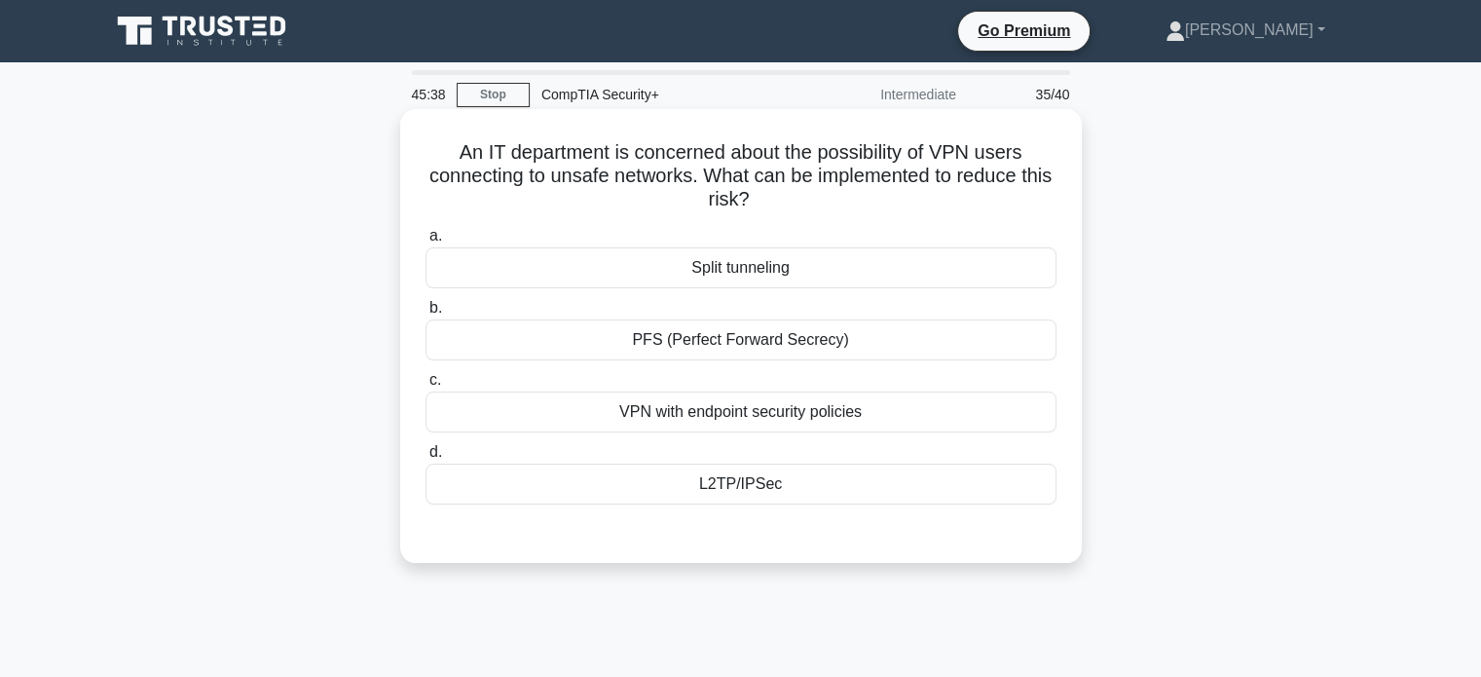
click at [688, 416] on div "VPN with endpoint security policies" at bounding box center [740, 411] width 631 height 41
click at [425, 386] on input "c. VPN with endpoint security policies" at bounding box center [425, 380] width 0 height 13
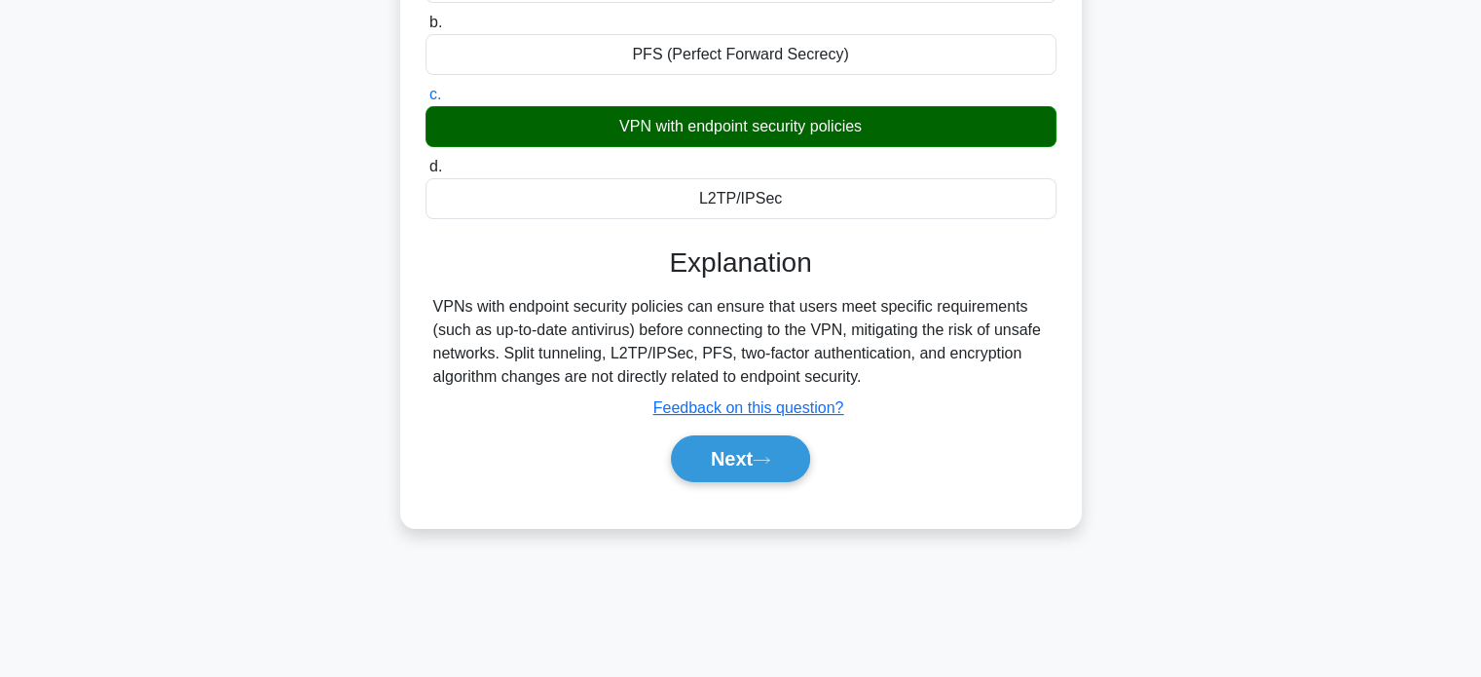
scroll to position [291, 0]
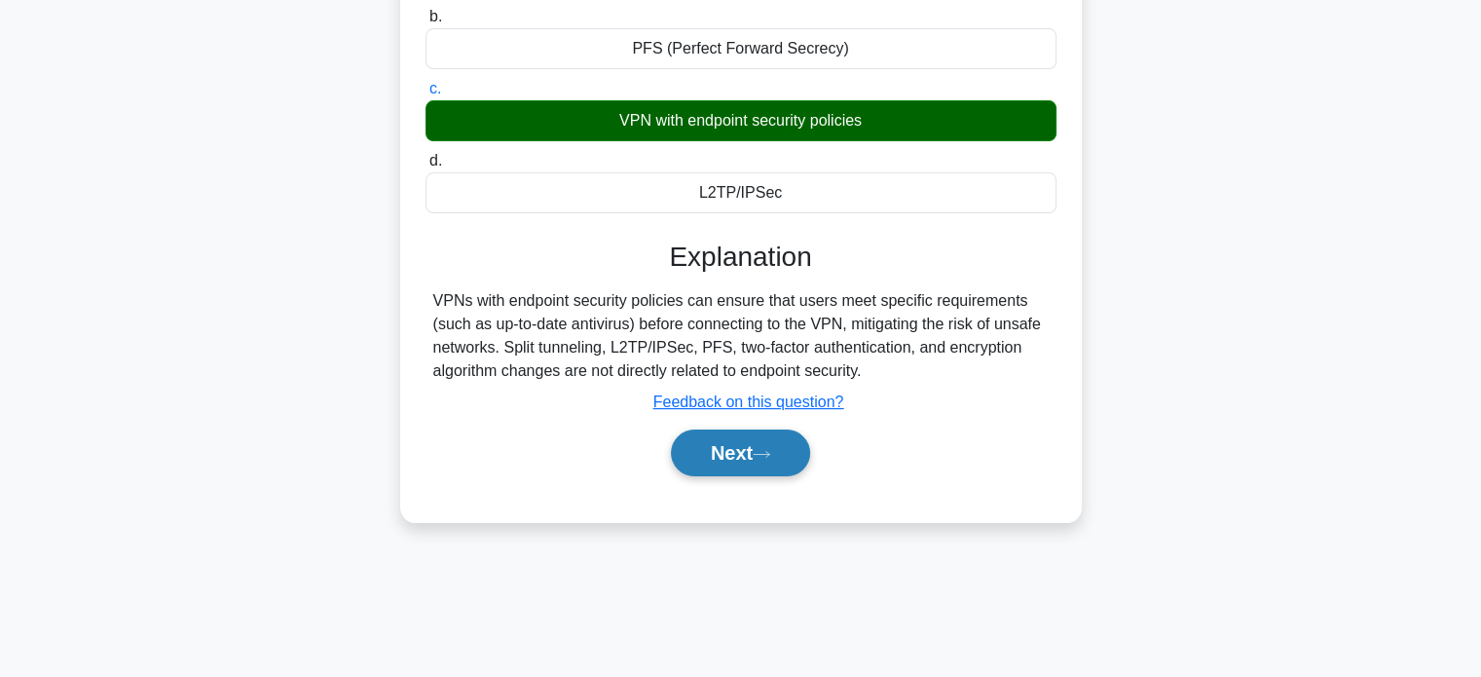
click at [770, 451] on icon at bounding box center [761, 454] width 18 height 11
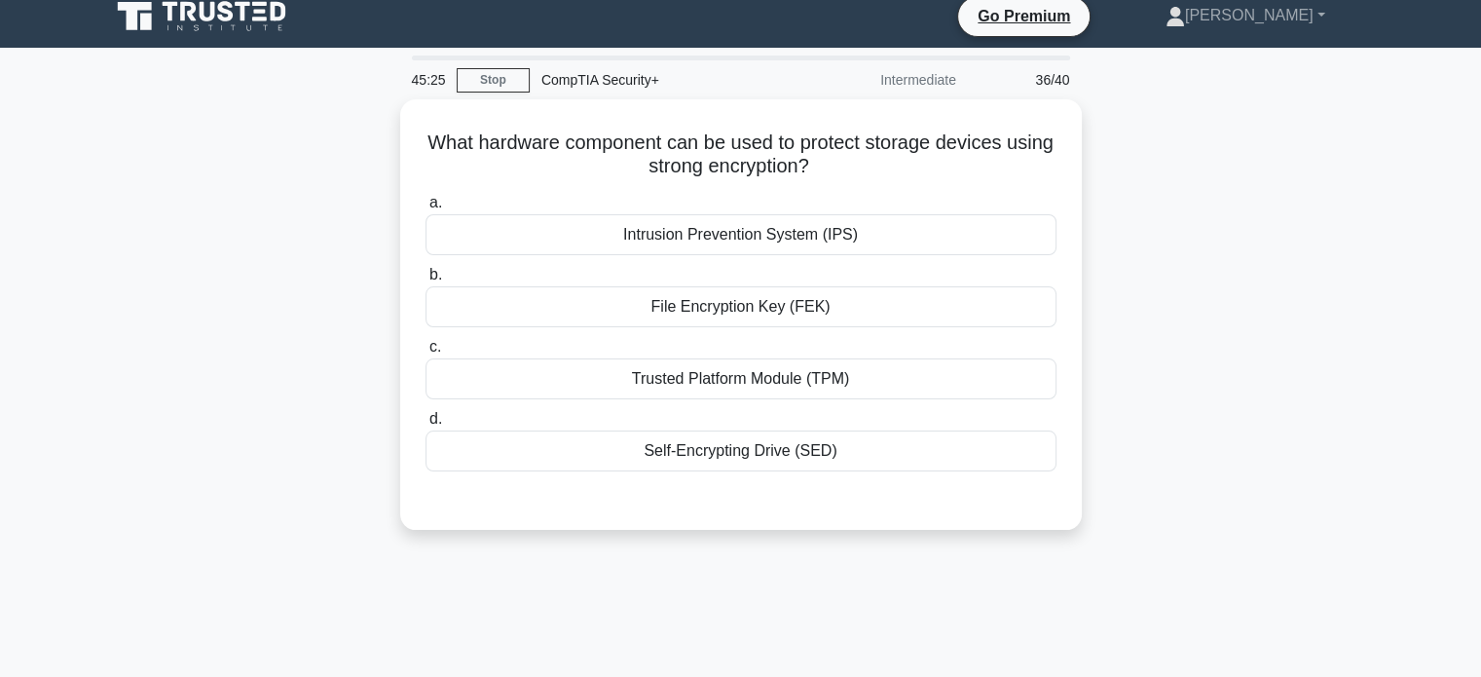
scroll to position [0, 0]
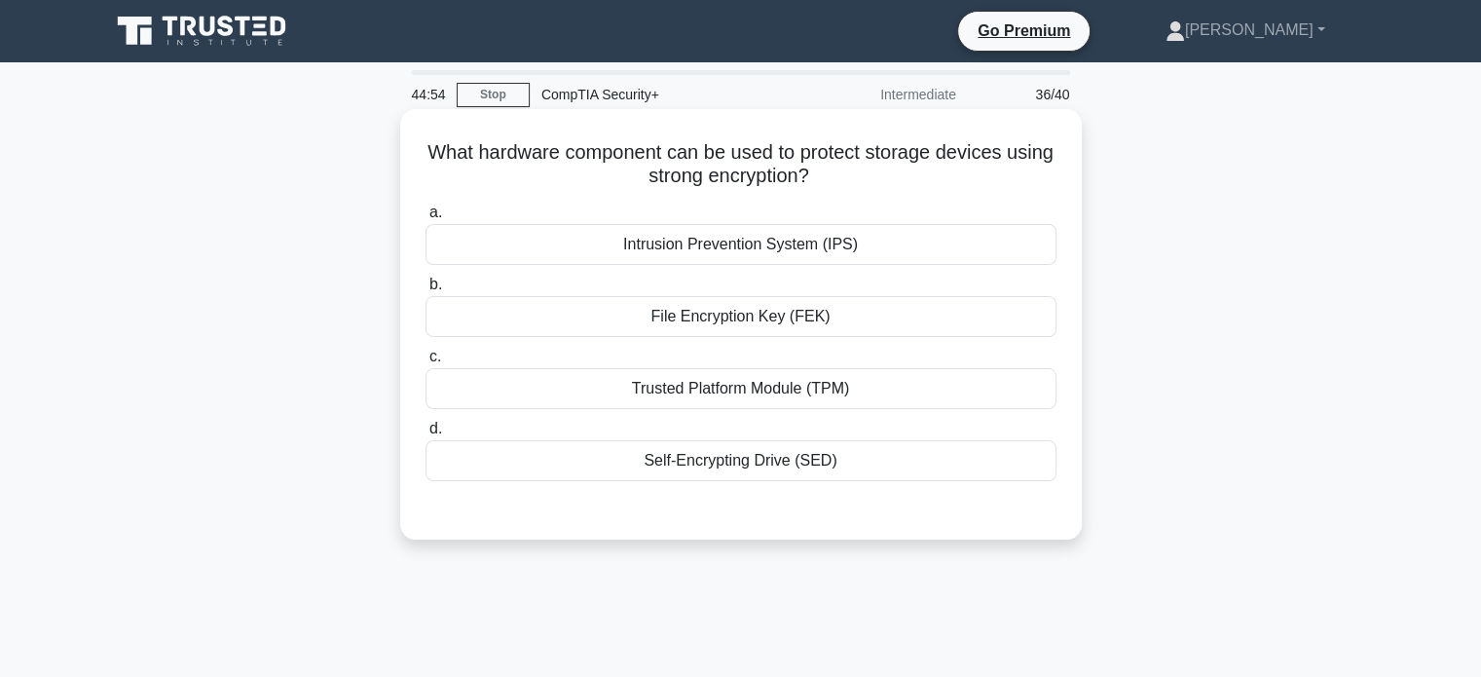
click at [579, 317] on div "File Encryption Key (FEK)" at bounding box center [740, 316] width 631 height 41
click at [425, 291] on input "b. File Encryption Key (FEK)" at bounding box center [425, 284] width 0 height 13
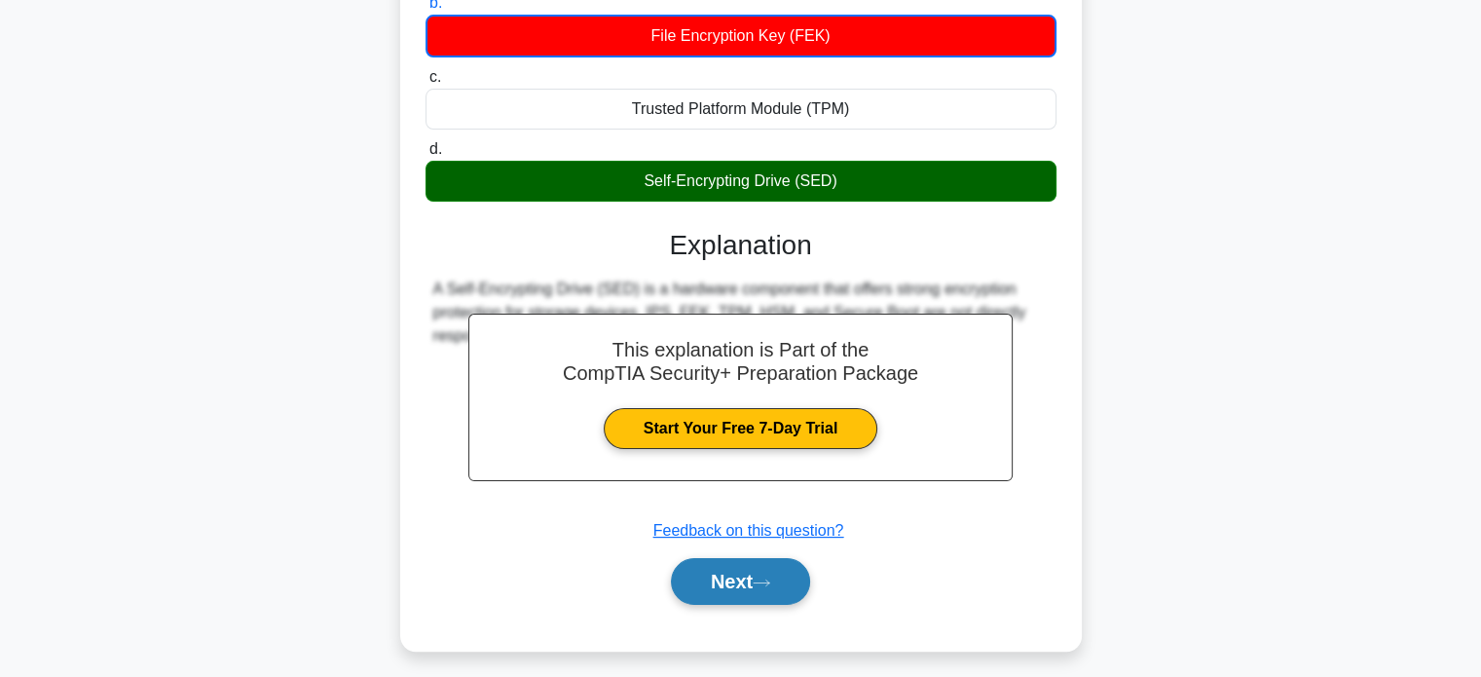
click at [732, 579] on button "Next" at bounding box center [740, 581] width 139 height 47
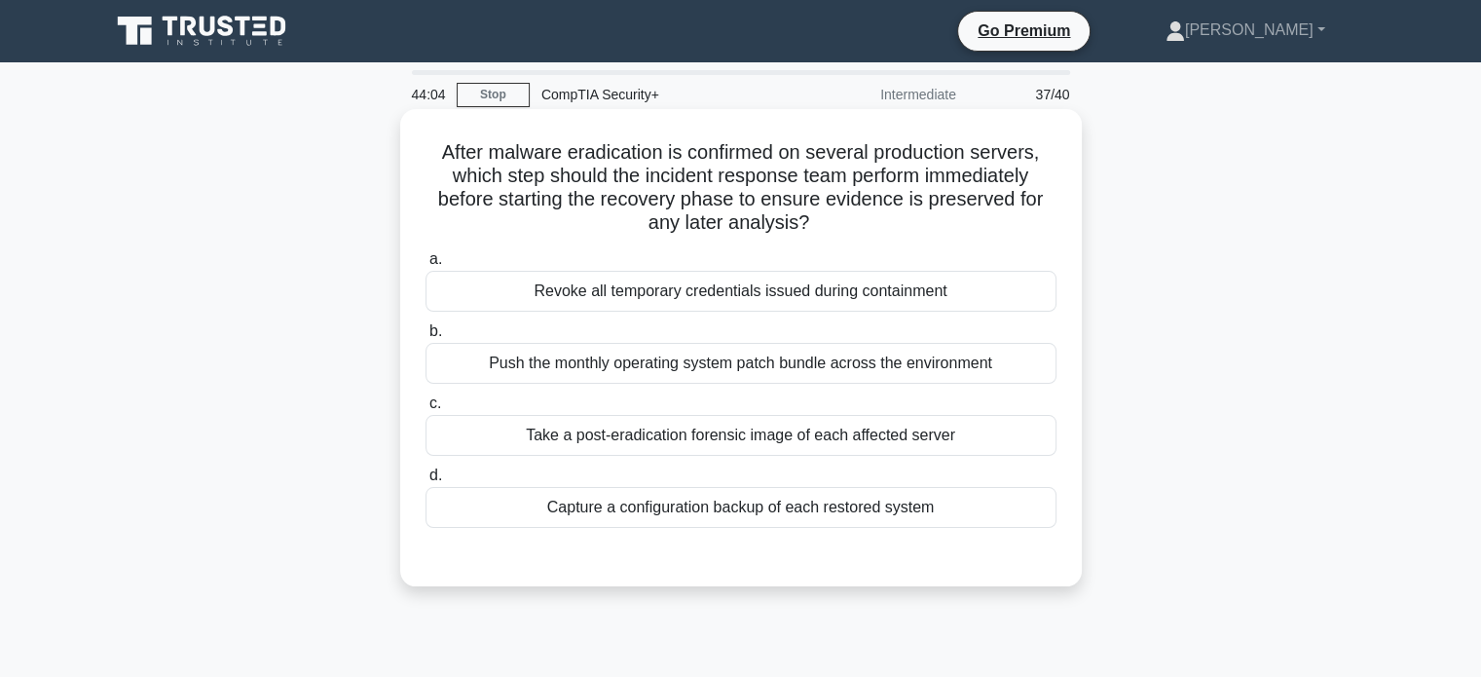
click at [490, 442] on div "Take a post-eradication forensic image of each affected server" at bounding box center [740, 435] width 631 height 41
click at [425, 410] on input "c. Take a post-eradication forensic image of each affected server" at bounding box center [425, 403] width 0 height 13
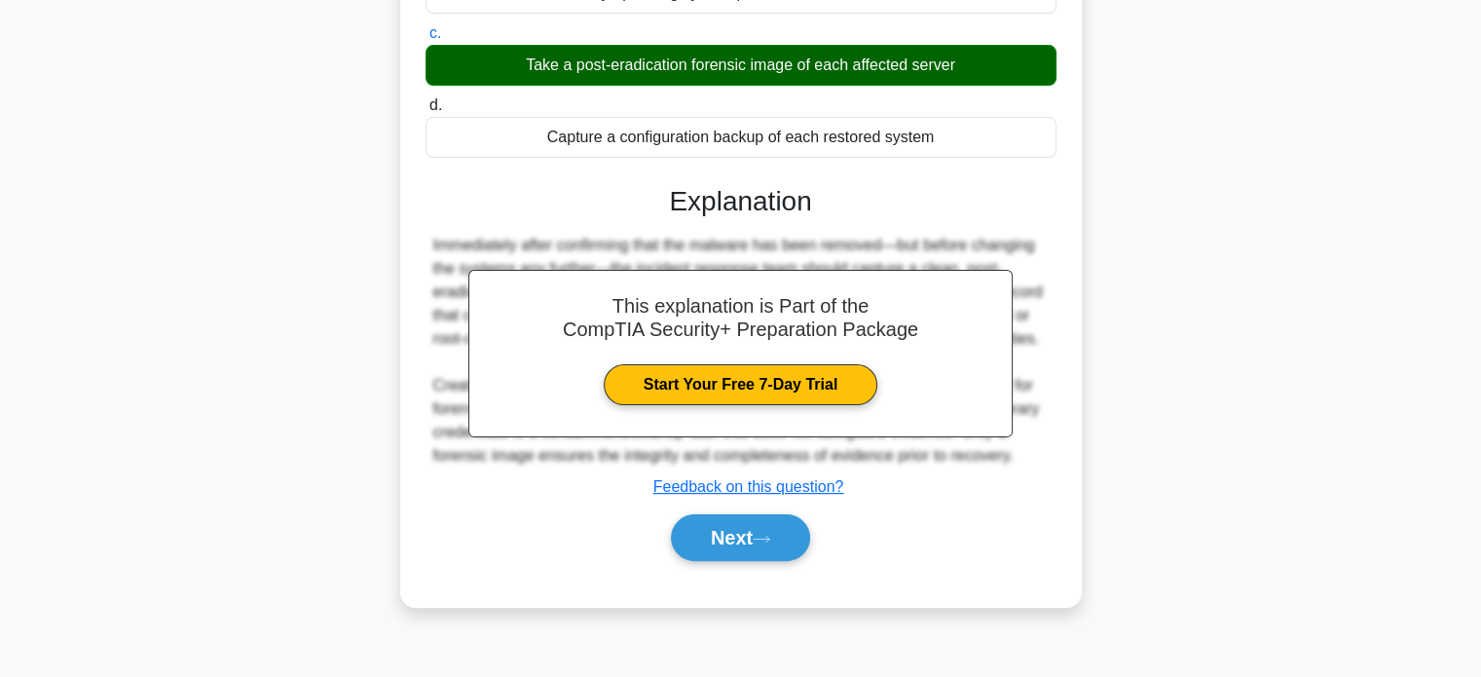
scroll to position [375, 0]
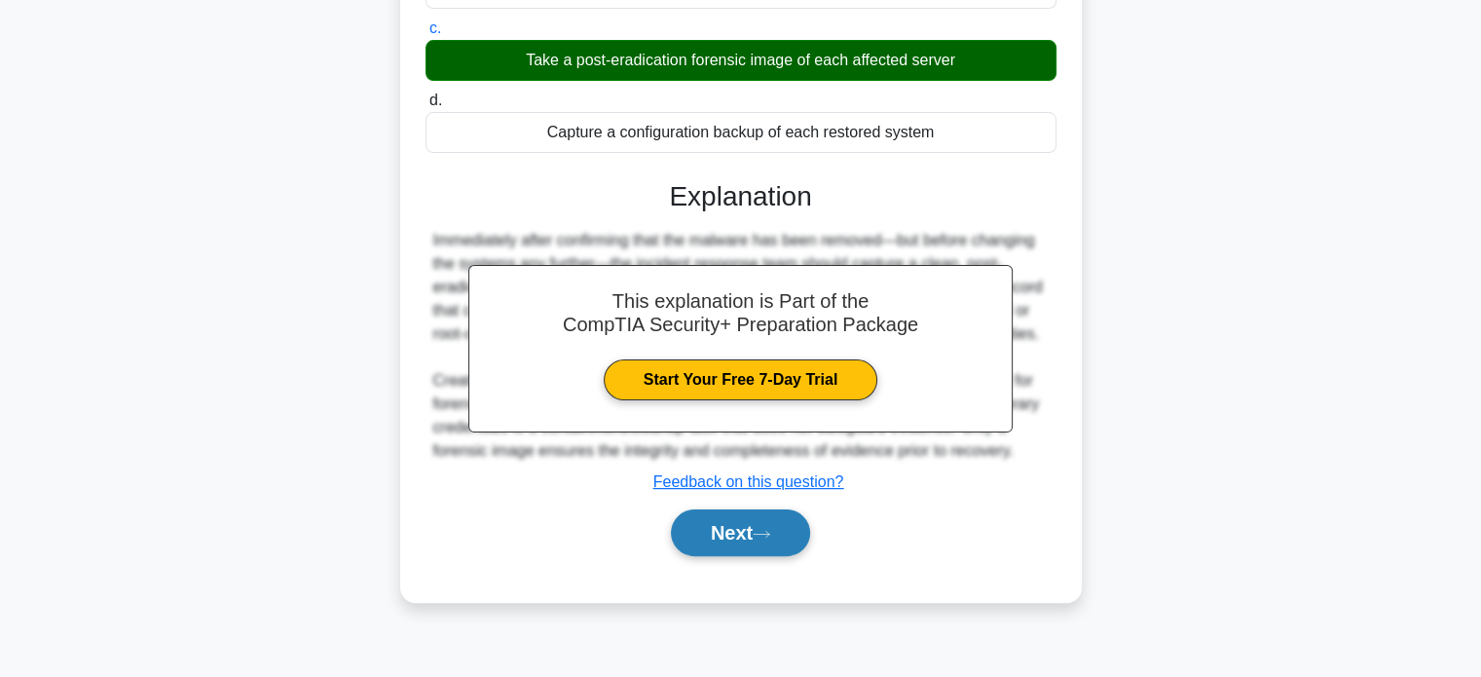
click at [753, 540] on button "Next" at bounding box center [740, 532] width 139 height 47
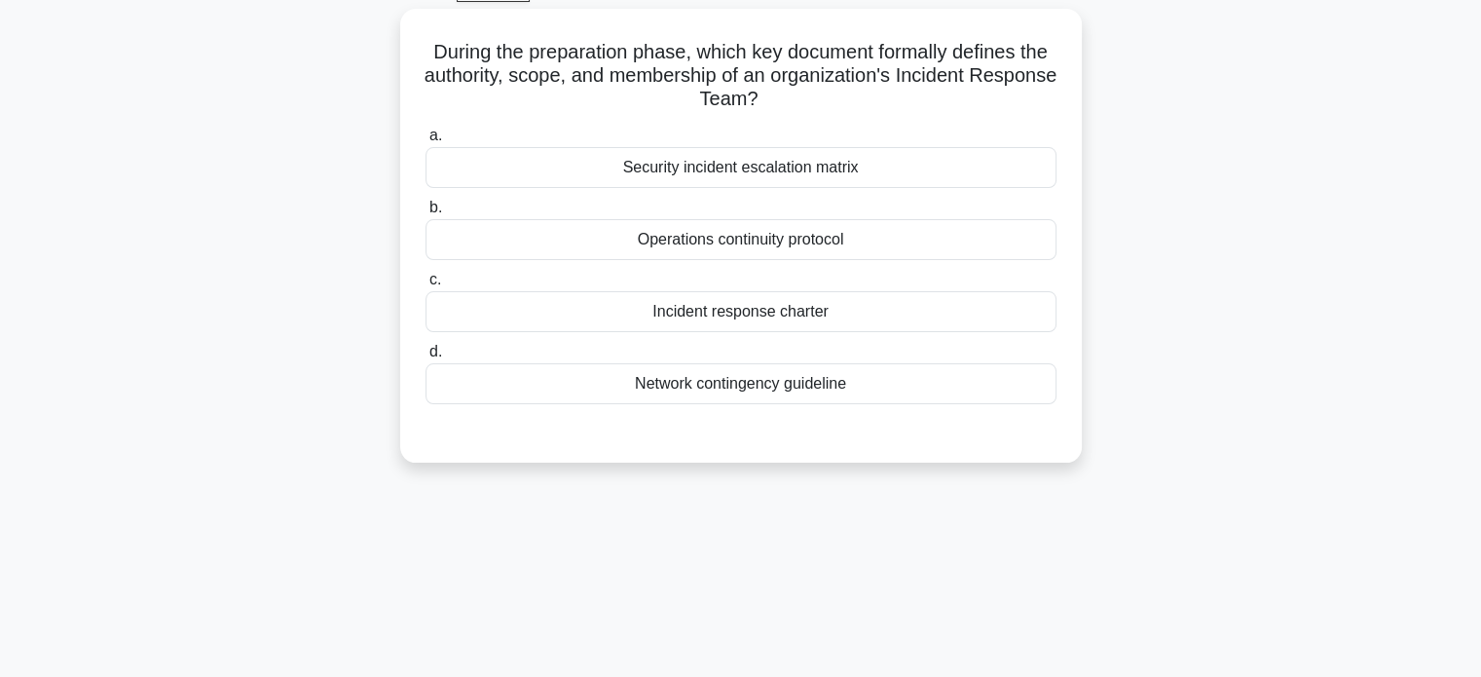
scroll to position [0, 0]
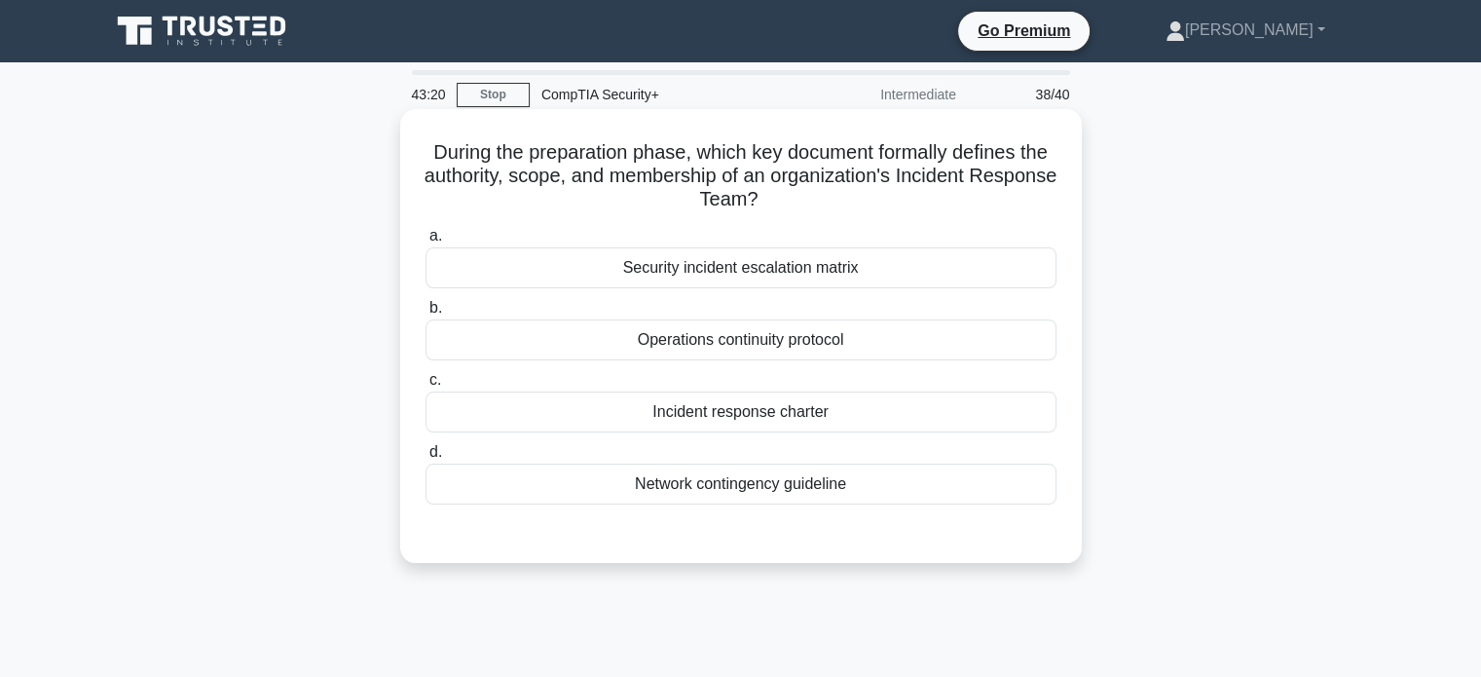
click at [548, 275] on div "Security incident escalation matrix" at bounding box center [740, 267] width 631 height 41
click at [425, 242] on input "a. Security incident escalation matrix" at bounding box center [425, 236] width 0 height 13
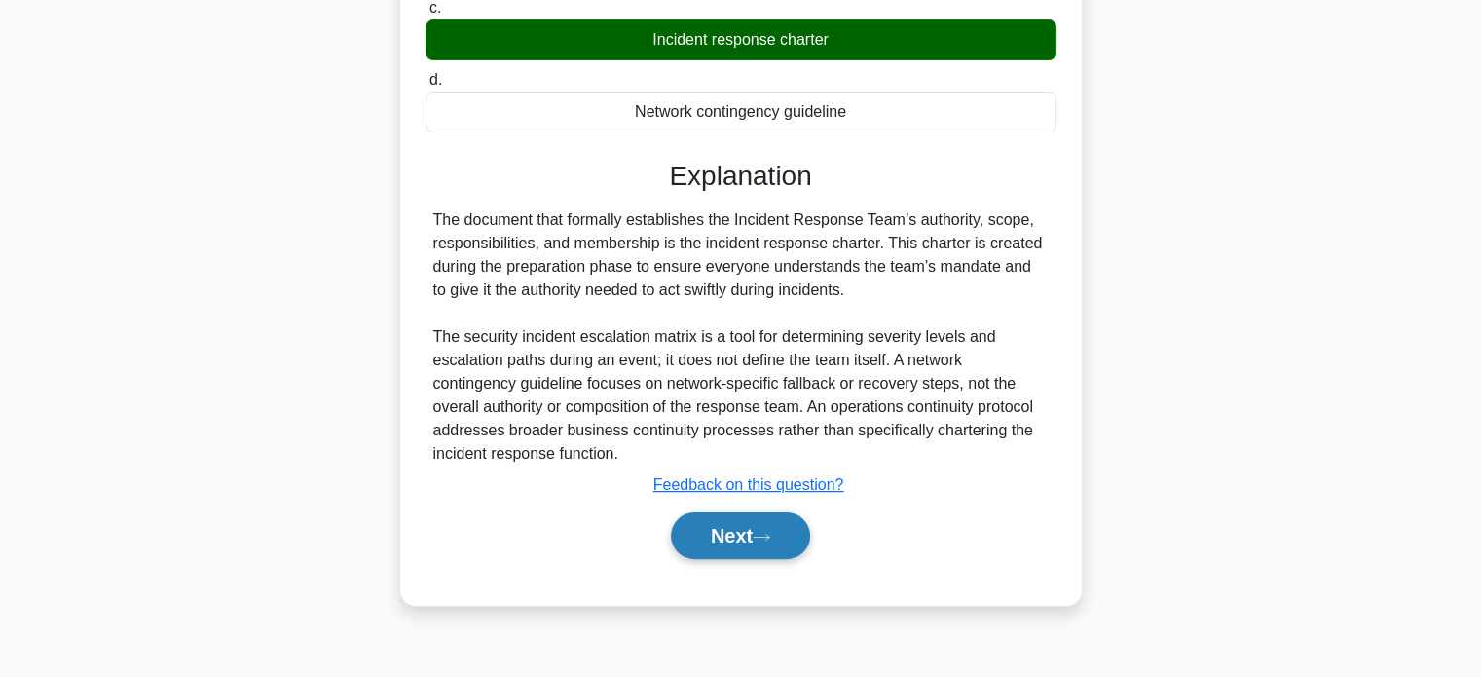
scroll to position [375, 0]
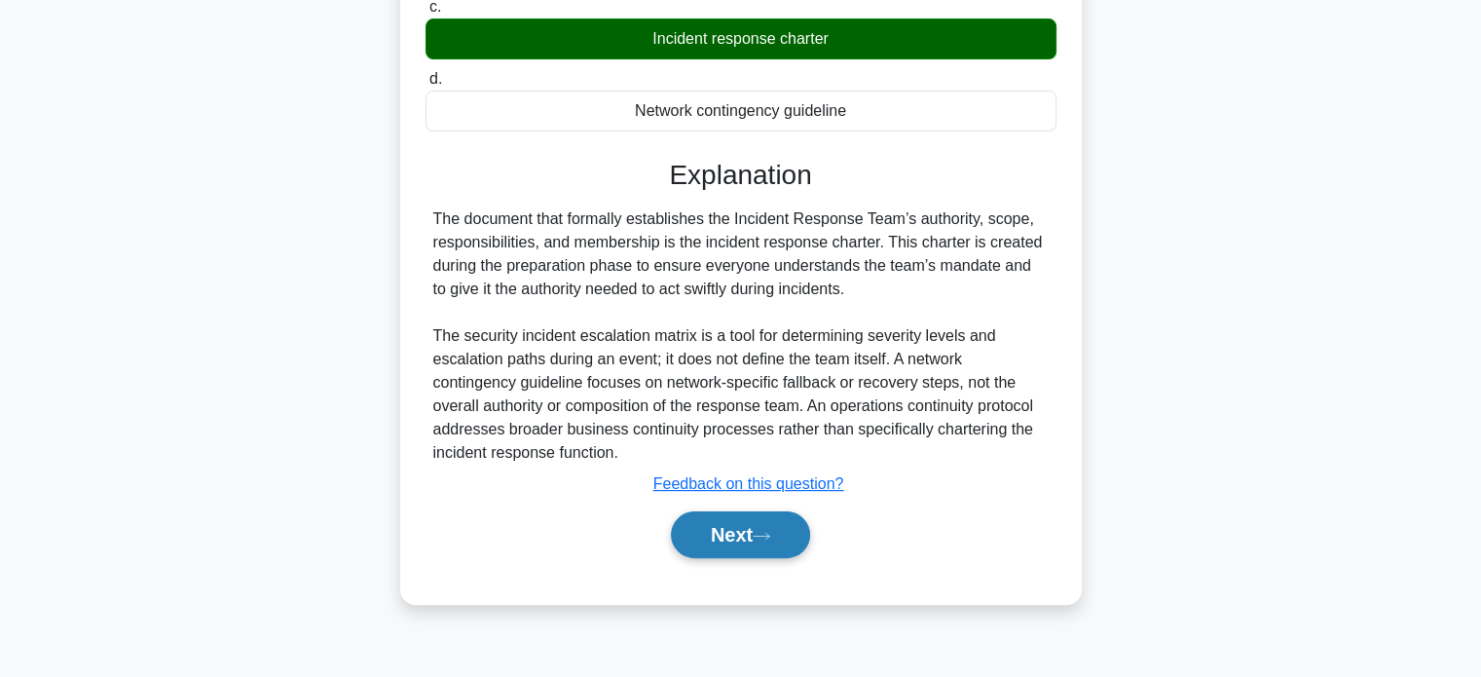
click at [769, 521] on button "Next" at bounding box center [740, 534] width 139 height 47
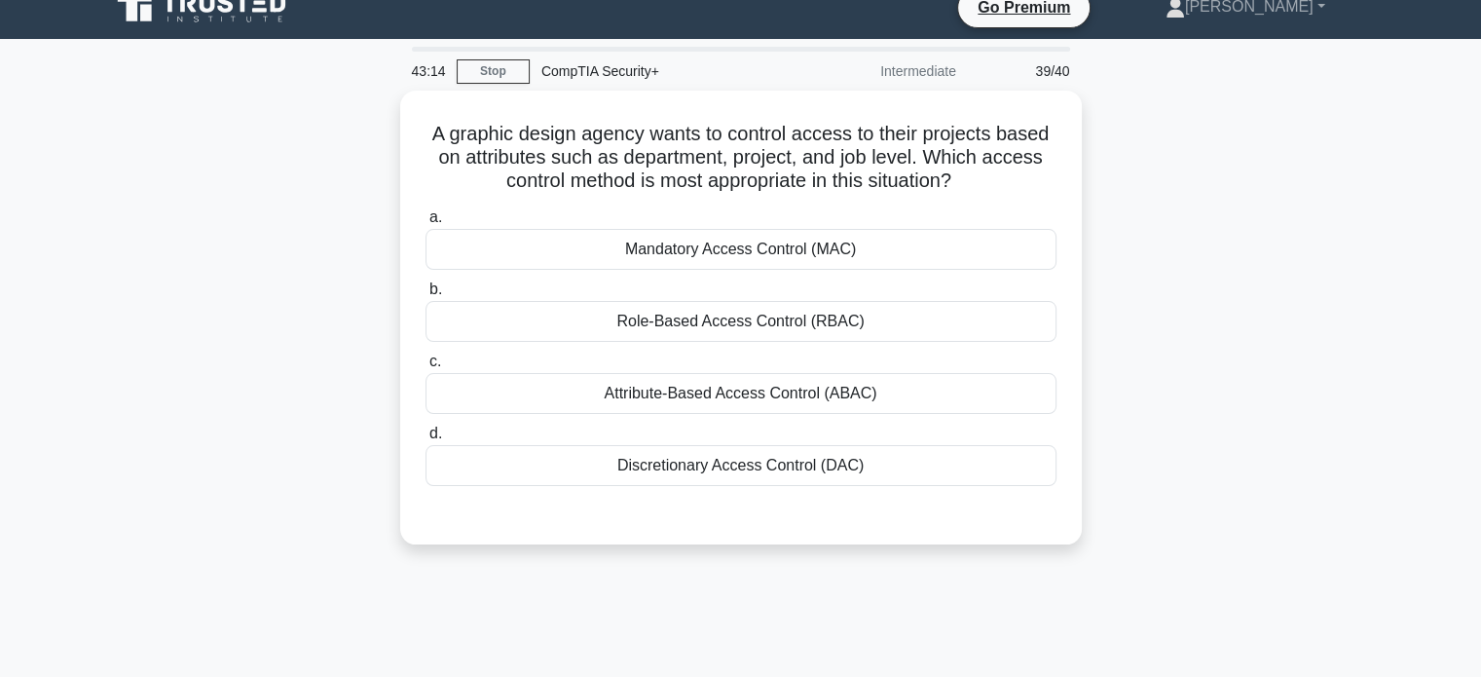
scroll to position [0, 0]
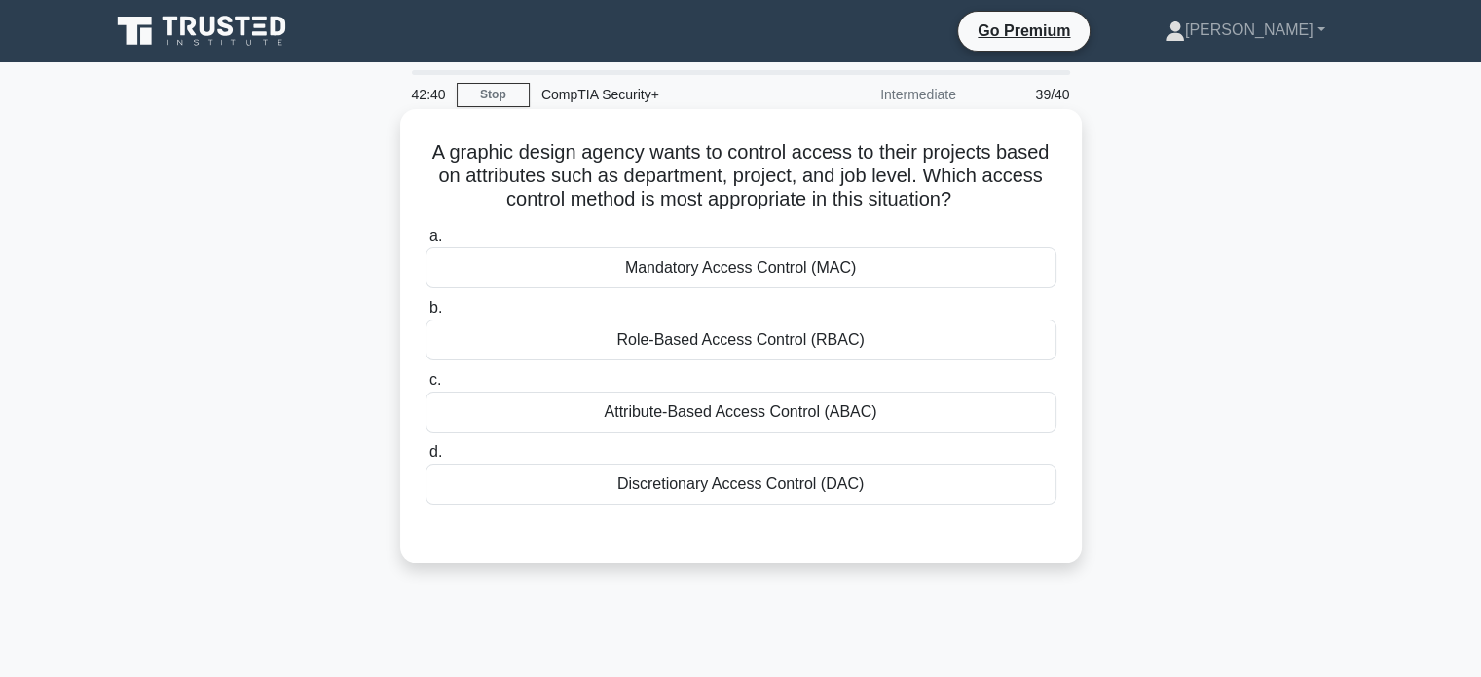
click at [581, 414] on div "Attribute-Based Access Control (ABAC)" at bounding box center [740, 411] width 631 height 41
click at [425, 386] on input "c. Attribute-Based Access Control (ABAC)" at bounding box center [425, 380] width 0 height 13
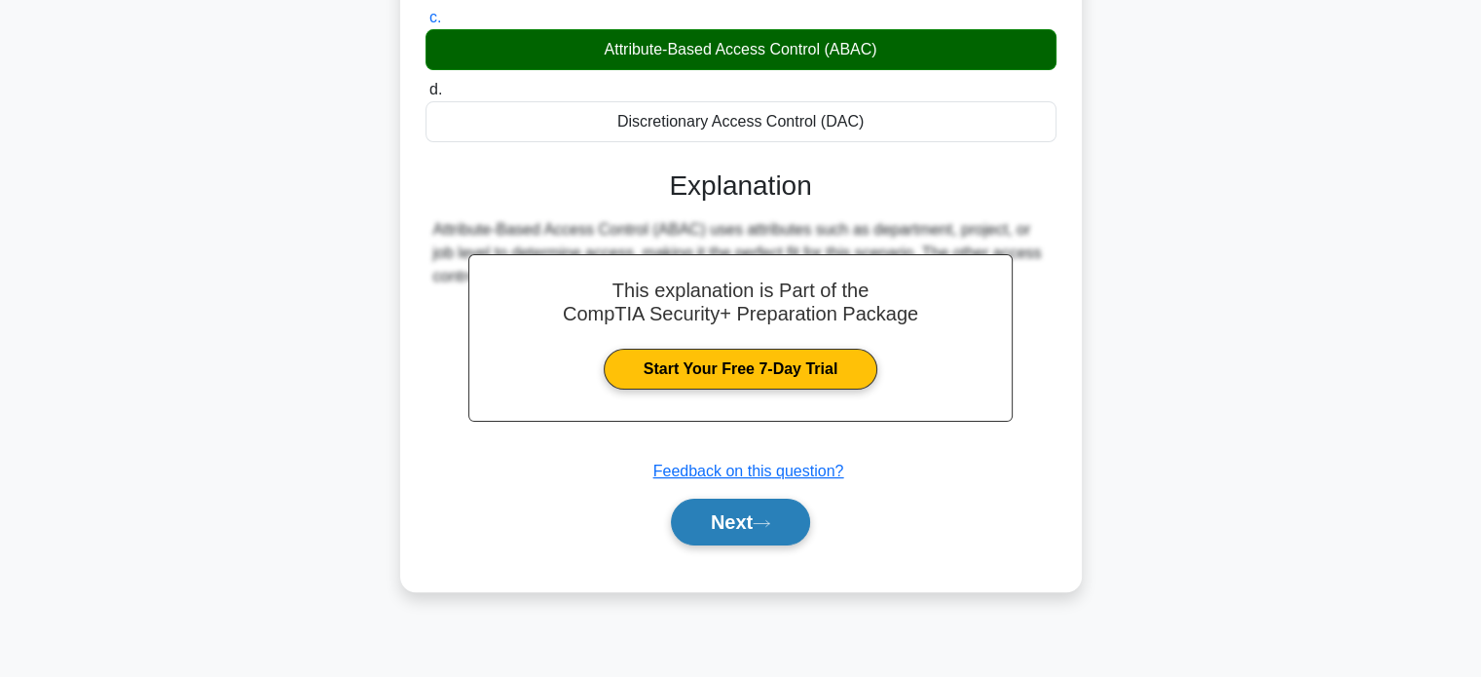
drag, startPoint x: 688, startPoint y: 538, endPoint x: 682, endPoint y: 521, distance: 18.5
click at [688, 531] on button "Next" at bounding box center [740, 521] width 139 height 47
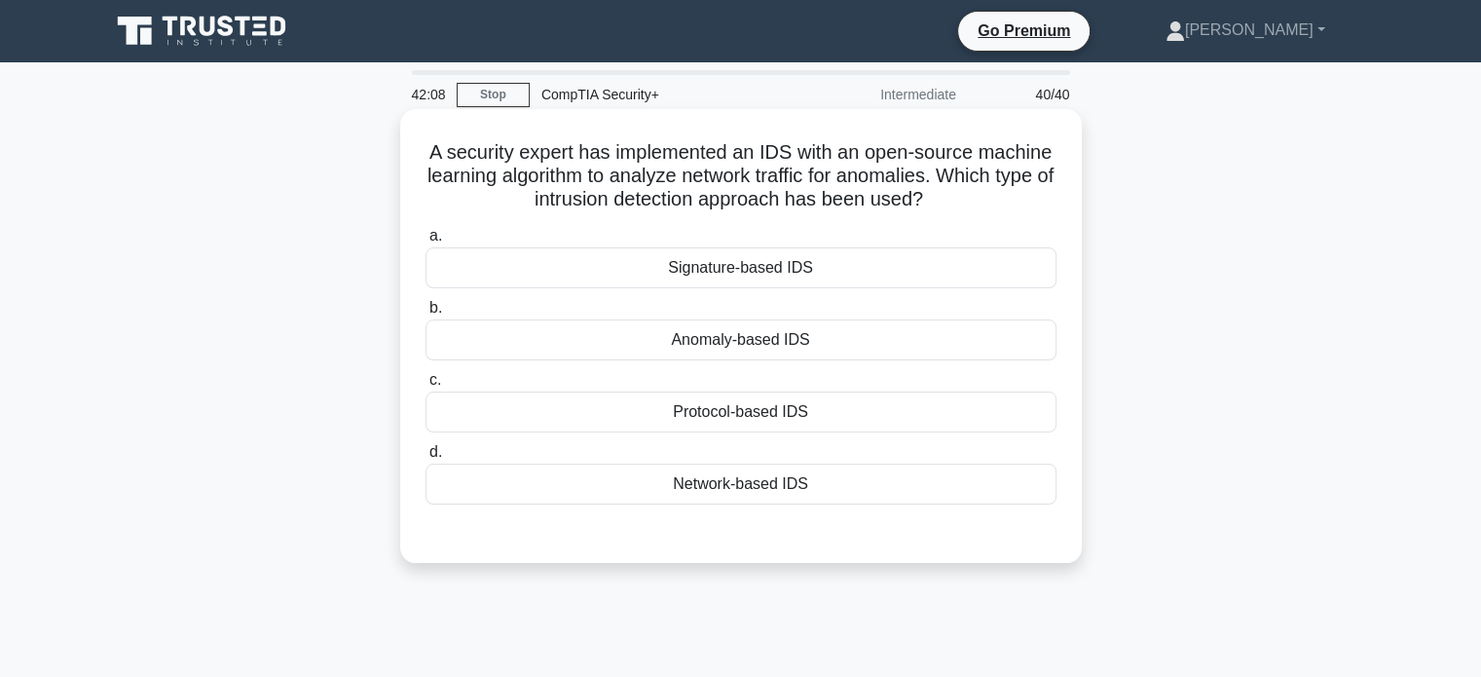
click at [645, 474] on div "Network-based IDS" at bounding box center [740, 483] width 631 height 41
click at [425, 458] on input "d. Network-based IDS" at bounding box center [425, 452] width 0 height 13
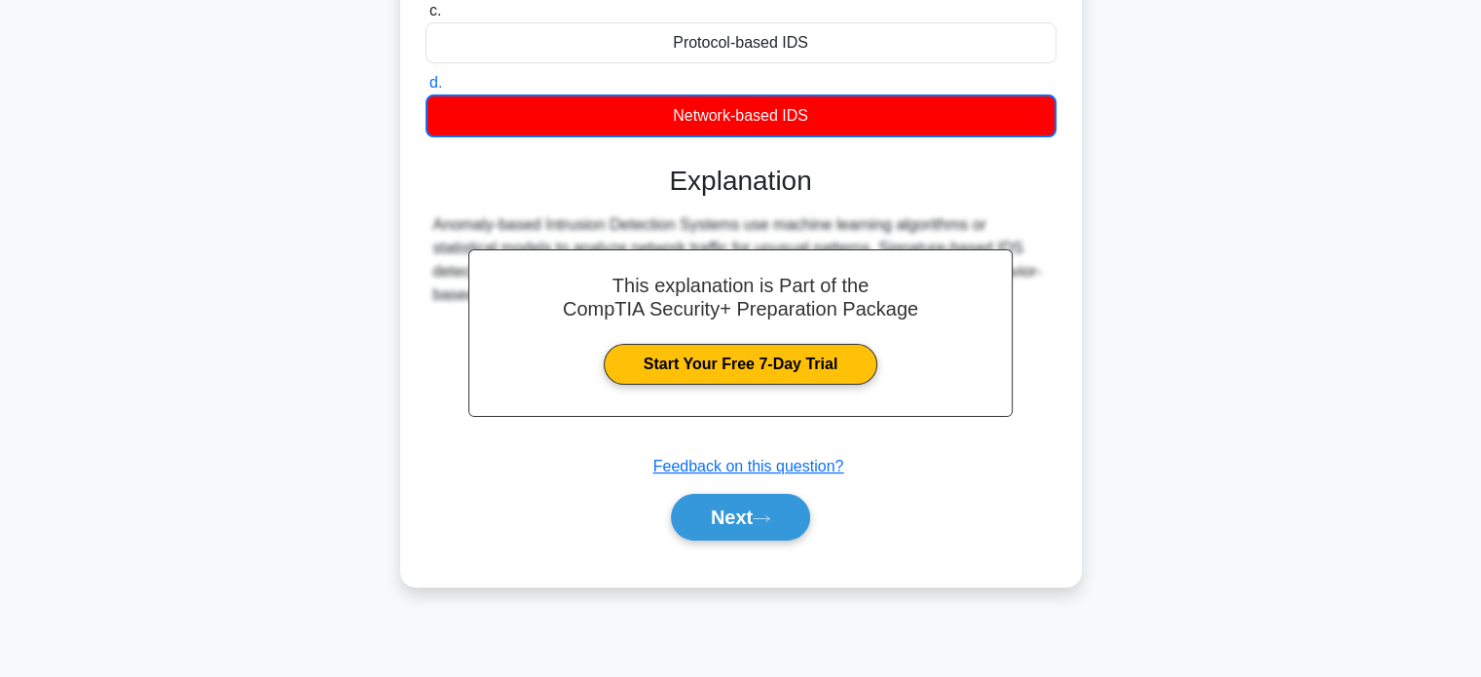
scroll to position [375, 0]
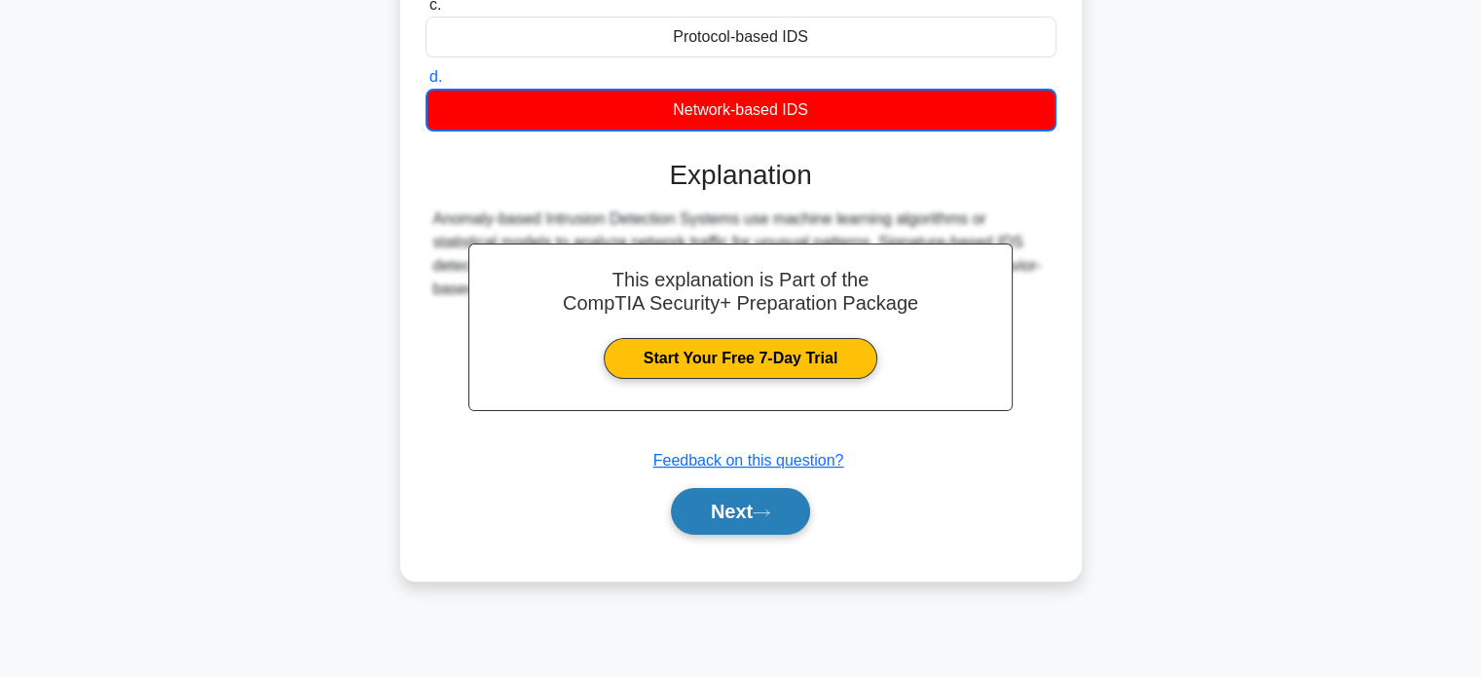
click at [745, 501] on button "Next" at bounding box center [740, 511] width 139 height 47
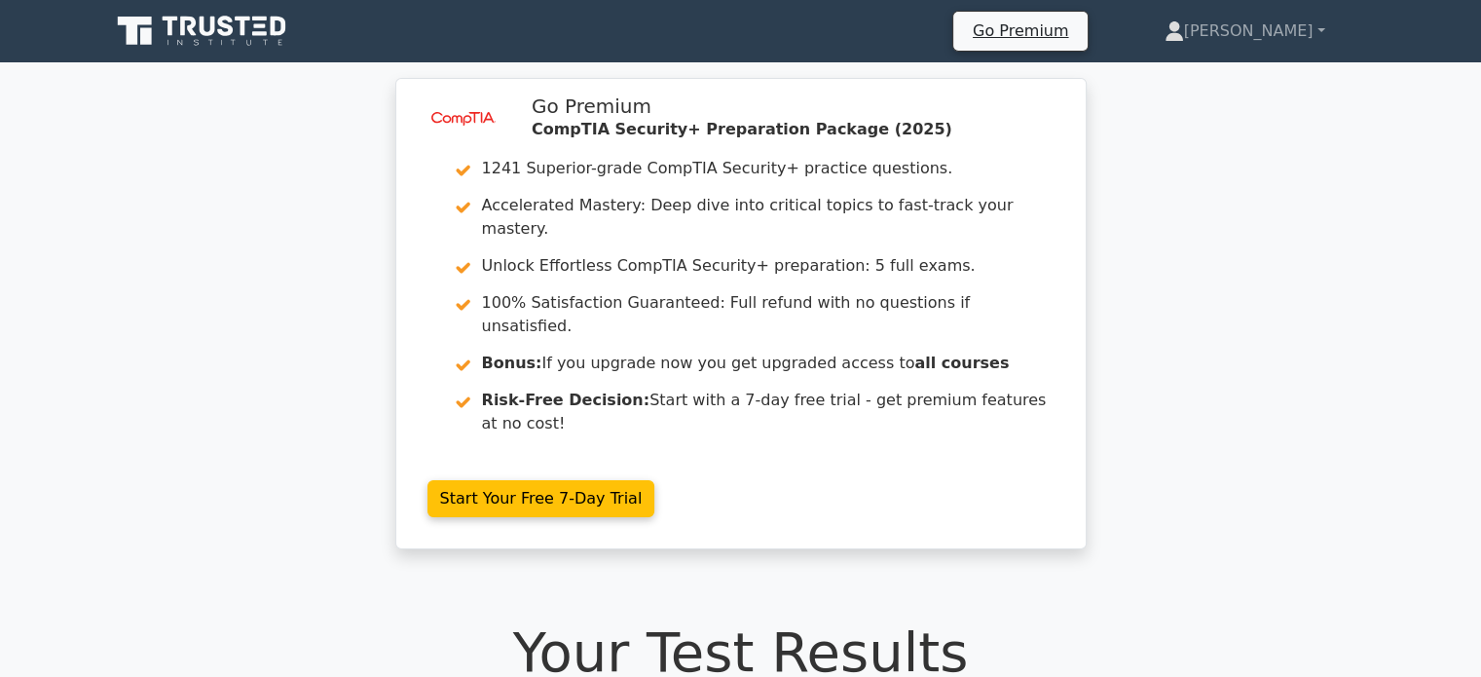
click at [199, 391] on div "image/svg+xml Go Premium CompTIA Security+ Preparation Package (2025) 1241 Supe…" at bounding box center [740, 325] width 1481 height 495
click at [1080, 34] on link "Go Premium" at bounding box center [1020, 31] width 119 height 26
